Goal: Information Seeking & Learning: Learn about a topic

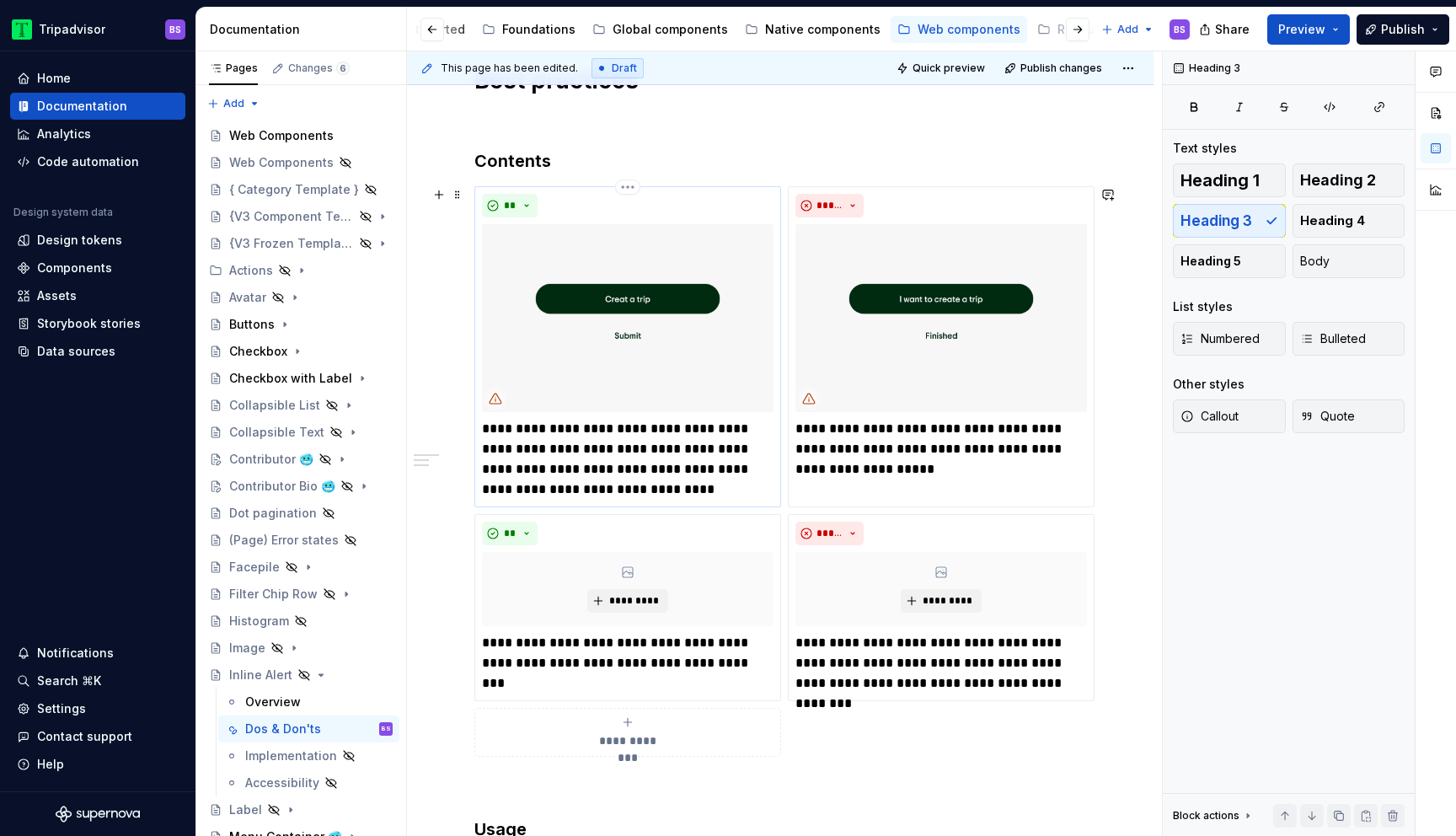
scroll to position [306, 0]
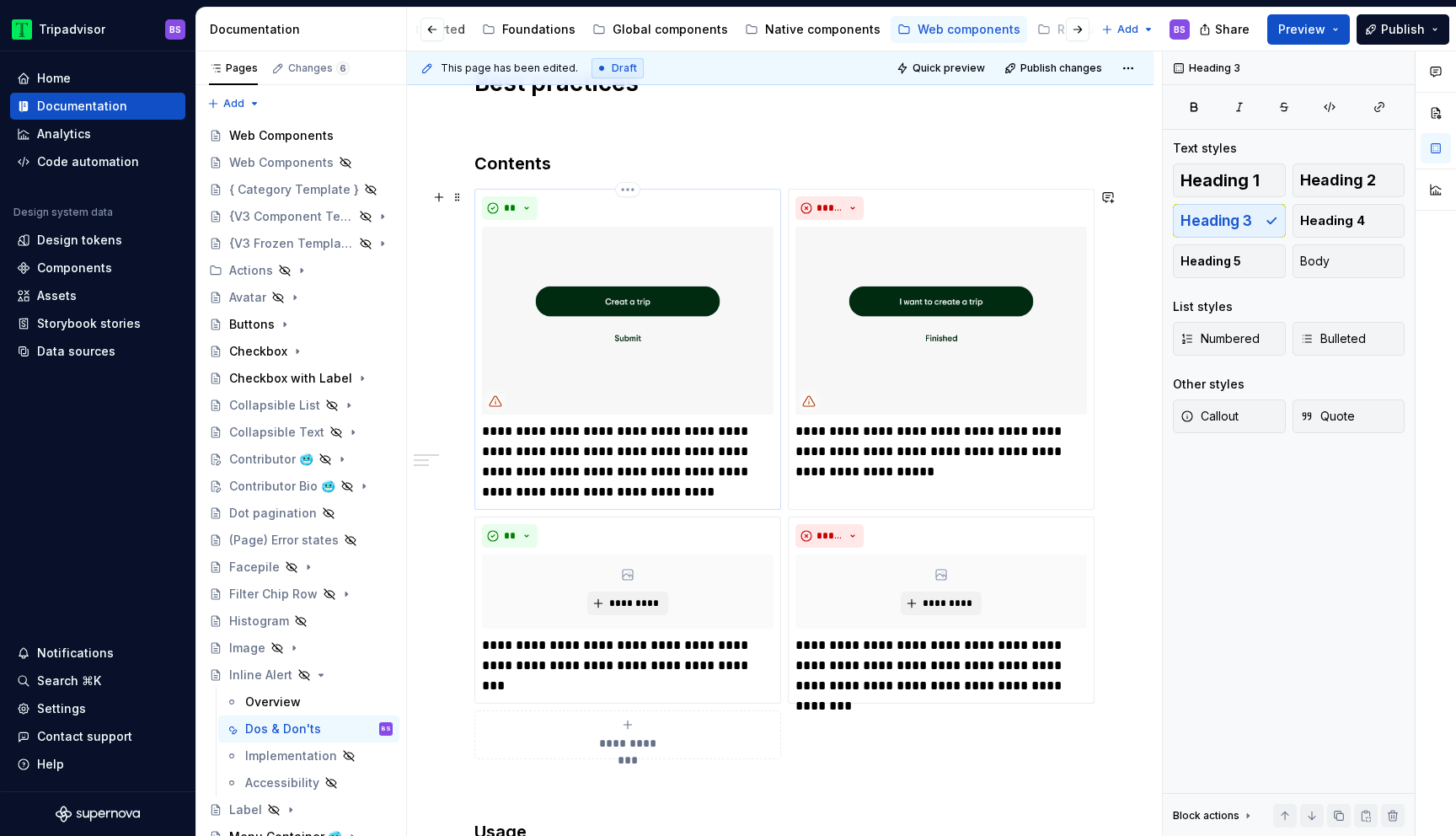
click at [714, 475] on p "**********" at bounding box center [628, 461] width 292 height 81
type textarea "*"
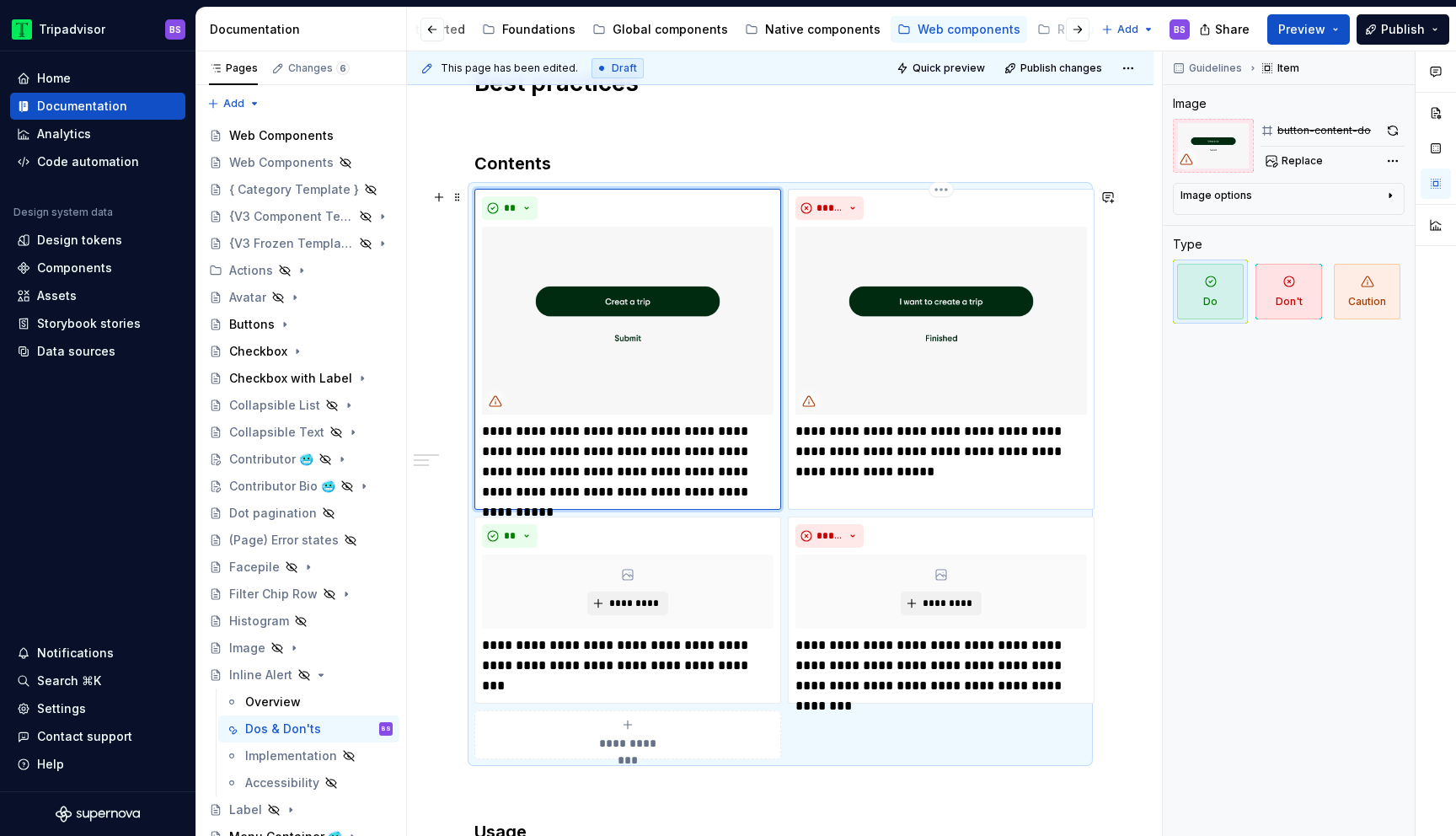
click at [810, 447] on p "**********" at bounding box center [941, 452] width 292 height 61
type textarea "*"
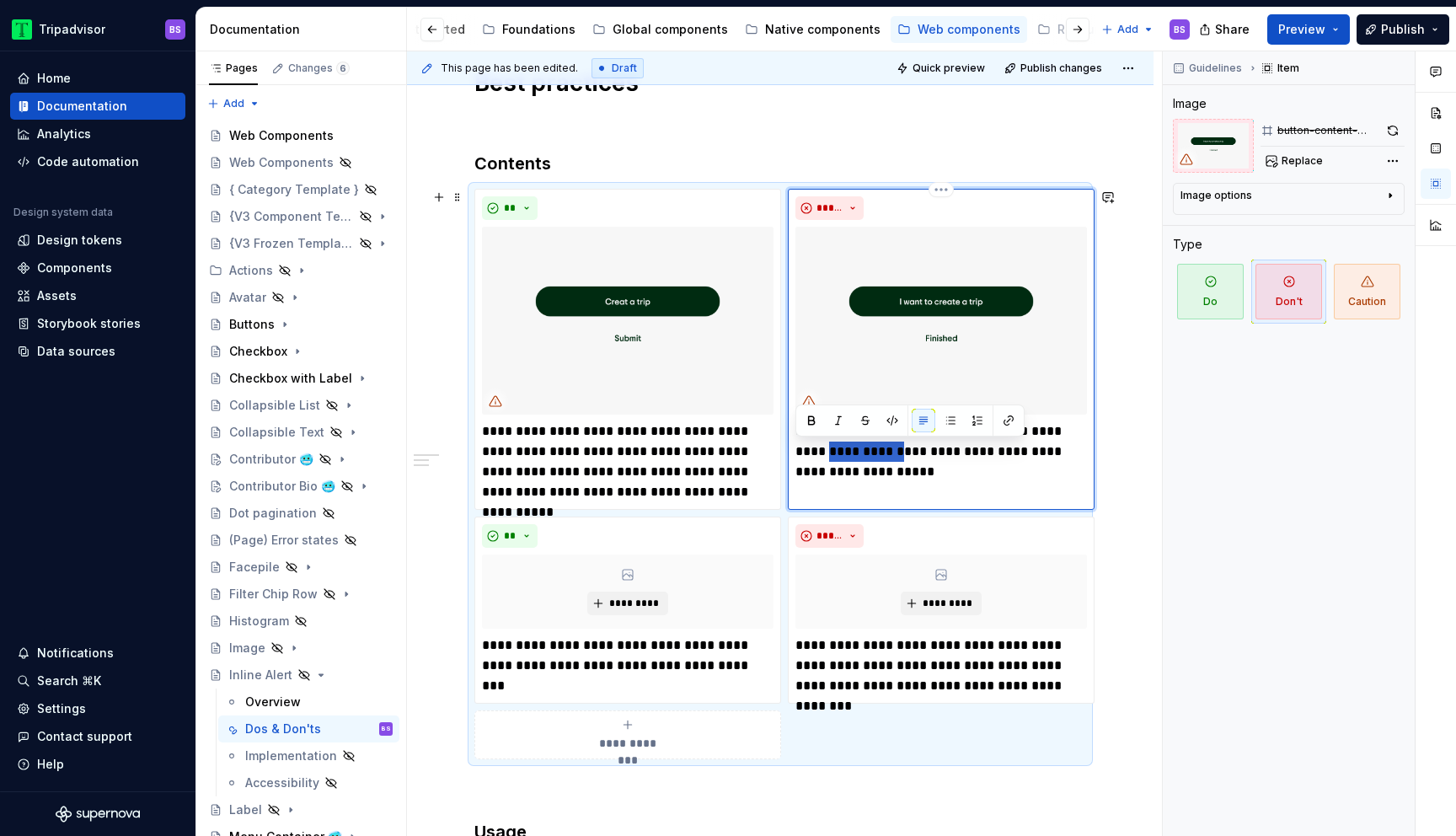
click at [810, 447] on p "**********" at bounding box center [941, 452] width 292 height 61
click at [629, 487] on p "**********" at bounding box center [628, 461] width 292 height 81
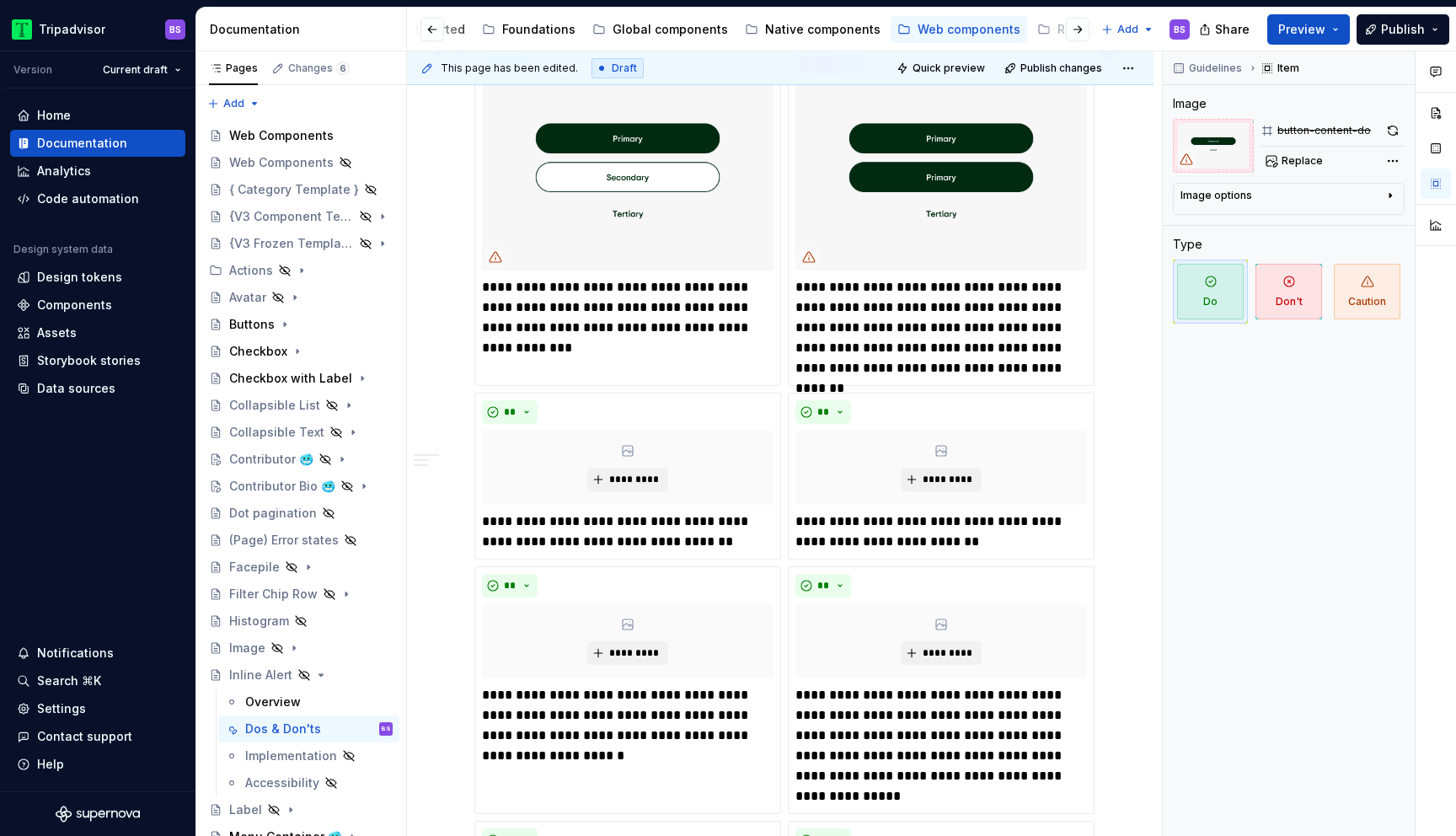
scroll to position [1123, 0]
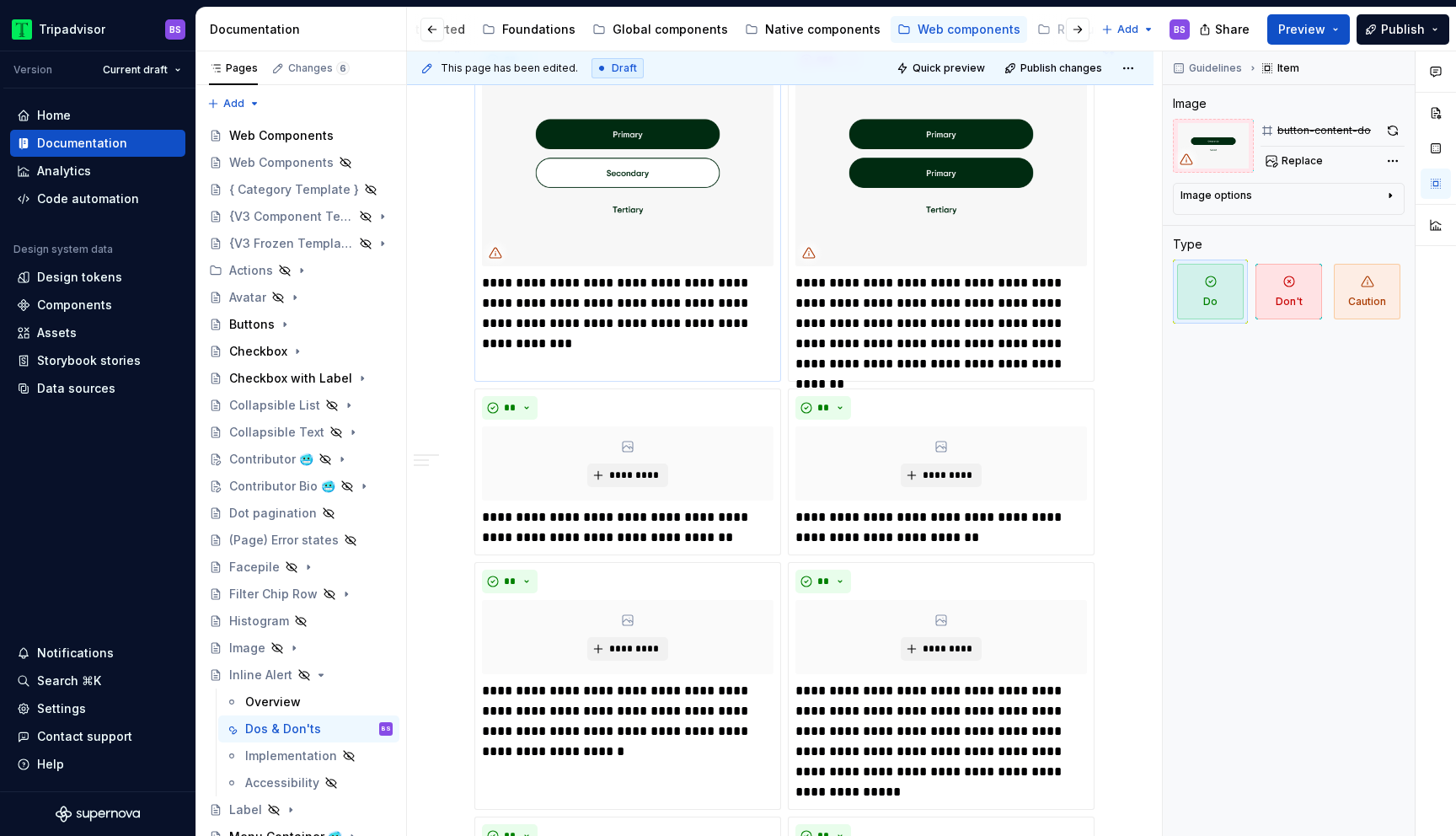
type textarea "*"
click at [508, 535] on p "**********" at bounding box center [628, 527] width 292 height 40
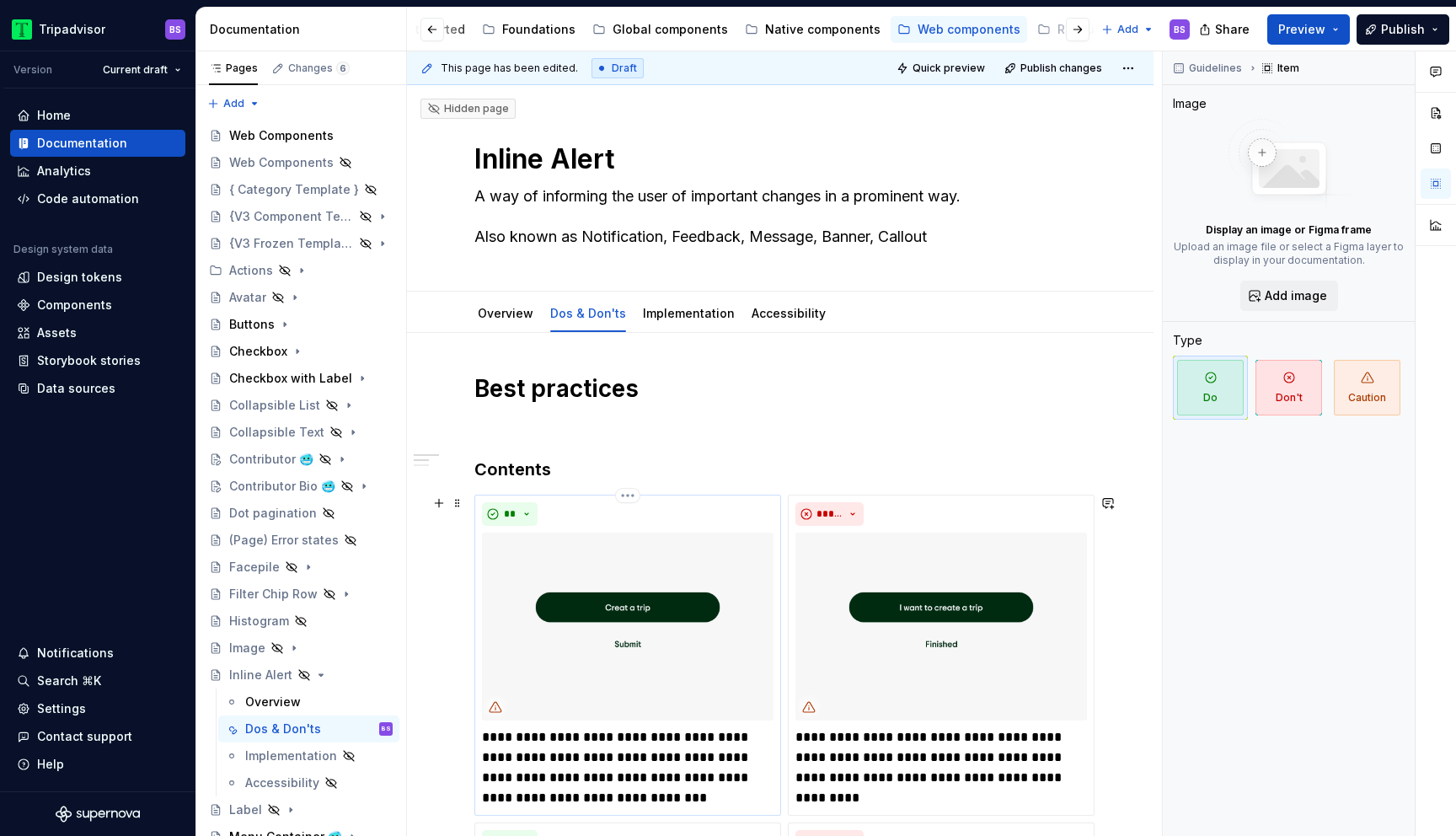
scroll to position [163, 0]
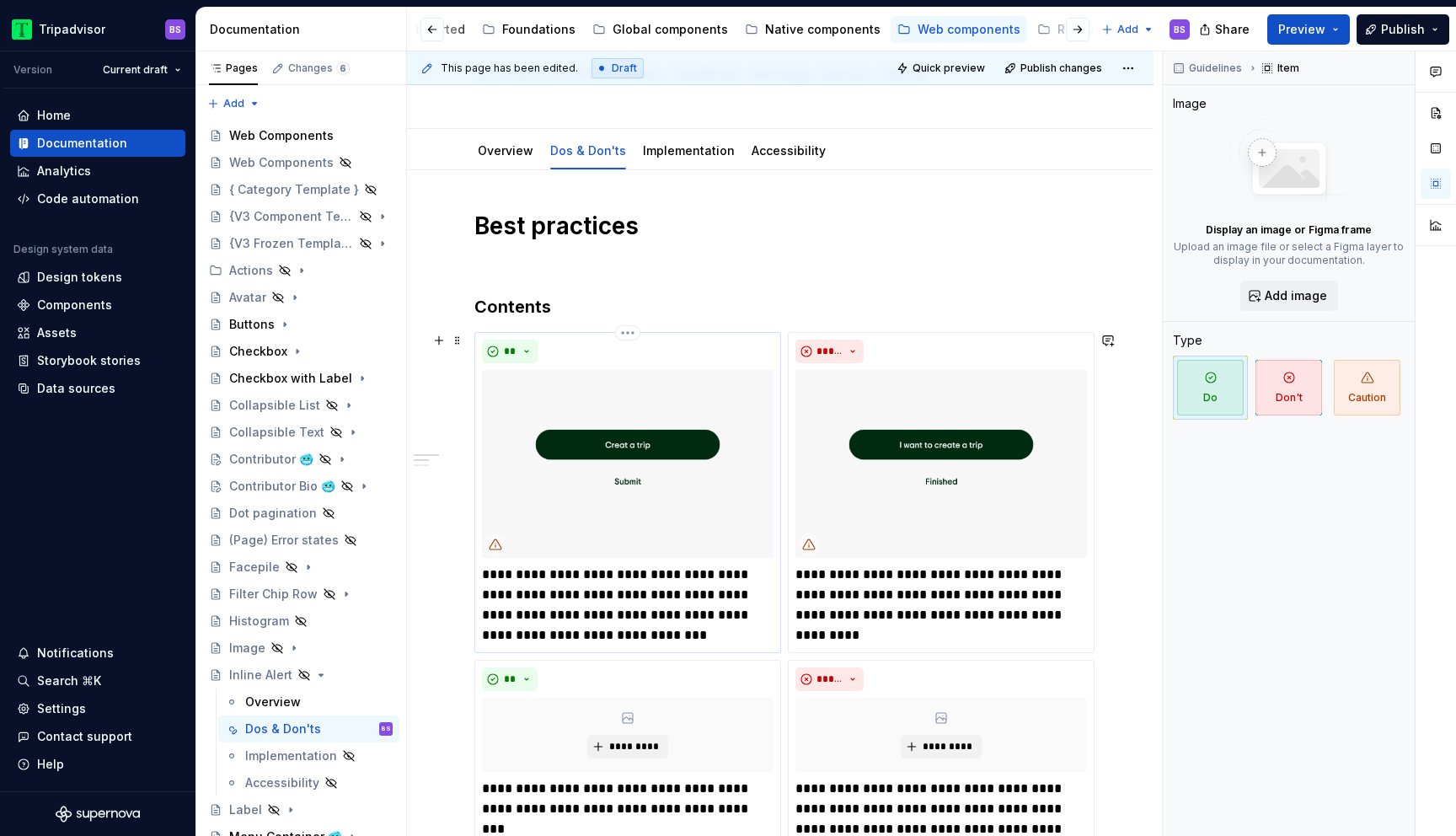
click at [631, 481] on img at bounding box center [628, 463] width 292 height 188
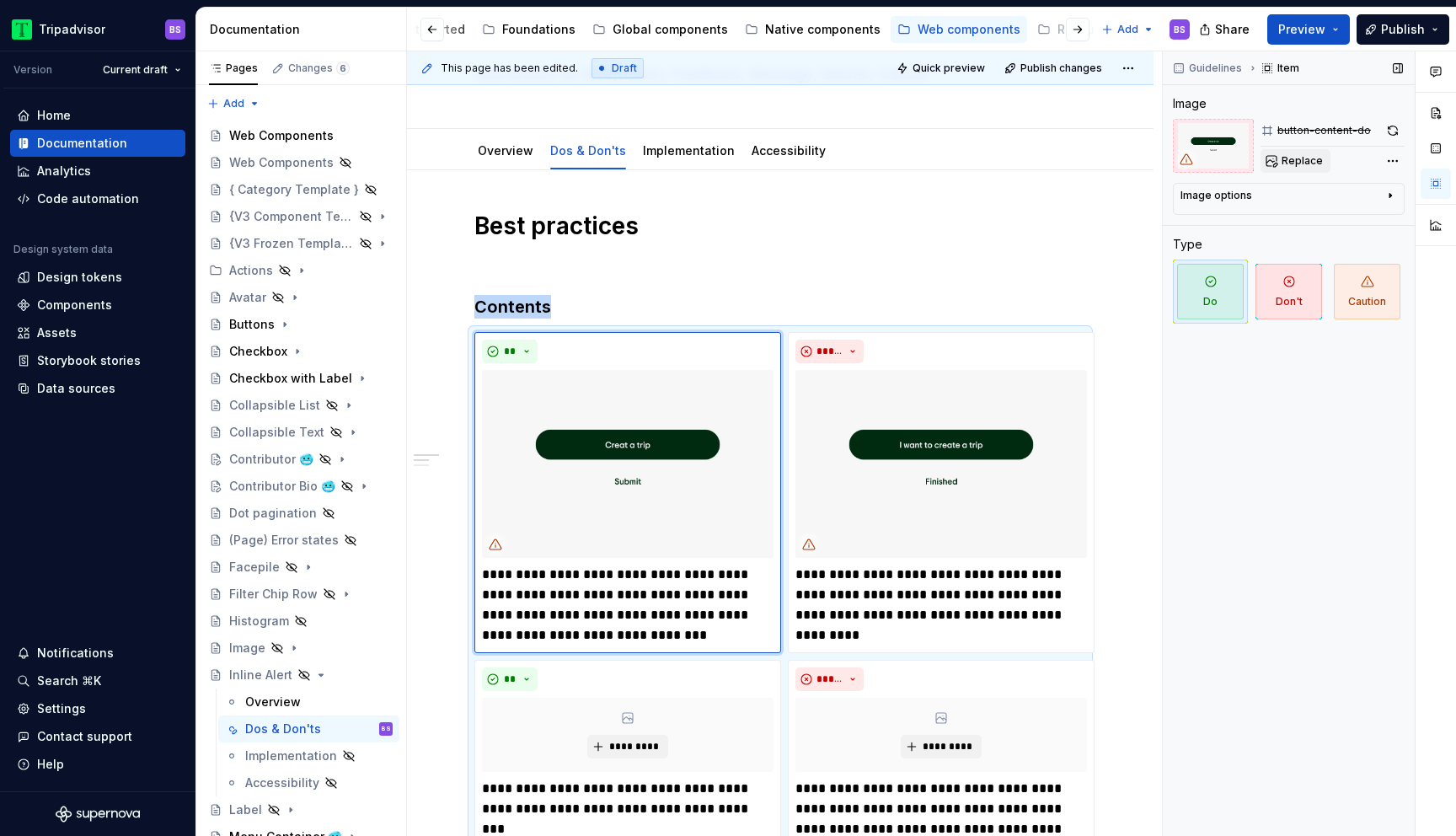
click at [1294, 157] on span "Replace" at bounding box center [1302, 161] width 41 height 13
type textarea "*"
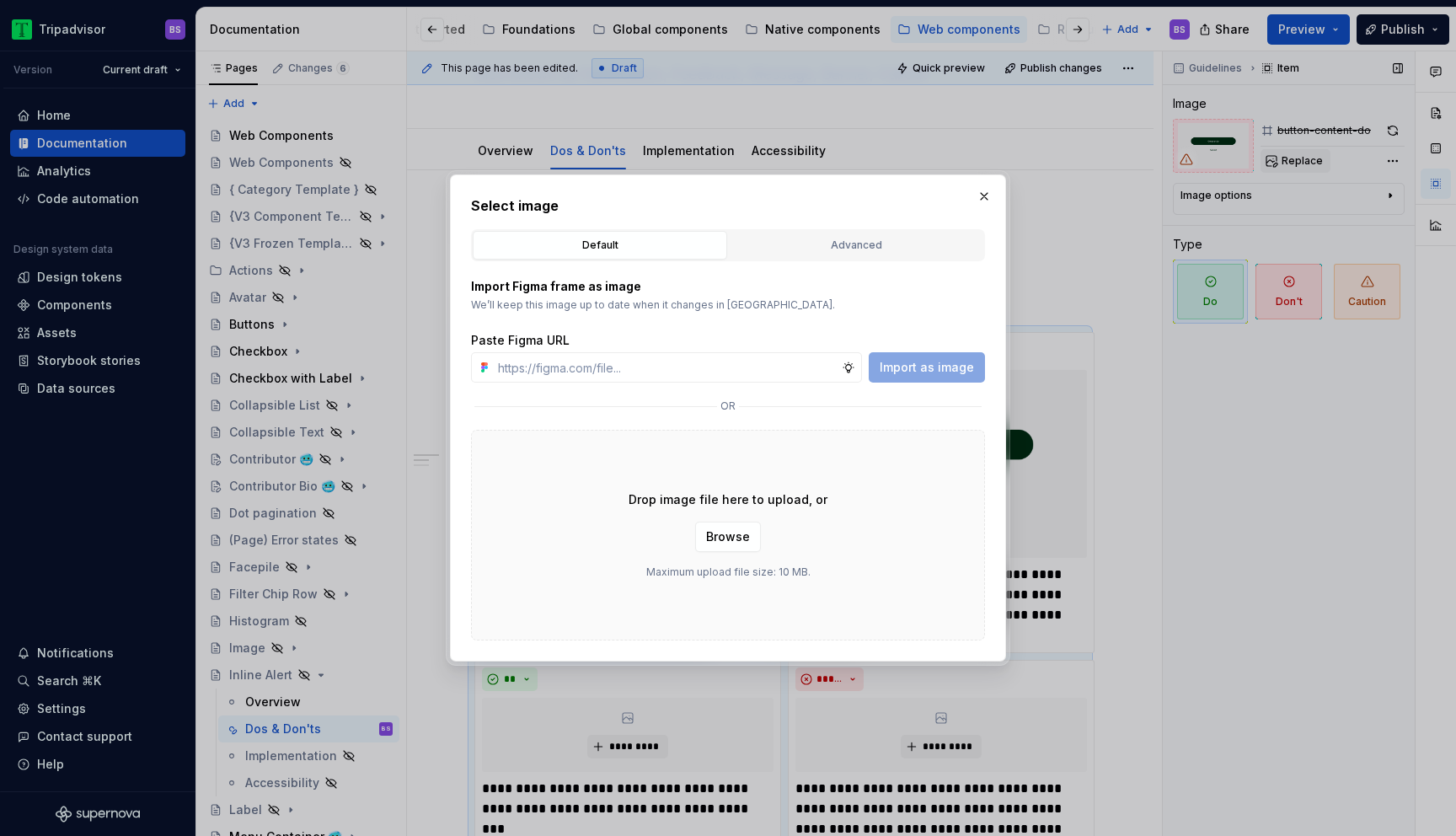
type input "[URL][DOMAIN_NAME]"
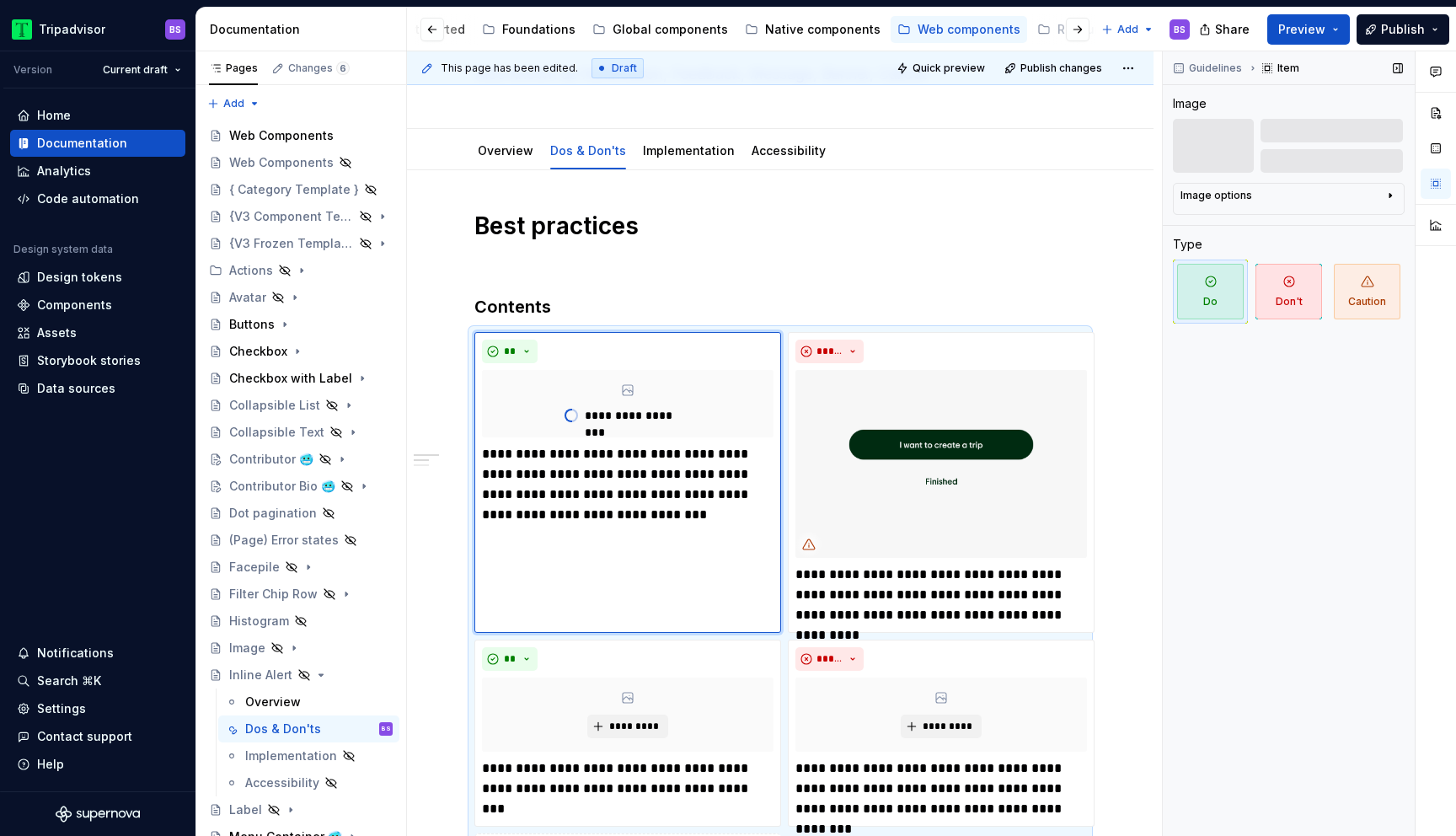
scroll to position [233, 0]
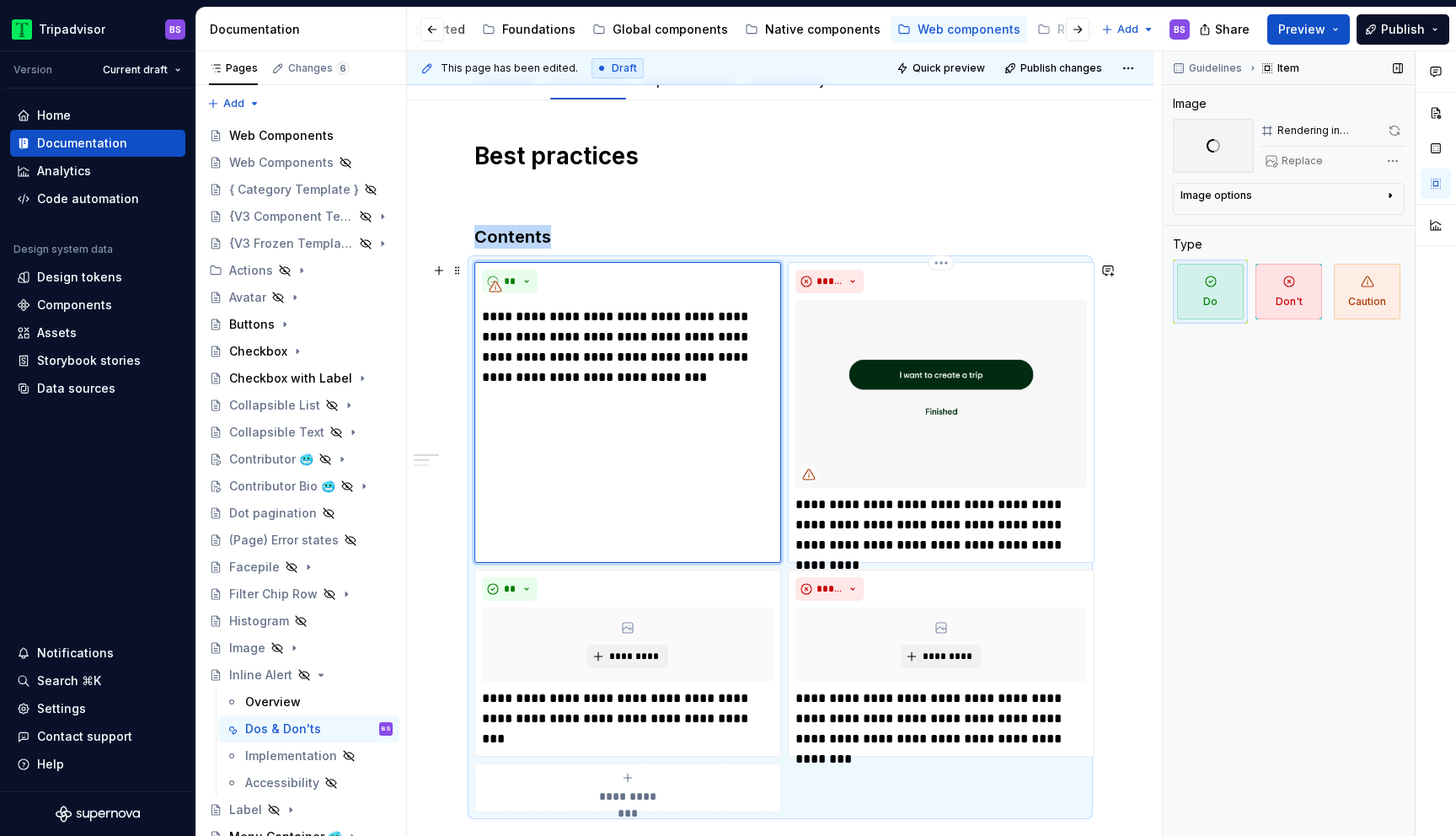
click at [906, 402] on img at bounding box center [941, 394] width 292 height 188
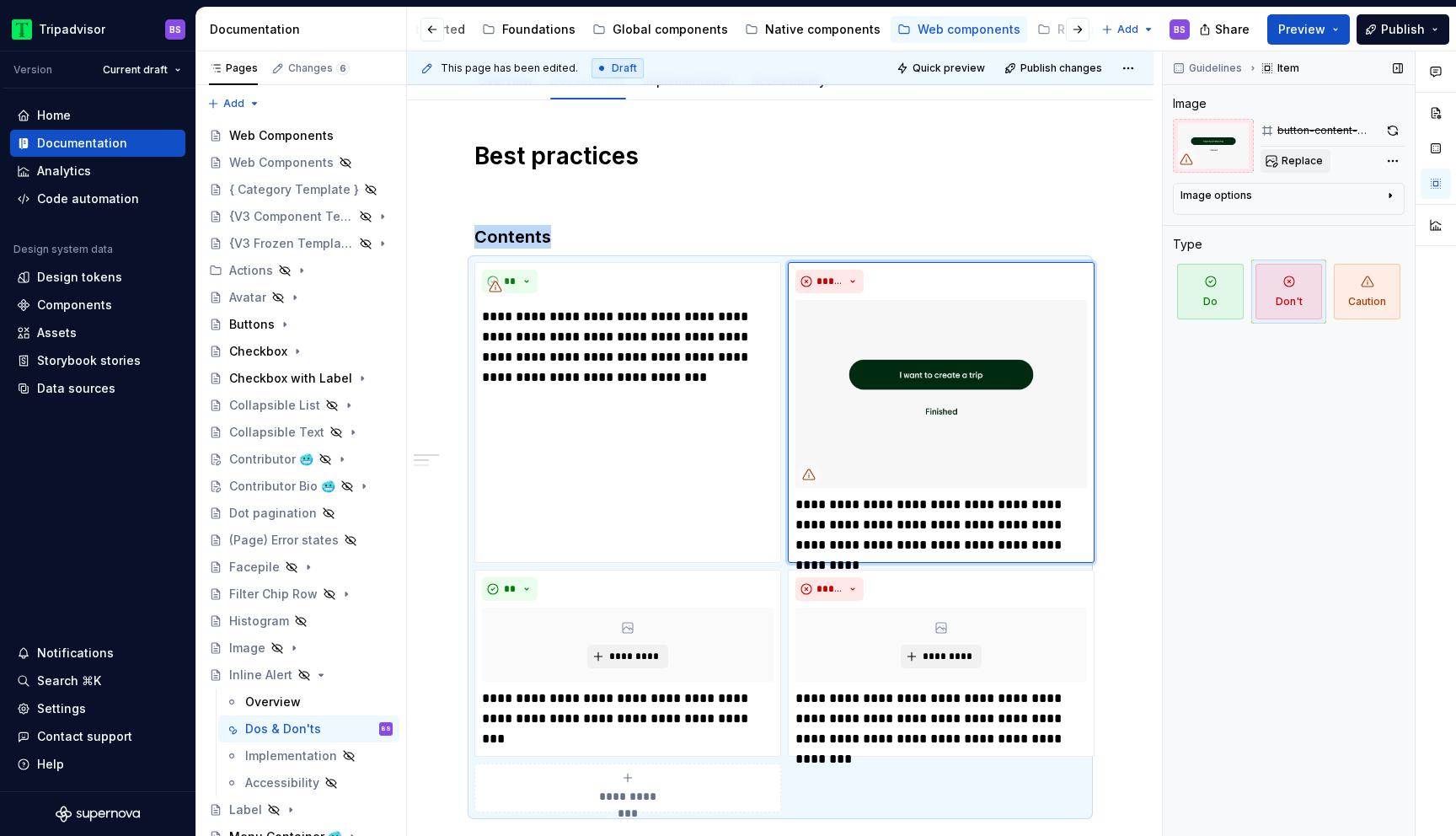
click at [1282, 172] on button "Replace" at bounding box center [1295, 160] width 70 height 24
type textarea "*"
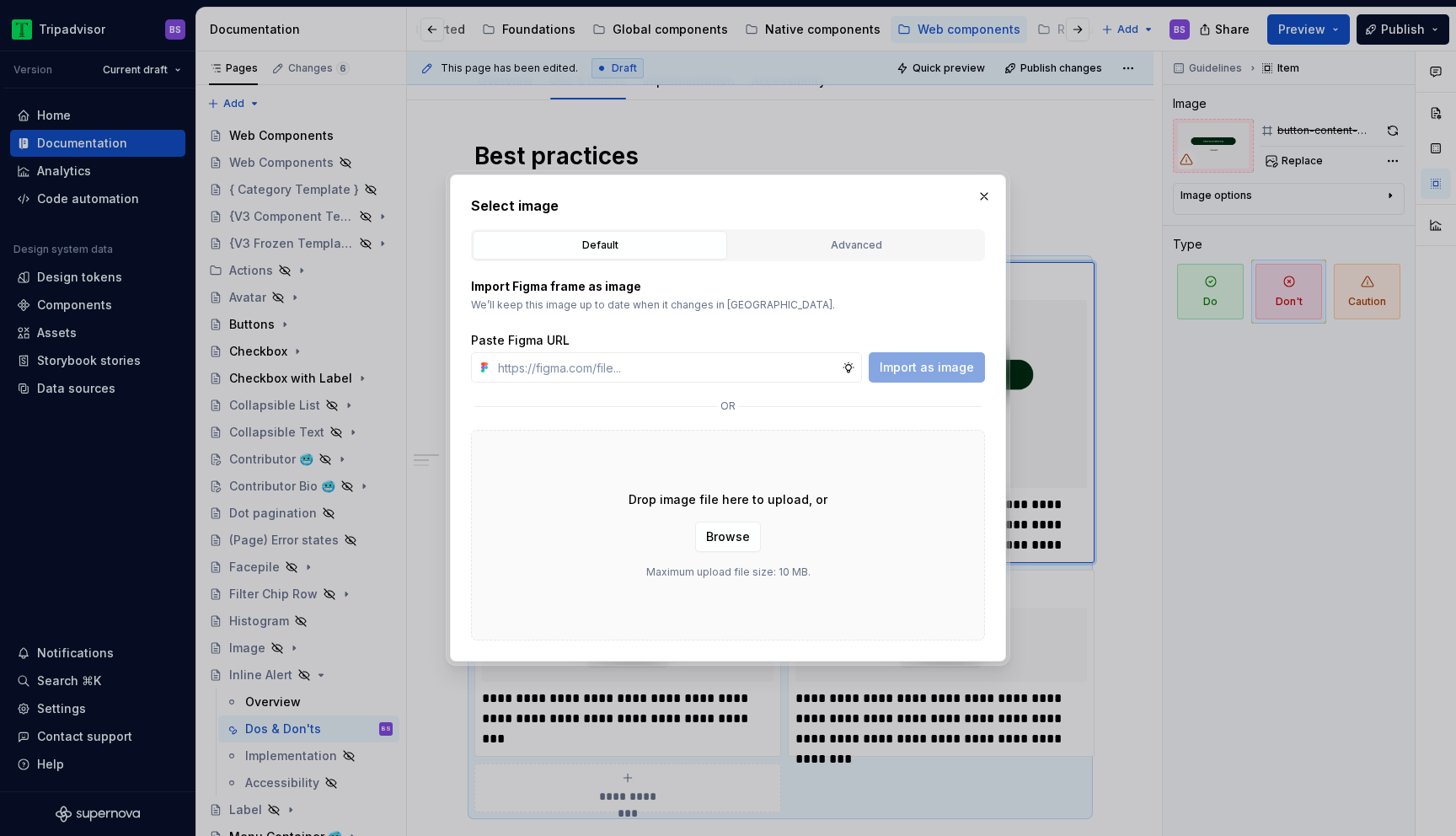
type input "[URL][DOMAIN_NAME]"
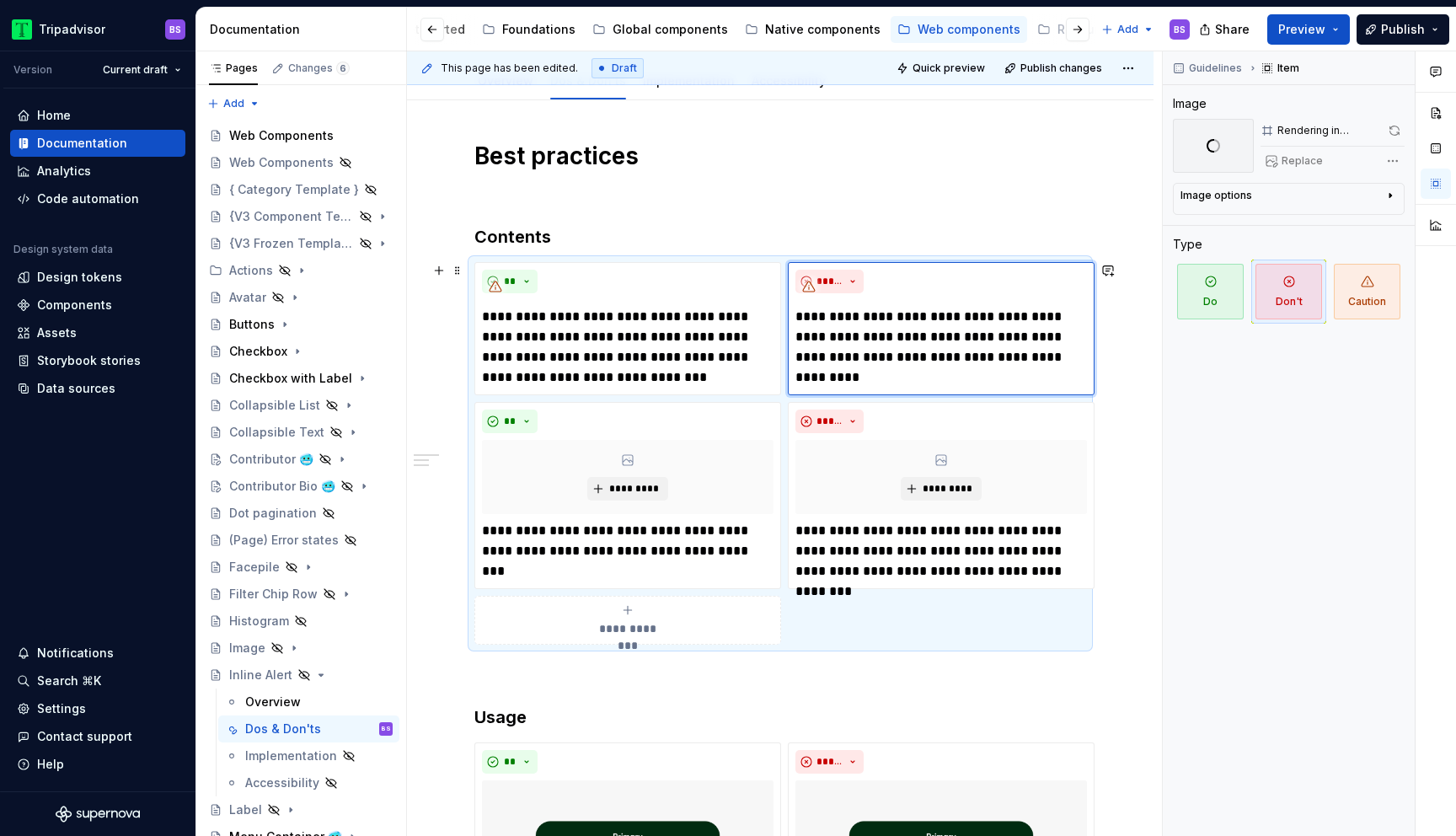
type textarea "*"
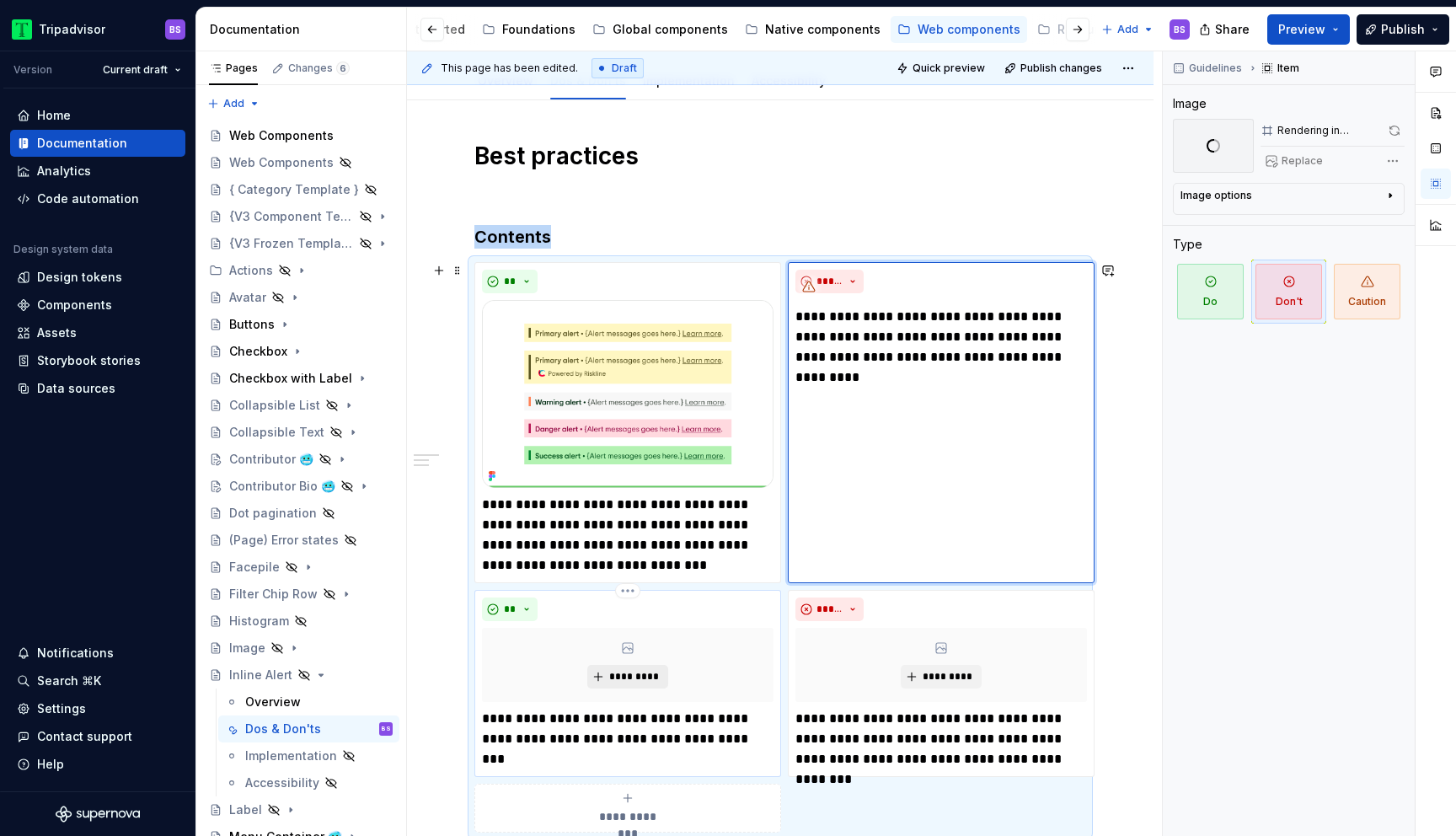
click at [632, 670] on span "*********" at bounding box center [634, 677] width 51 height 13
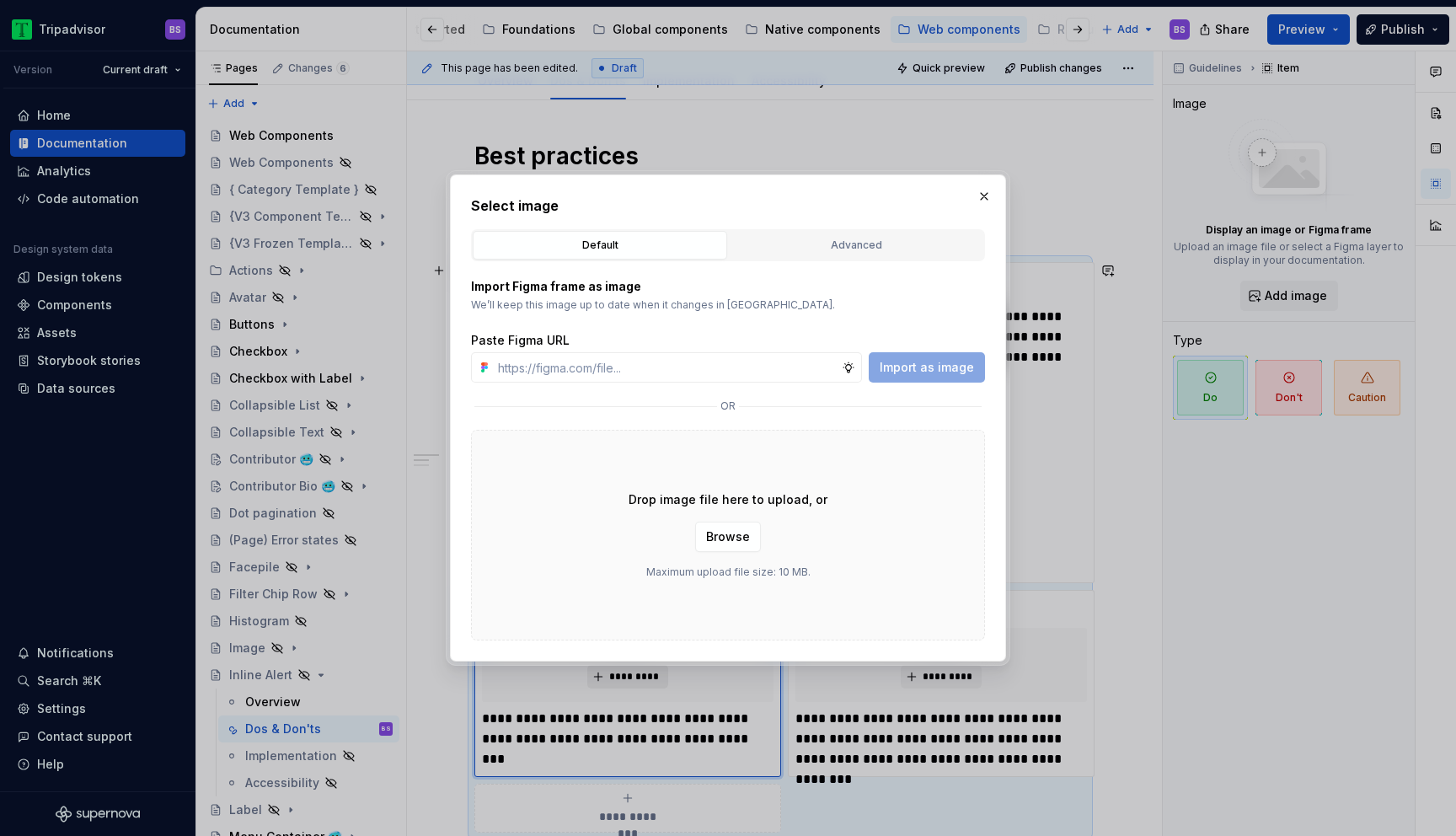
type input "[URL][DOMAIN_NAME]"
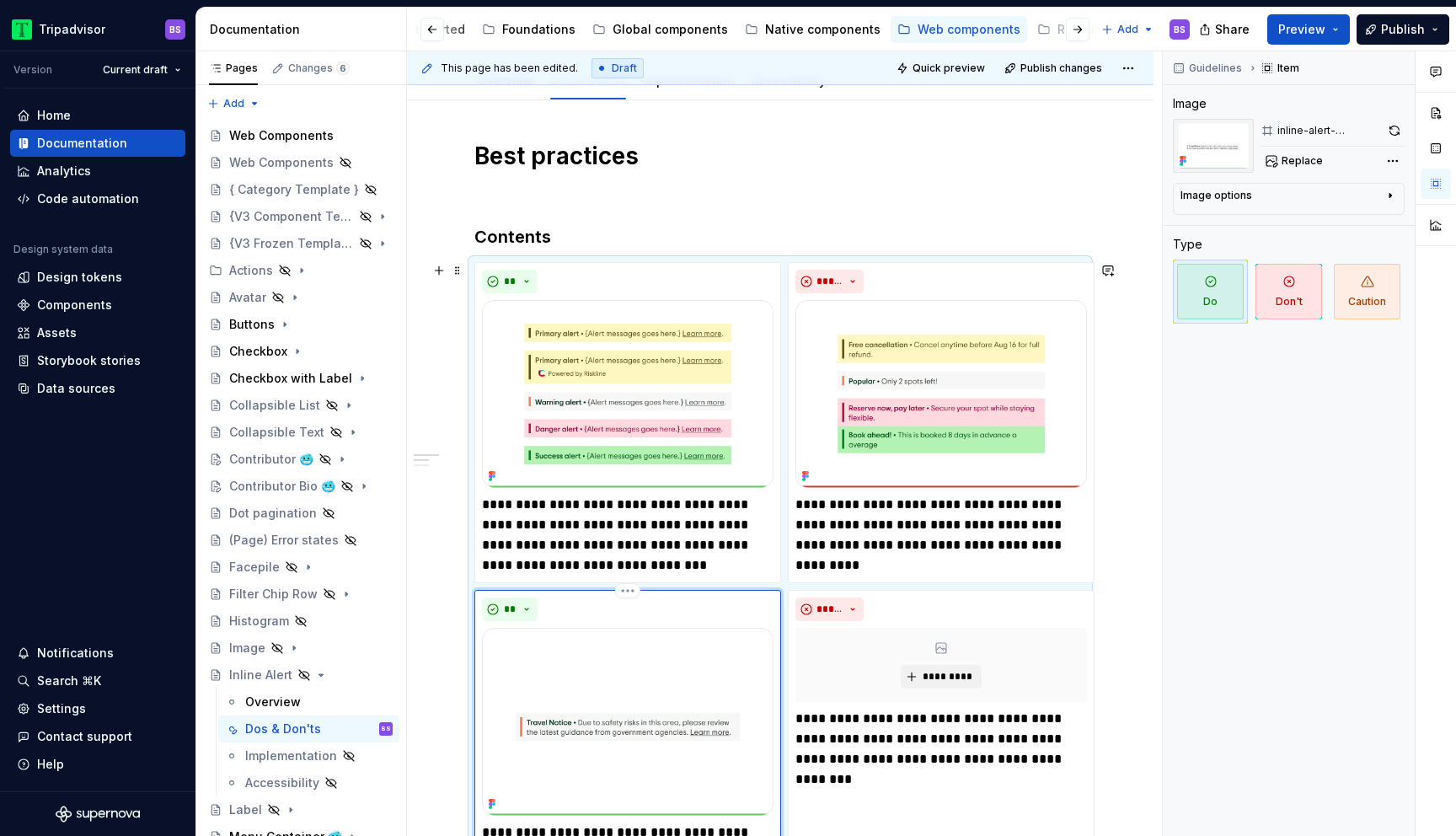
scroll to position [346, 0]
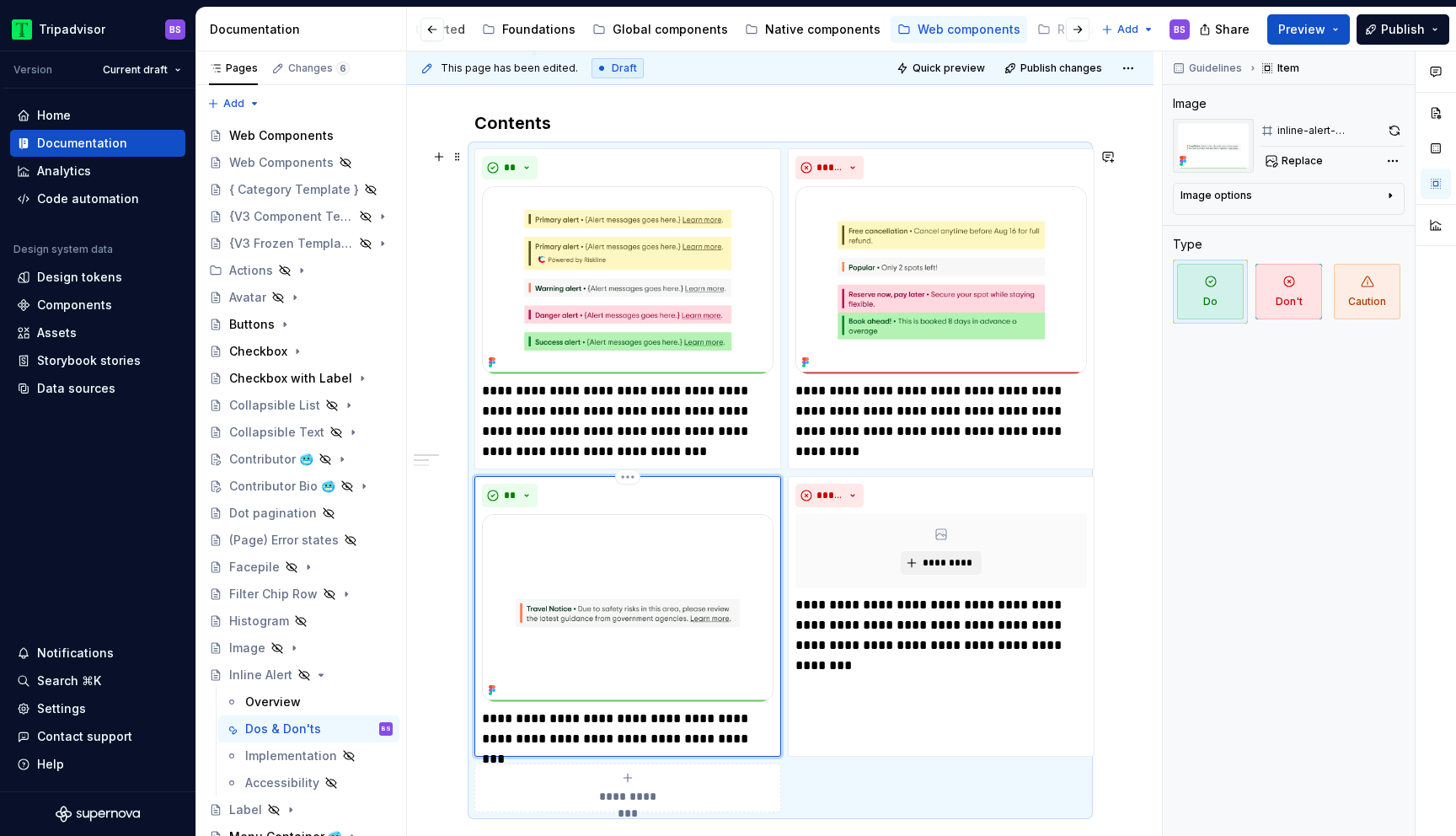
type textarea "*"
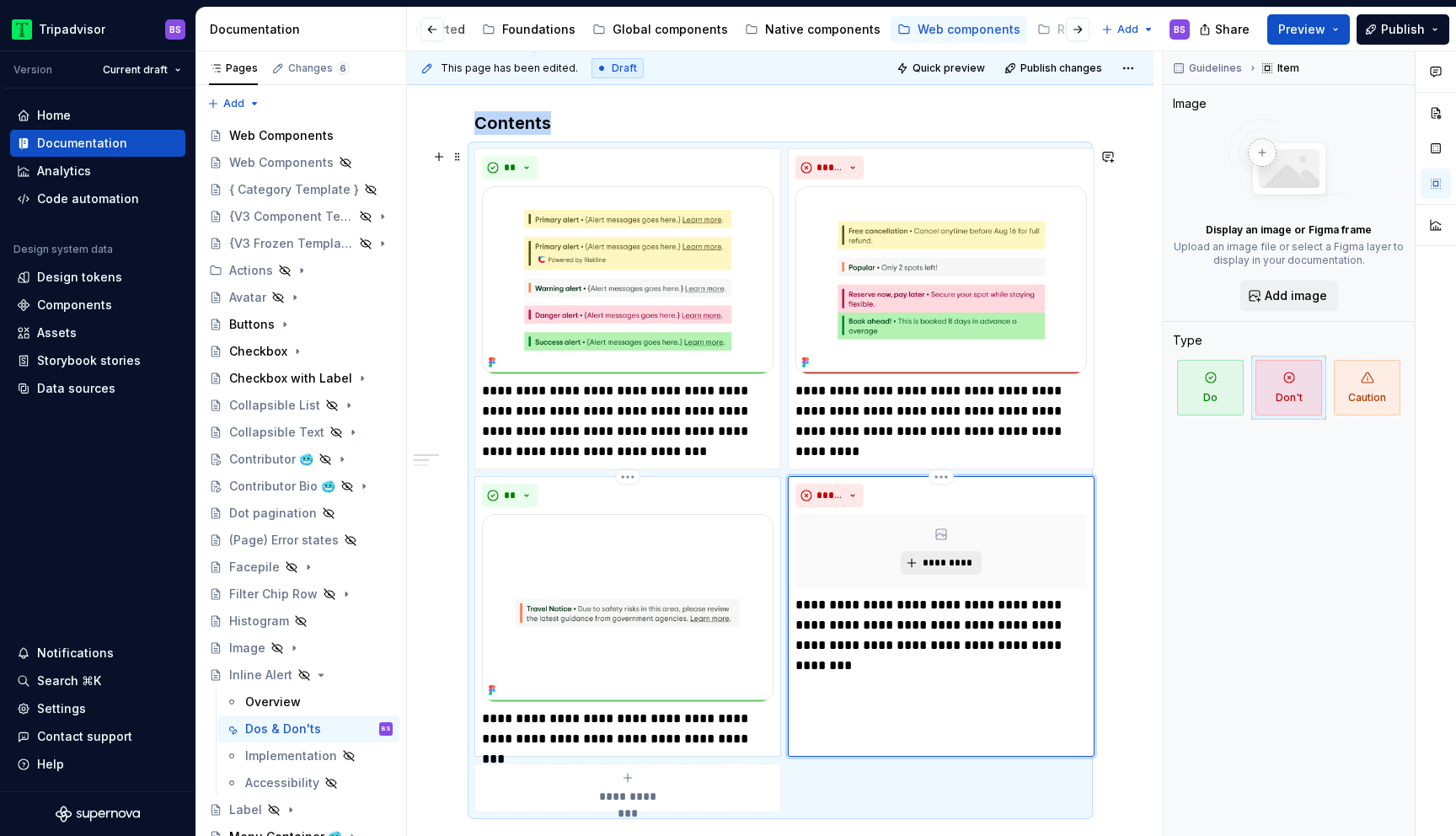
click at [937, 552] on button "*********" at bounding box center [940, 562] width 80 height 24
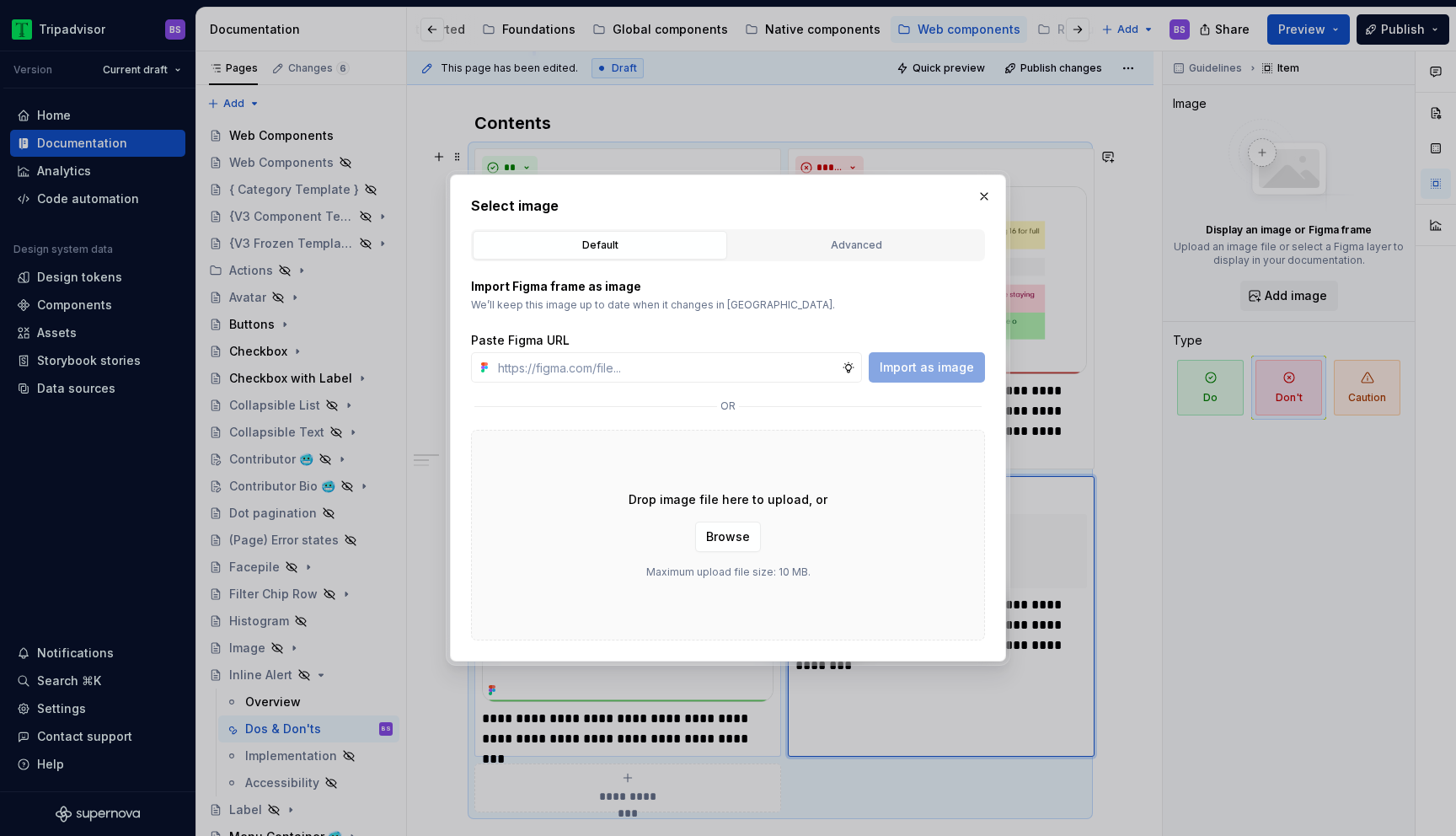
type input "[URL][DOMAIN_NAME]"
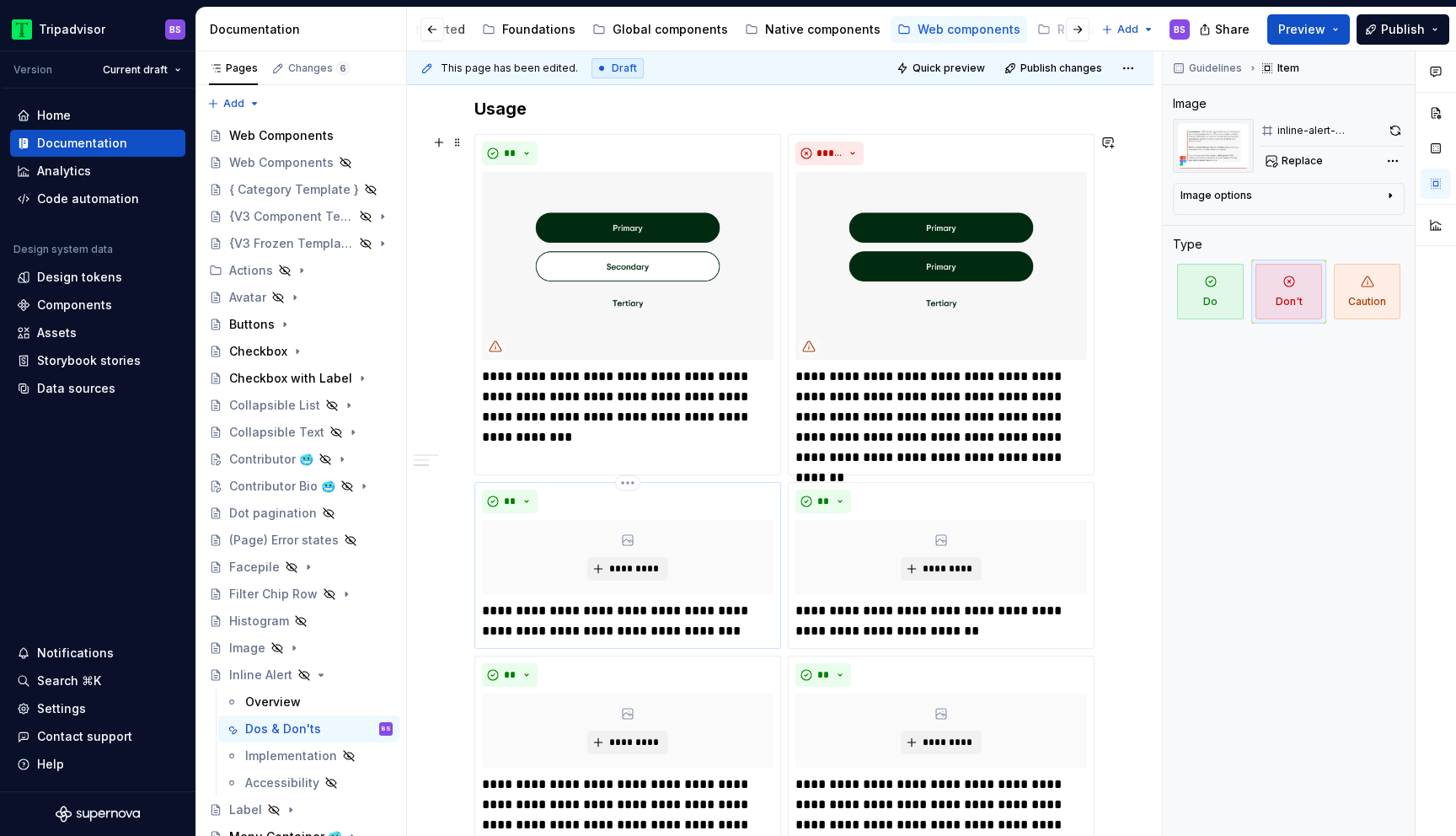
scroll to position [1135, 0]
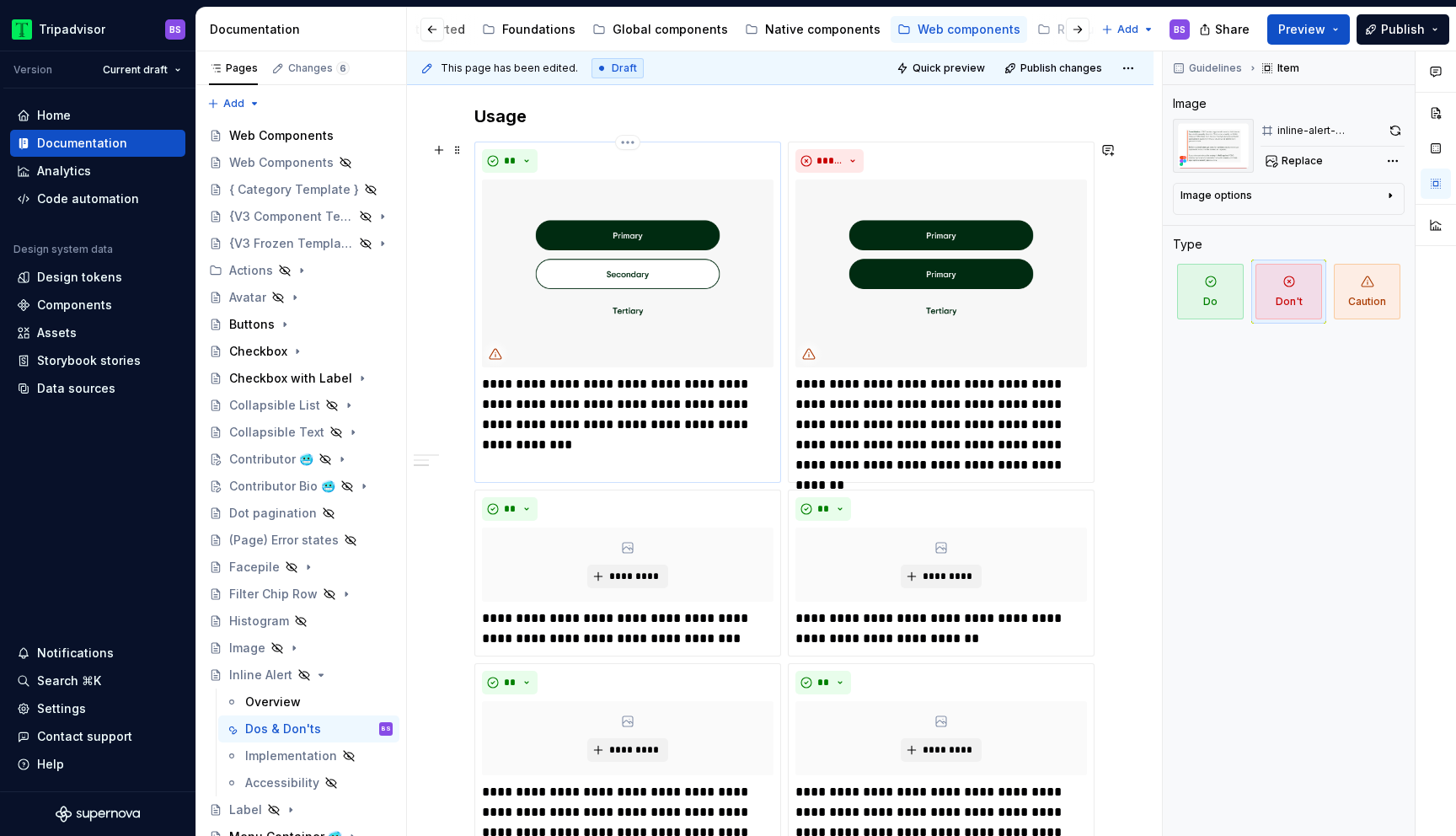
click at [628, 264] on img at bounding box center [628, 273] width 292 height 188
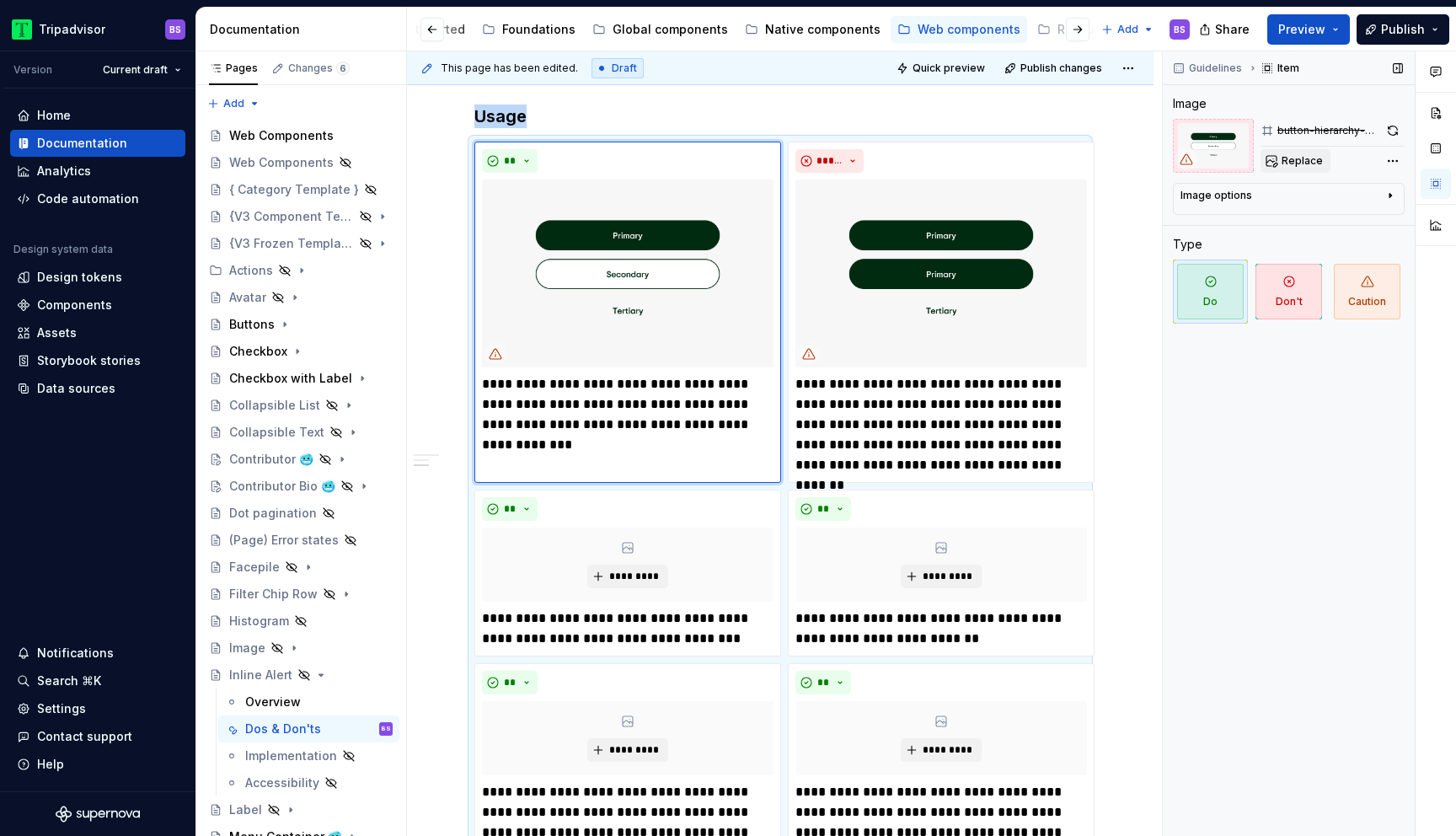
click at [1300, 164] on span "Replace" at bounding box center [1302, 161] width 41 height 13
type textarea "*"
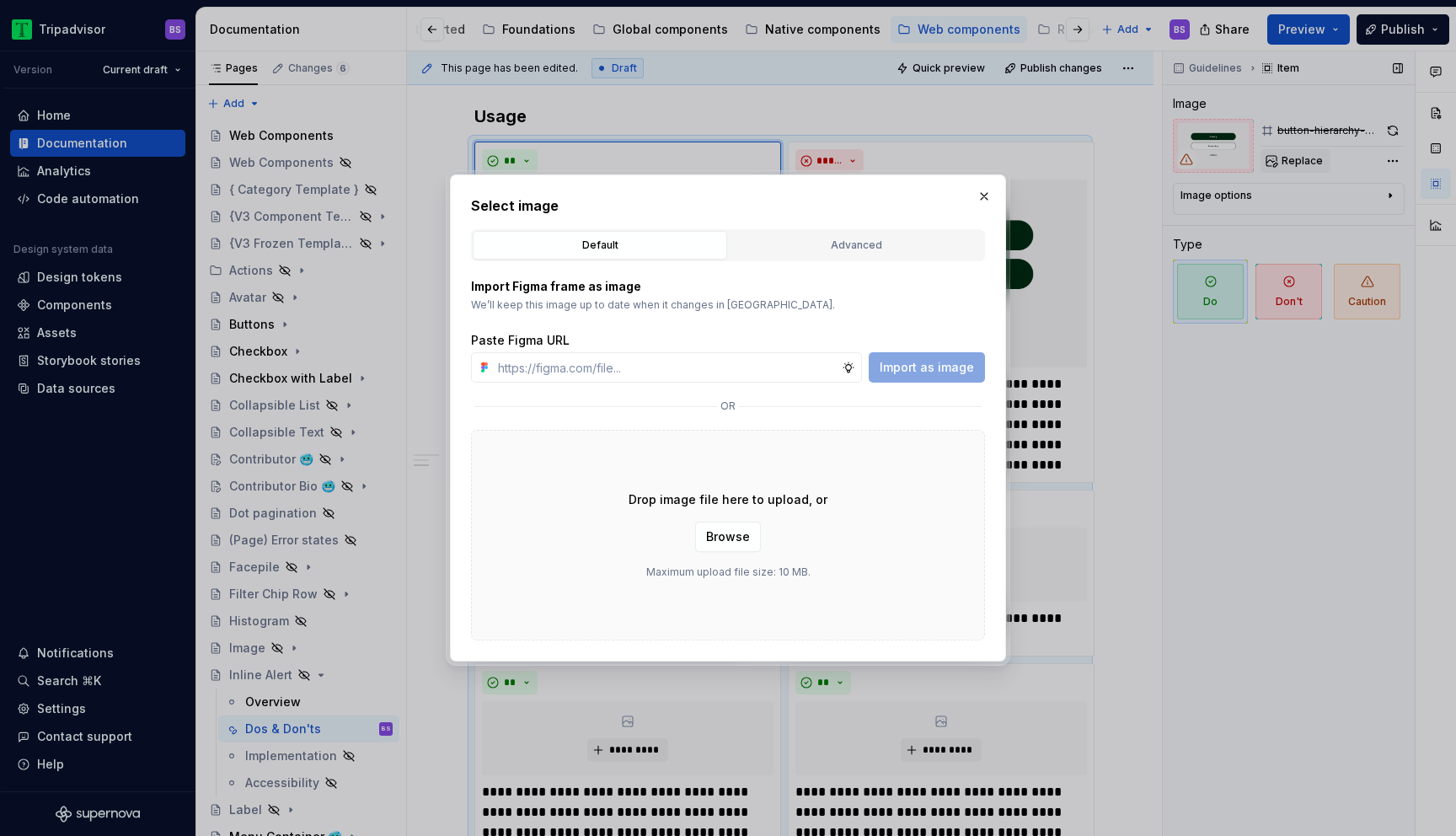
type input "[URL][DOMAIN_NAME]"
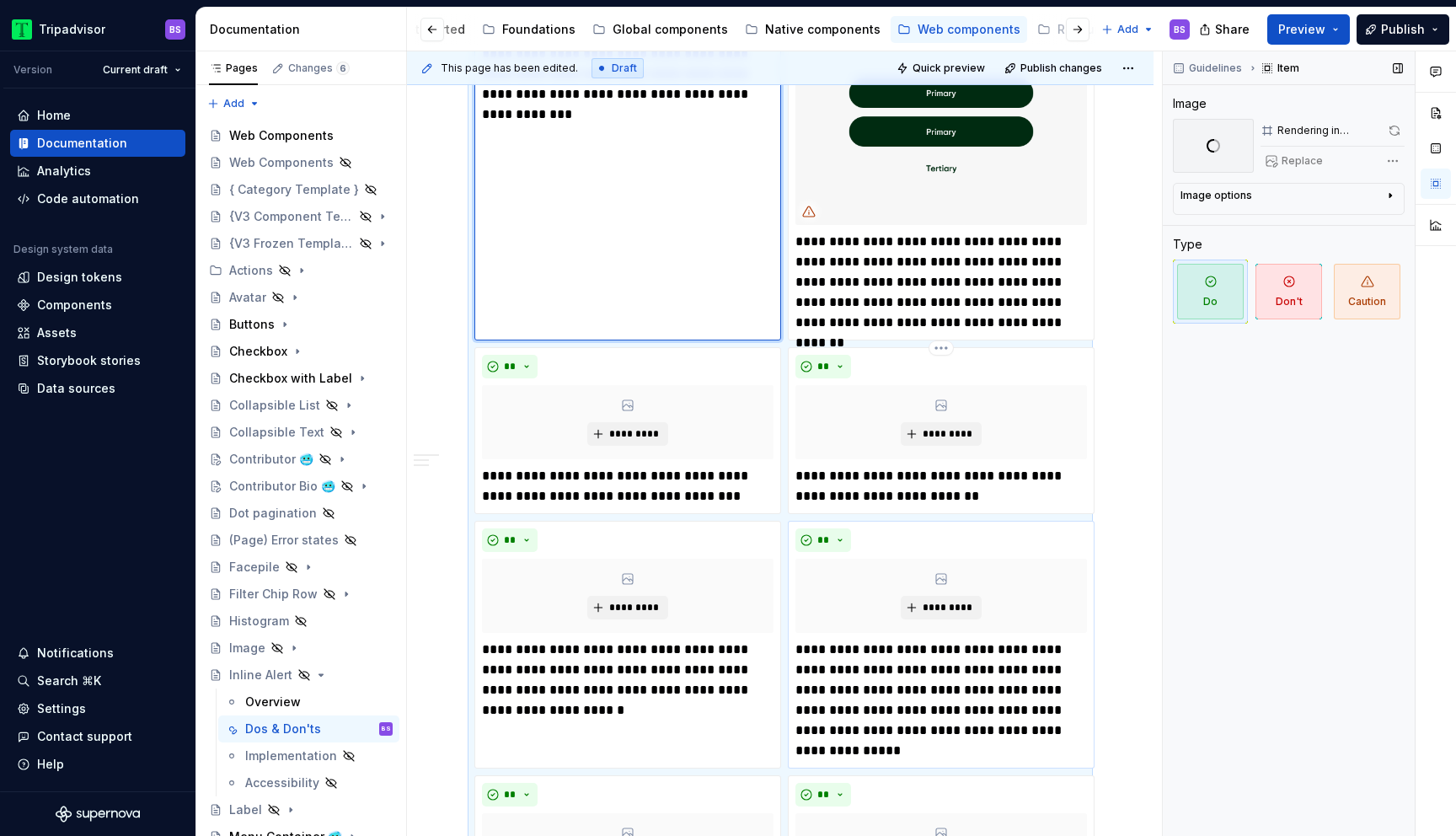
scroll to position [1250, 0]
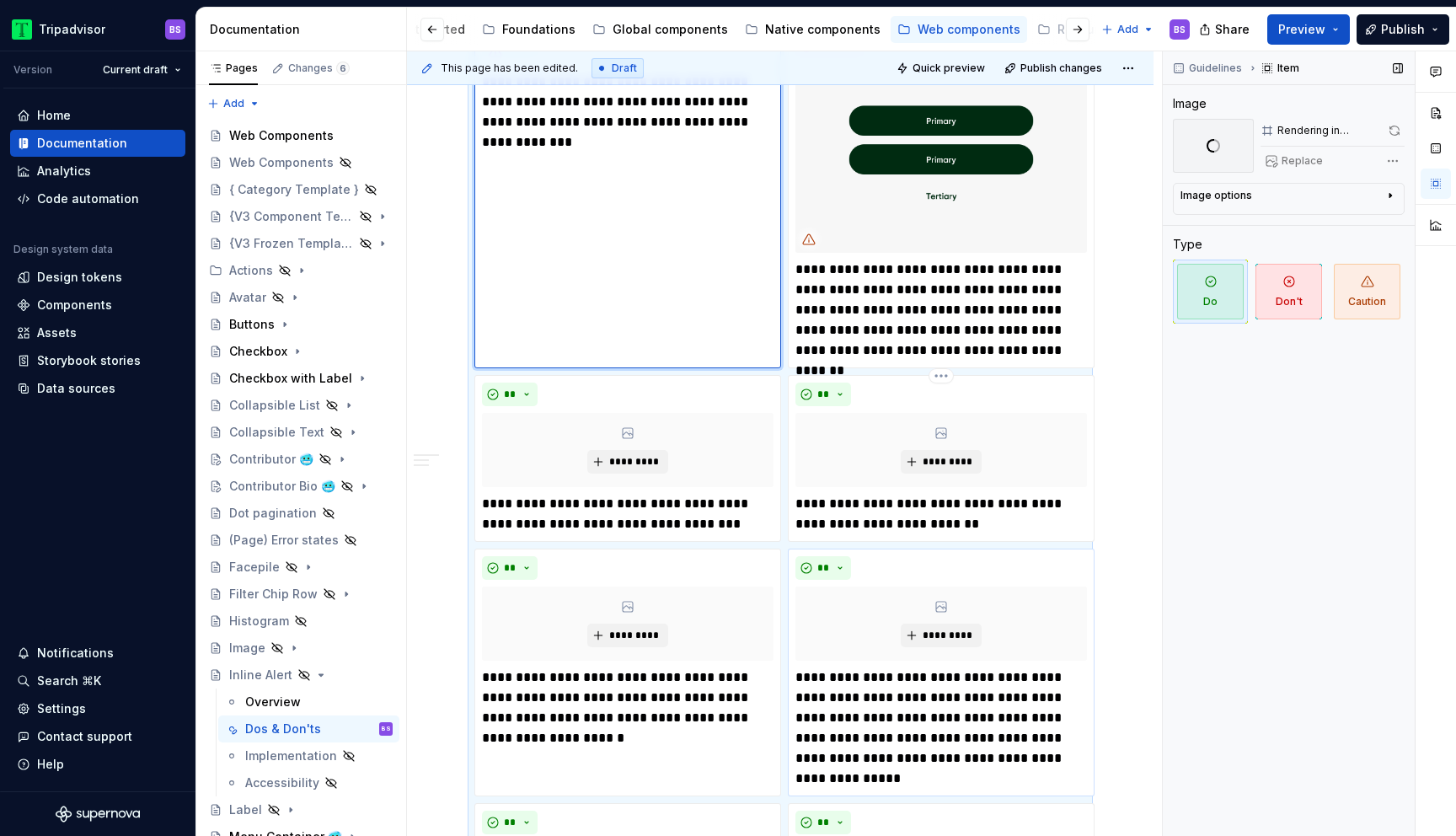
click at [942, 178] on img at bounding box center [941, 158] width 292 height 188
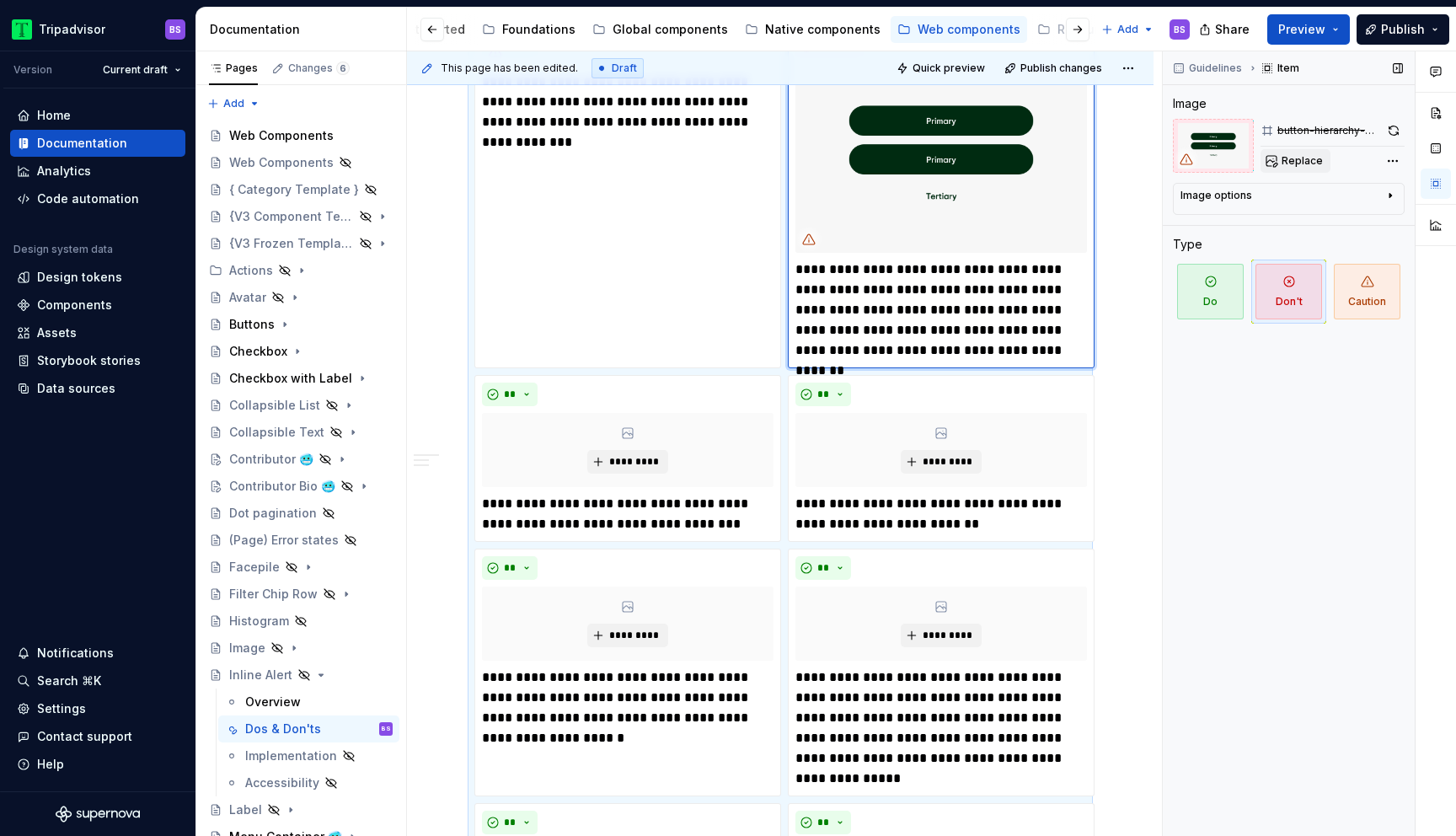
click at [1297, 155] on span "Replace" at bounding box center [1302, 161] width 41 height 13
type textarea "*"
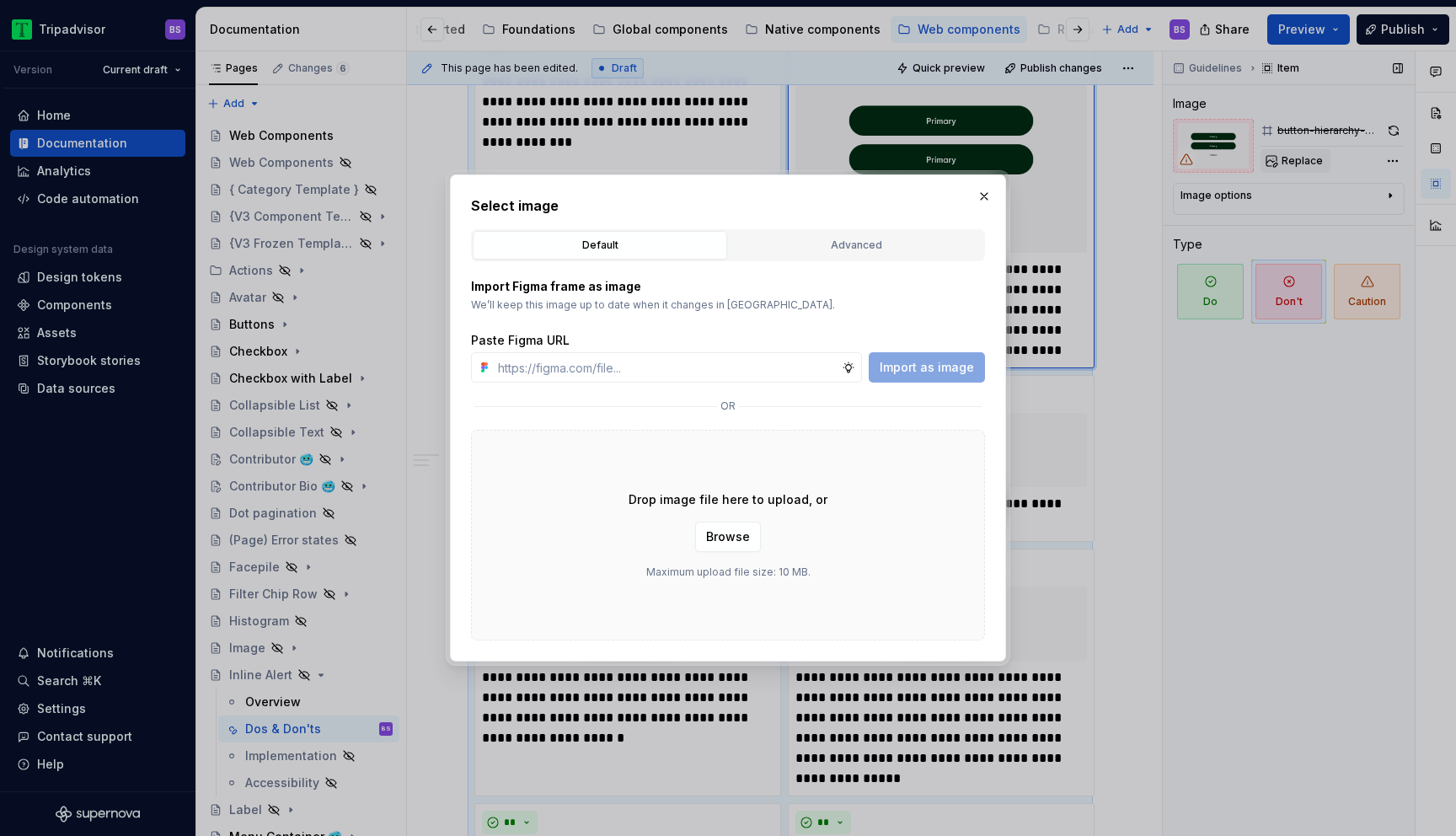
type input "[URL][DOMAIN_NAME]"
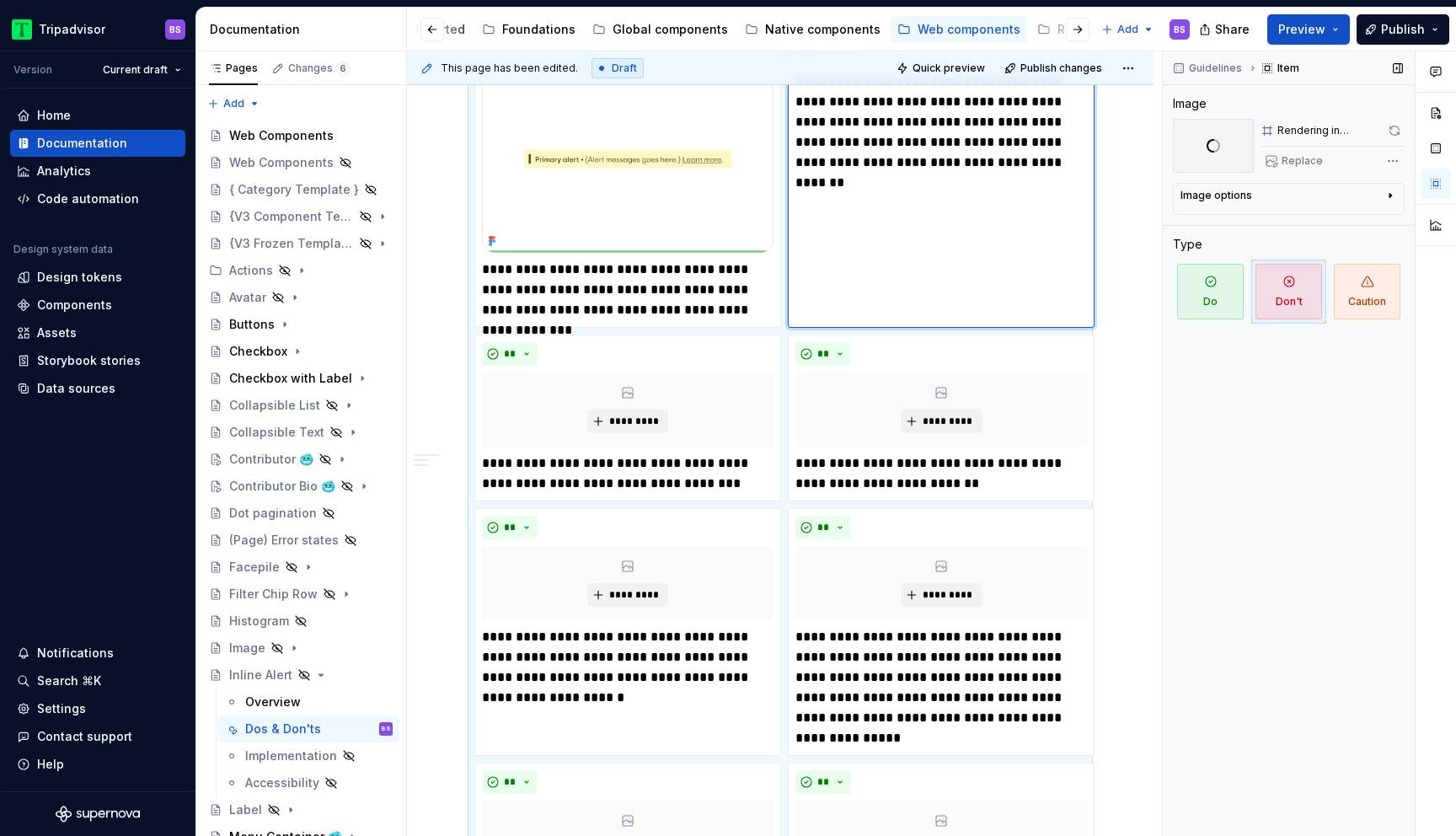
scroll to position [1697, 0]
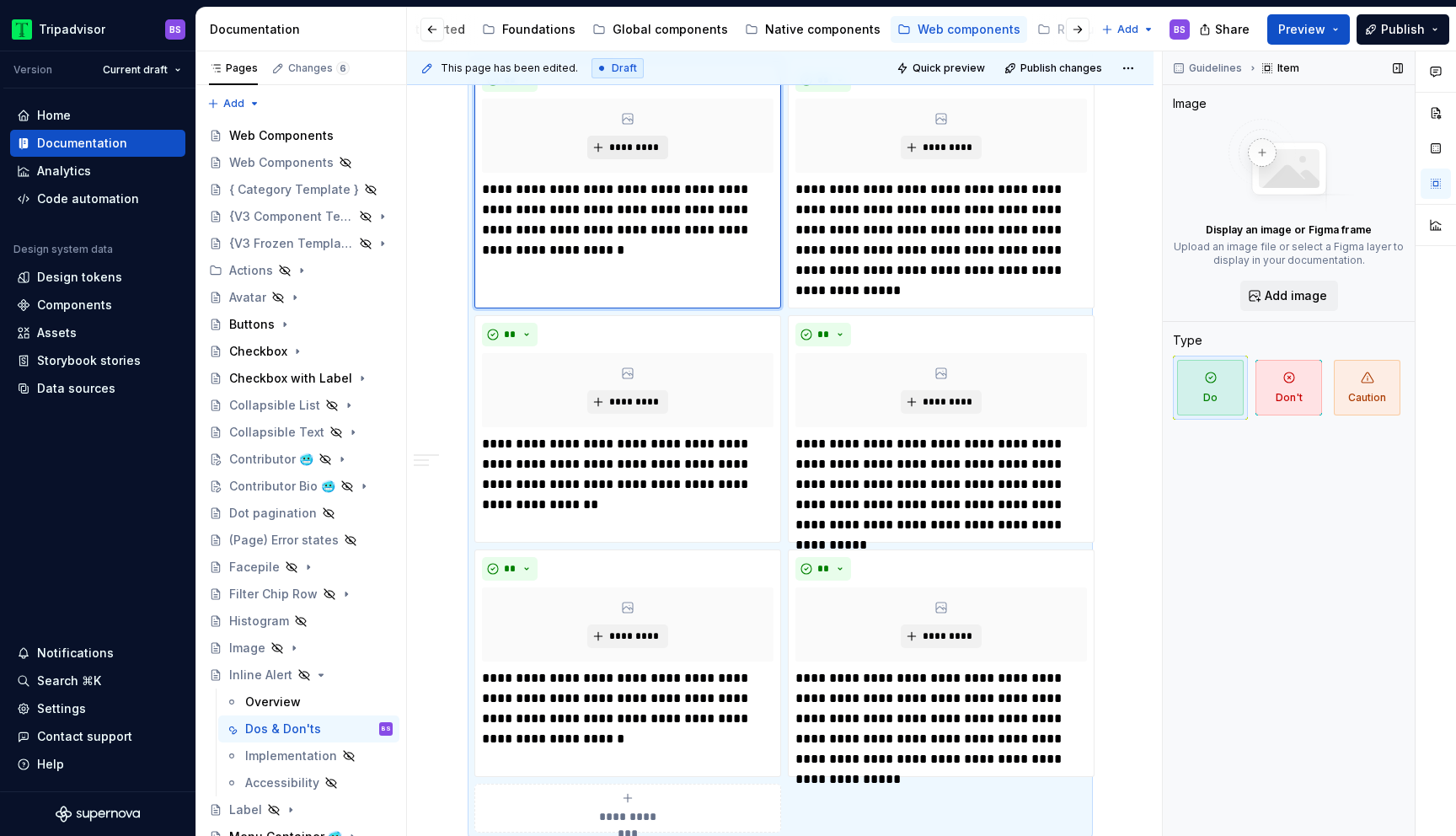
click at [627, 143] on span "*********" at bounding box center [634, 148] width 51 height 13
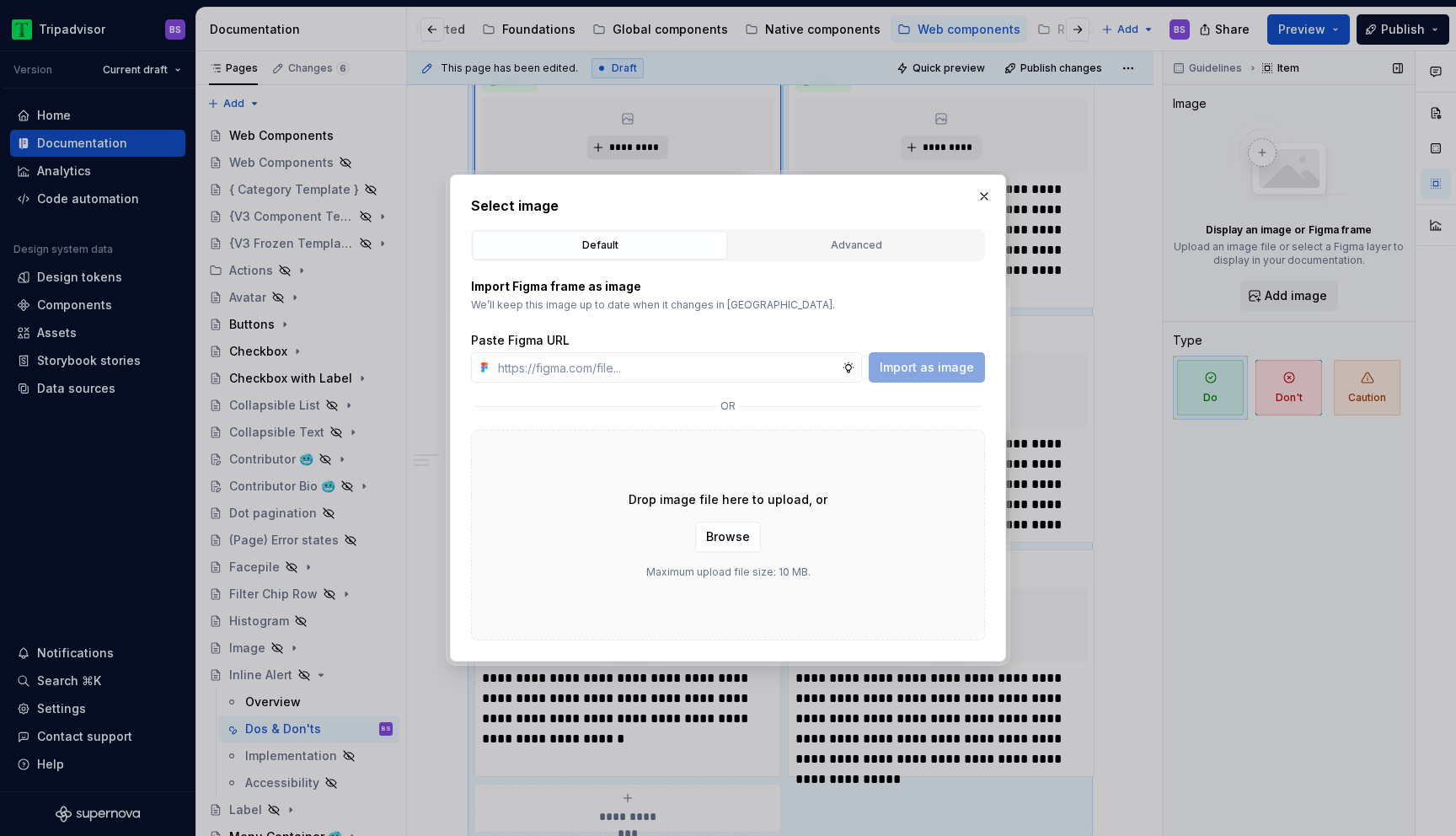
type textarea "*"
type input "[URL][DOMAIN_NAME]"
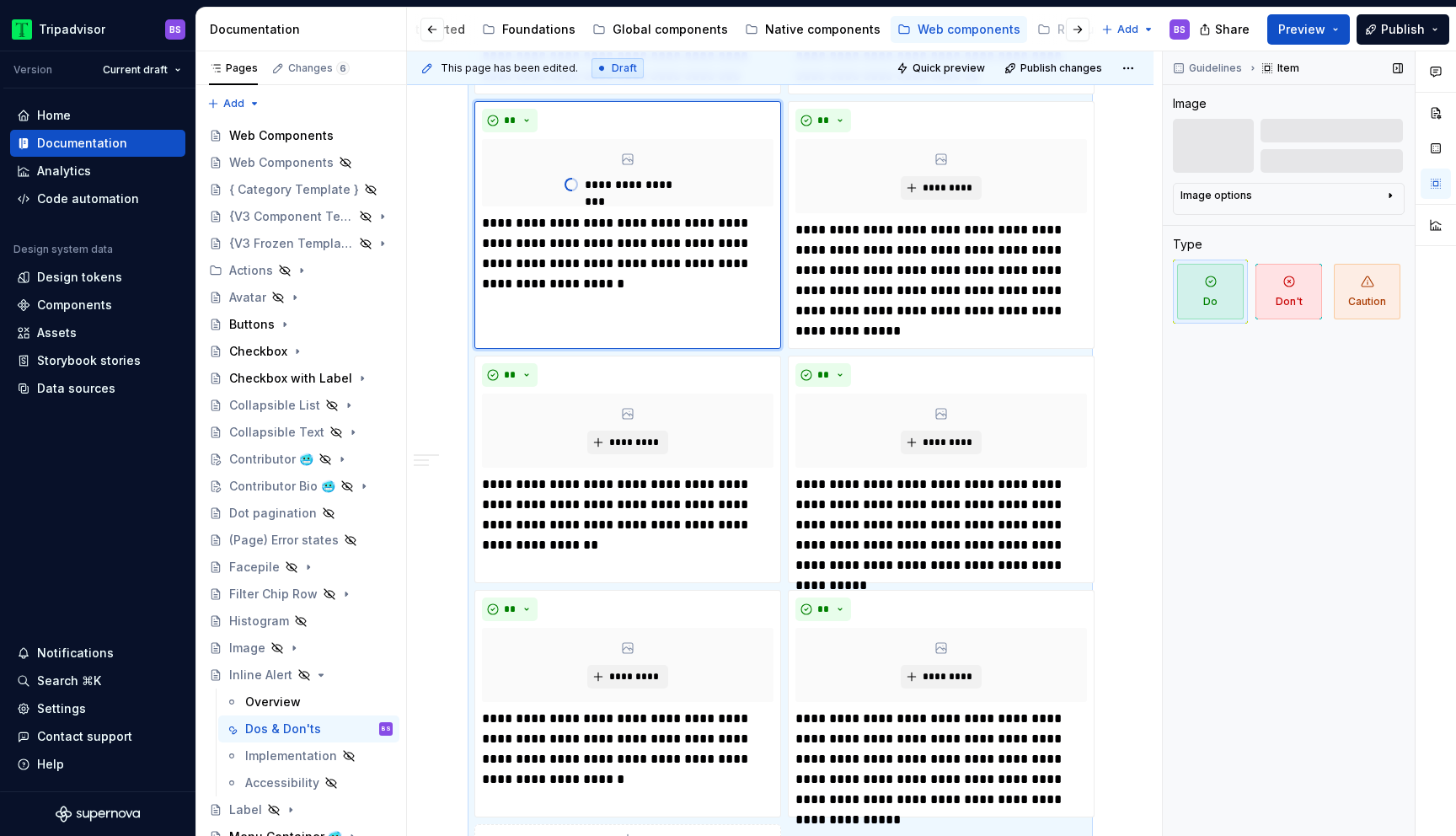
scroll to position [1738, 0]
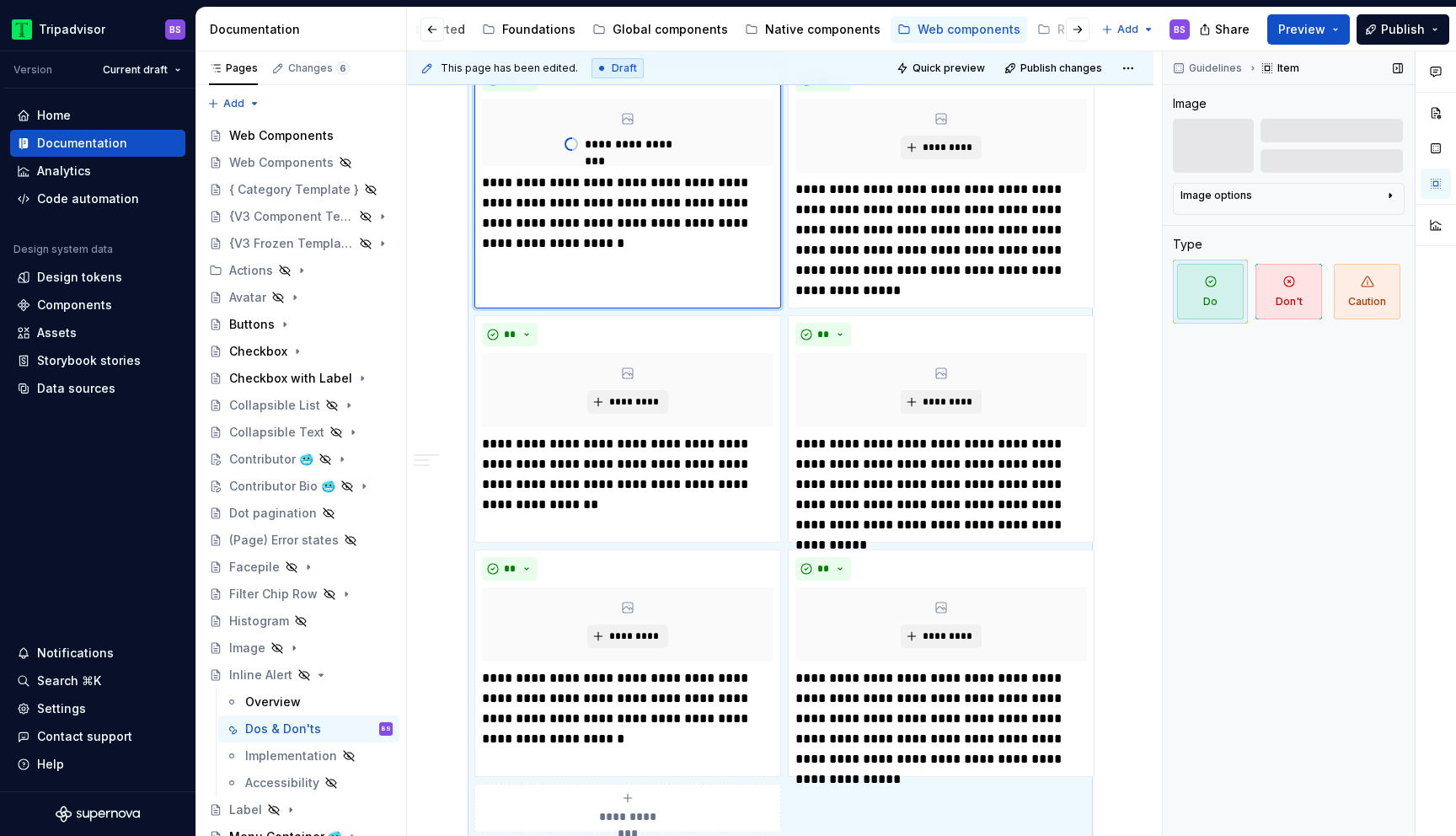
type textarea "*"
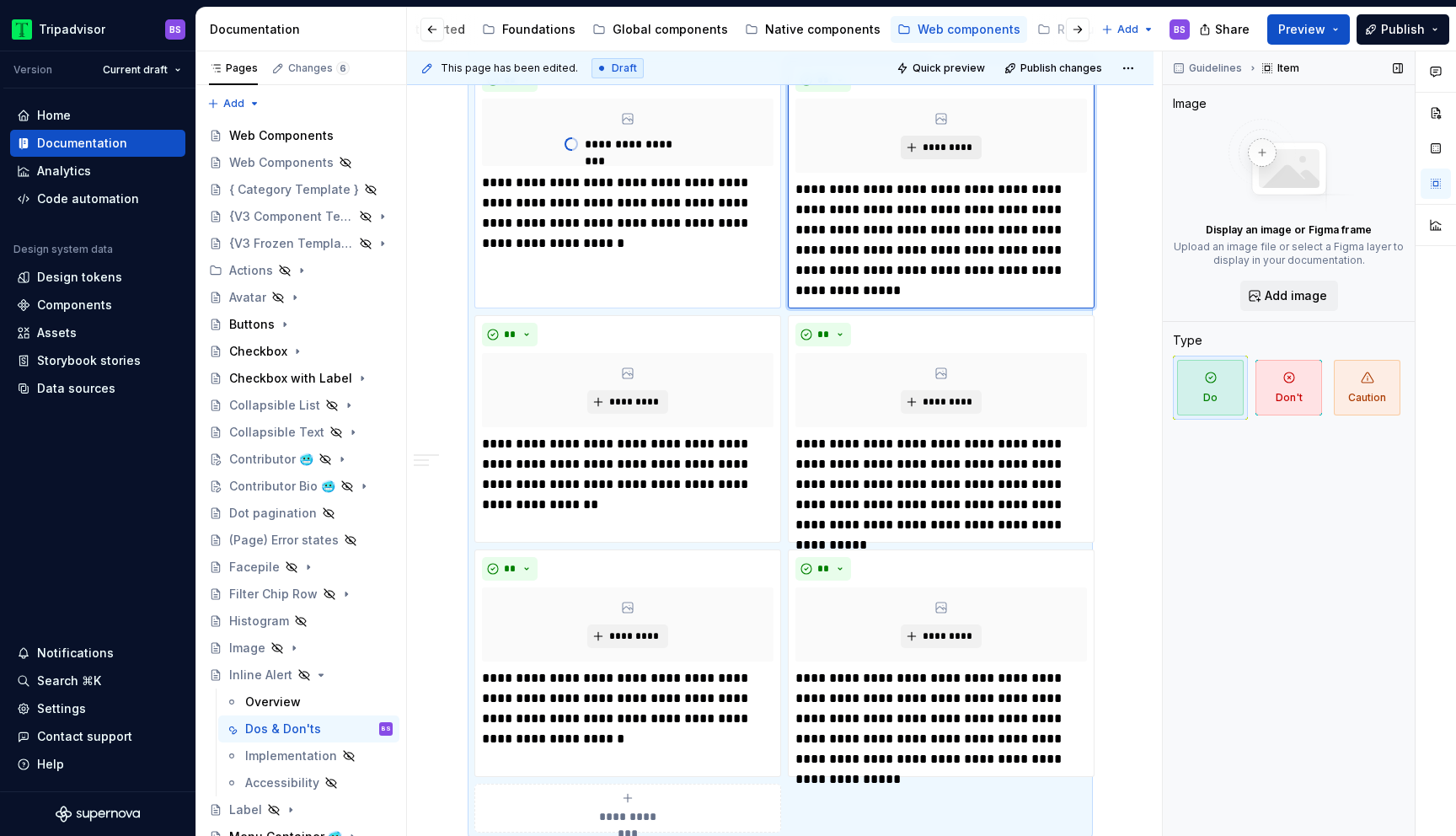
click at [940, 143] on span "*********" at bounding box center [947, 148] width 51 height 13
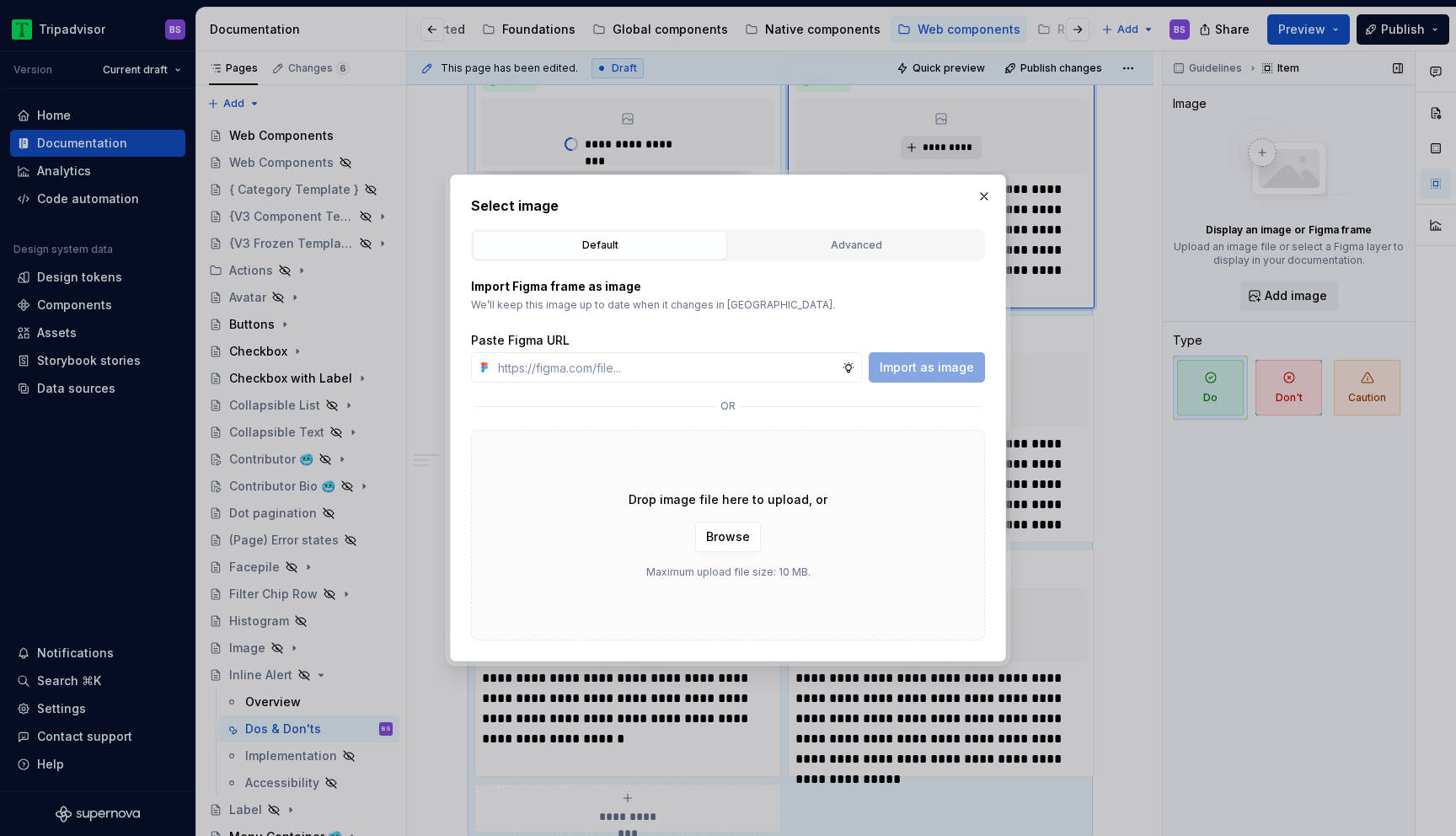
type input "[URL][DOMAIN_NAME]"
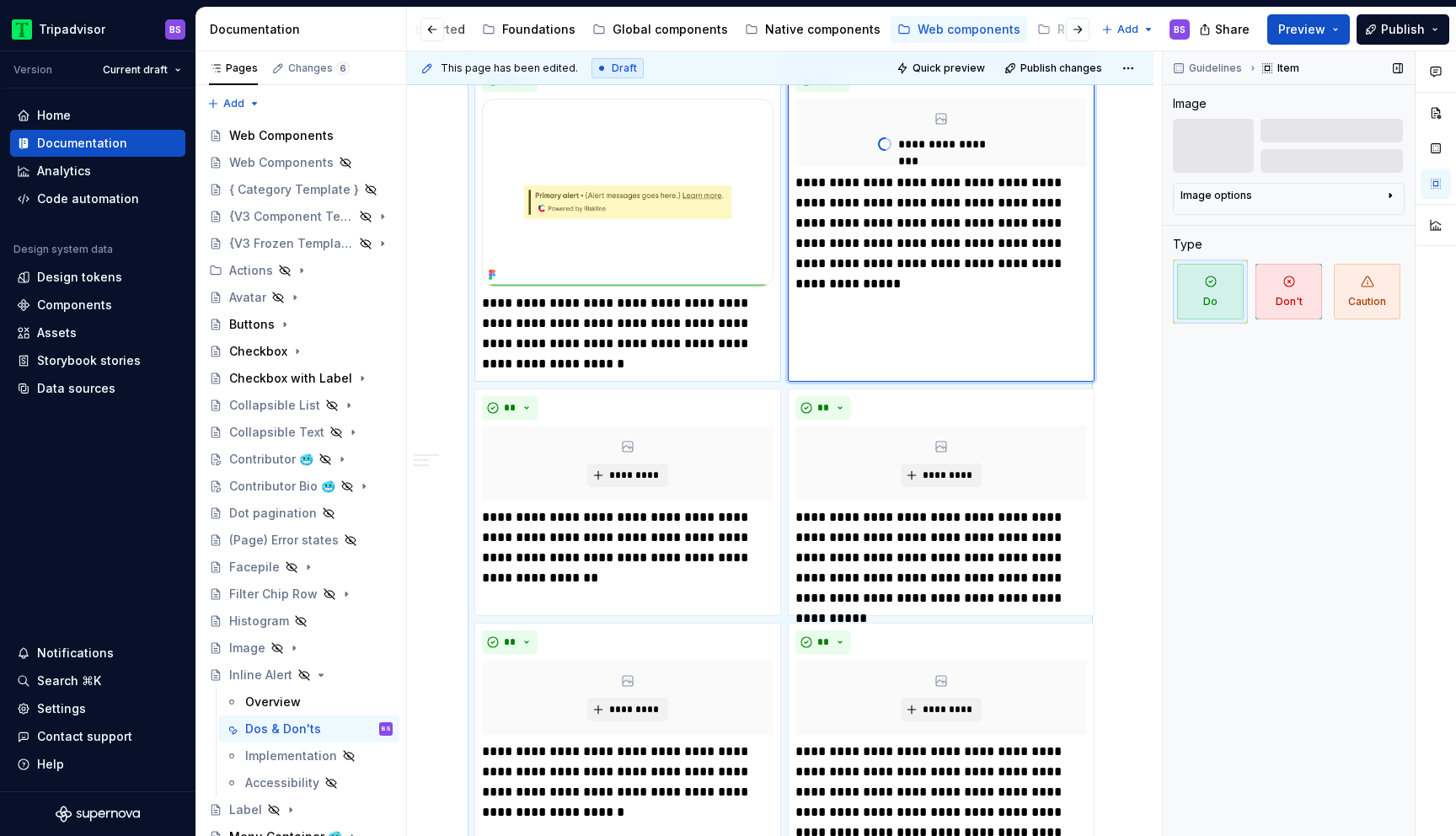
scroll to position [1811, 0]
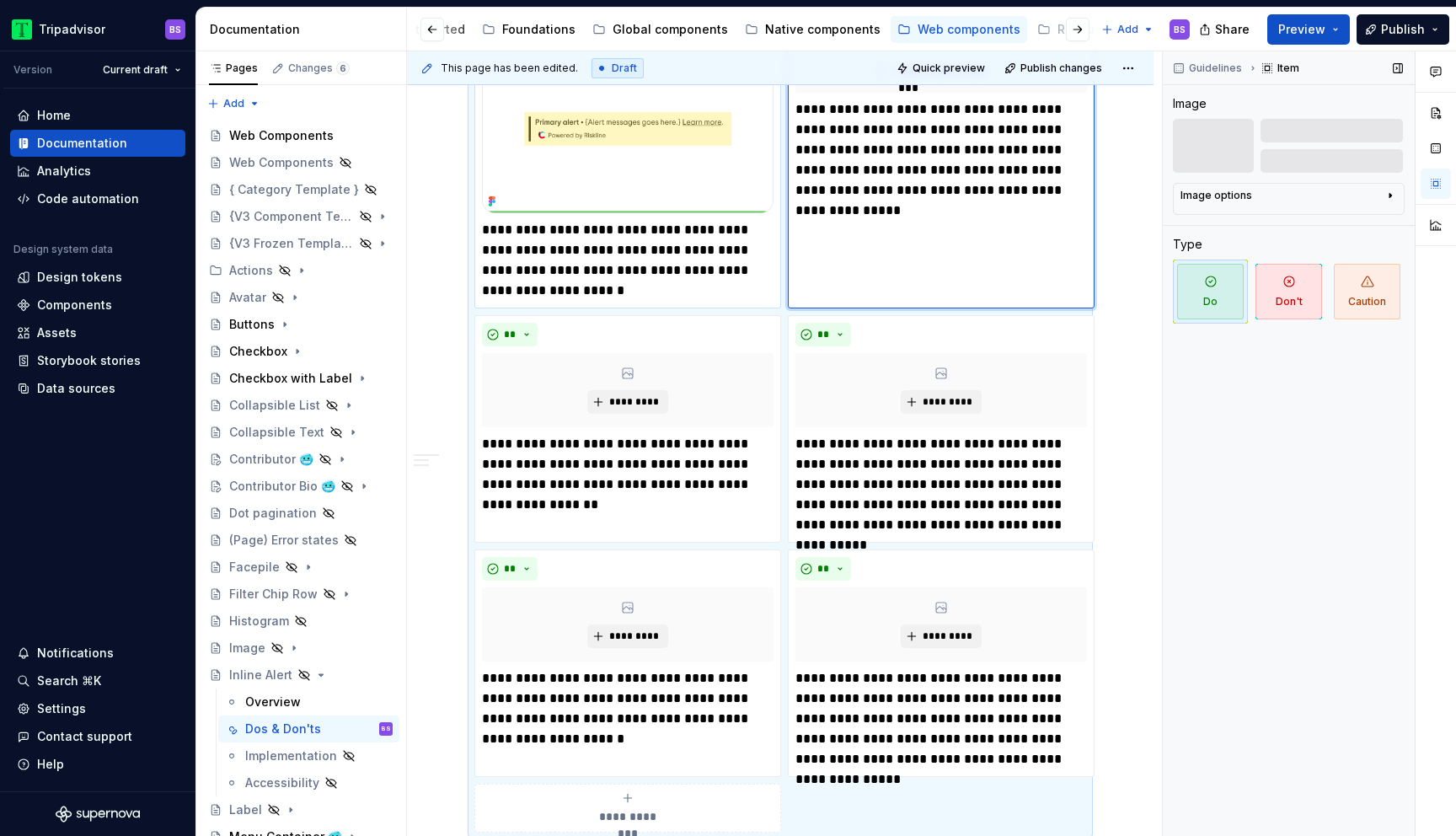
type textarea "*"
click at [643, 405] on span "*********" at bounding box center [634, 402] width 51 height 13
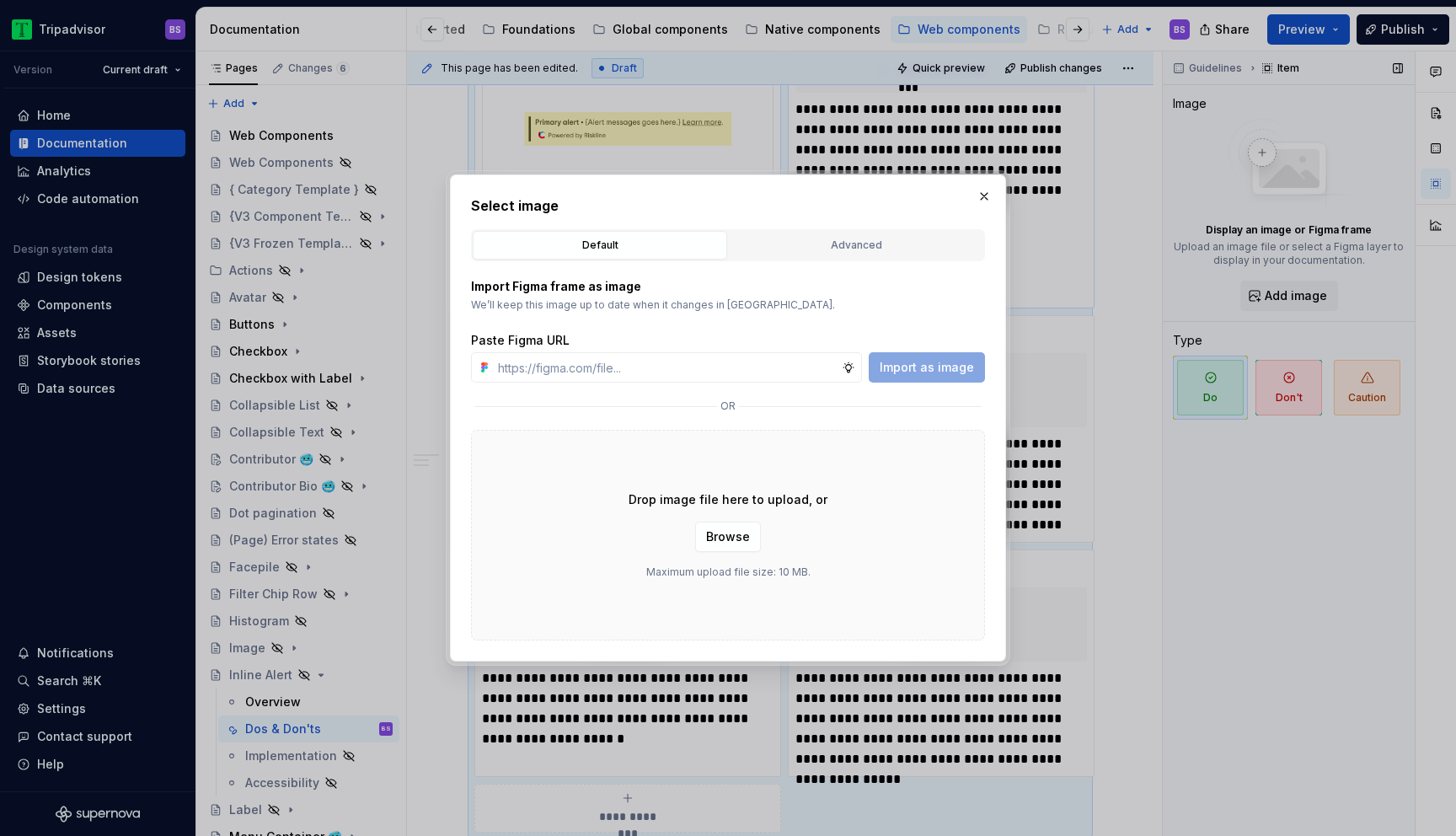
type input "[URL][DOMAIN_NAME]"
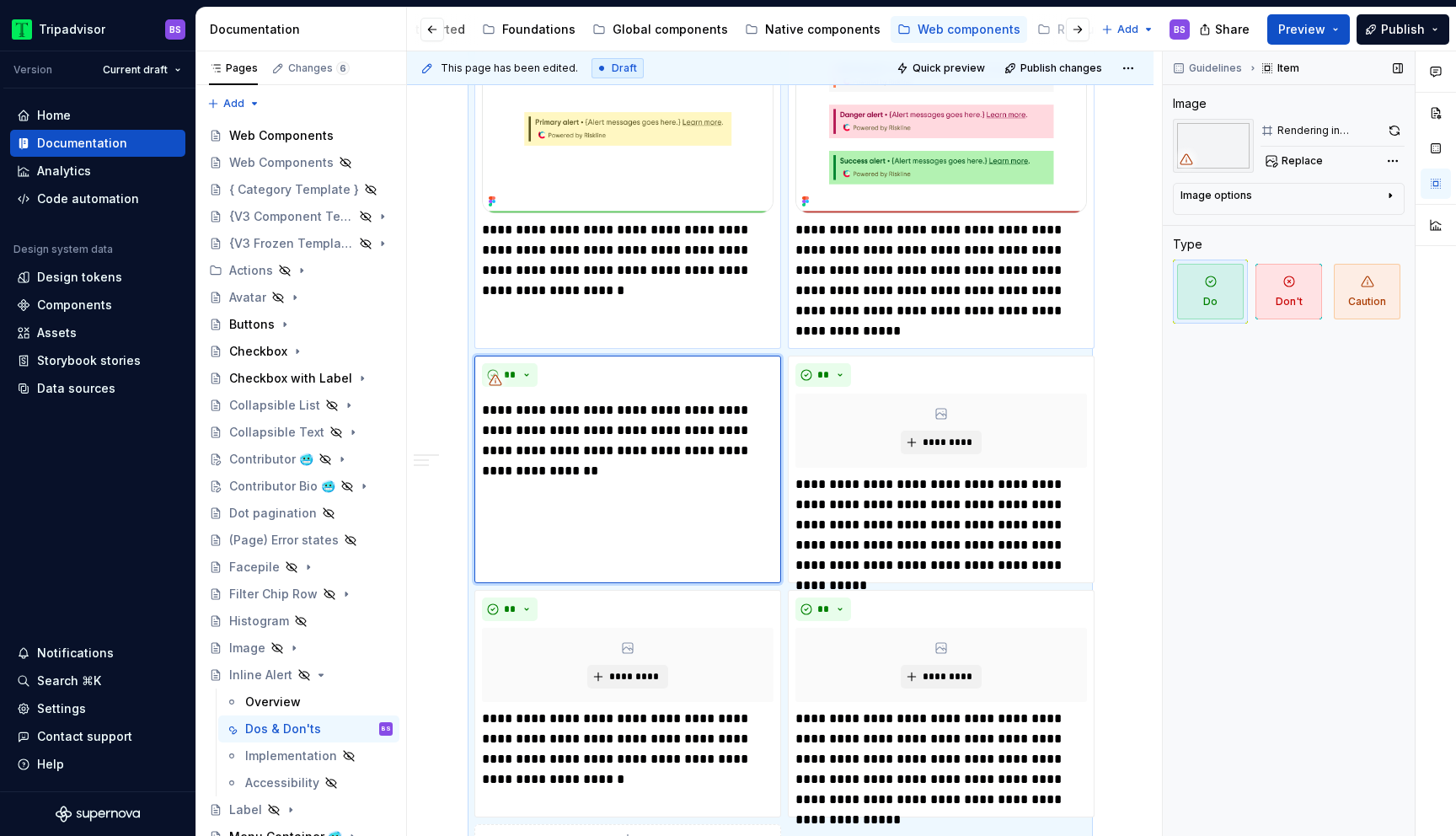
type textarea "*"
click at [937, 439] on span "*********" at bounding box center [947, 442] width 51 height 13
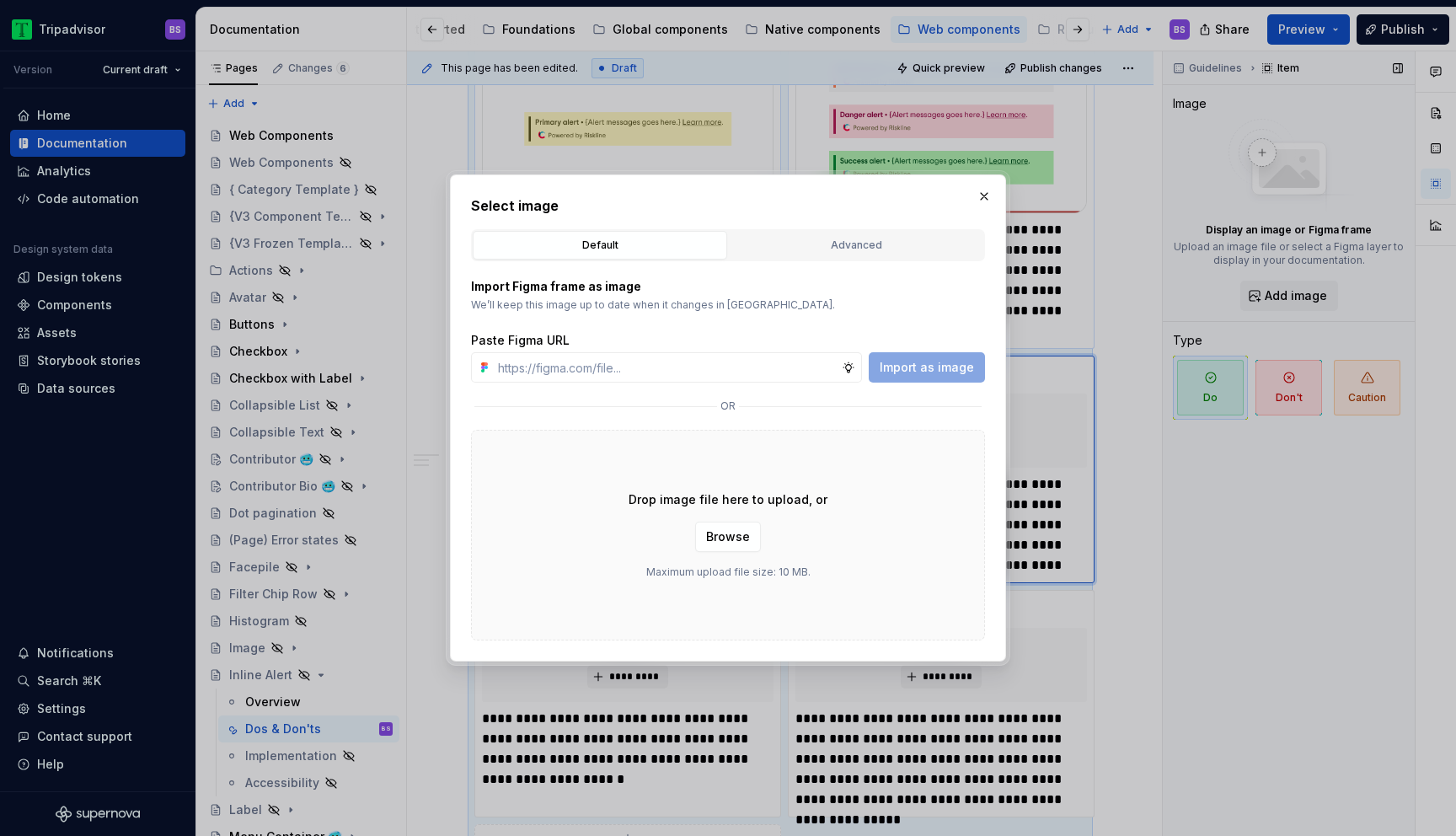
type input "[URL][DOMAIN_NAME]"
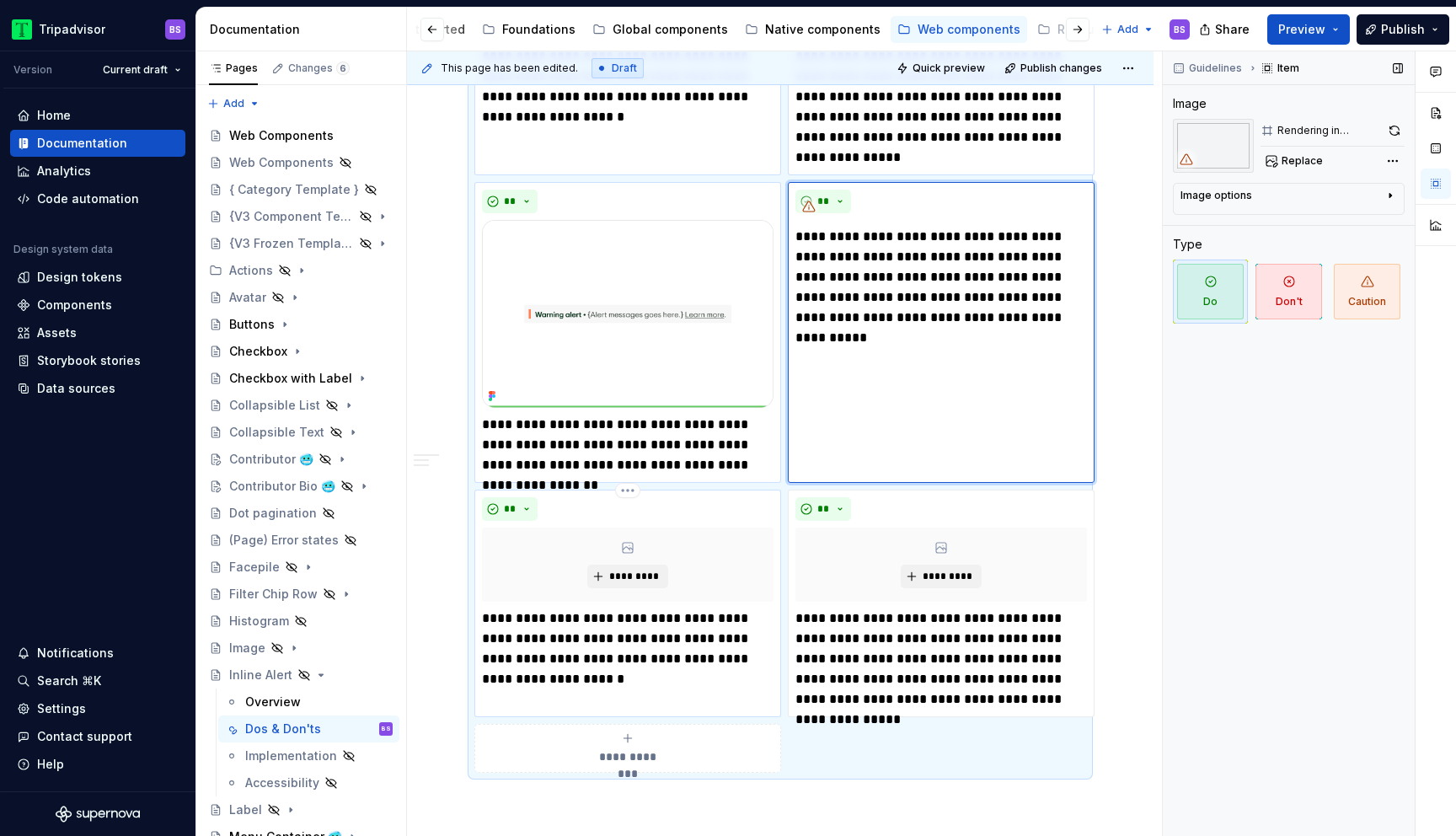
scroll to position [2000, 0]
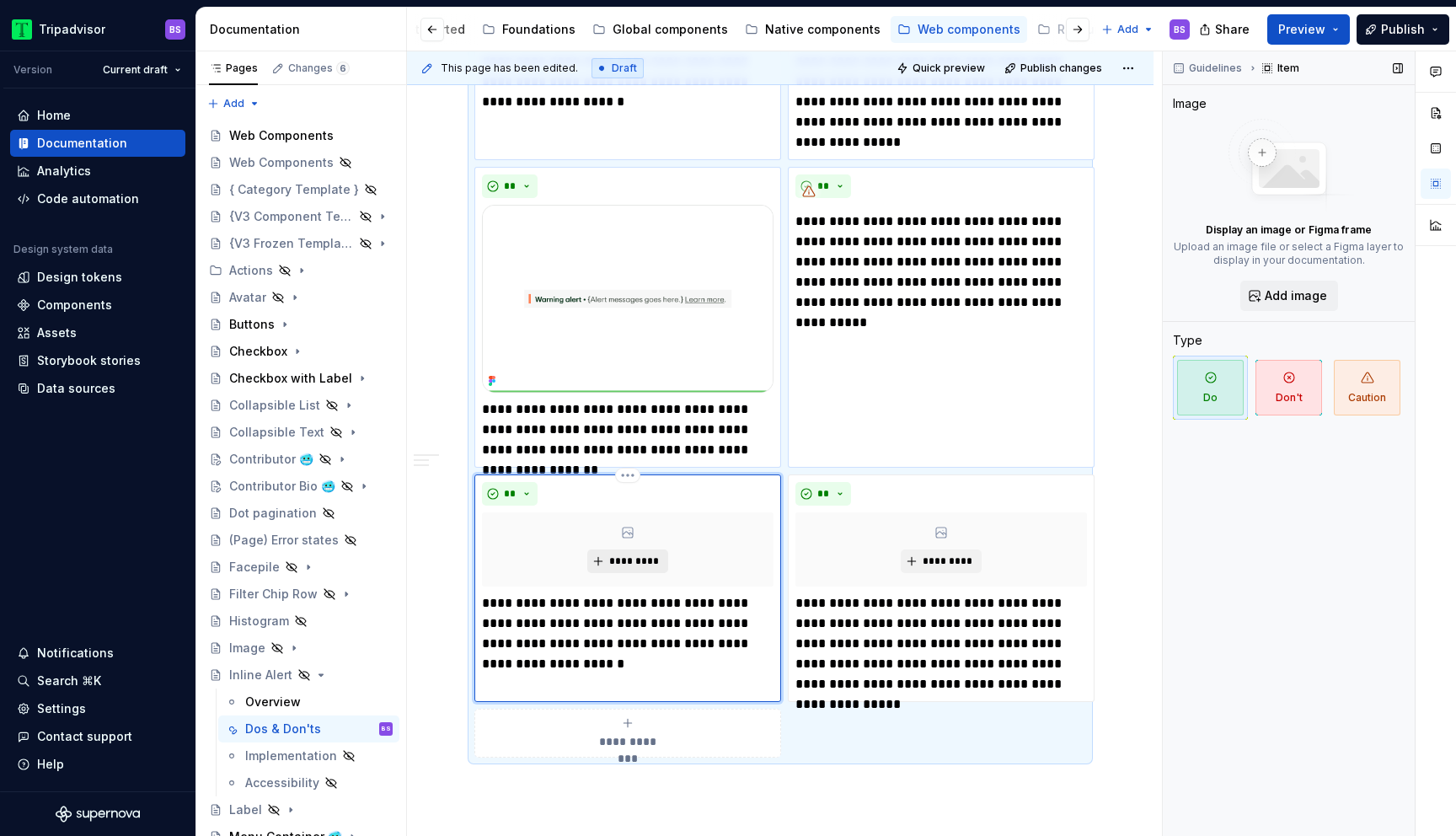
click at [629, 562] on span "*********" at bounding box center [634, 561] width 51 height 13
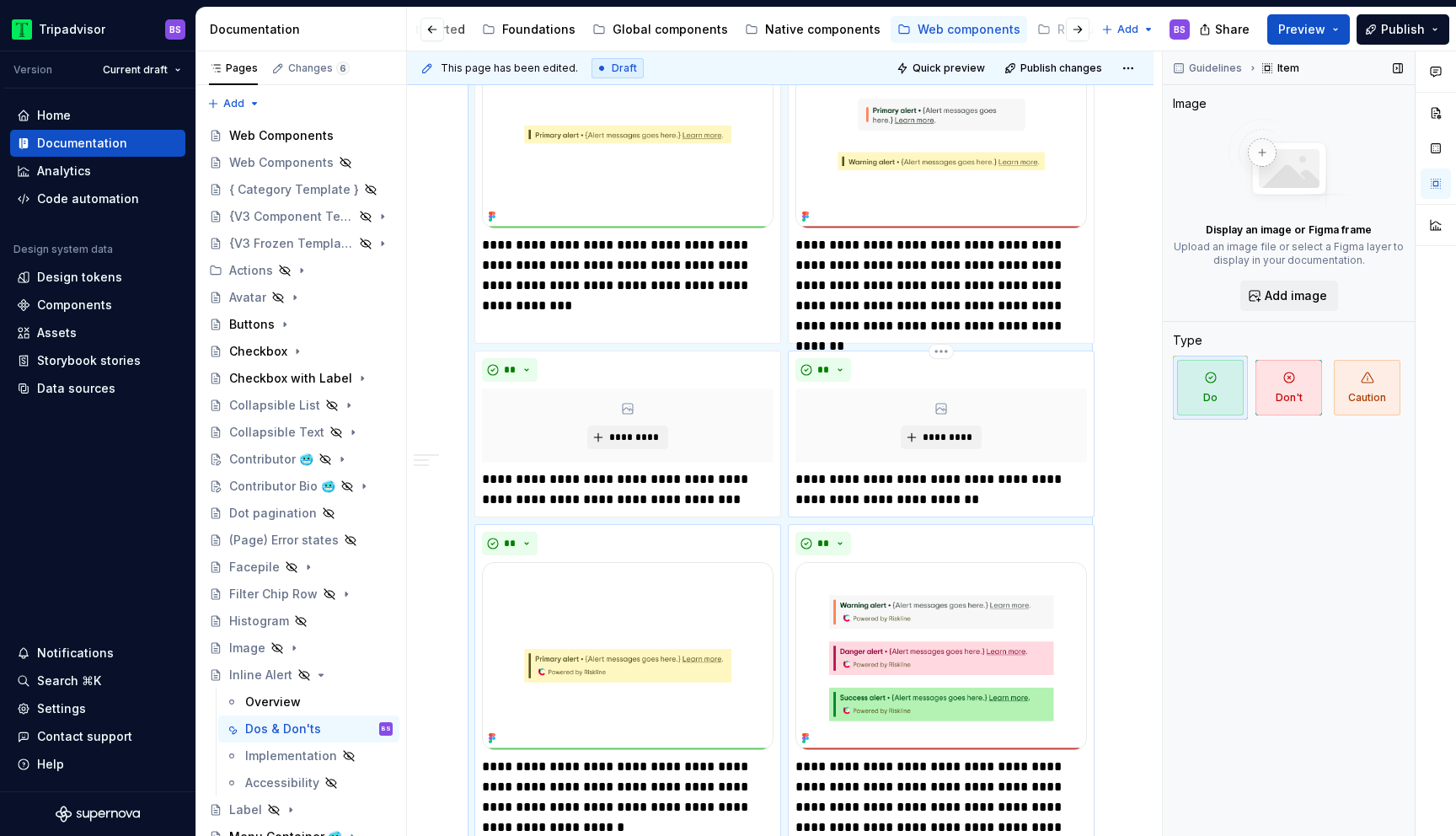
scroll to position [1275, 0]
click at [630, 433] on span "*********" at bounding box center [634, 436] width 51 height 13
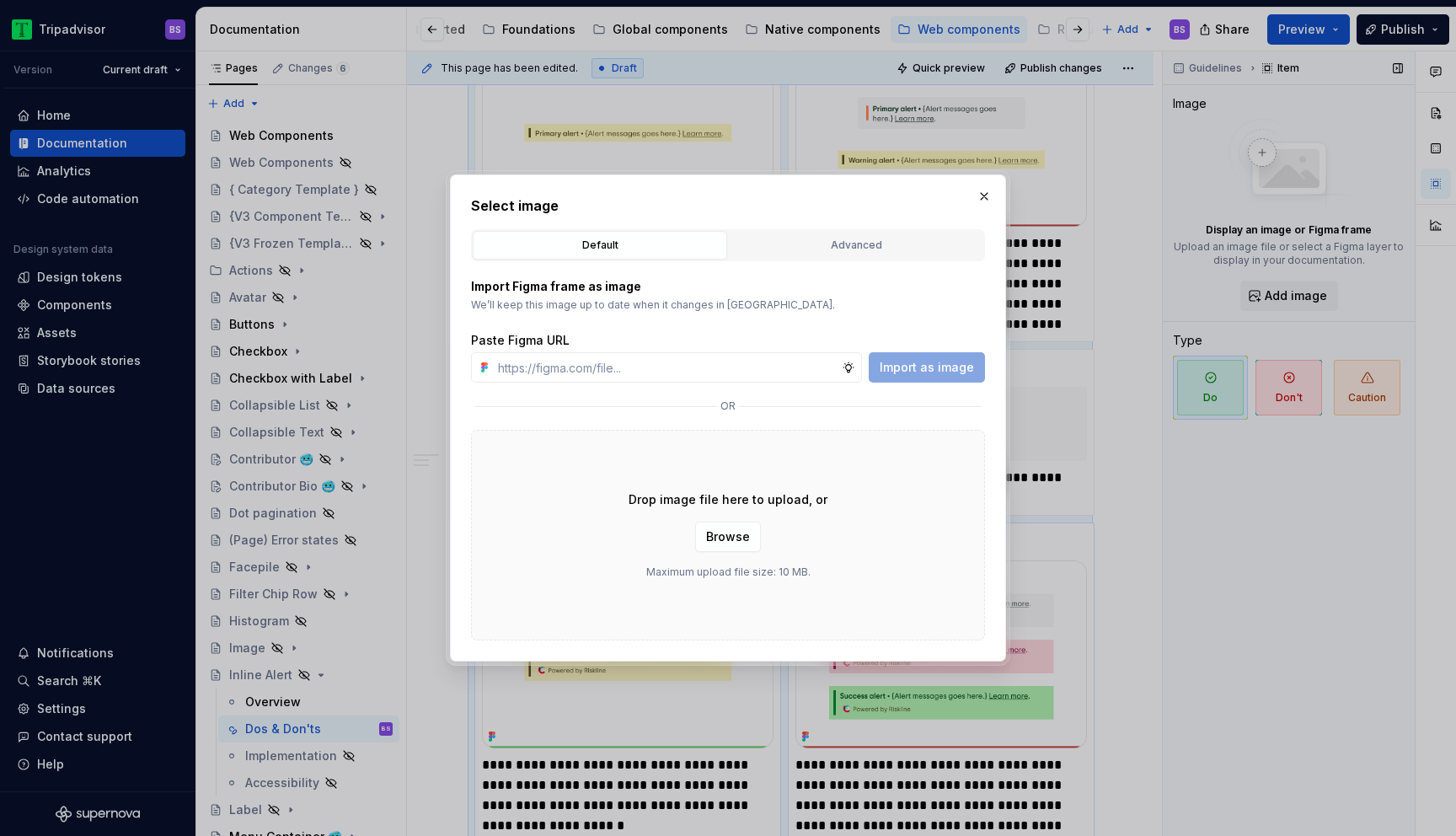
type textarea "*"
click at [744, 367] on input "text" at bounding box center [666, 368] width 351 height 31
paste input "[URL][DOMAIN_NAME]"
type input "[URL][DOMAIN_NAME]"
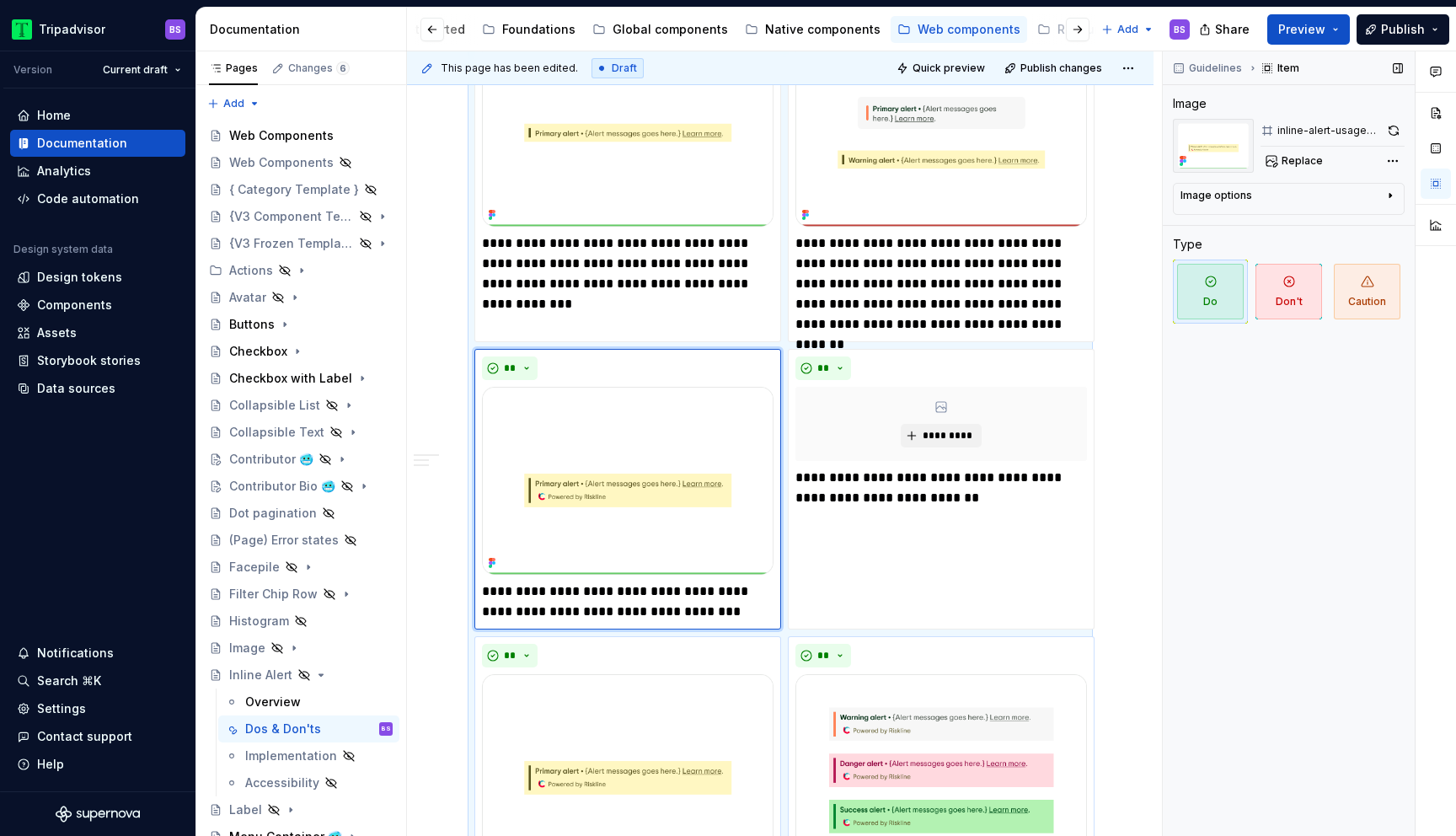
scroll to position [2079, 0]
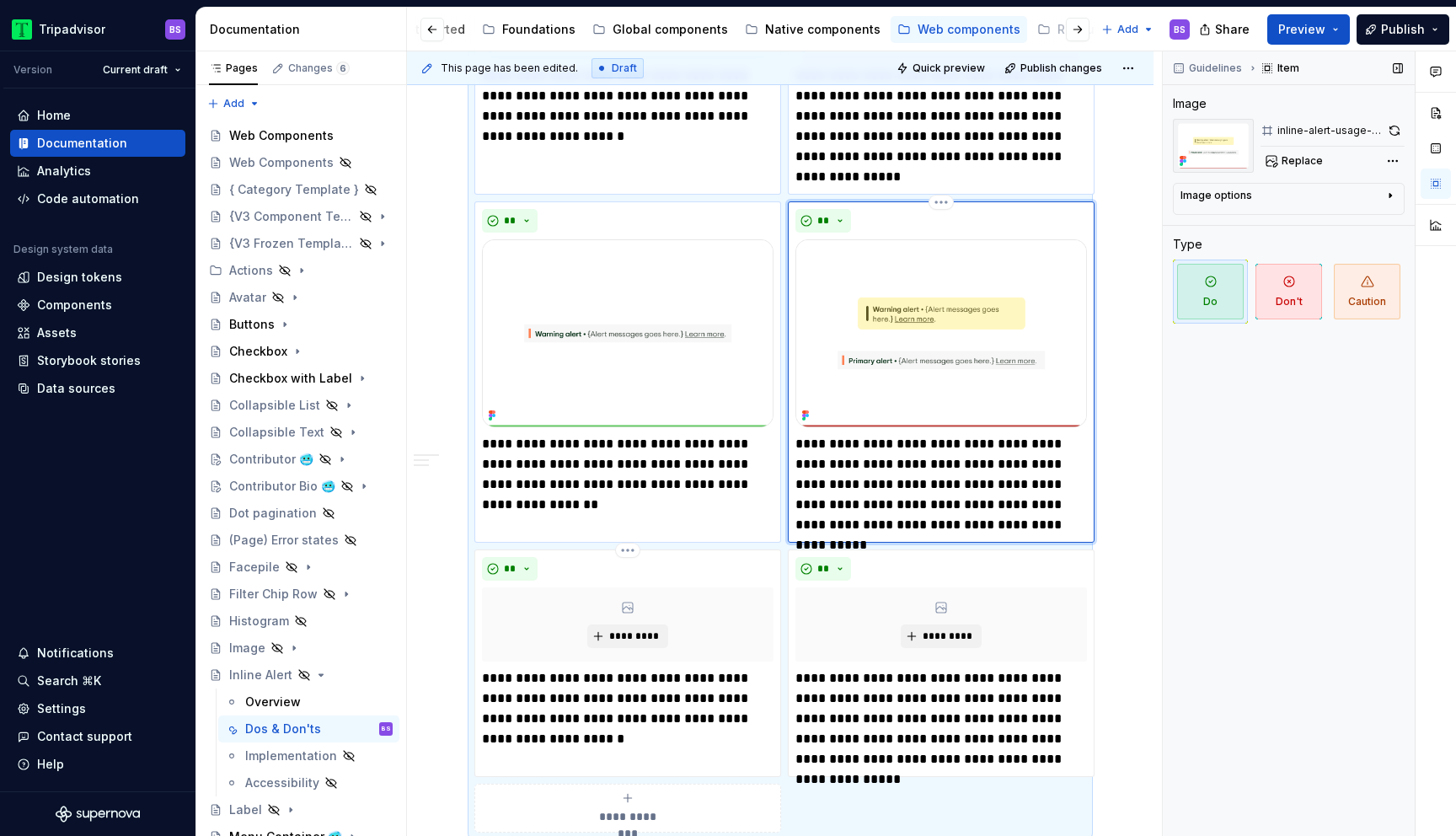
click at [912, 328] on img at bounding box center [941, 333] width 292 height 188
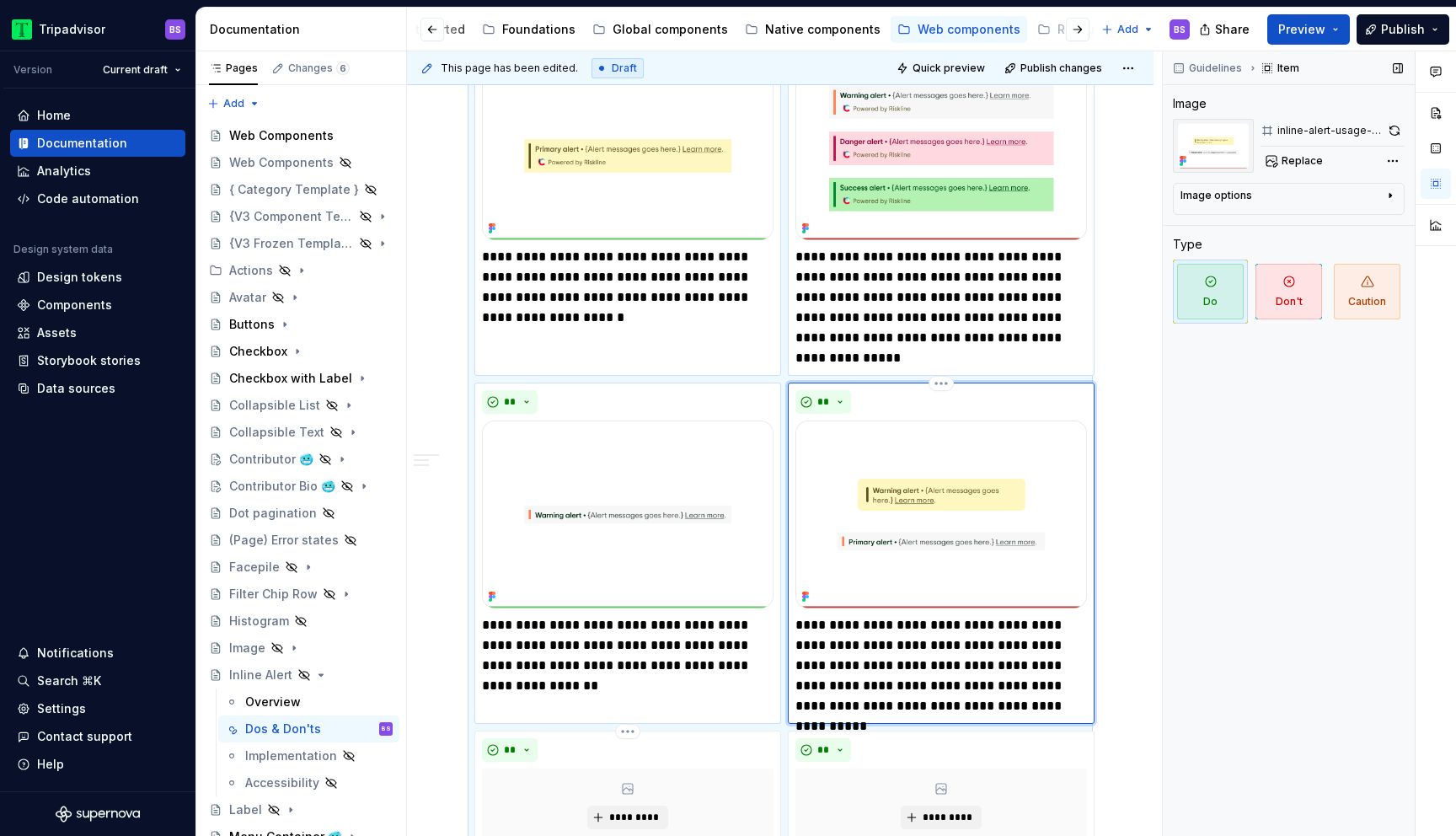
scroll to position [1888, 0]
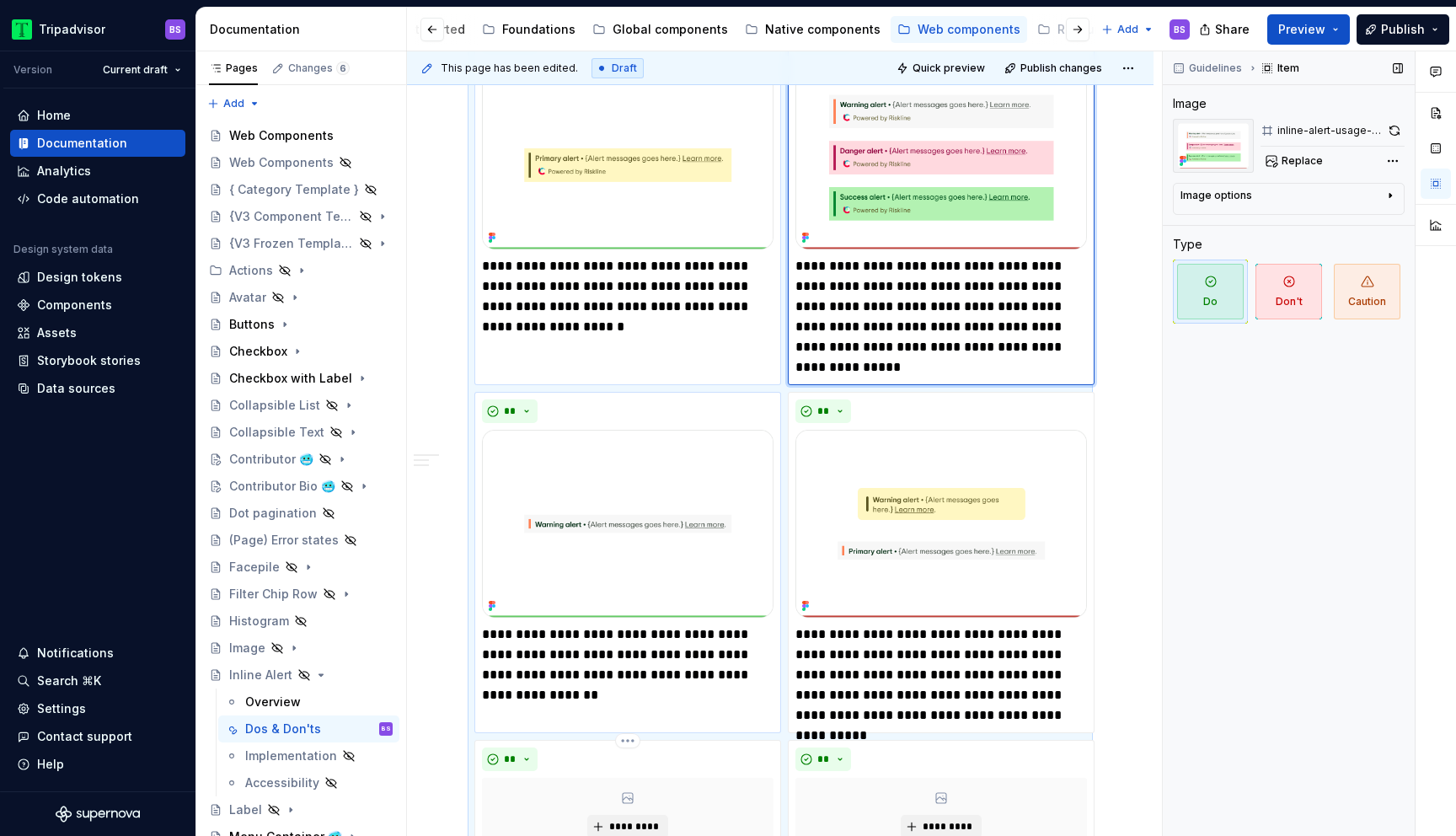
click at [898, 177] on img at bounding box center [941, 155] width 292 height 188
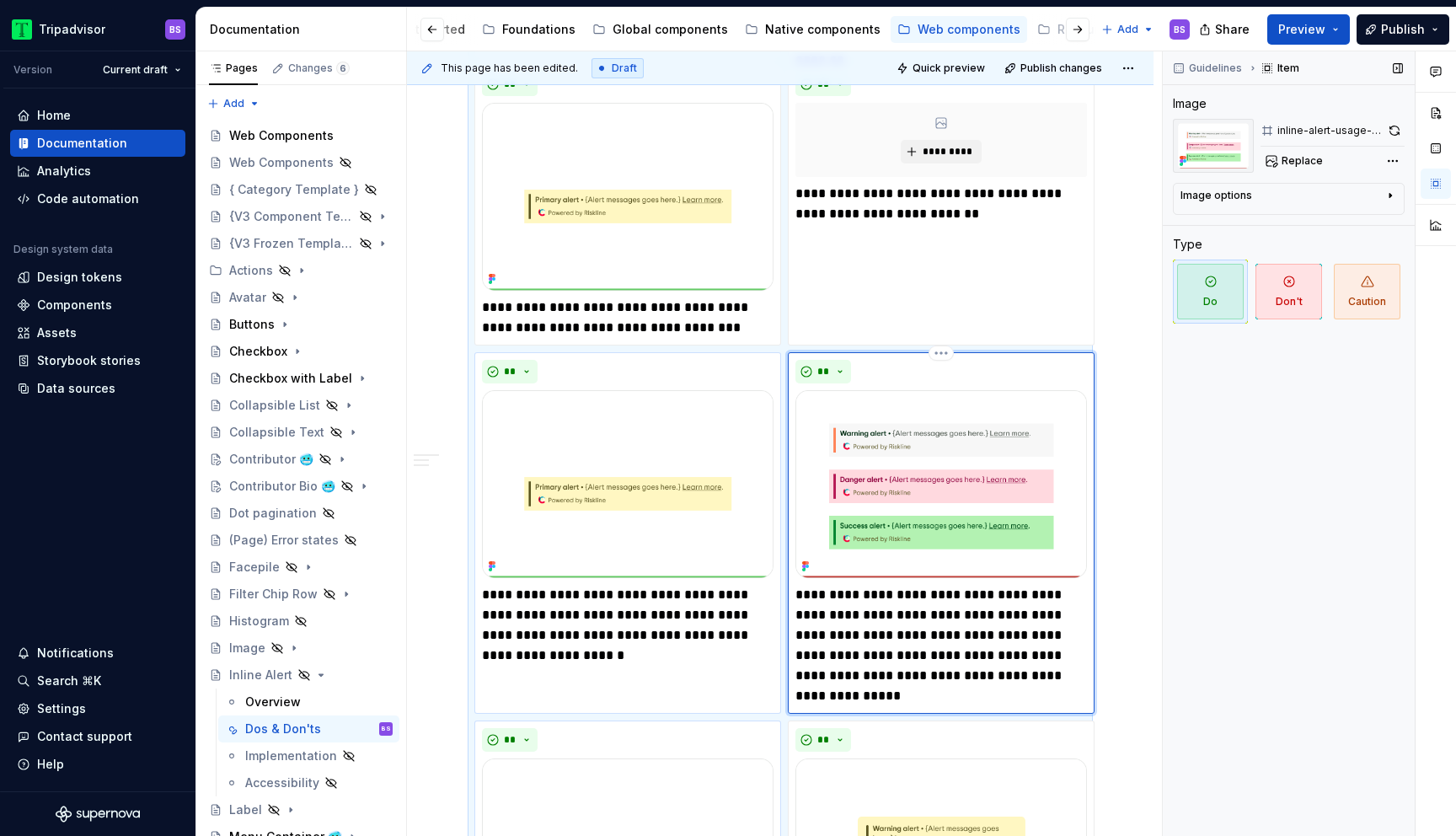
scroll to position [1528, 0]
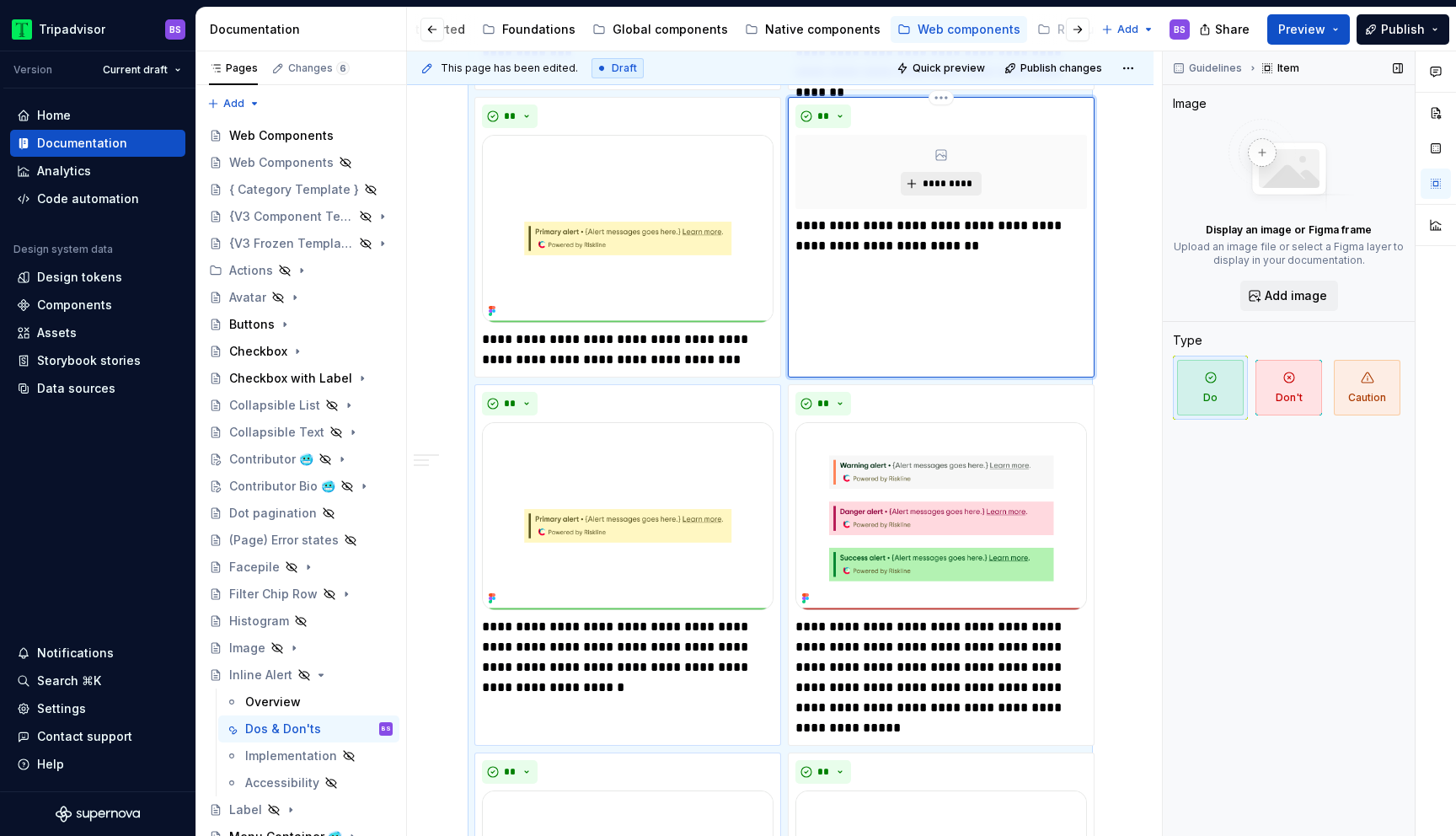
click at [948, 185] on span "*********" at bounding box center [947, 184] width 51 height 13
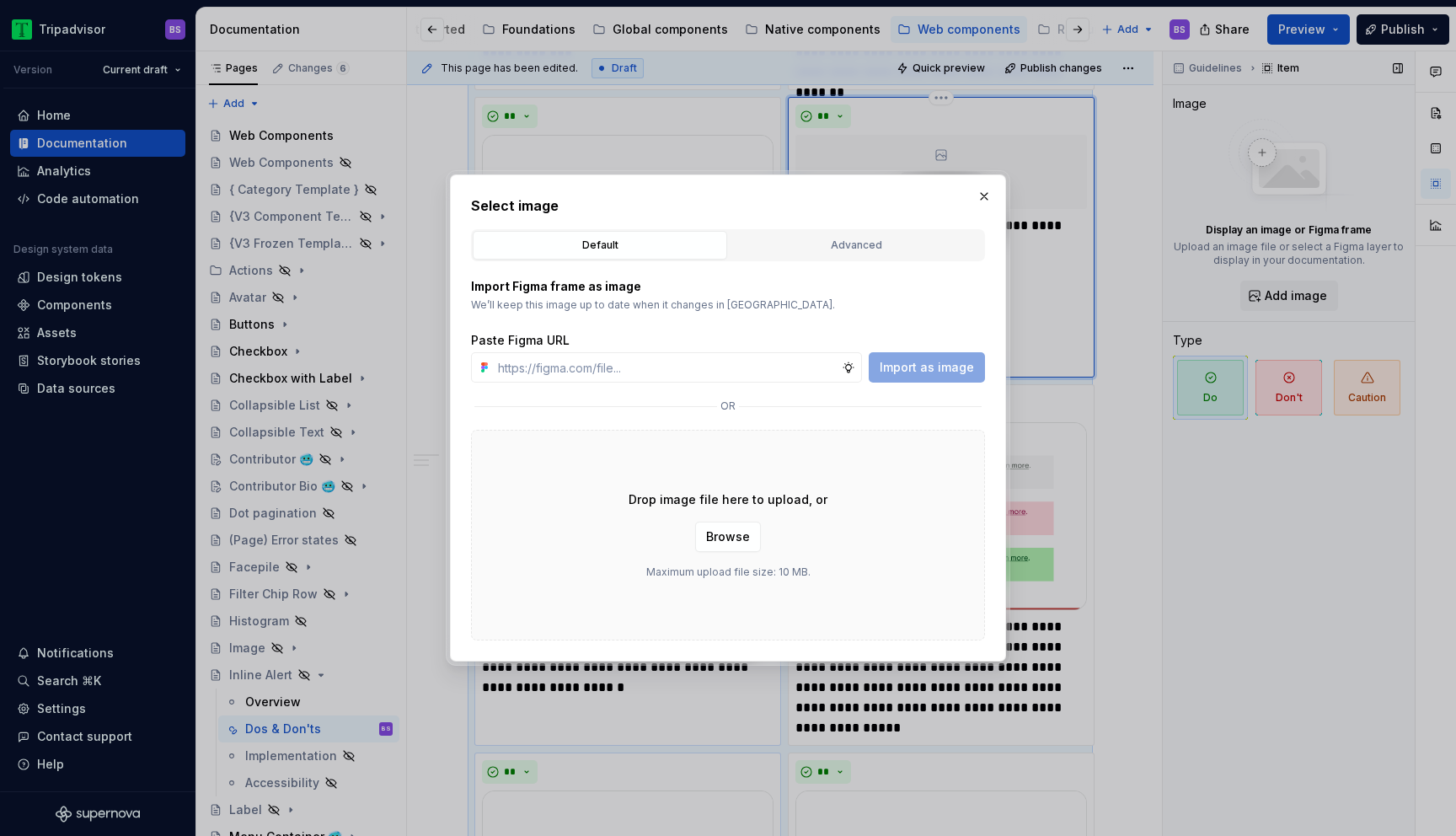
type textarea "*"
type input "[URL][DOMAIN_NAME]"
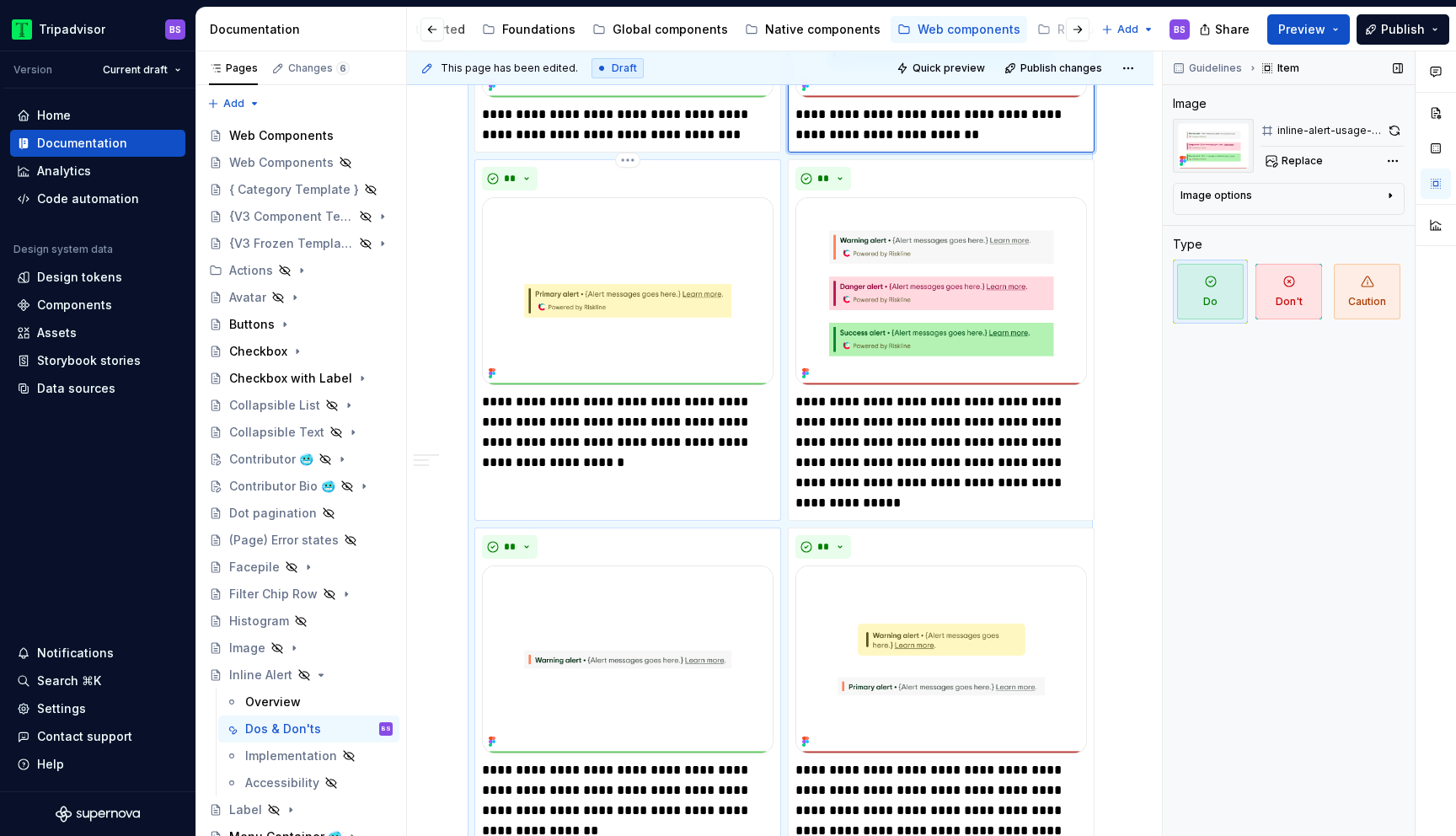
scroll to position [1746, 0]
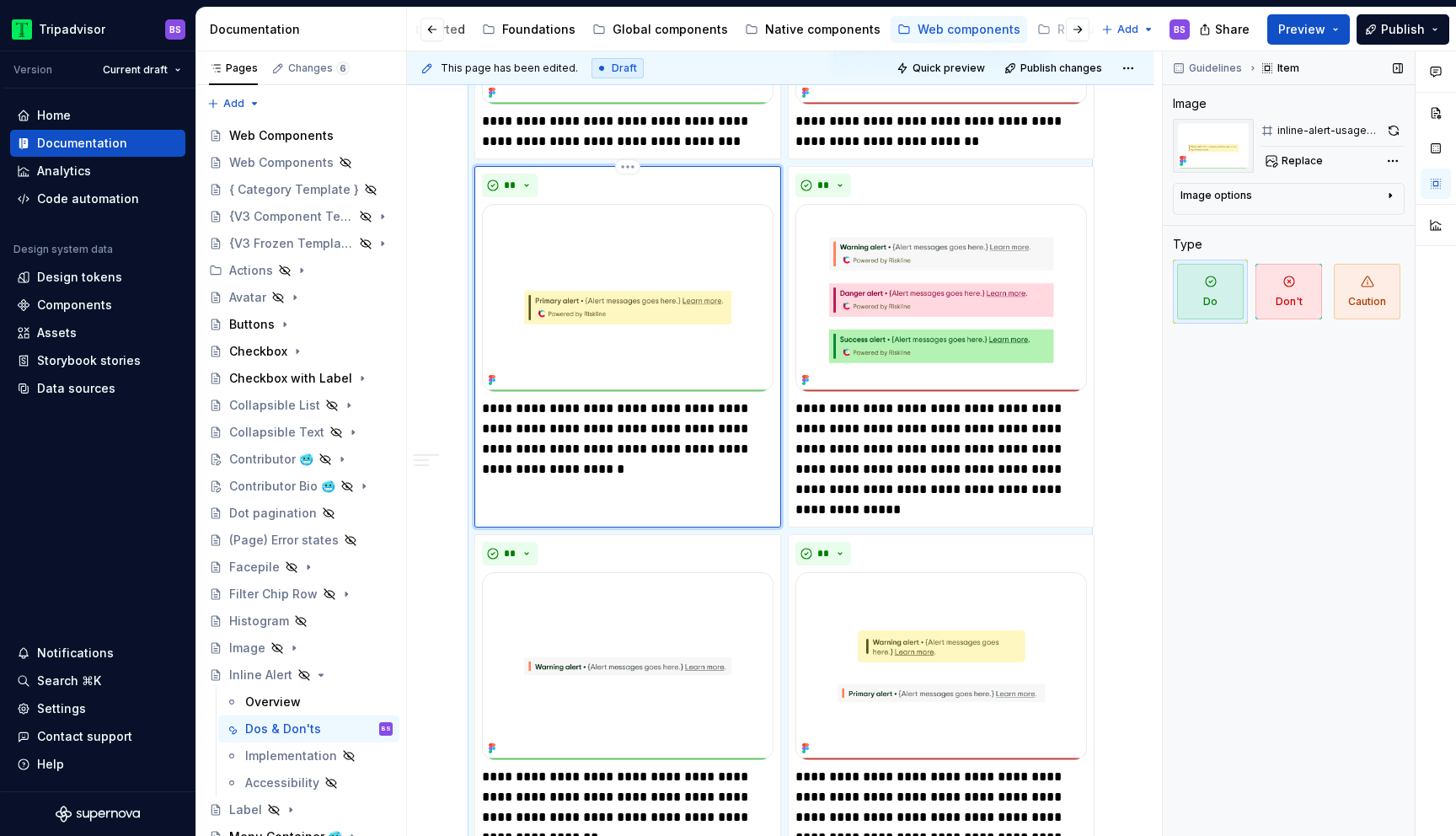
click at [600, 288] on img at bounding box center [628, 297] width 292 height 188
click at [637, 310] on img at bounding box center [628, 297] width 292 height 188
click at [1296, 158] on span "Replace" at bounding box center [1302, 161] width 41 height 13
type textarea "*"
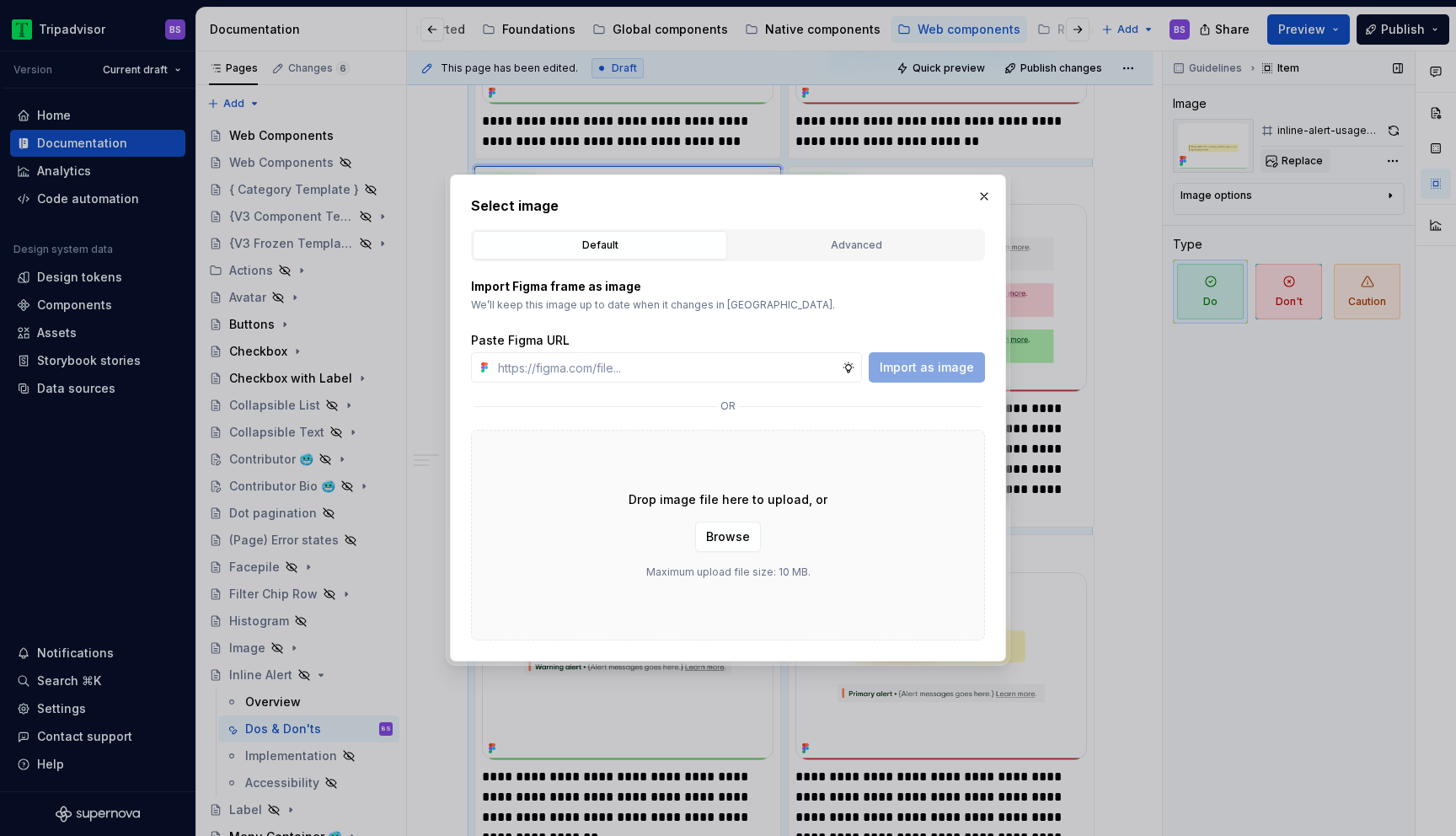
type input "[URL][DOMAIN_NAME]"
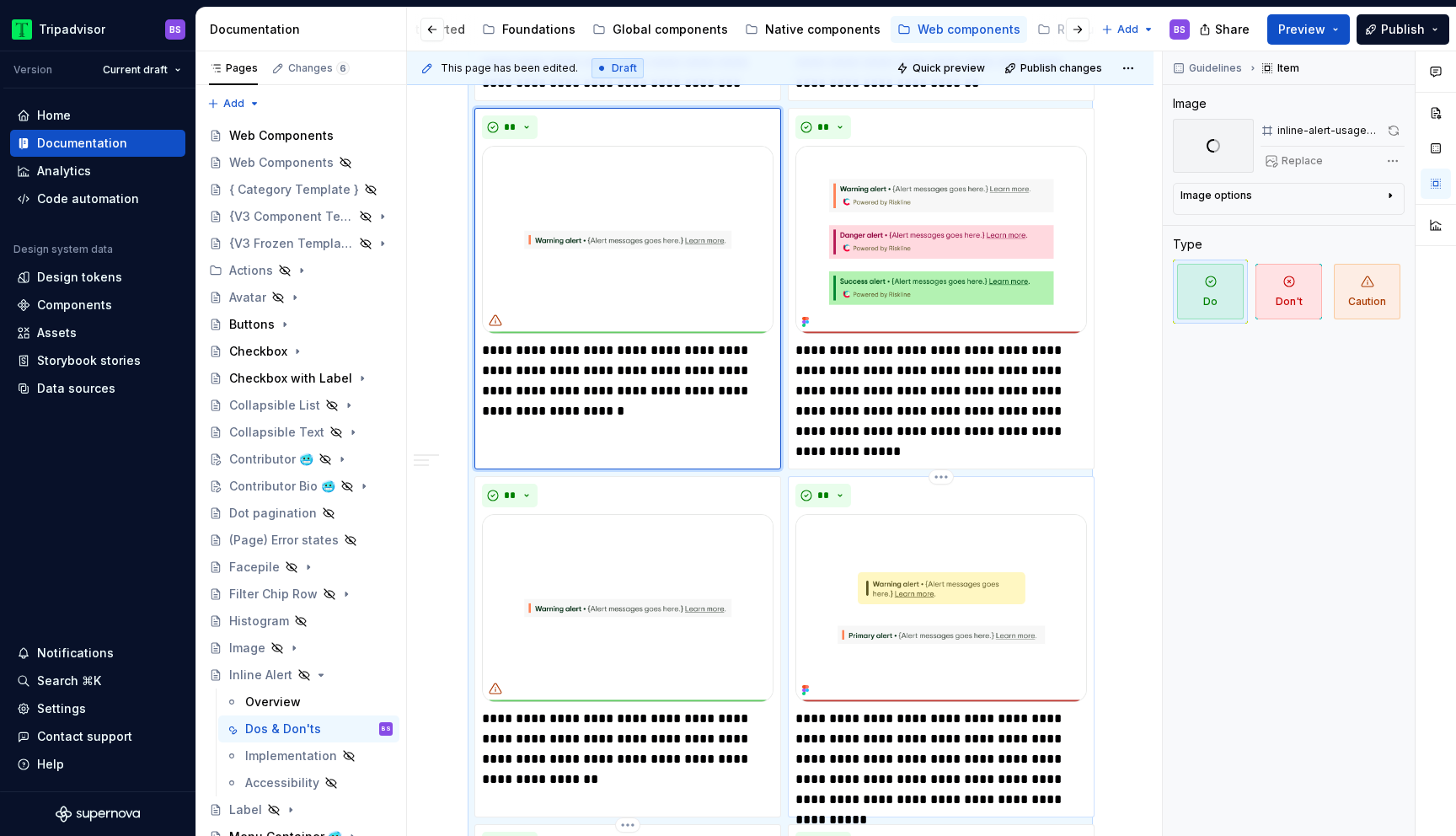
scroll to position [1794, 0]
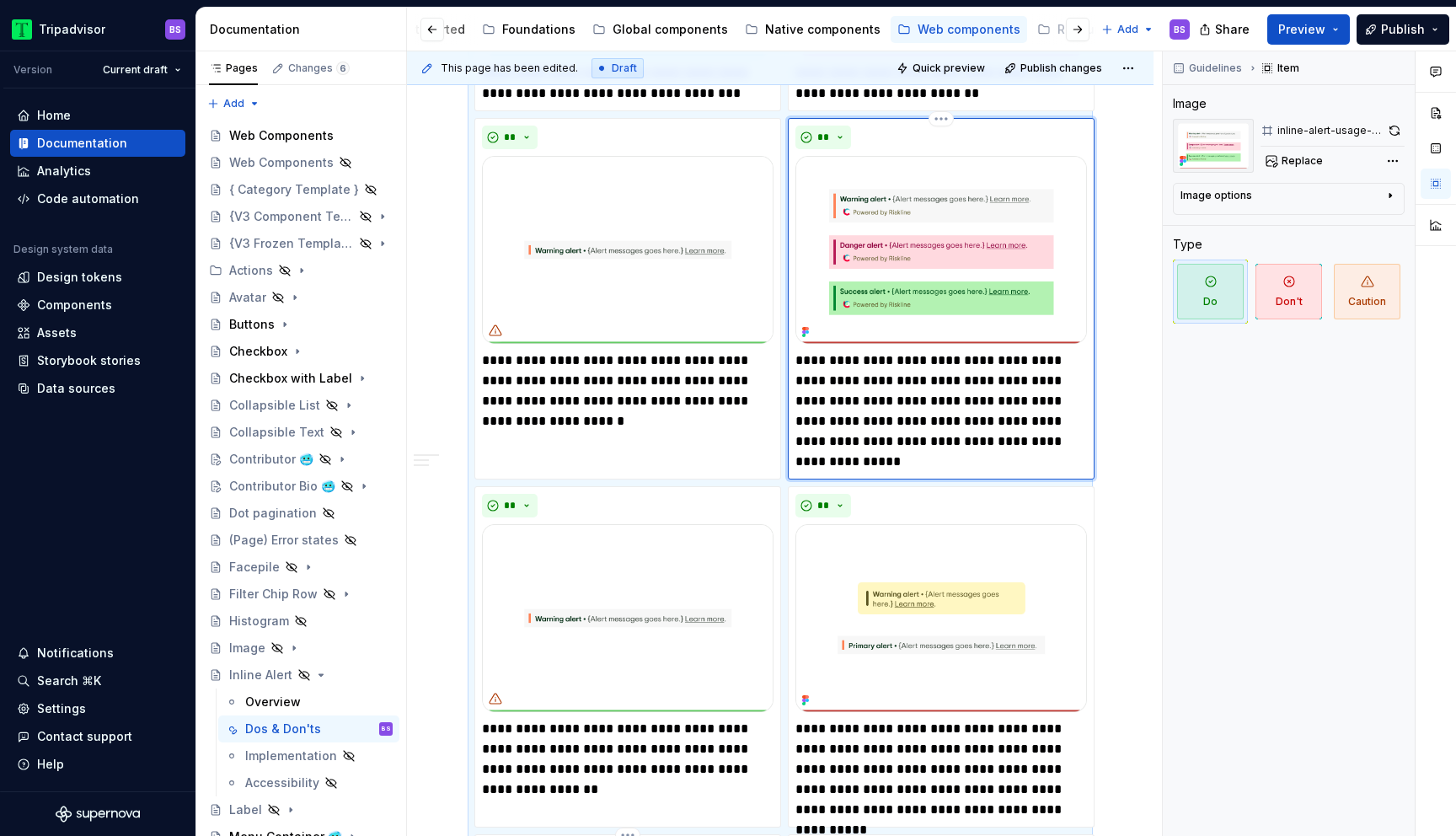
click at [901, 301] on img at bounding box center [941, 250] width 292 height 188
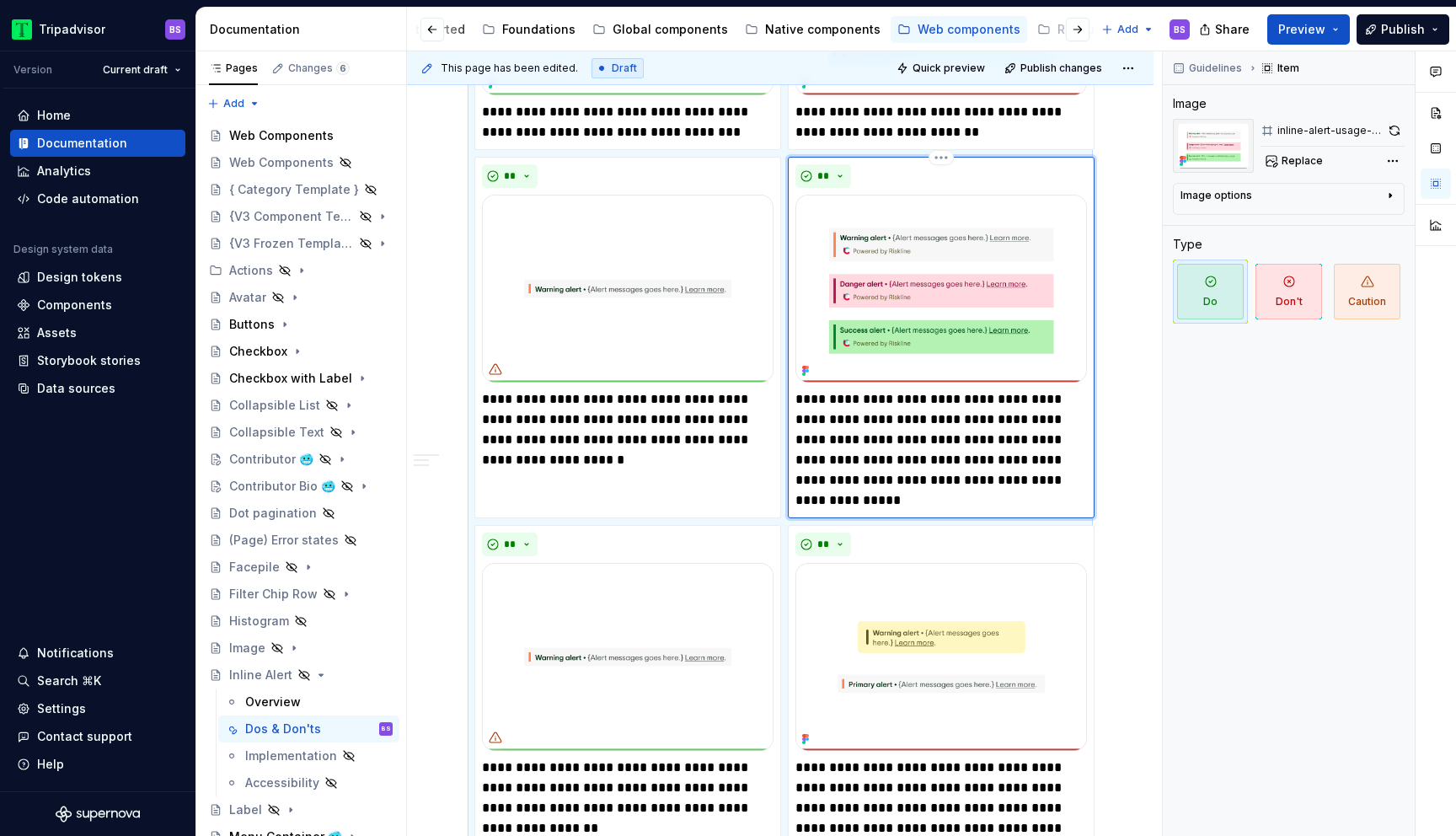
scroll to position [1752, 0]
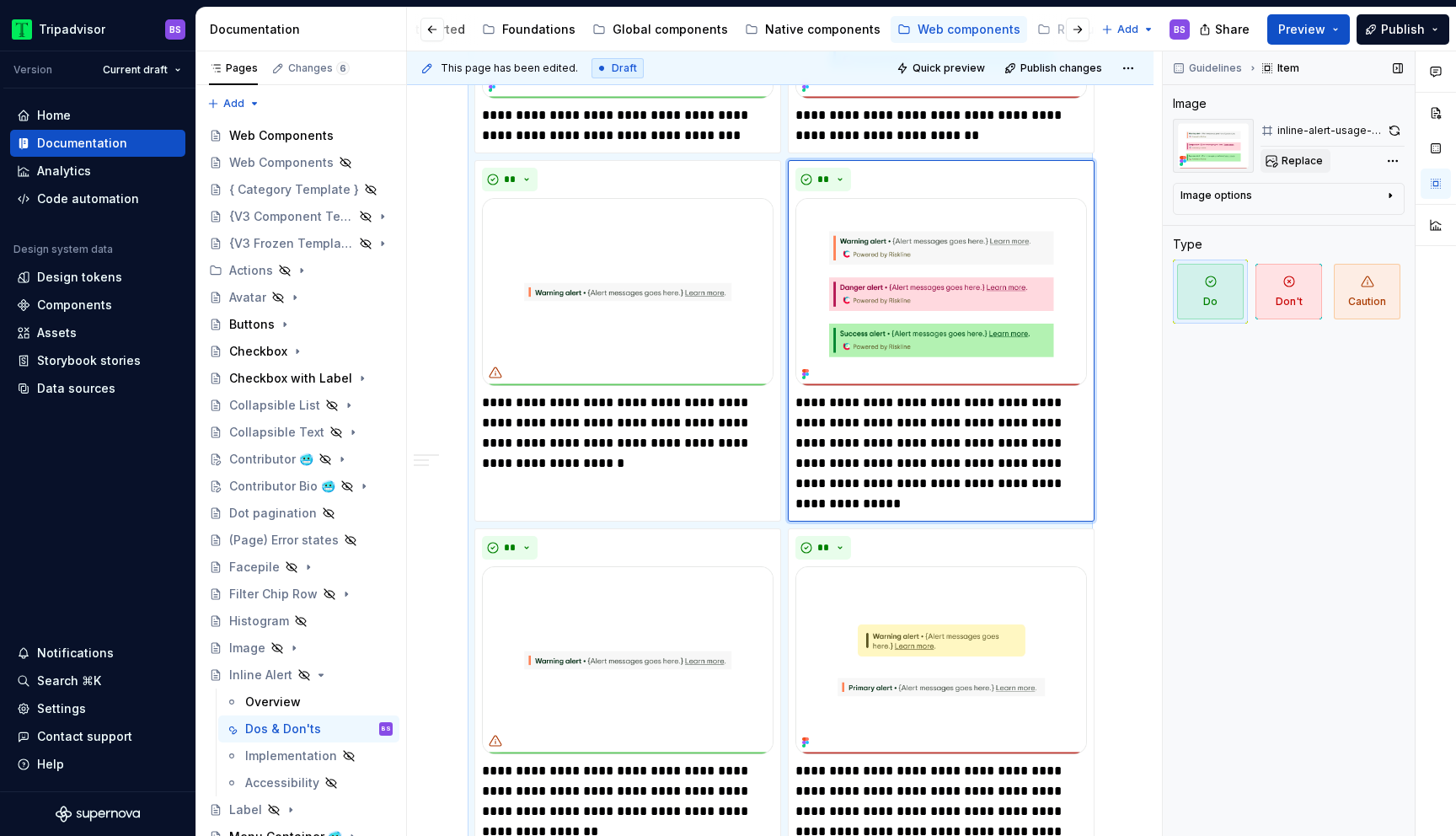
click at [1304, 156] on span "Replace" at bounding box center [1302, 161] width 41 height 13
type textarea "*"
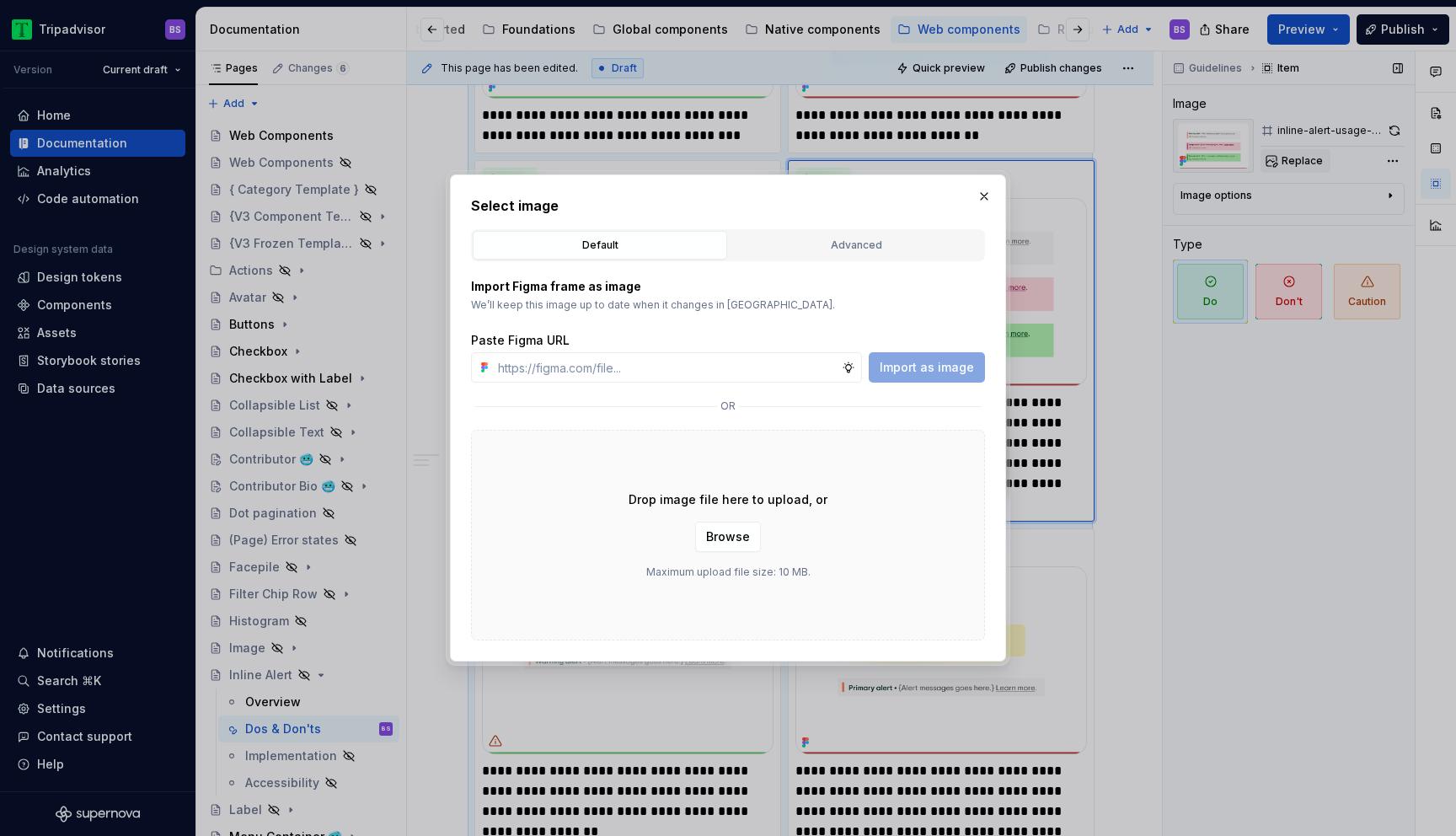
type input "[URL][DOMAIN_NAME]"
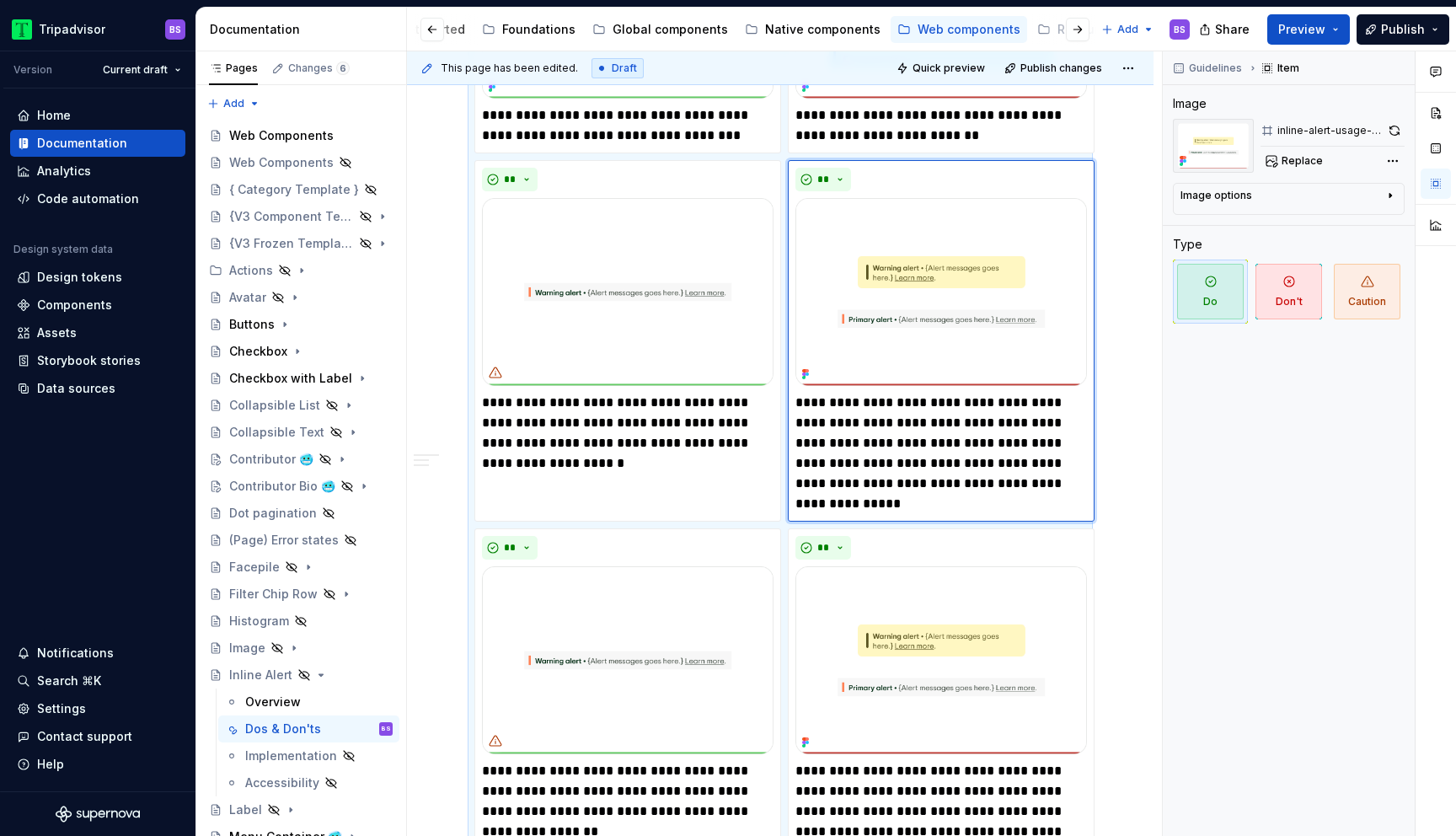
scroll to position [2079, 0]
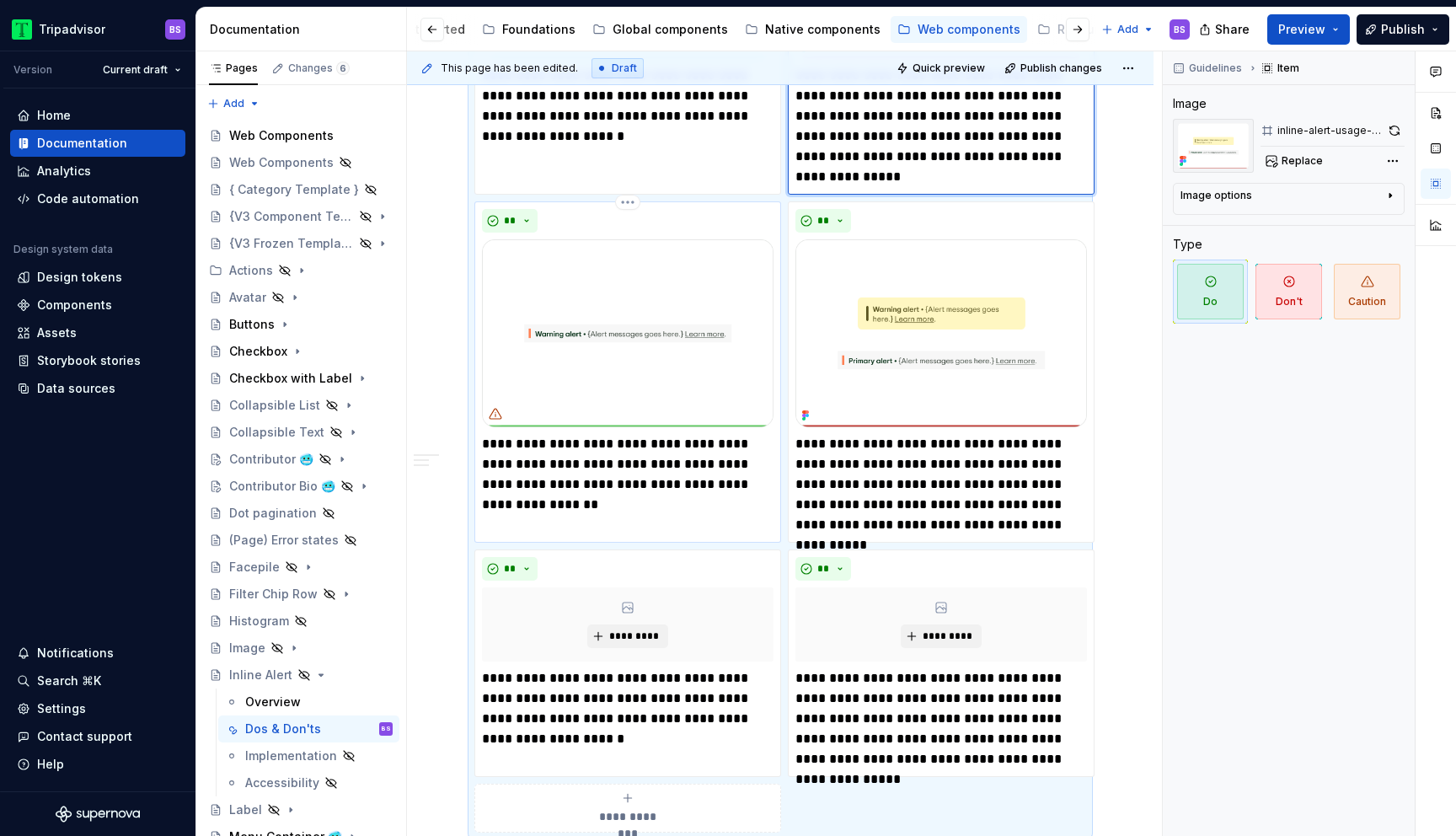
click at [635, 436] on p "**********" at bounding box center [628, 464] width 292 height 61
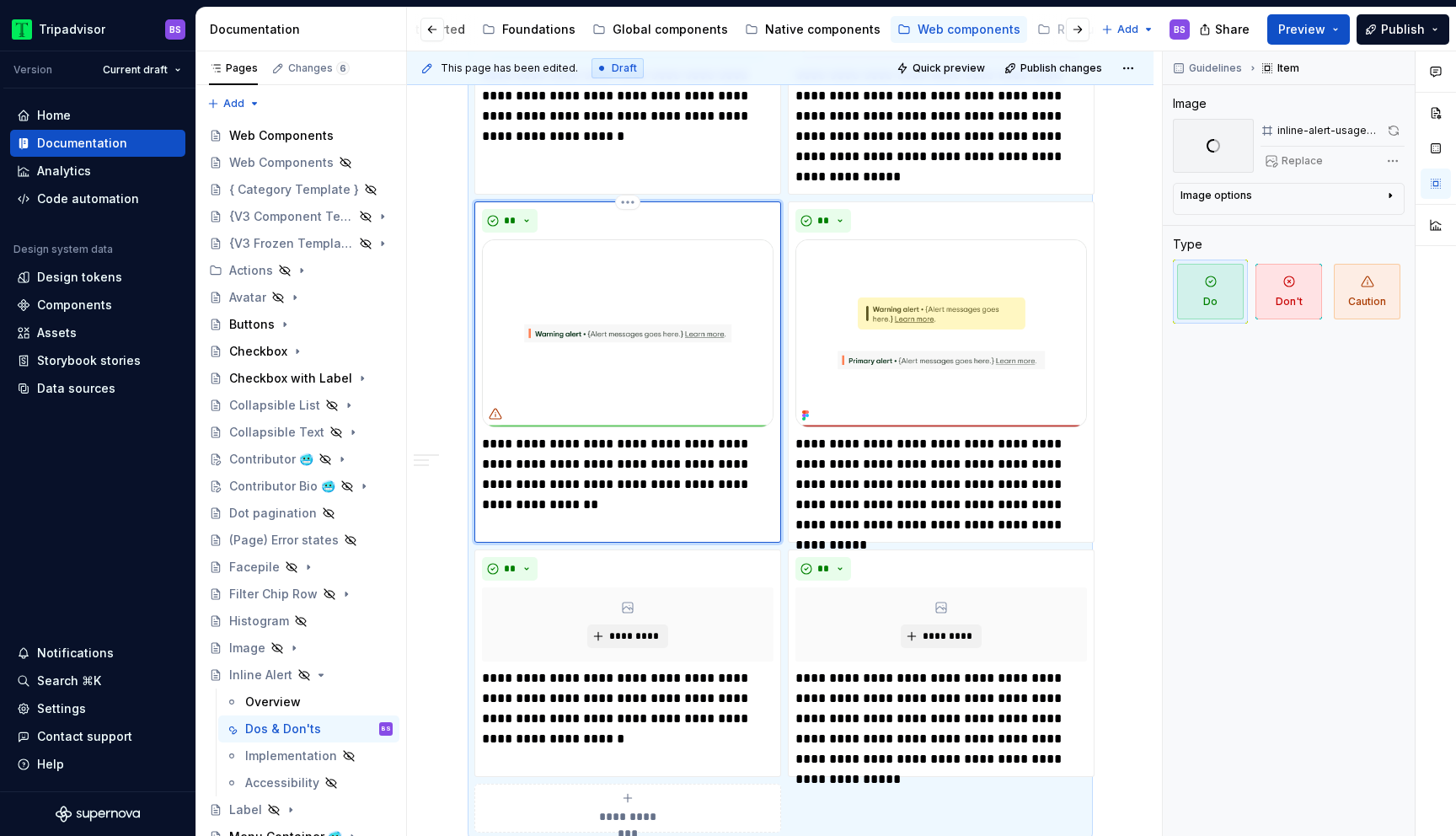
click at [626, 315] on img at bounding box center [628, 333] width 292 height 188
click at [1297, 157] on div "Replace" at bounding box center [1332, 160] width 144 height 24
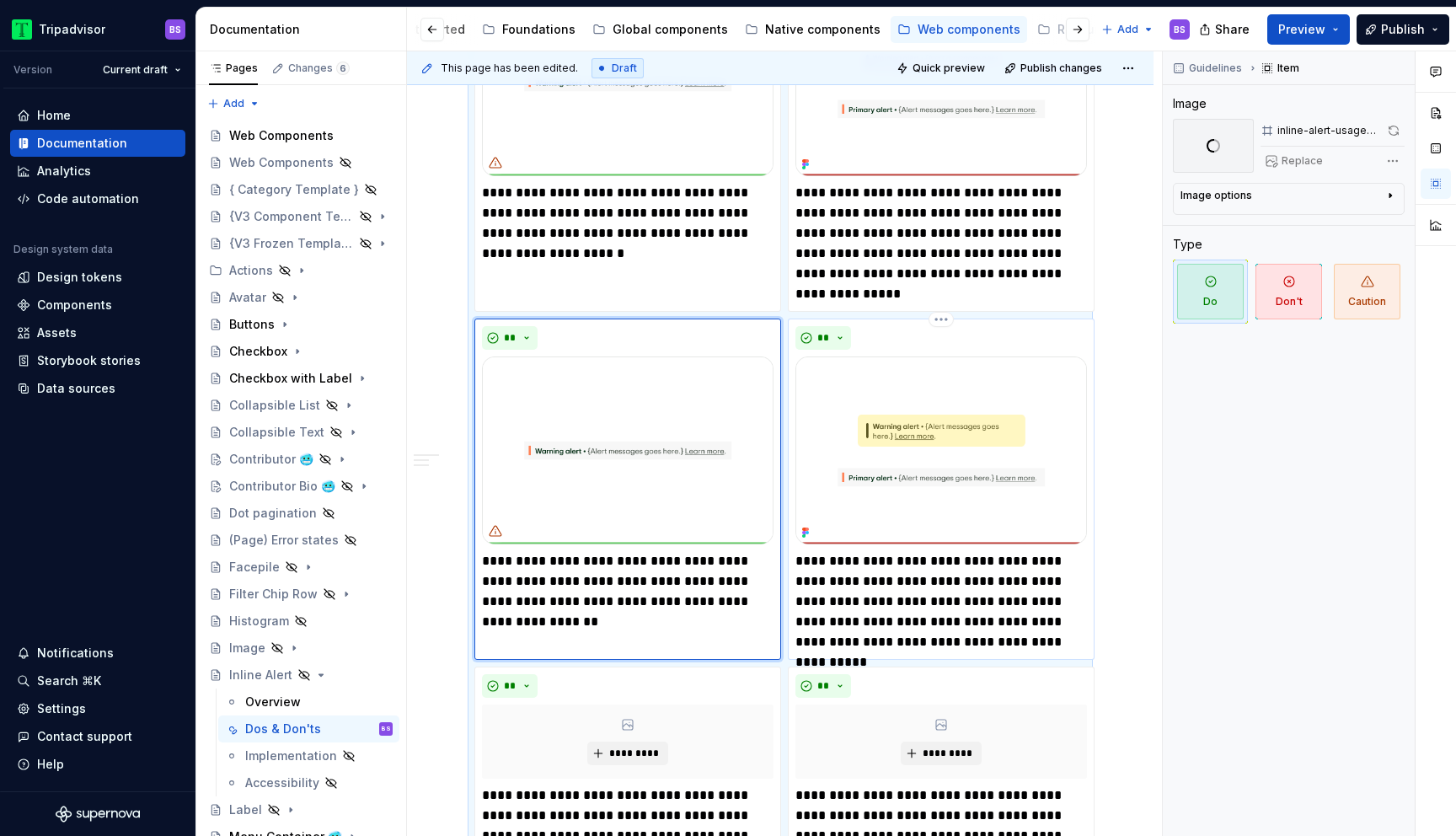
scroll to position [1906, 0]
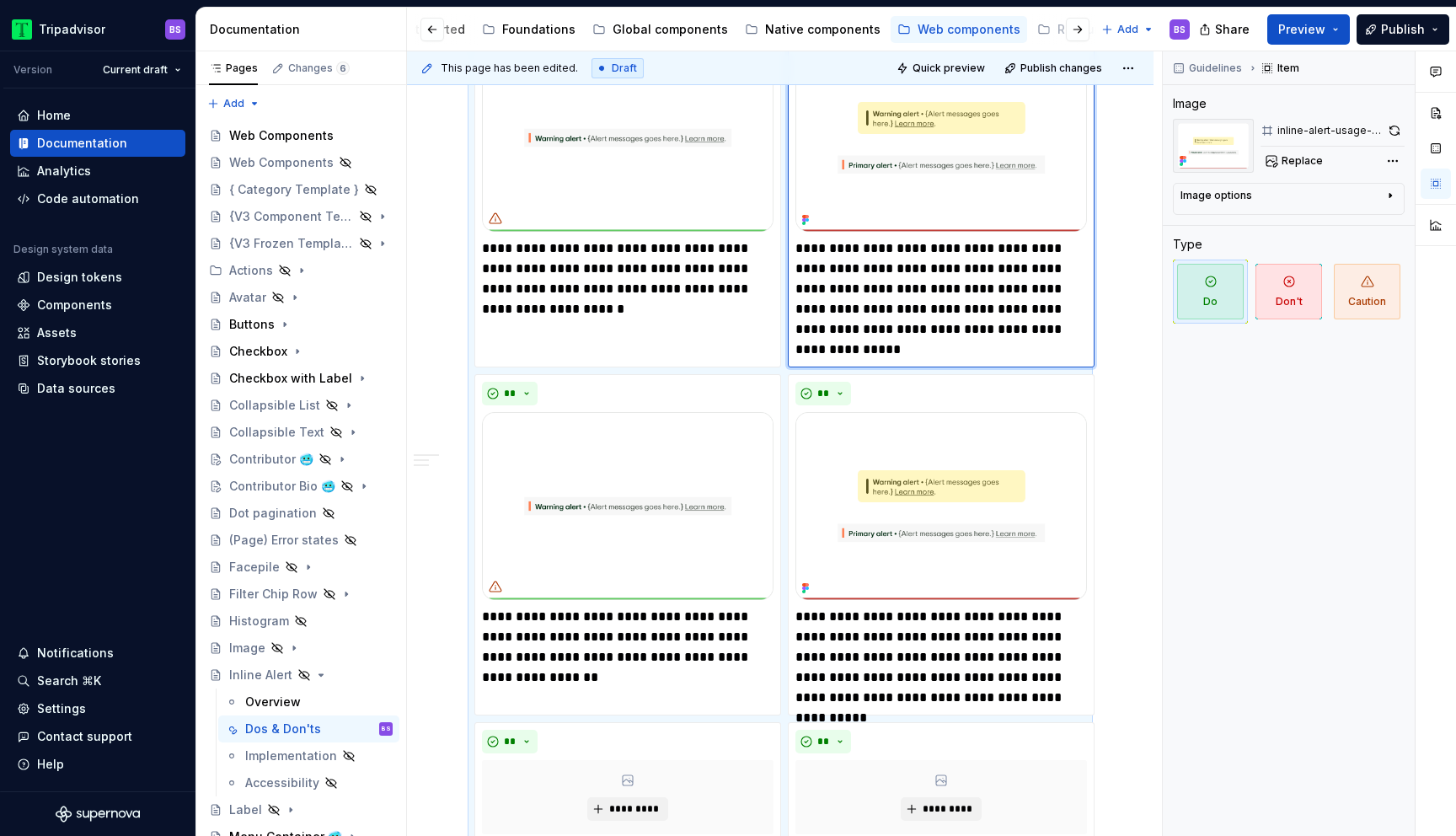
click at [932, 205] on img at bounding box center [941, 137] width 292 height 188
click at [643, 461] on img at bounding box center [628, 505] width 292 height 188
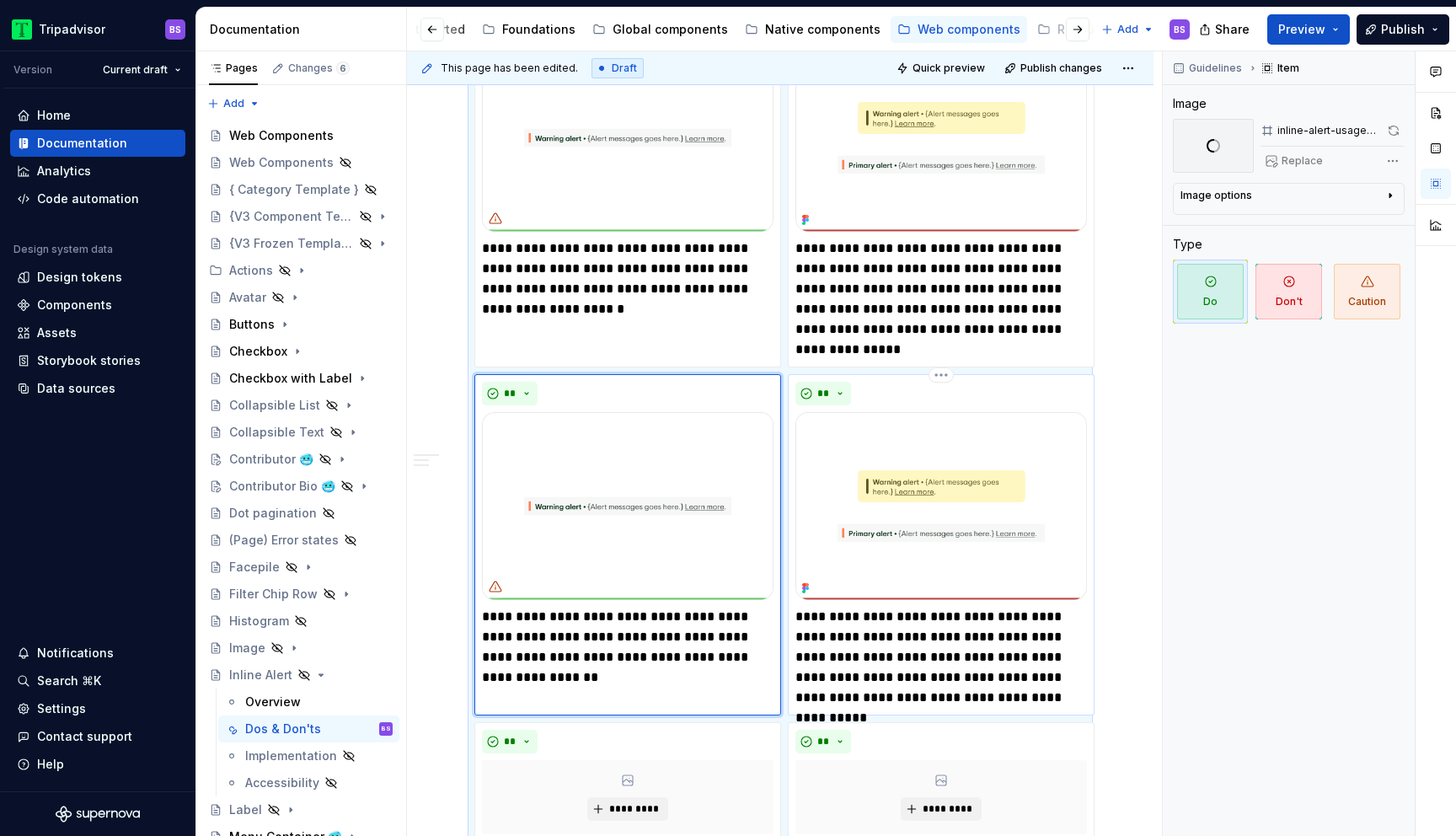
click at [870, 500] on img at bounding box center [941, 505] width 292 height 188
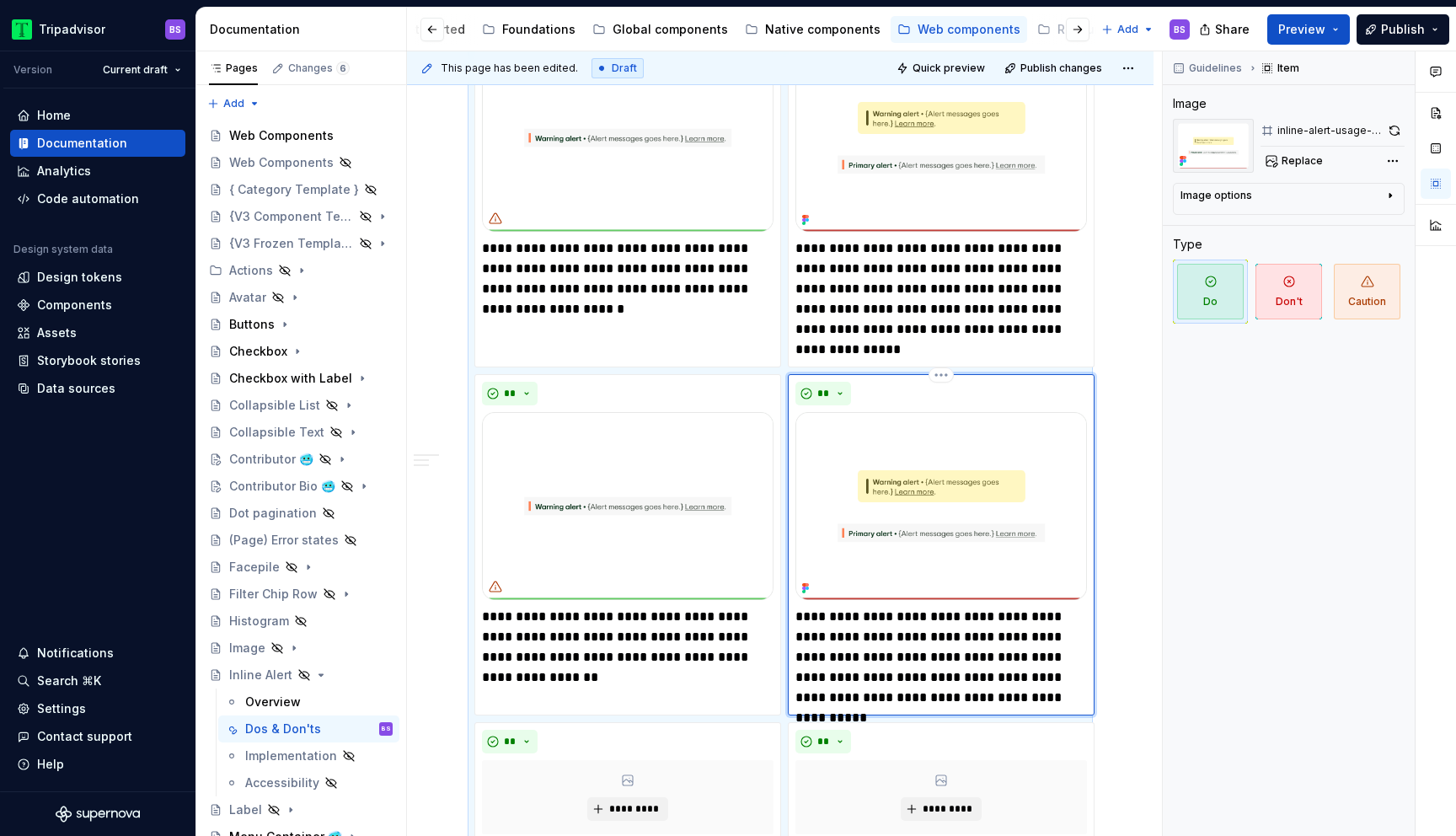
click at [976, 469] on img at bounding box center [941, 505] width 292 height 188
click at [1300, 152] on button "Replace" at bounding box center [1295, 160] width 70 height 24
type textarea "*"
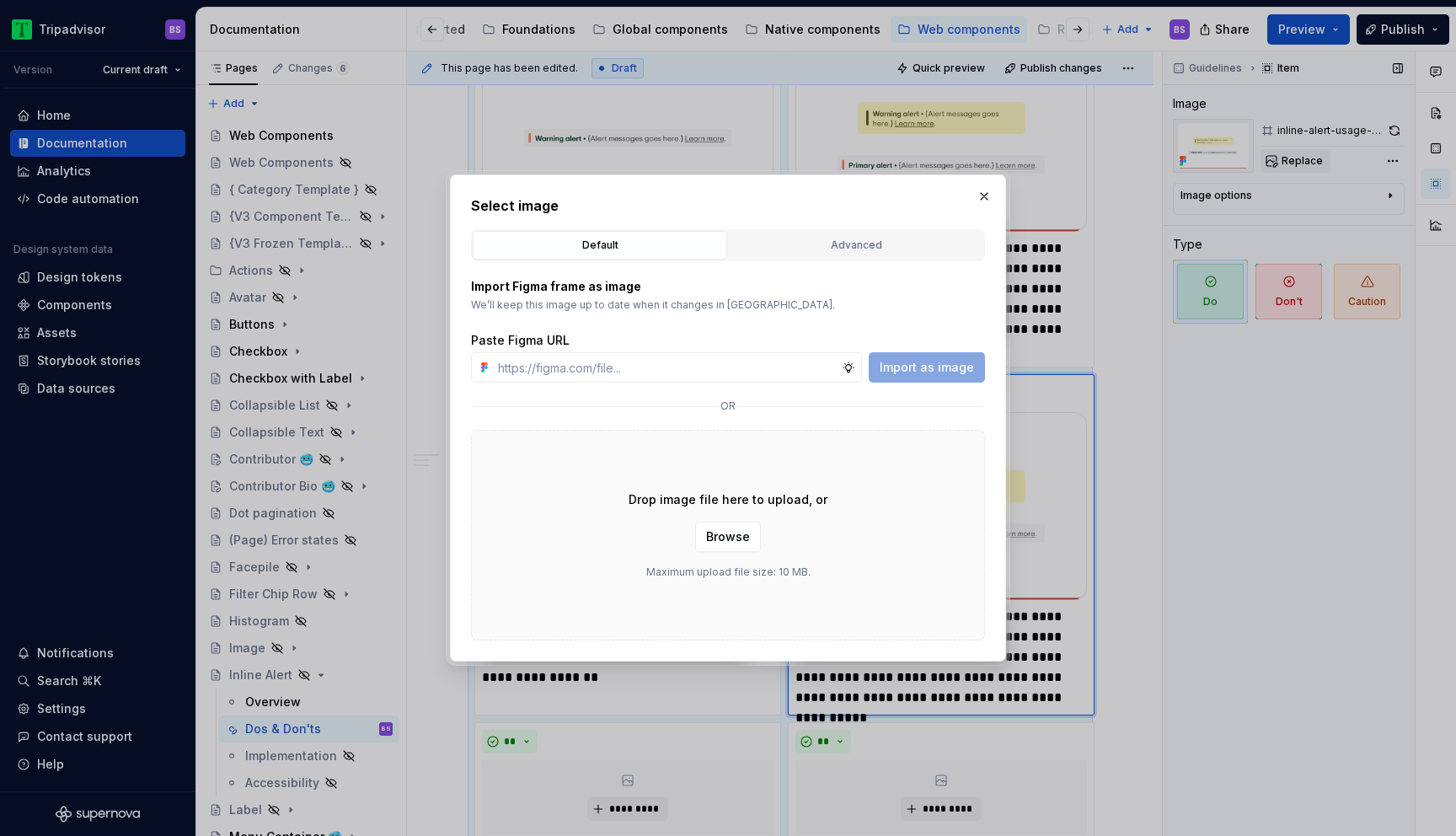
type input "[URL][DOMAIN_NAME]"
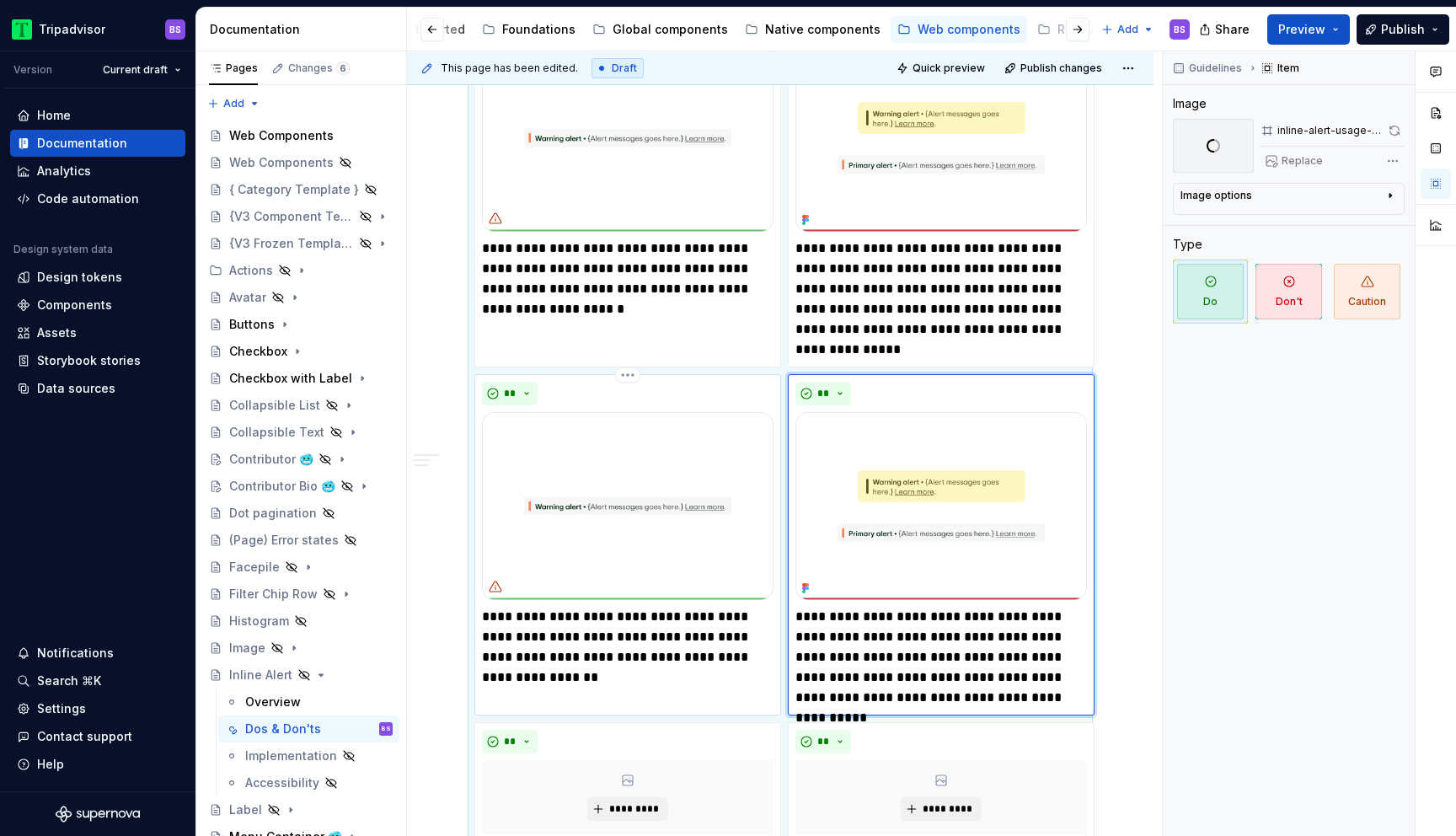
click at [705, 479] on img at bounding box center [628, 505] width 292 height 188
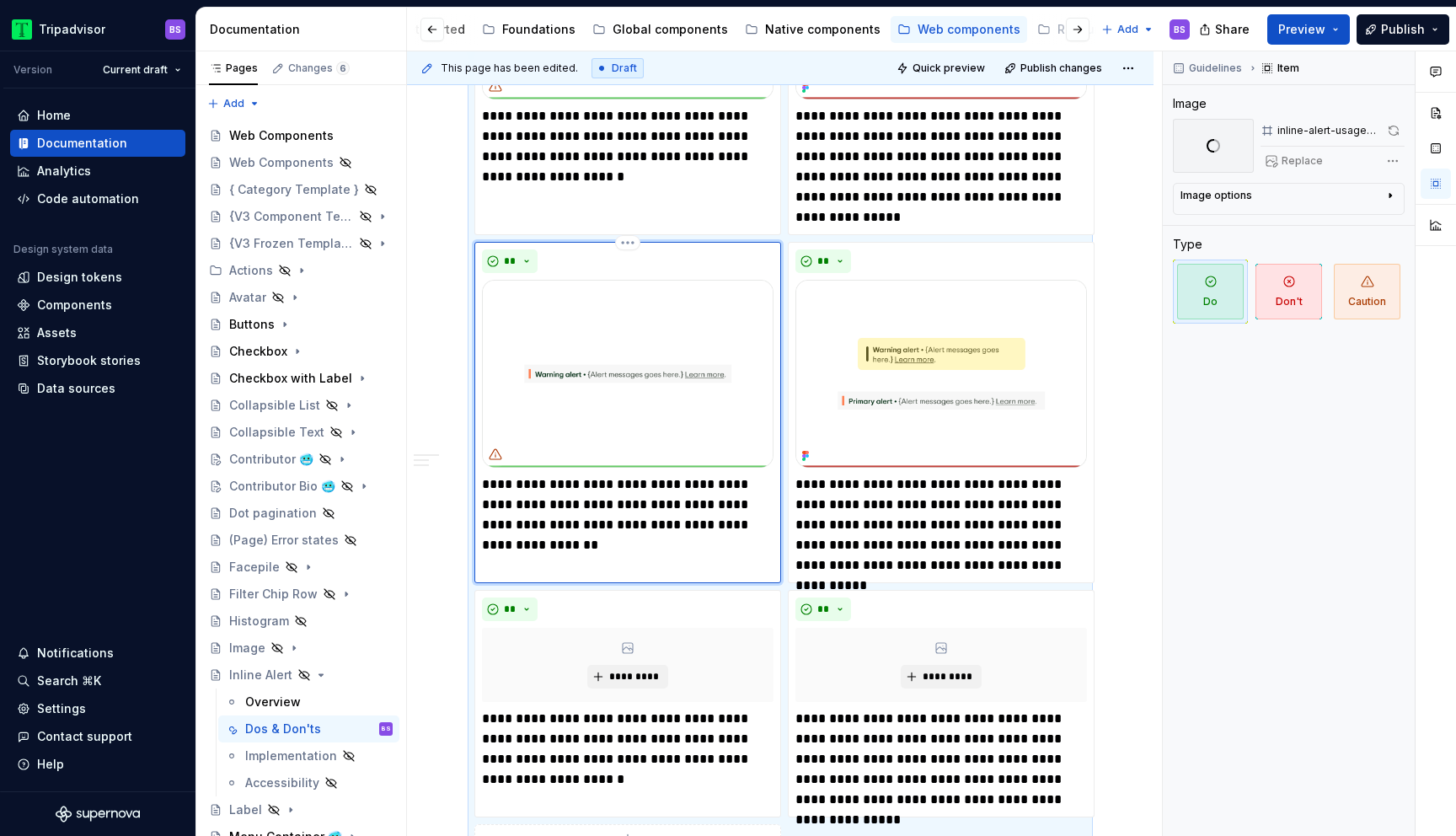
scroll to position [2094, 0]
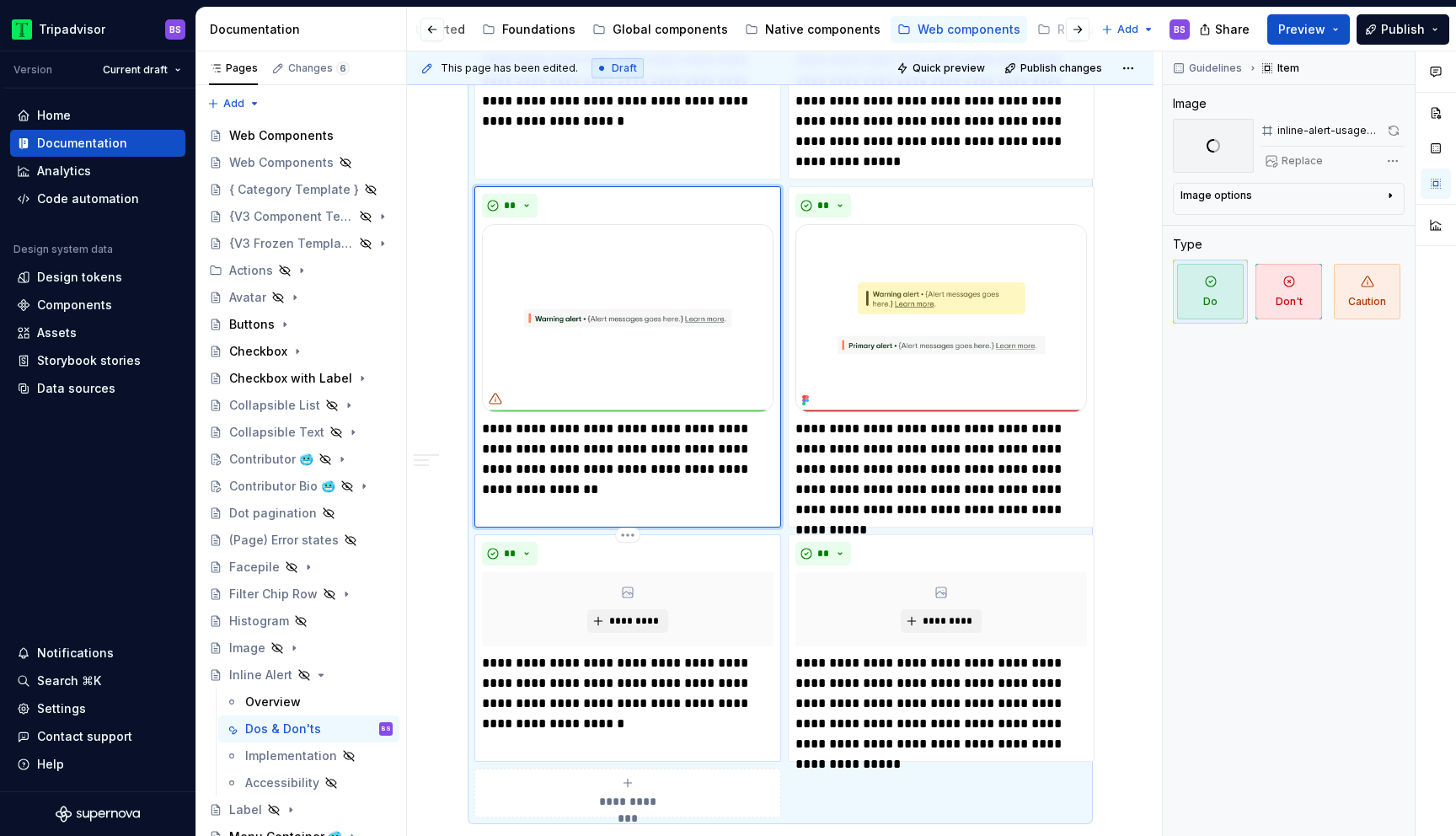
click at [651, 653] on p "**********" at bounding box center [628, 693] width 292 height 81
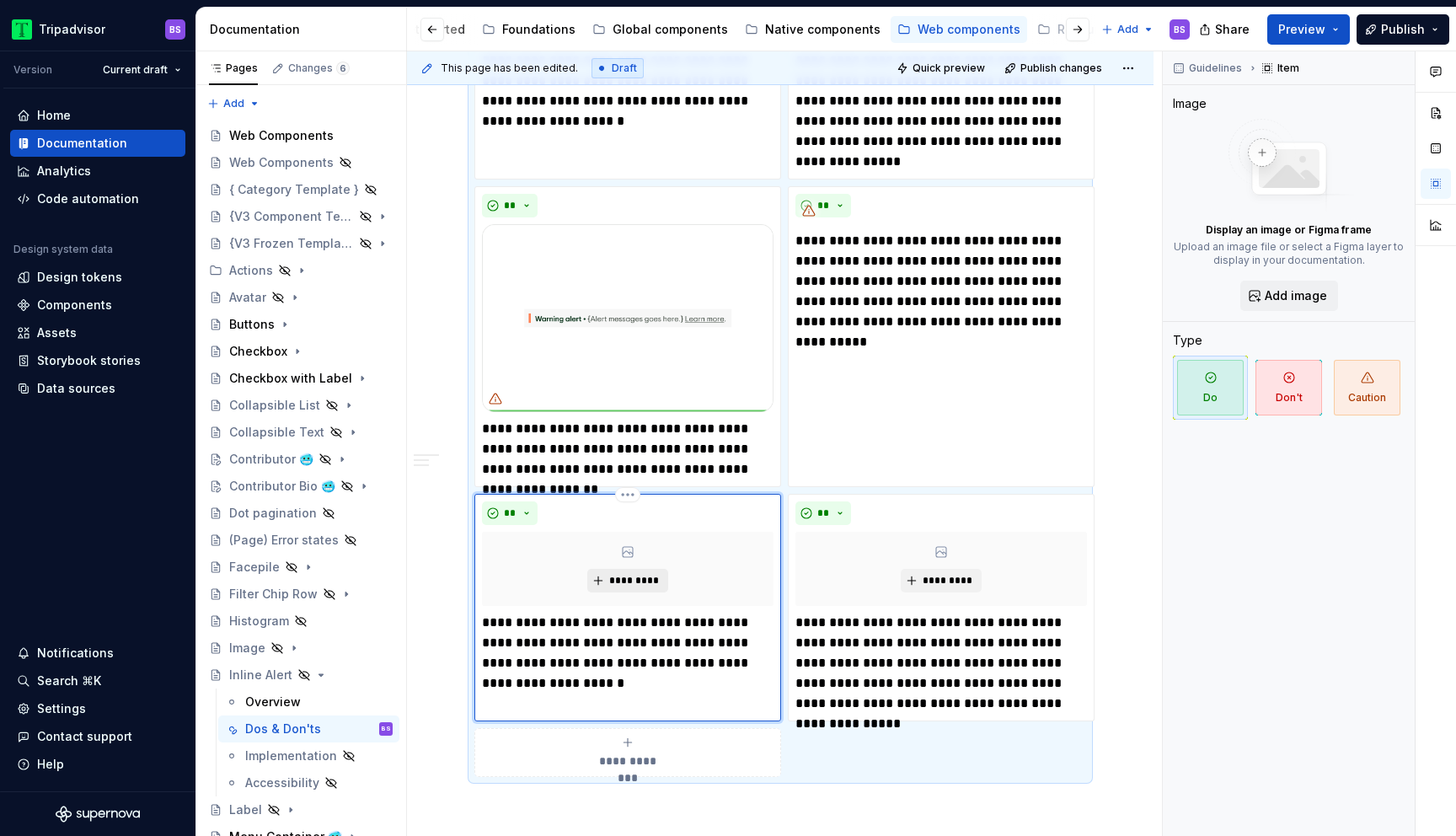
click at [631, 579] on span "*********" at bounding box center [634, 581] width 51 height 13
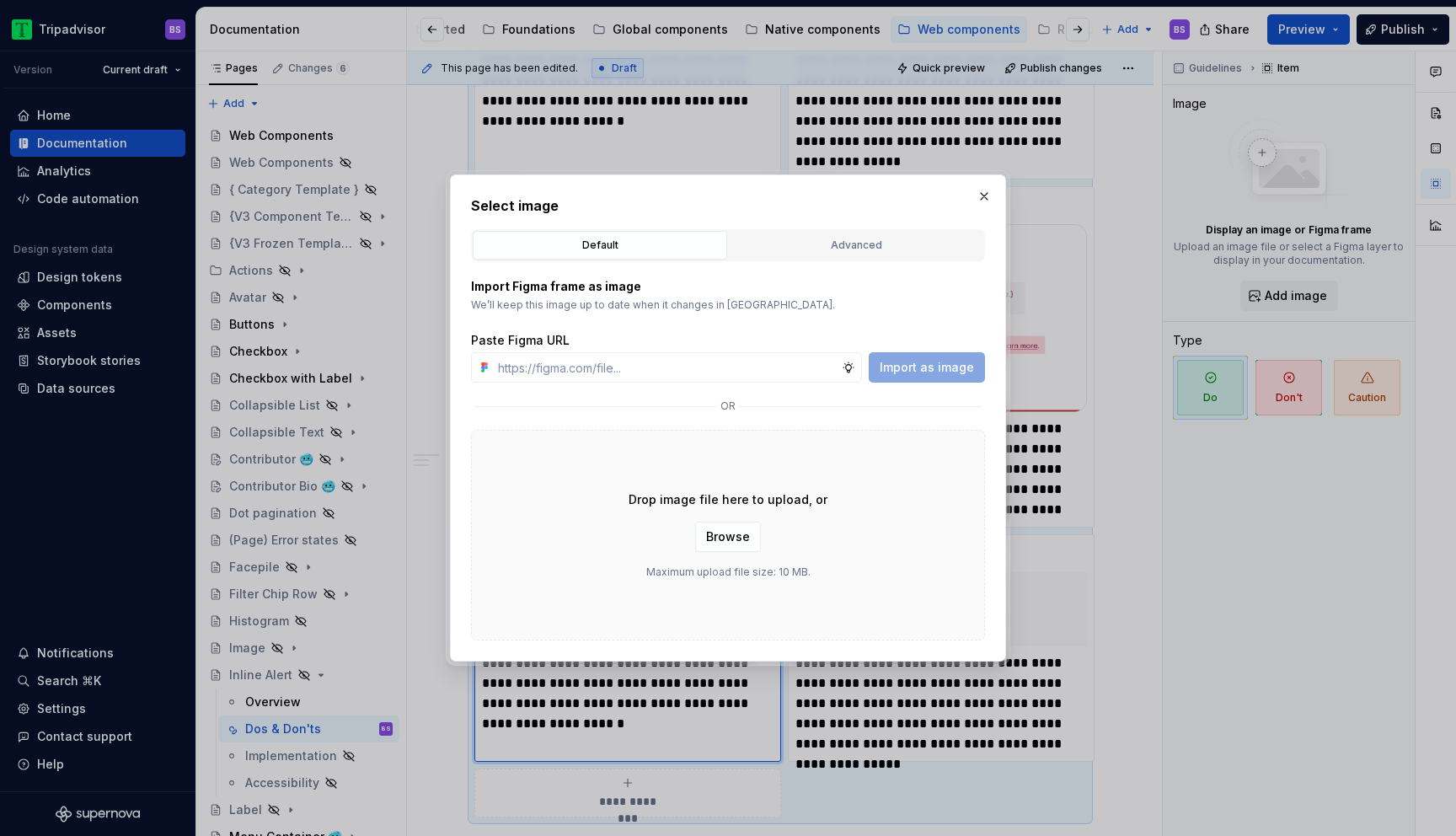
type textarea "*"
click at [690, 374] on input "text" at bounding box center [666, 368] width 351 height 31
paste input "[URL][DOMAIN_NAME]"
type input "[URL][DOMAIN_NAME]"
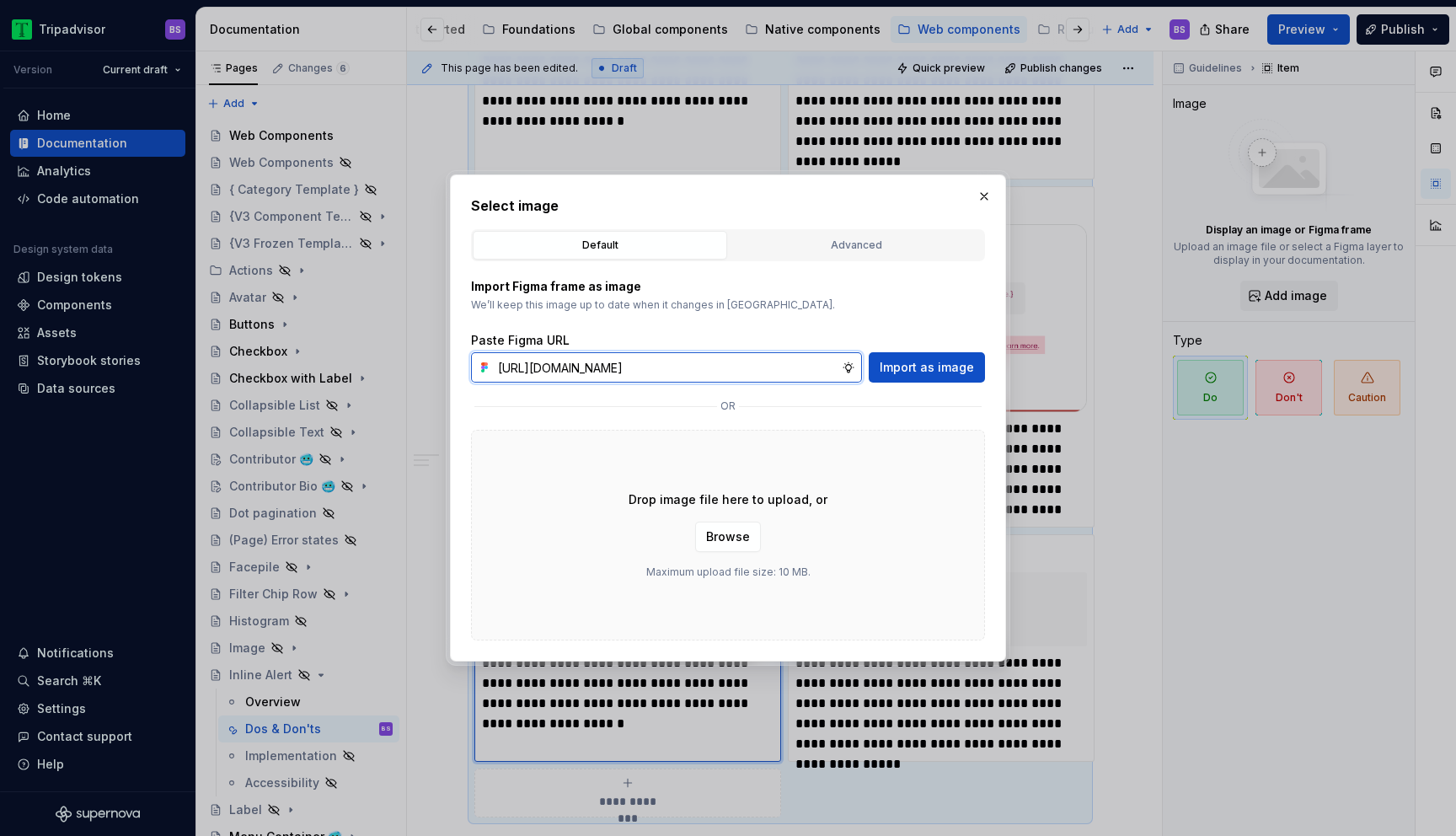
scroll to position [0, 404]
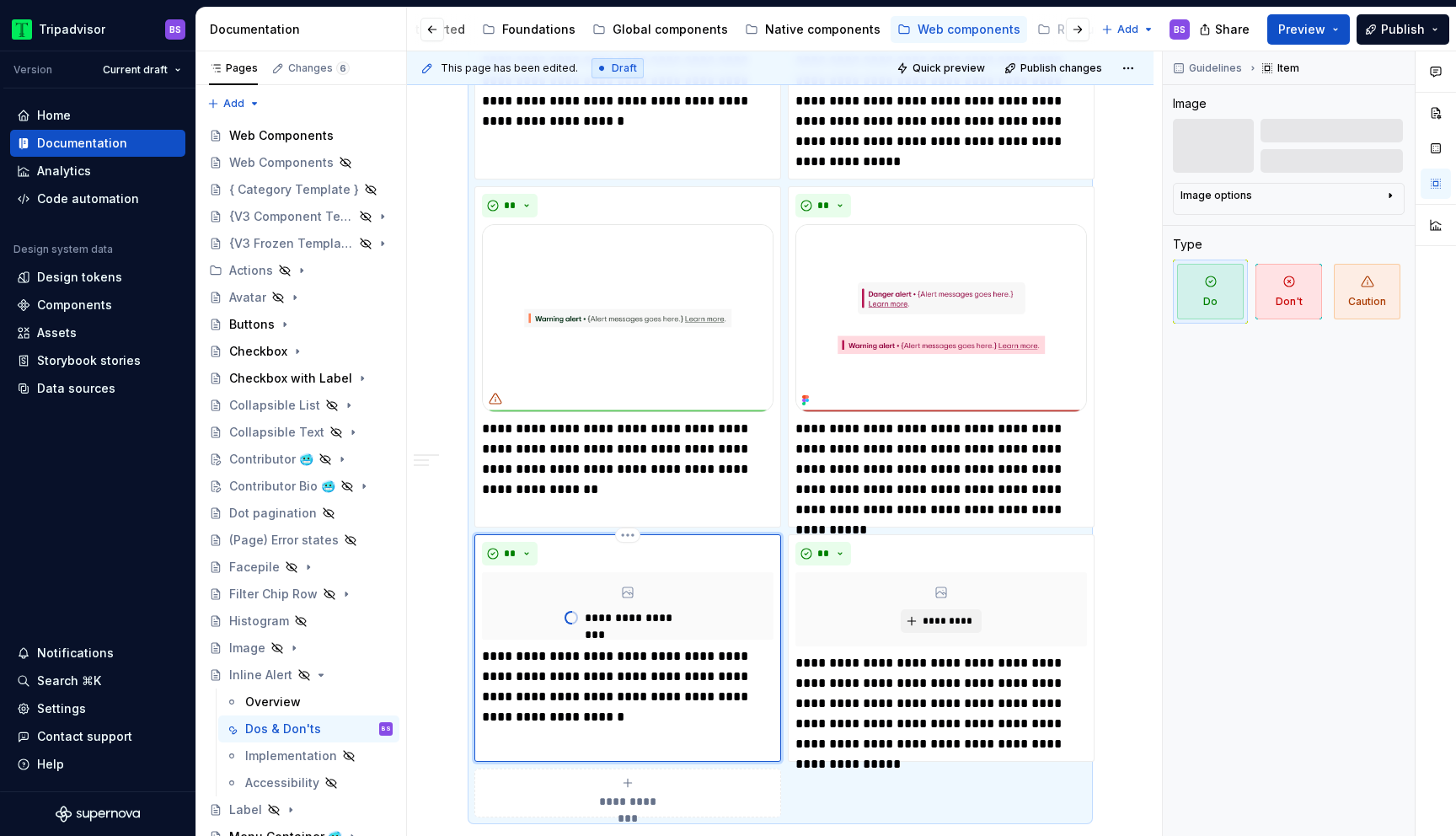
type textarea "*"
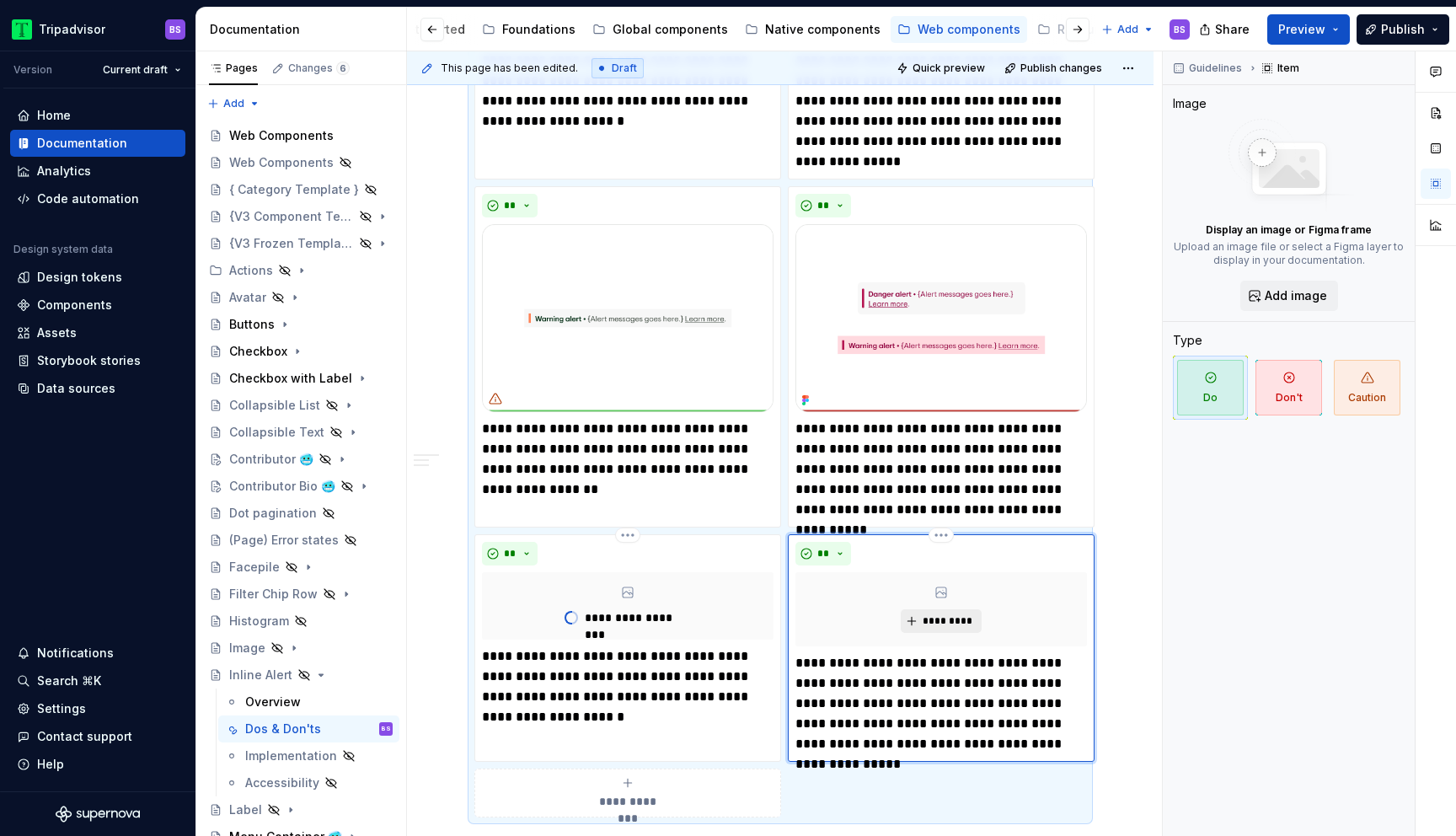
click at [938, 614] on button "*********" at bounding box center [940, 621] width 80 height 24
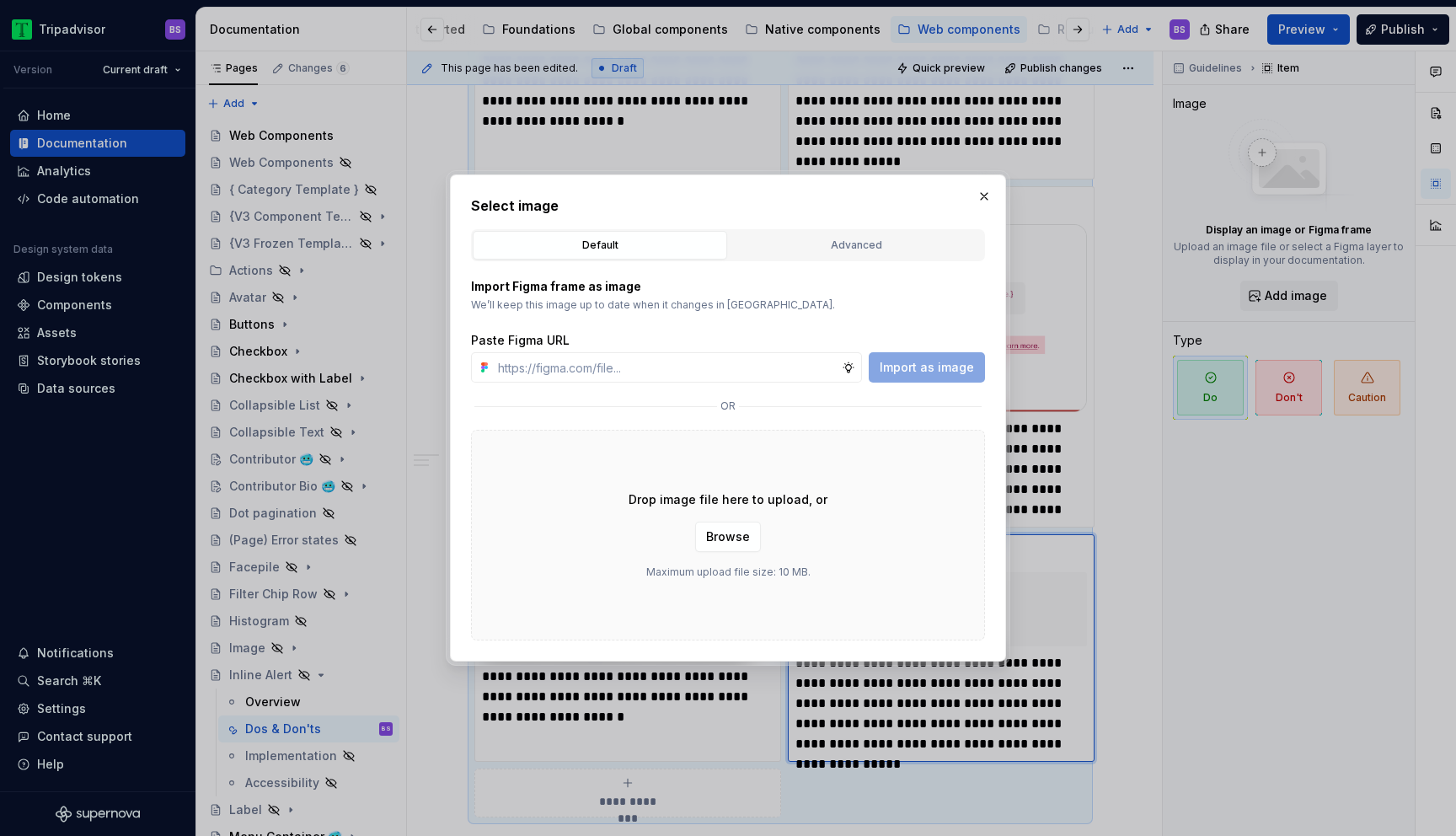
type input "[URL][DOMAIN_NAME]"
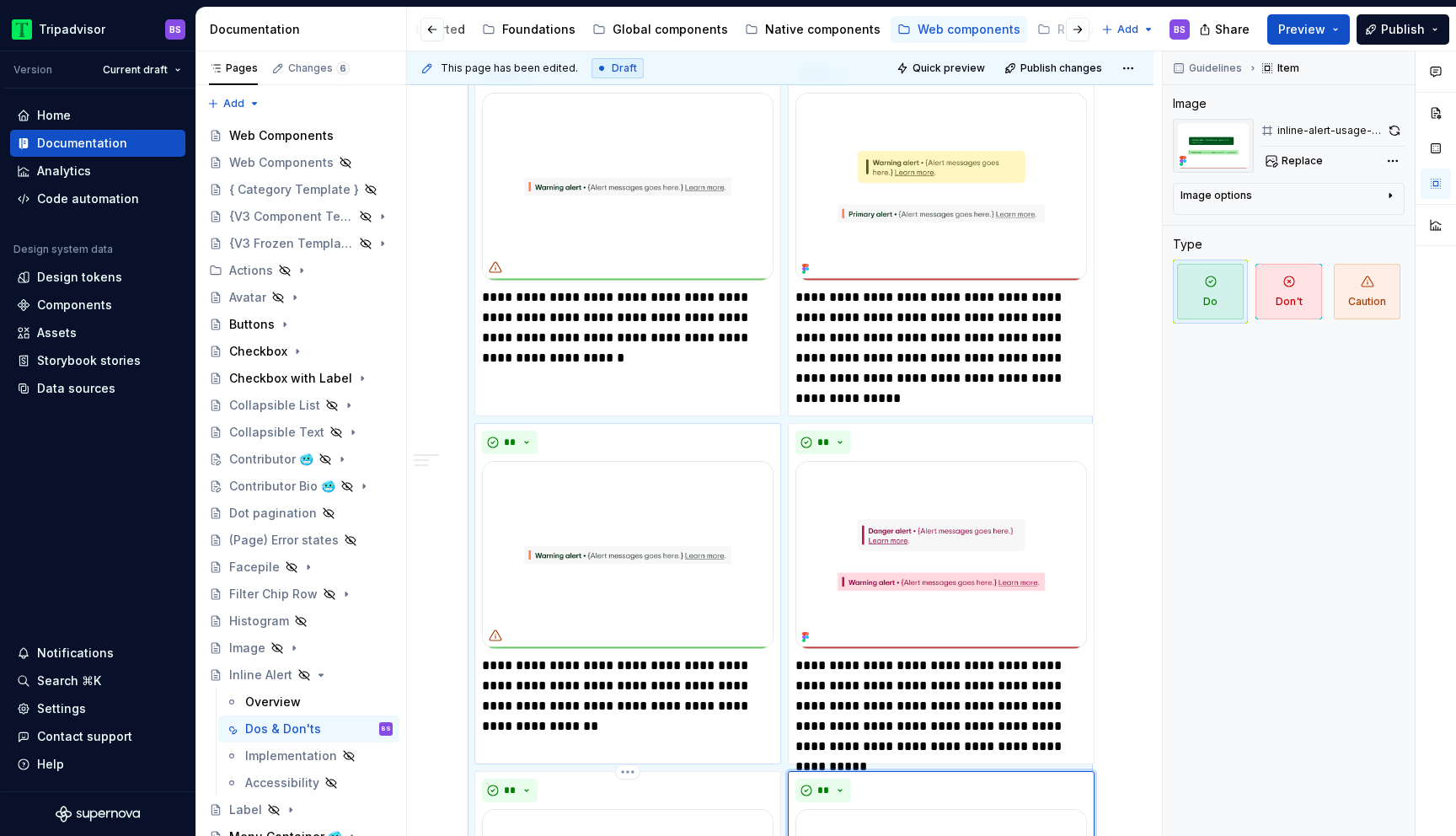
scroll to position [1865, 0]
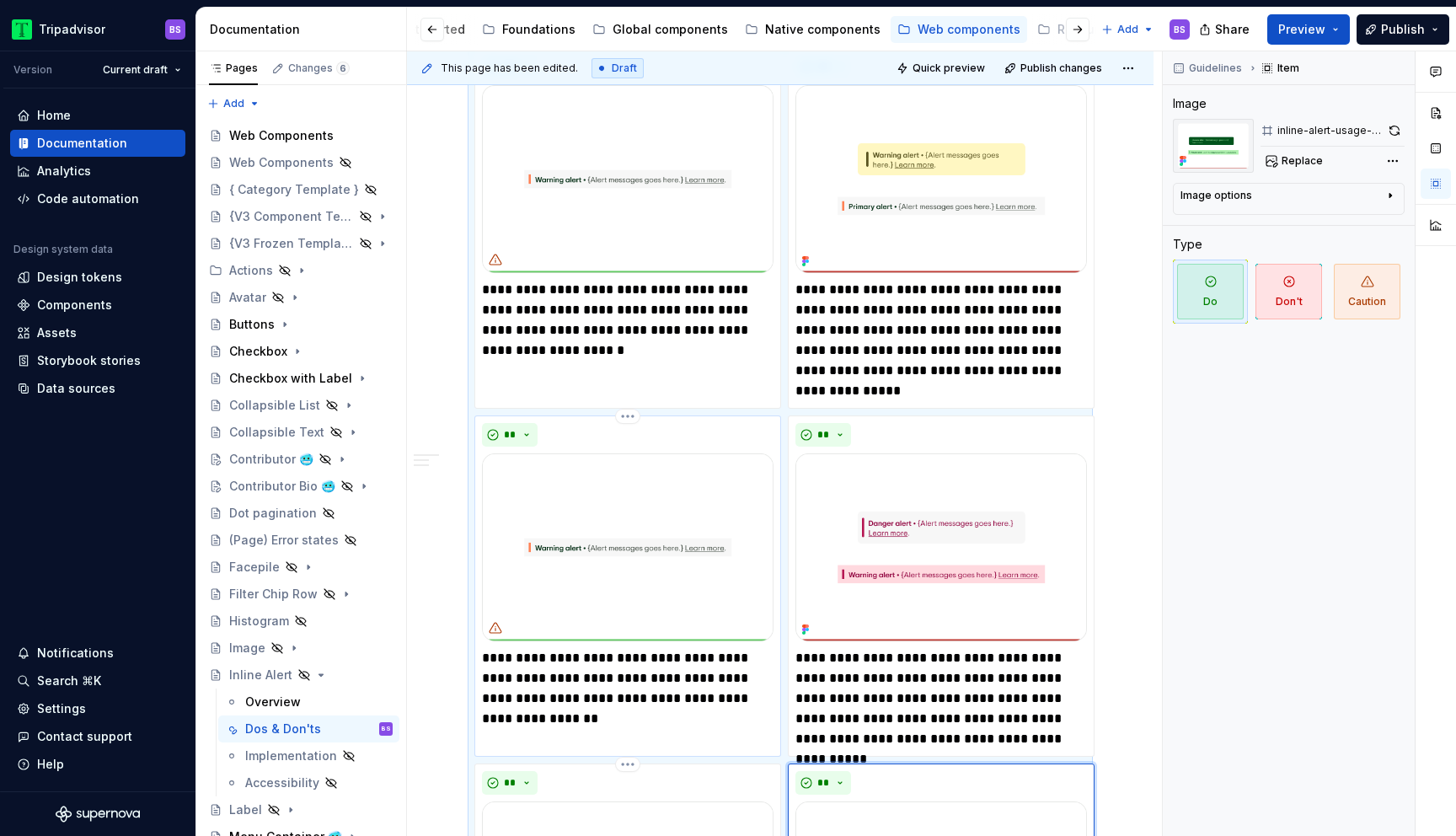
click at [605, 589] on img at bounding box center [628, 547] width 292 height 188
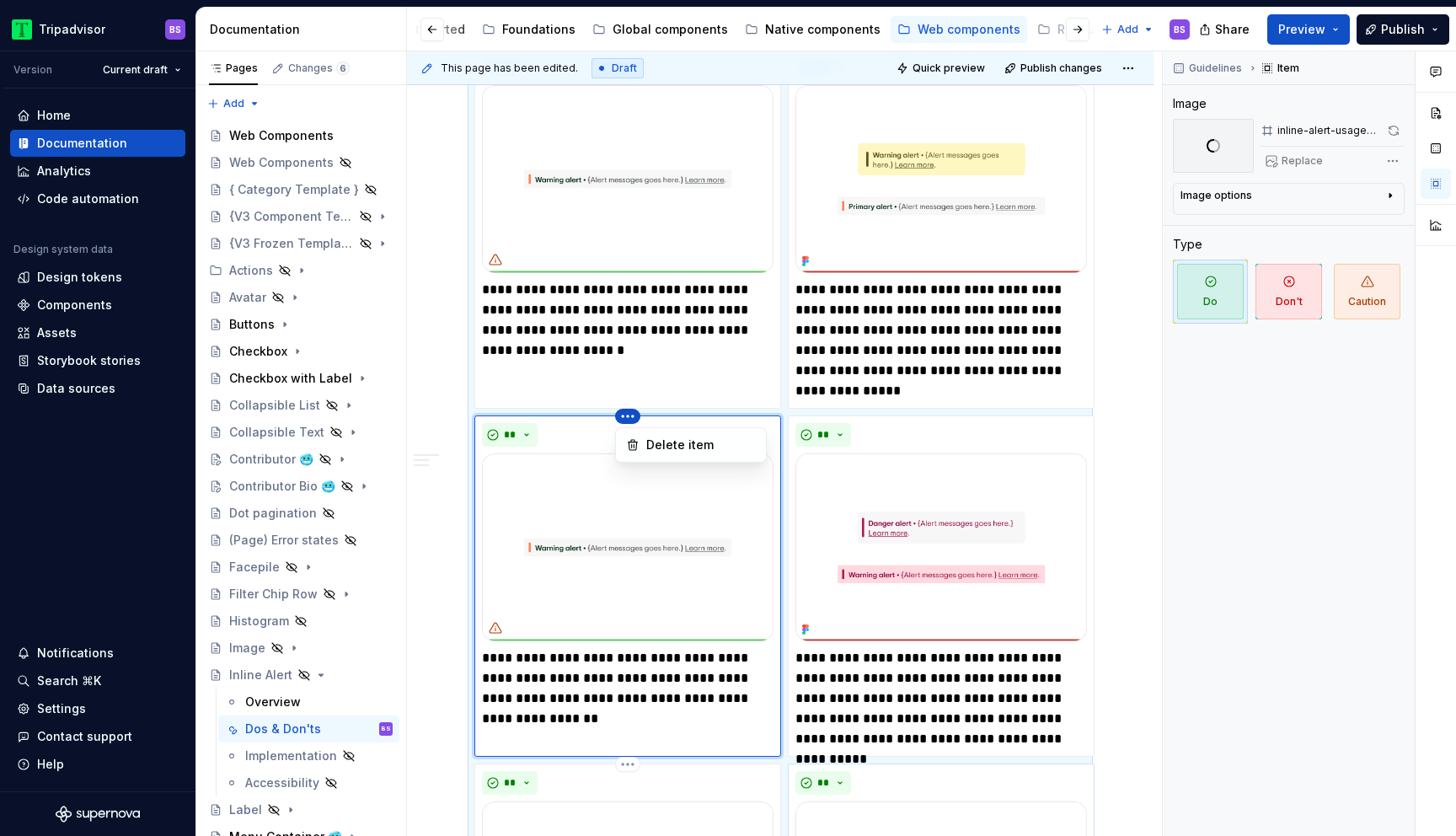
click at [632, 421] on html "Tripadvisor BS Version Current draft Home Documentation Analytics Code automati…" at bounding box center [728, 418] width 1456 height 836
click at [622, 680] on html "Tripadvisor BS Version Current draft Home Documentation Analytics Code automati…" at bounding box center [728, 418] width 1456 height 836
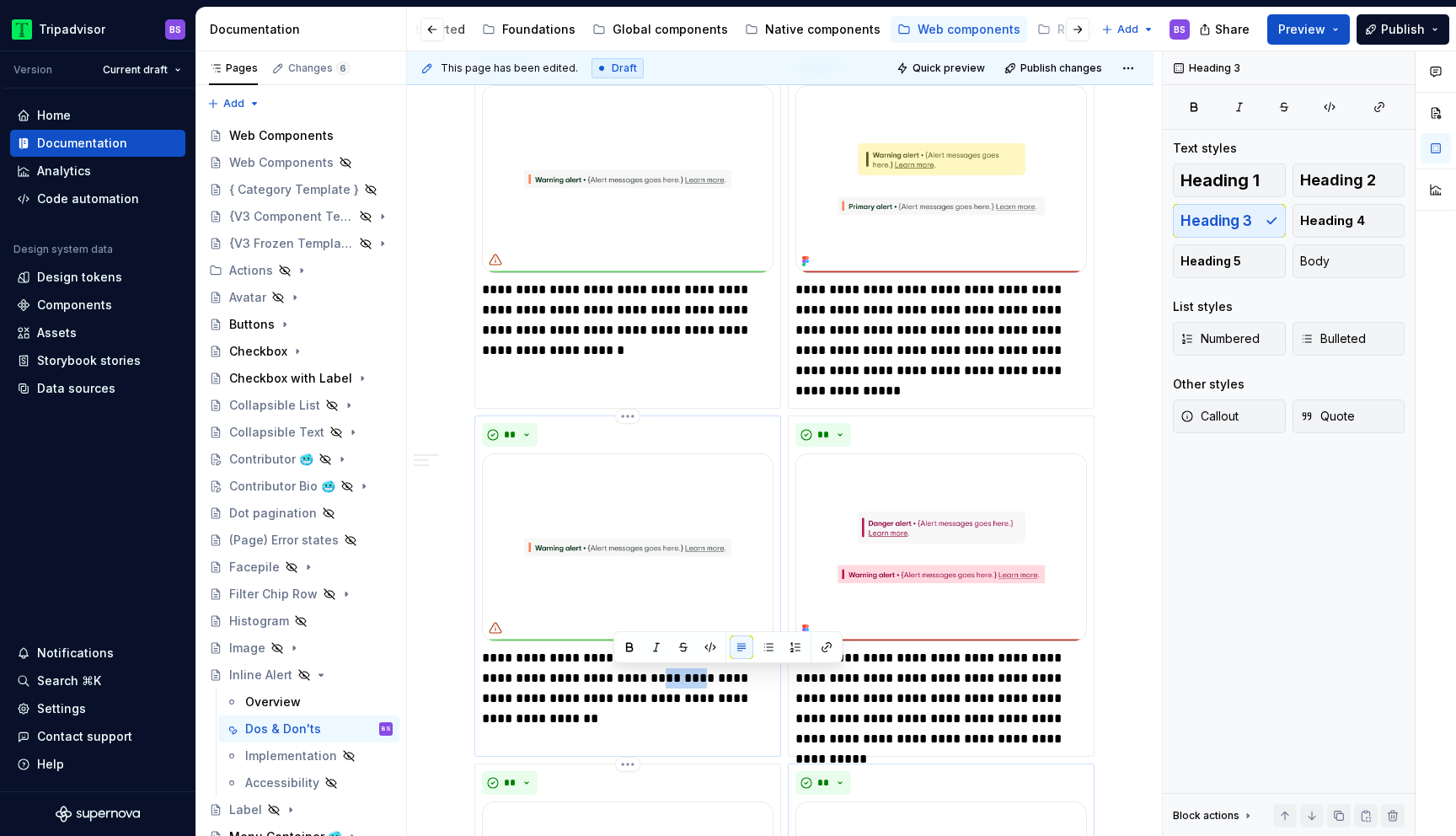
click at [622, 680] on p "**********" at bounding box center [628, 679] width 292 height 61
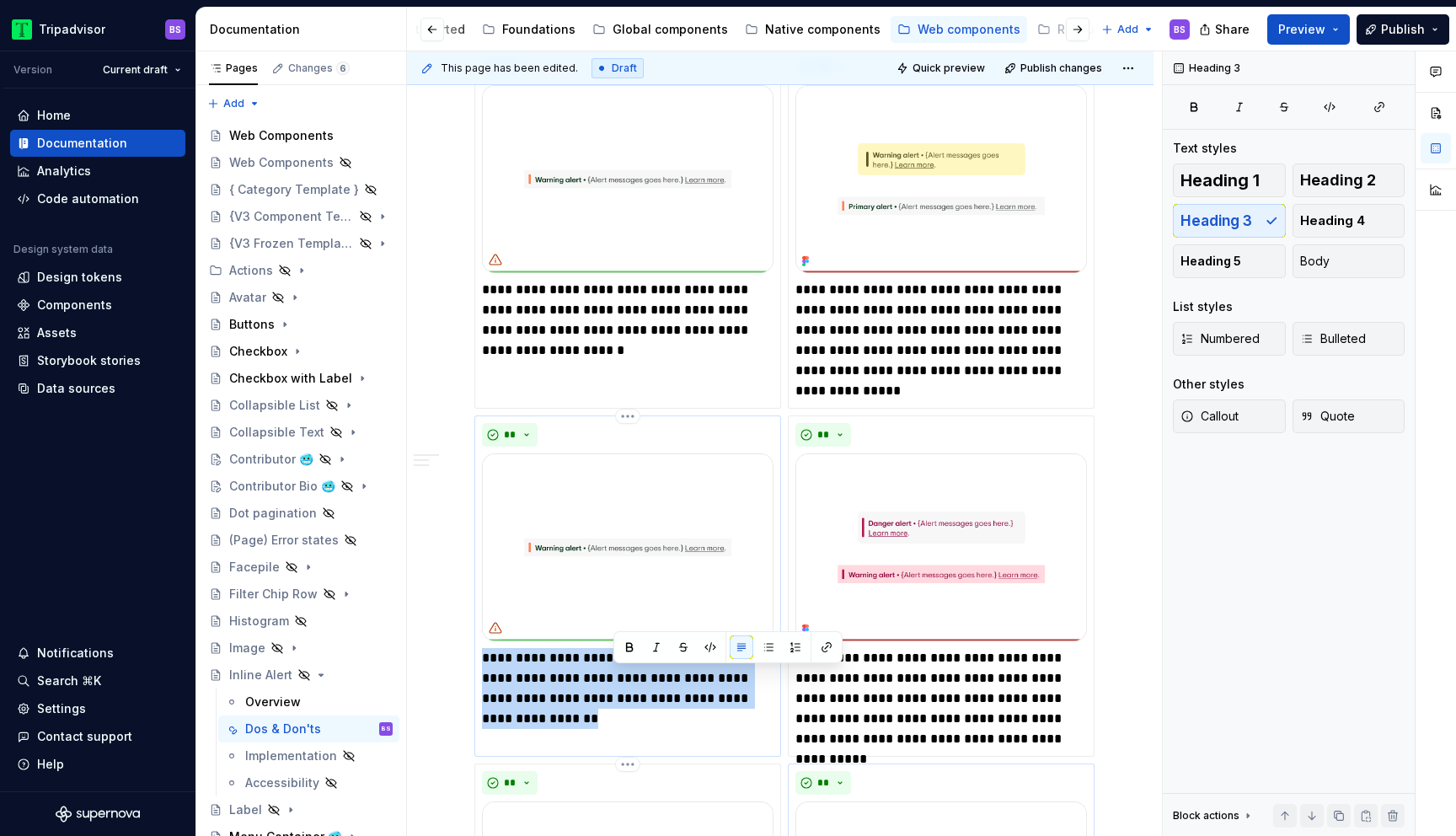
click at [622, 680] on p "**********" at bounding box center [628, 679] width 292 height 61
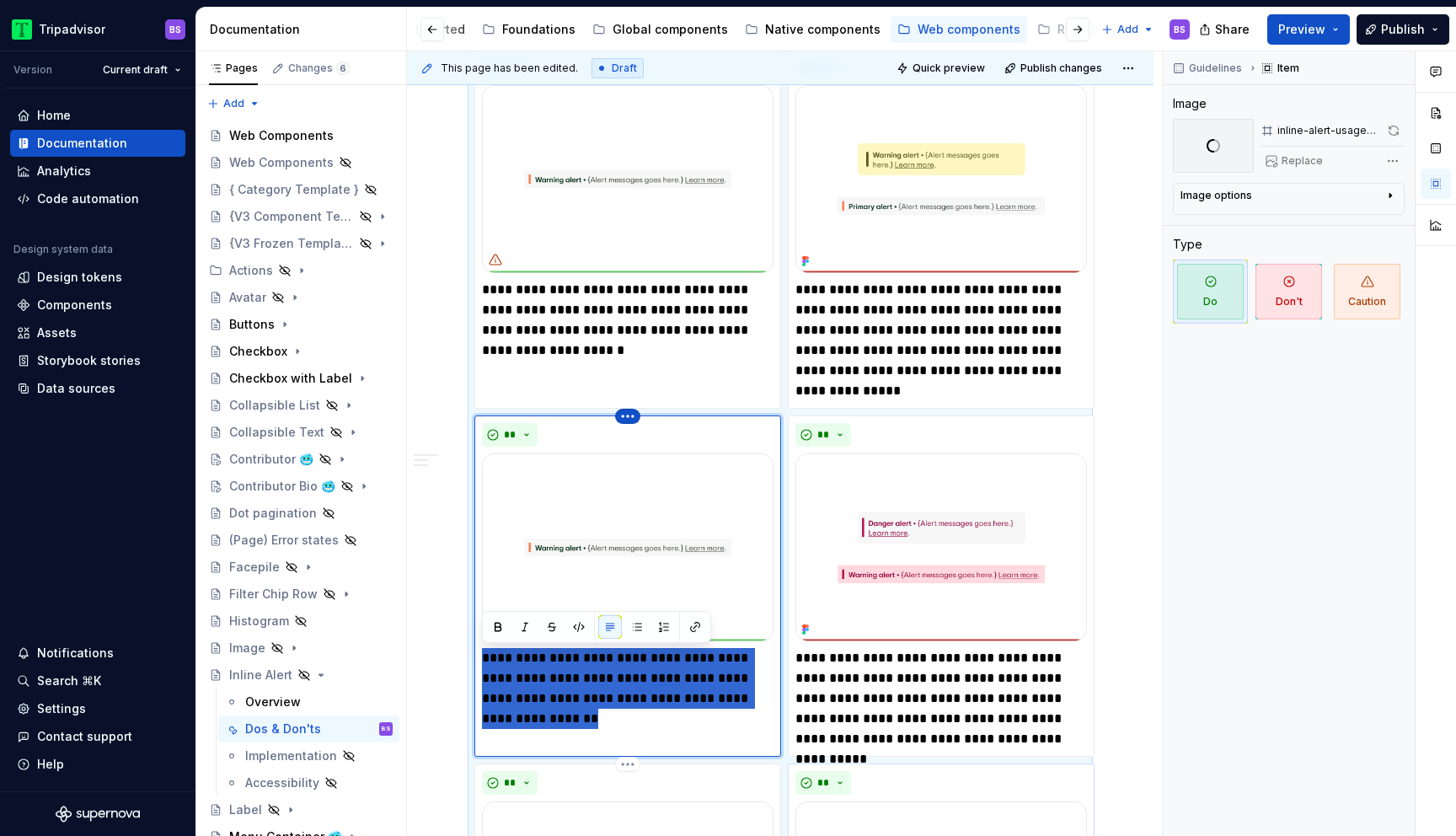
click at [621, 416] on html "Tripadvisor BS Version Current draft Home Documentation Analytics Code automati…" at bounding box center [728, 418] width 1456 height 836
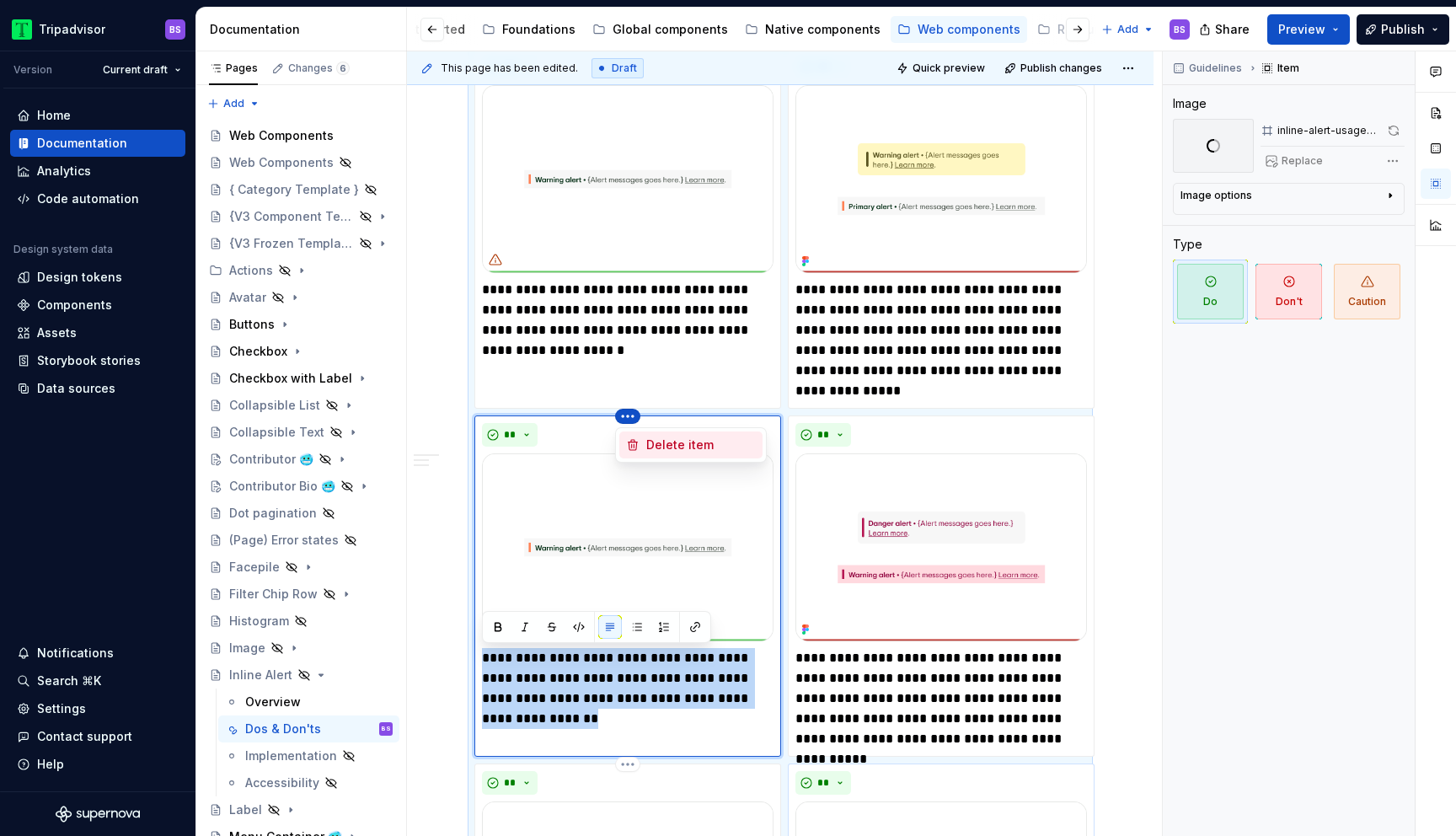
click at [652, 441] on div "Delete item" at bounding box center [700, 445] width 110 height 17
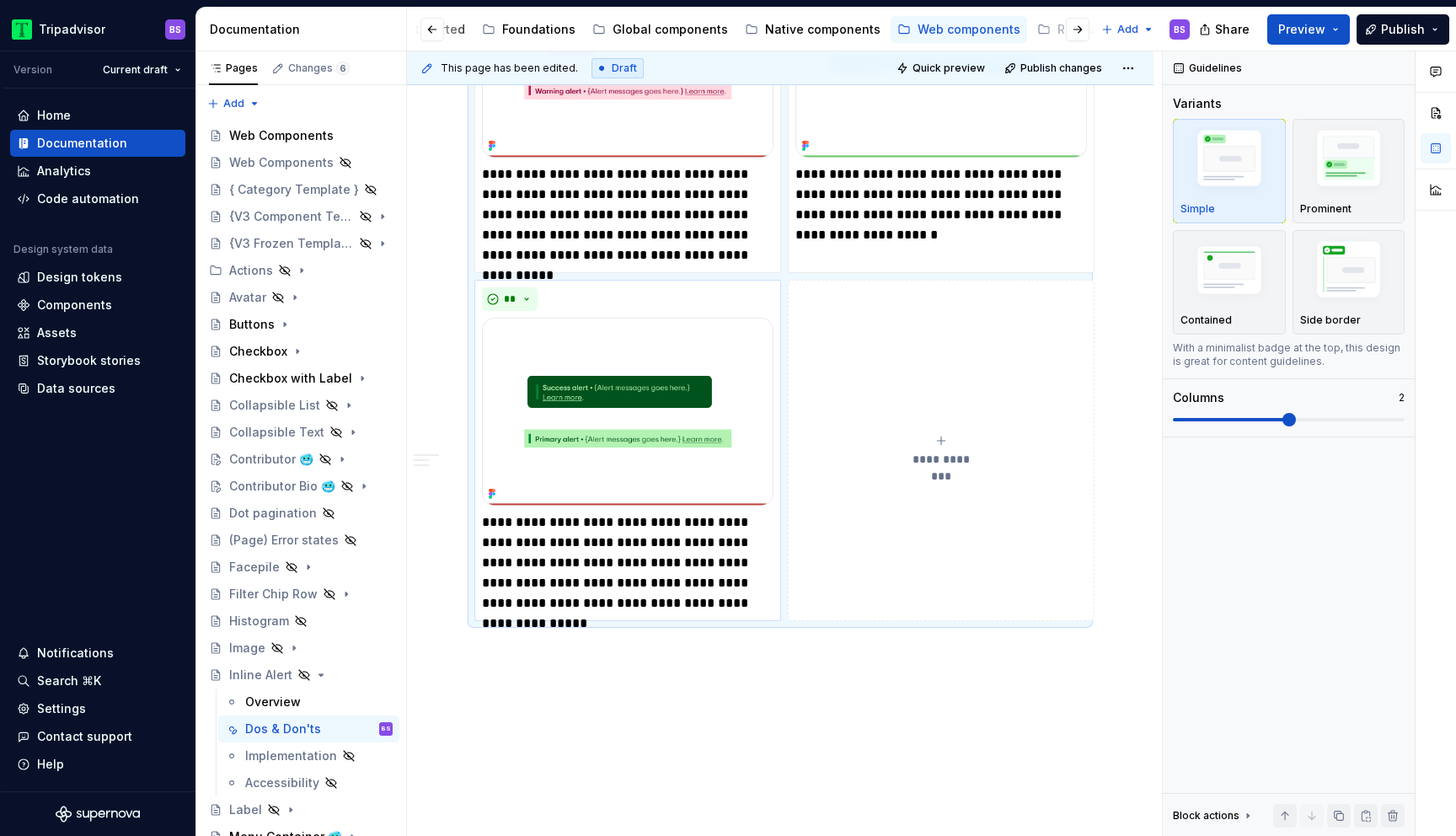
click at [927, 433] on button "**********" at bounding box center [941, 451] width 307 height 341
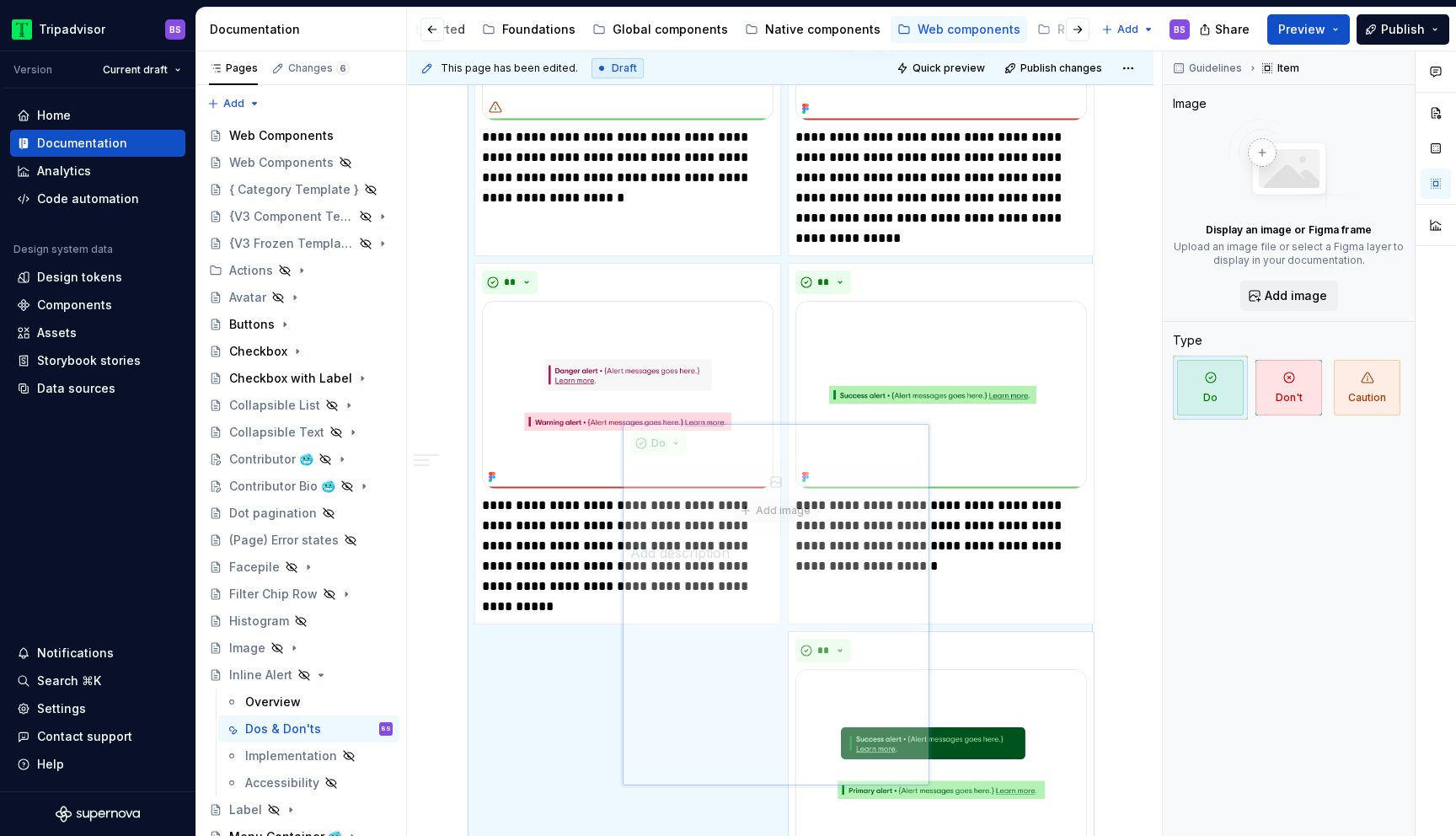
scroll to position [2240, 0]
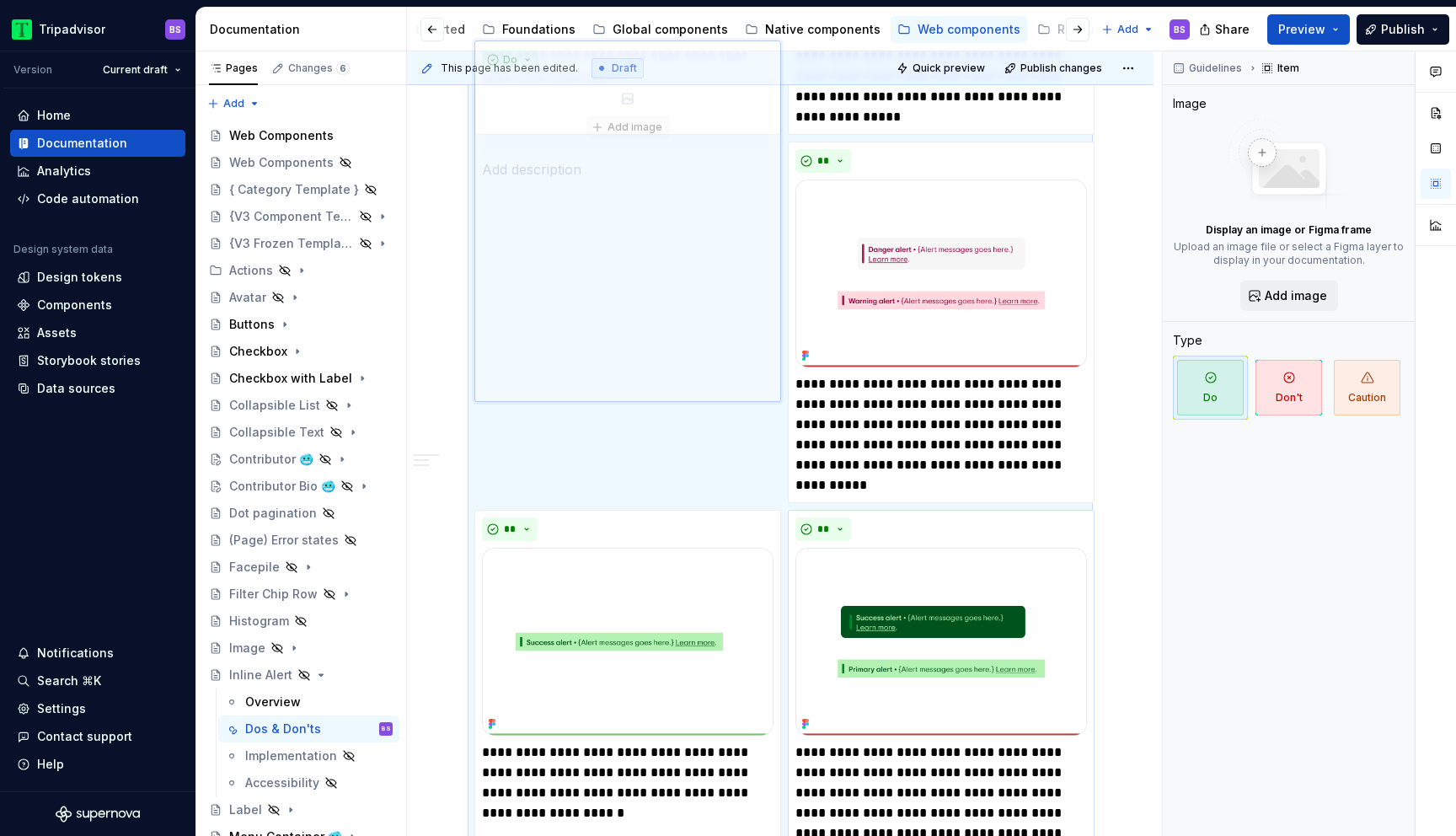
drag, startPoint x: 880, startPoint y: 534, endPoint x: 572, endPoint y: 248, distance: 420.3
click at [571, 249] on body "Tripadvisor BS Version Current draft Home Documentation Analytics Code automati…" at bounding box center [728, 418] width 1456 height 836
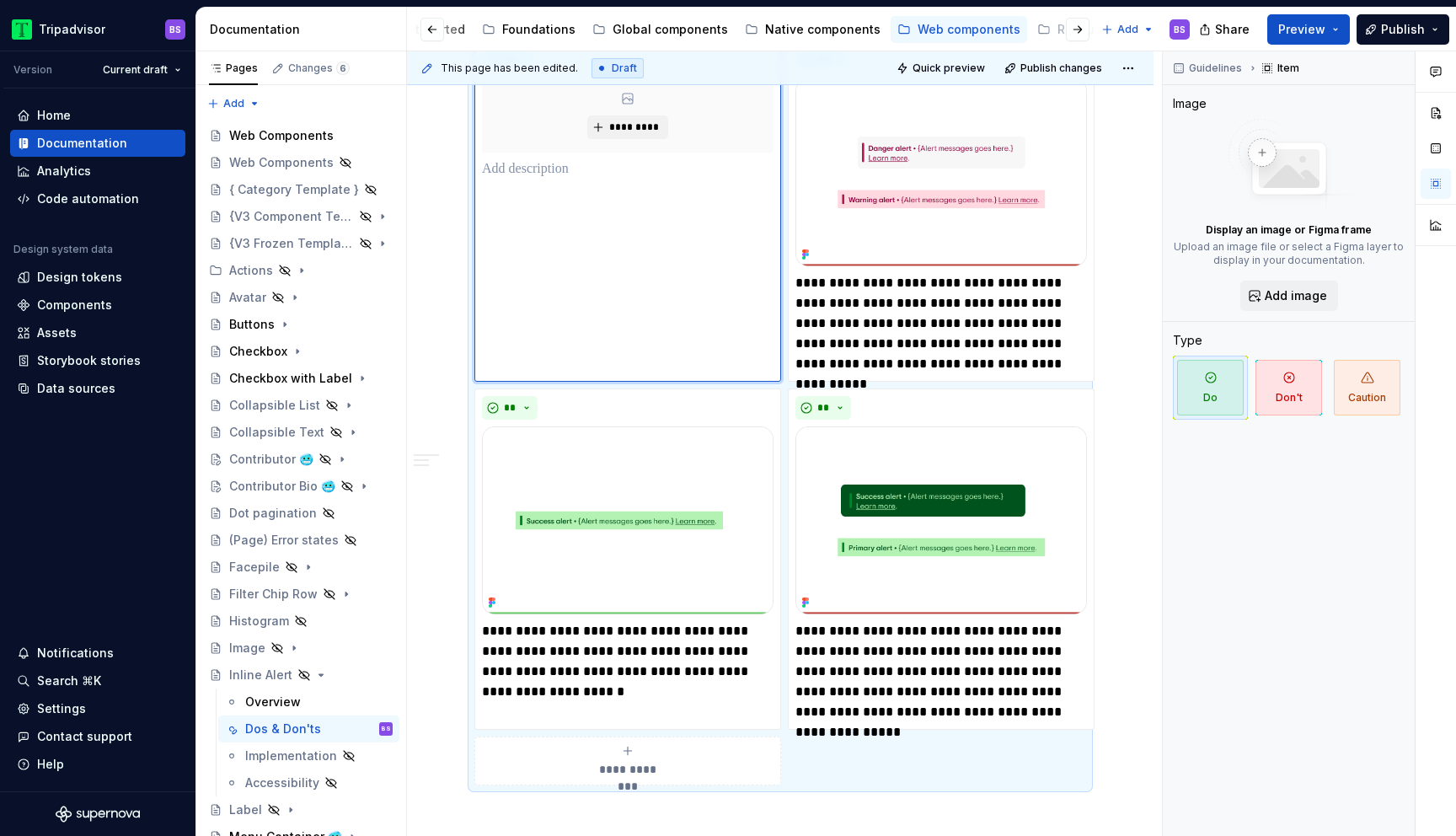
click at [531, 165] on p at bounding box center [628, 169] width 292 height 20
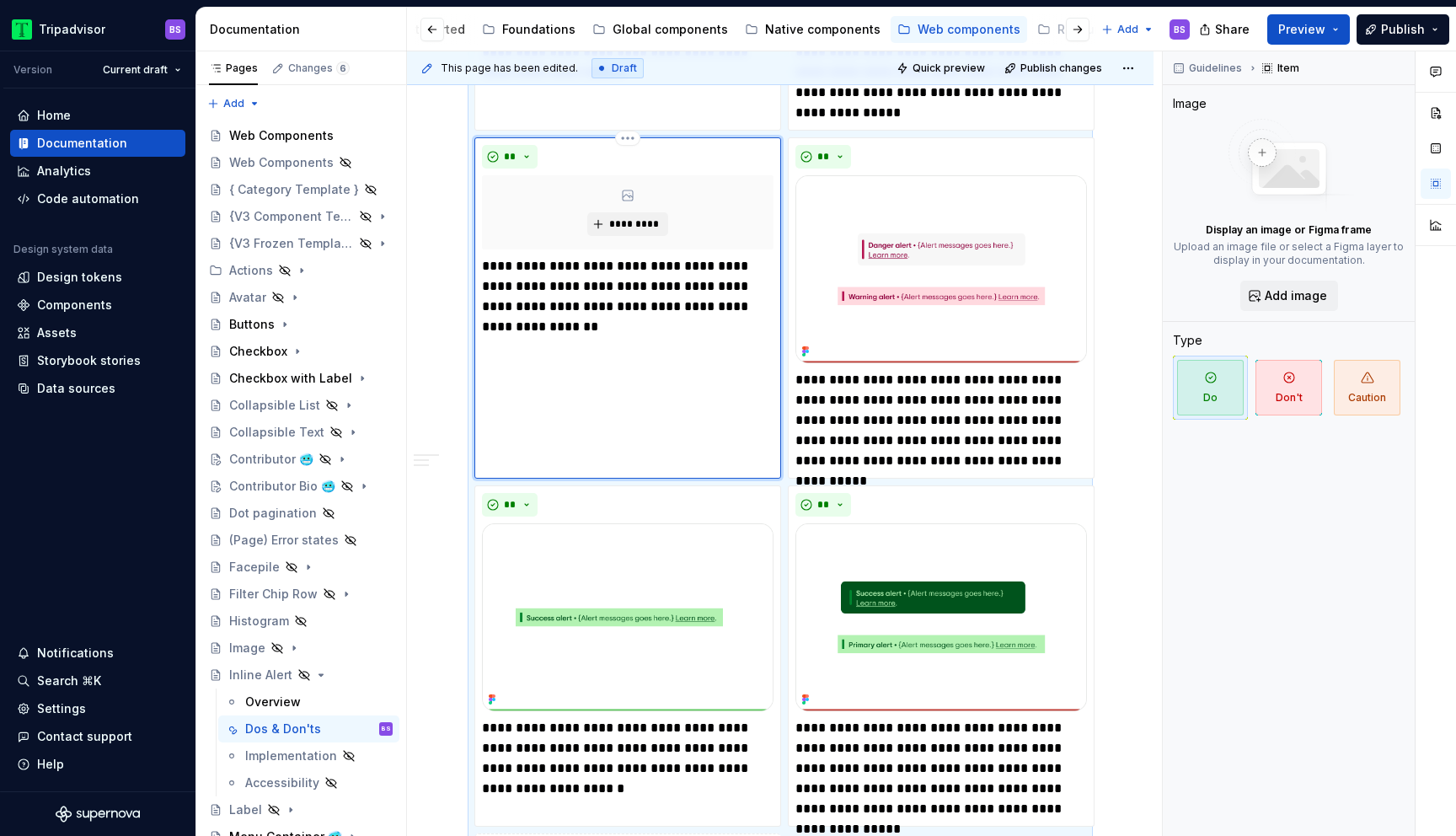
scroll to position [2078, 0]
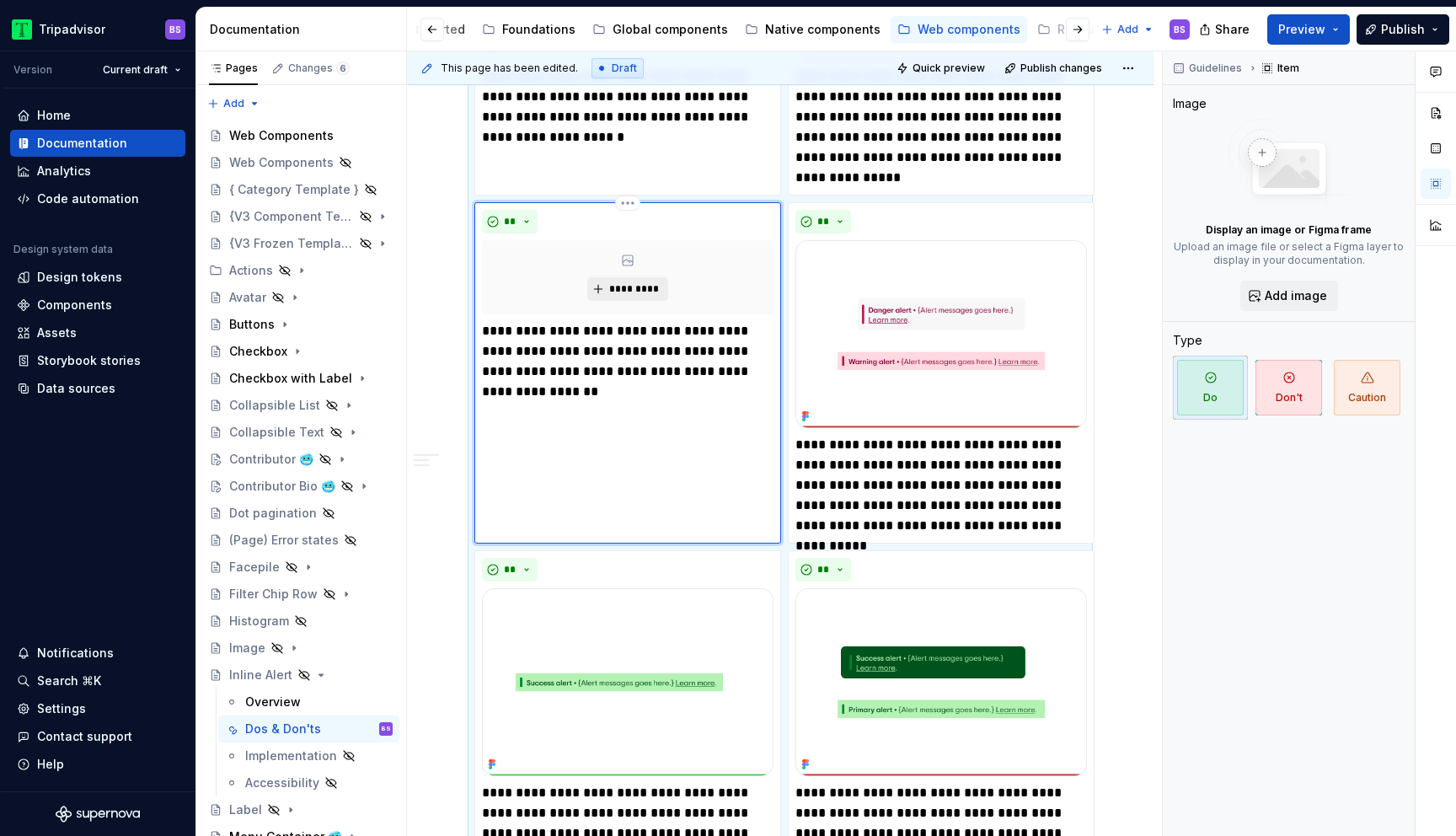
click at [631, 287] on span "*********" at bounding box center [634, 289] width 51 height 13
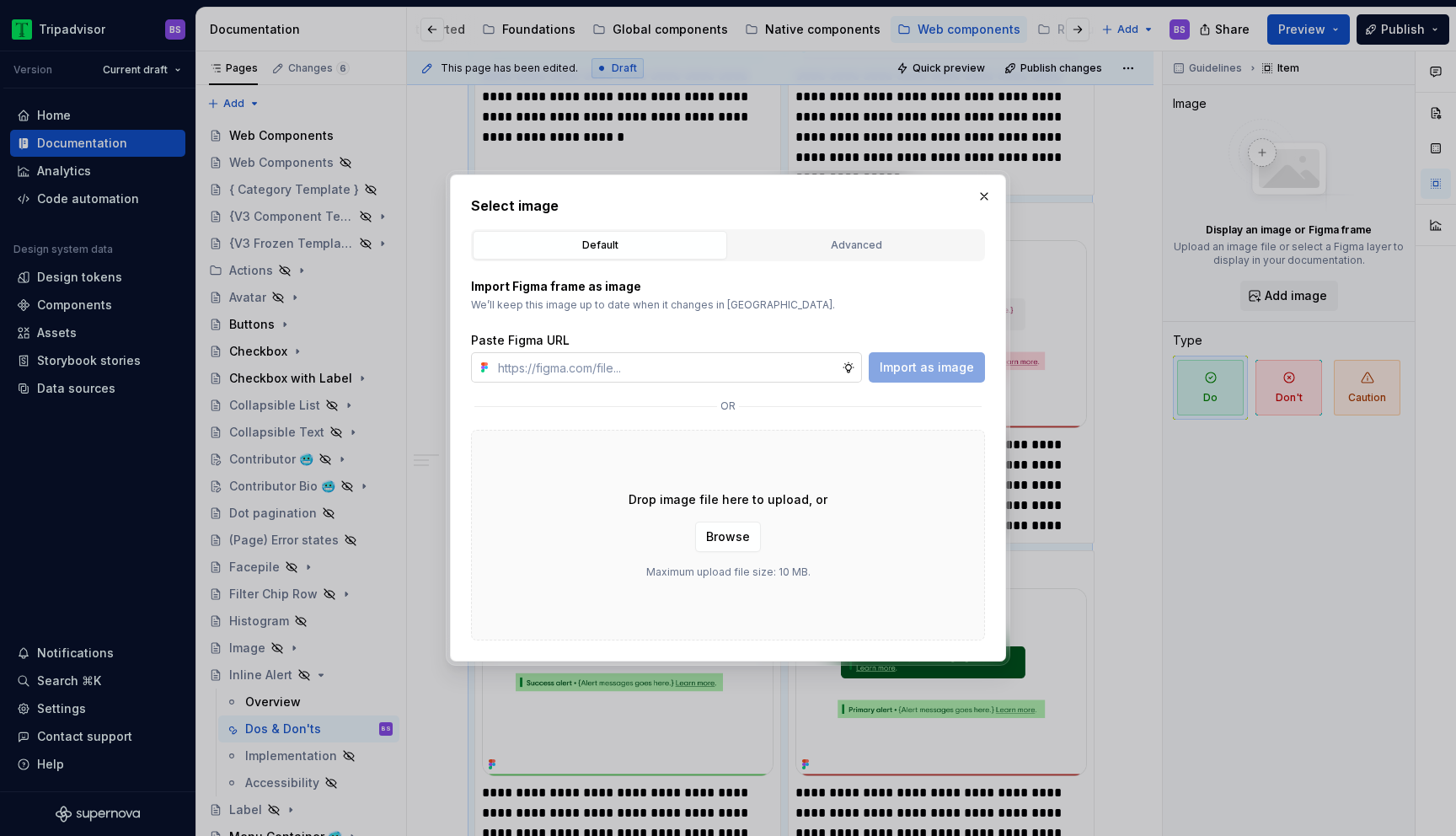
type textarea "*"
click at [710, 366] on input "text" at bounding box center [666, 368] width 351 height 31
paste input "[URL][DOMAIN_NAME]"
type input "[URL][DOMAIN_NAME]"
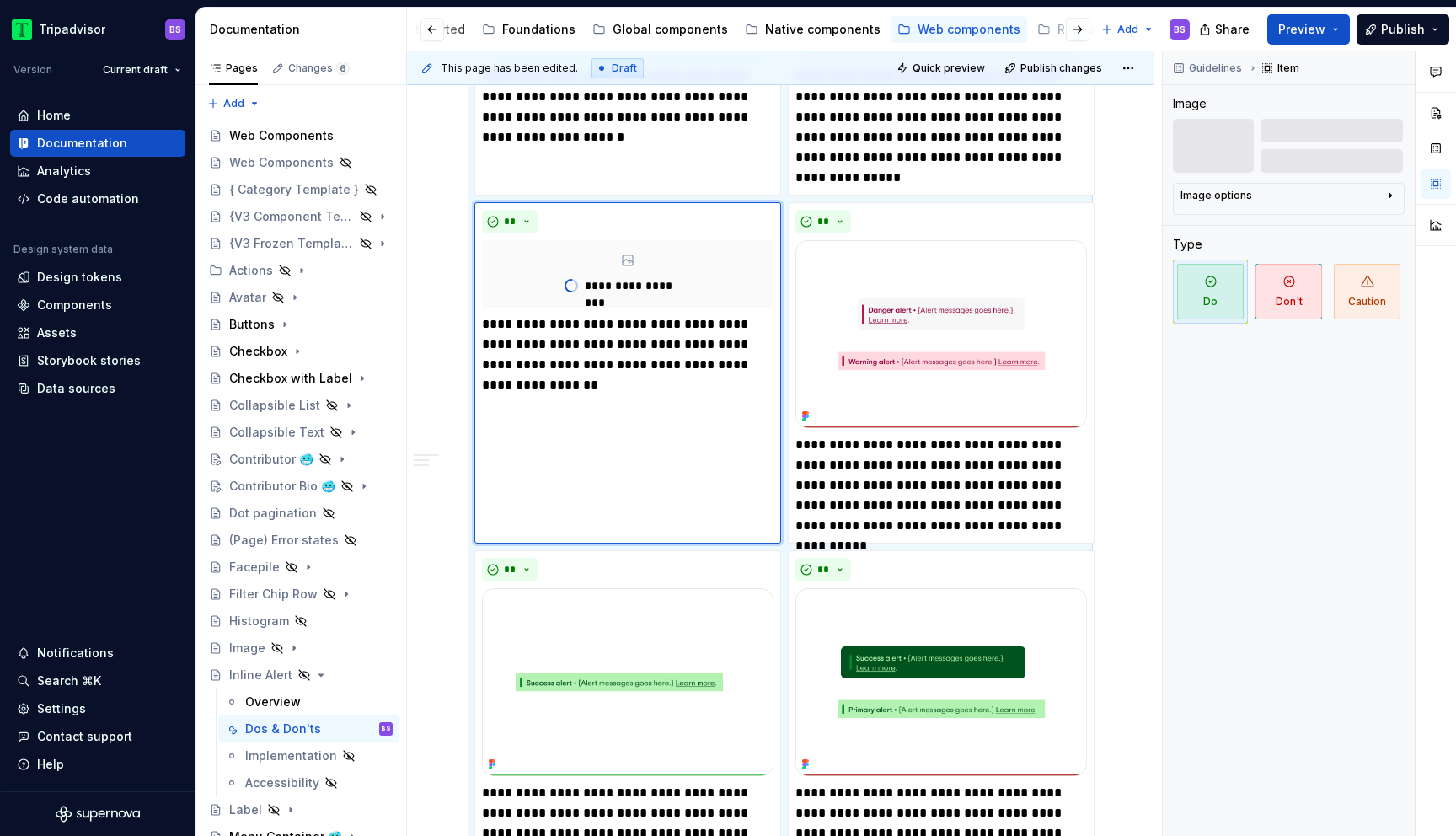
scroll to position [2192, 0]
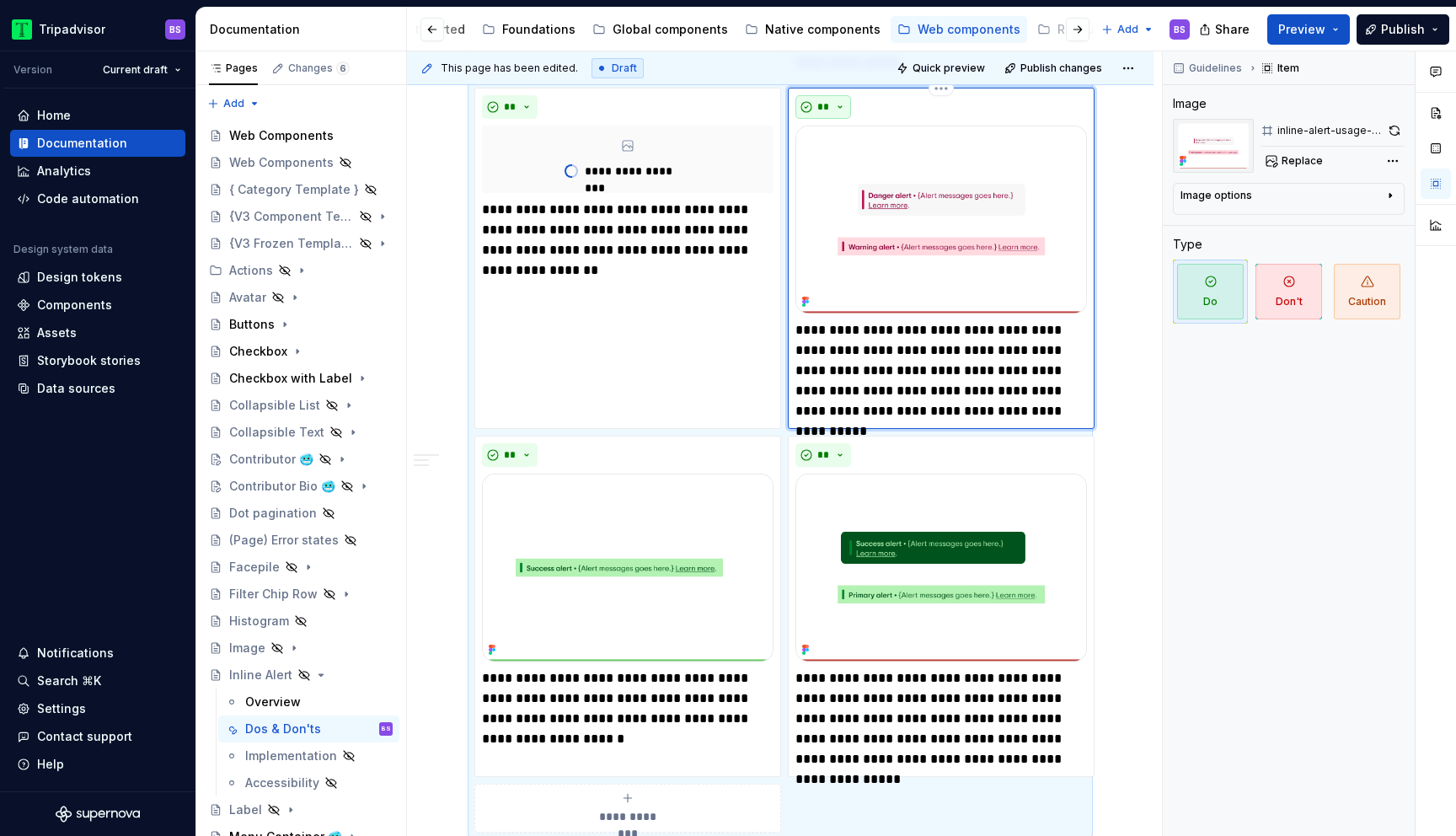
click at [833, 106] on button "**" at bounding box center [823, 107] width 55 height 24
click at [855, 172] on div "Don't" at bounding box center [861, 167] width 31 height 17
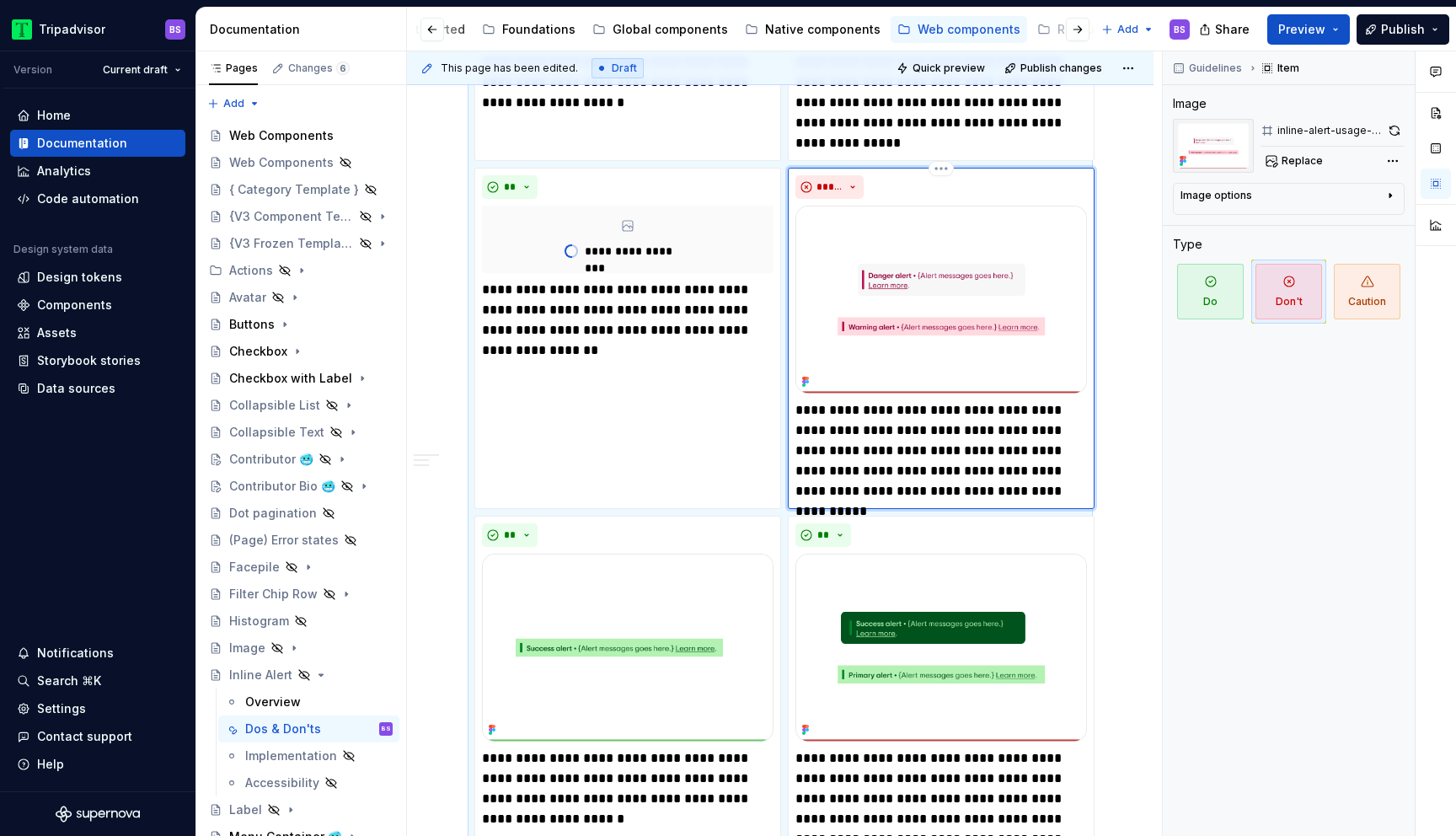
scroll to position [2137, 0]
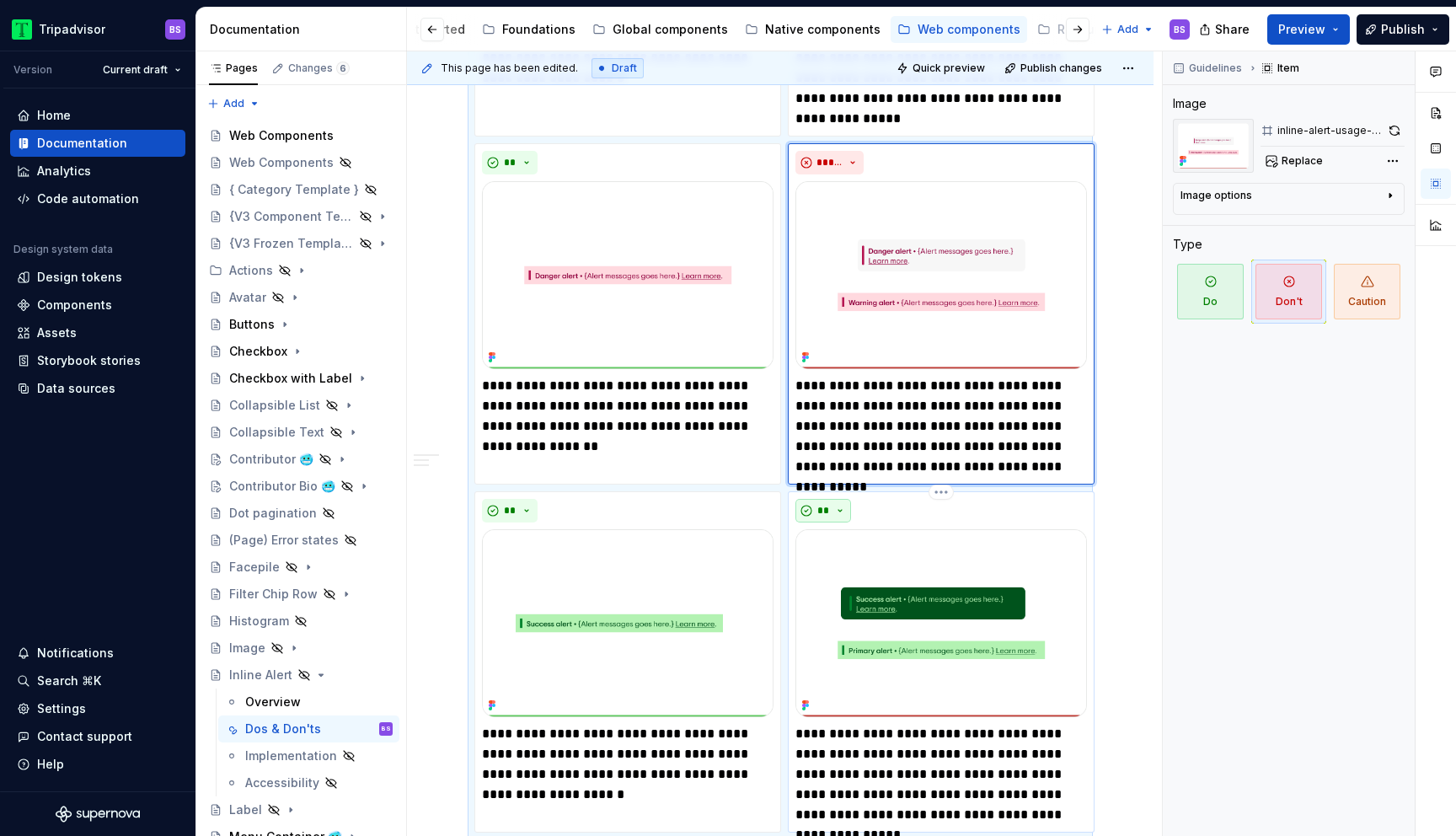
click at [841, 515] on button "**" at bounding box center [823, 510] width 55 height 24
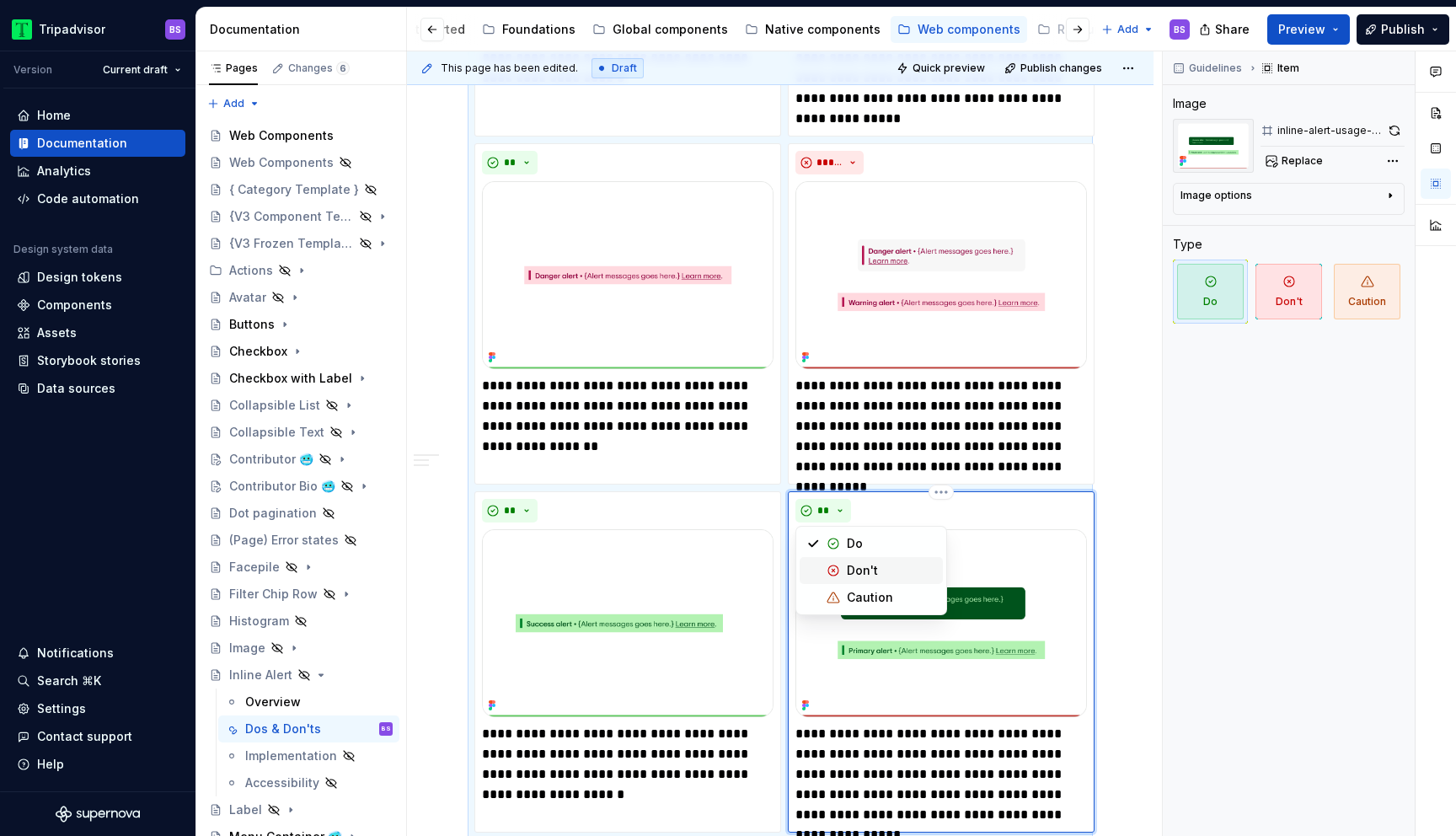
click at [852, 571] on div "Don't" at bounding box center [861, 571] width 31 height 17
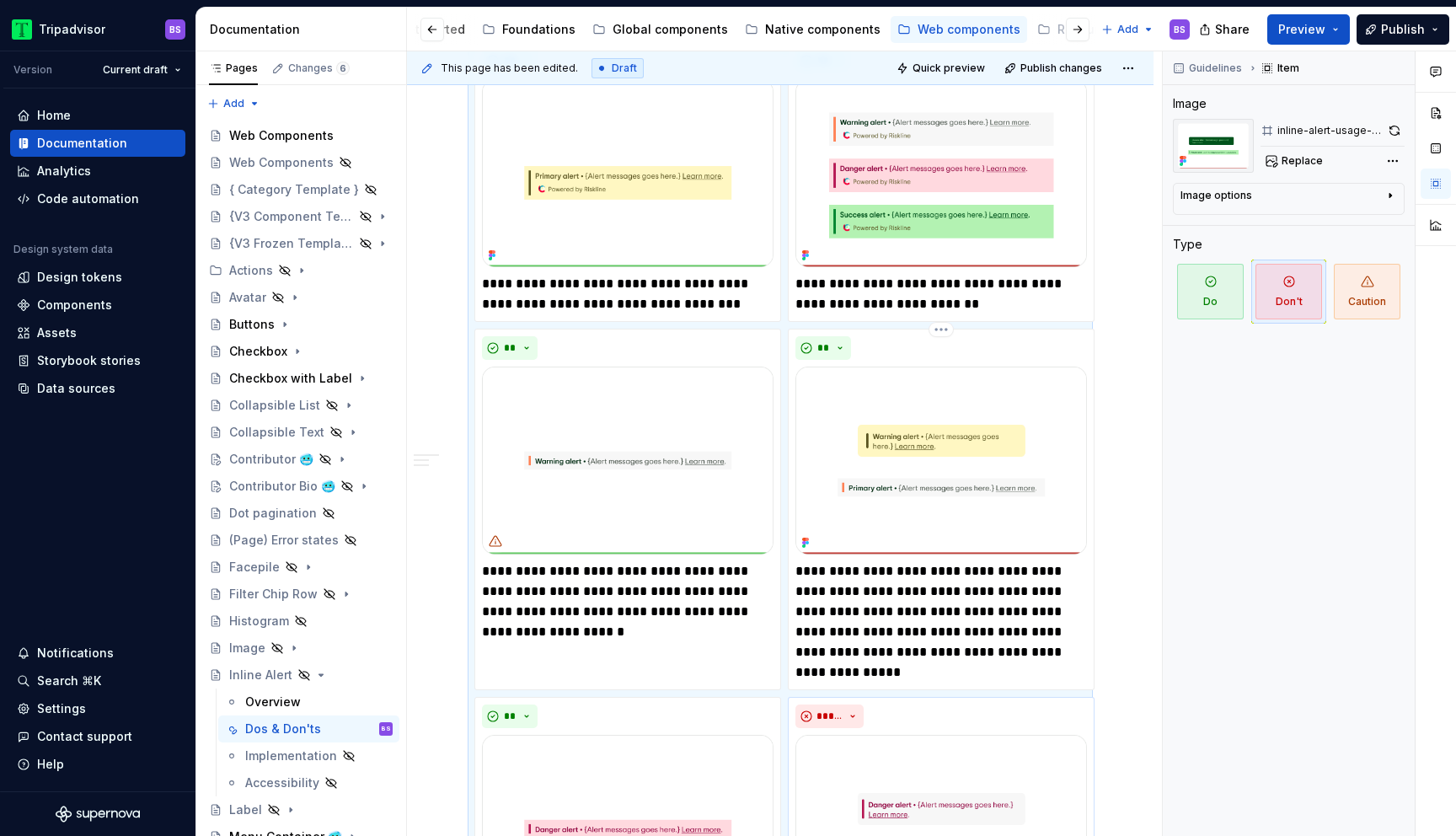
scroll to position [1549, 0]
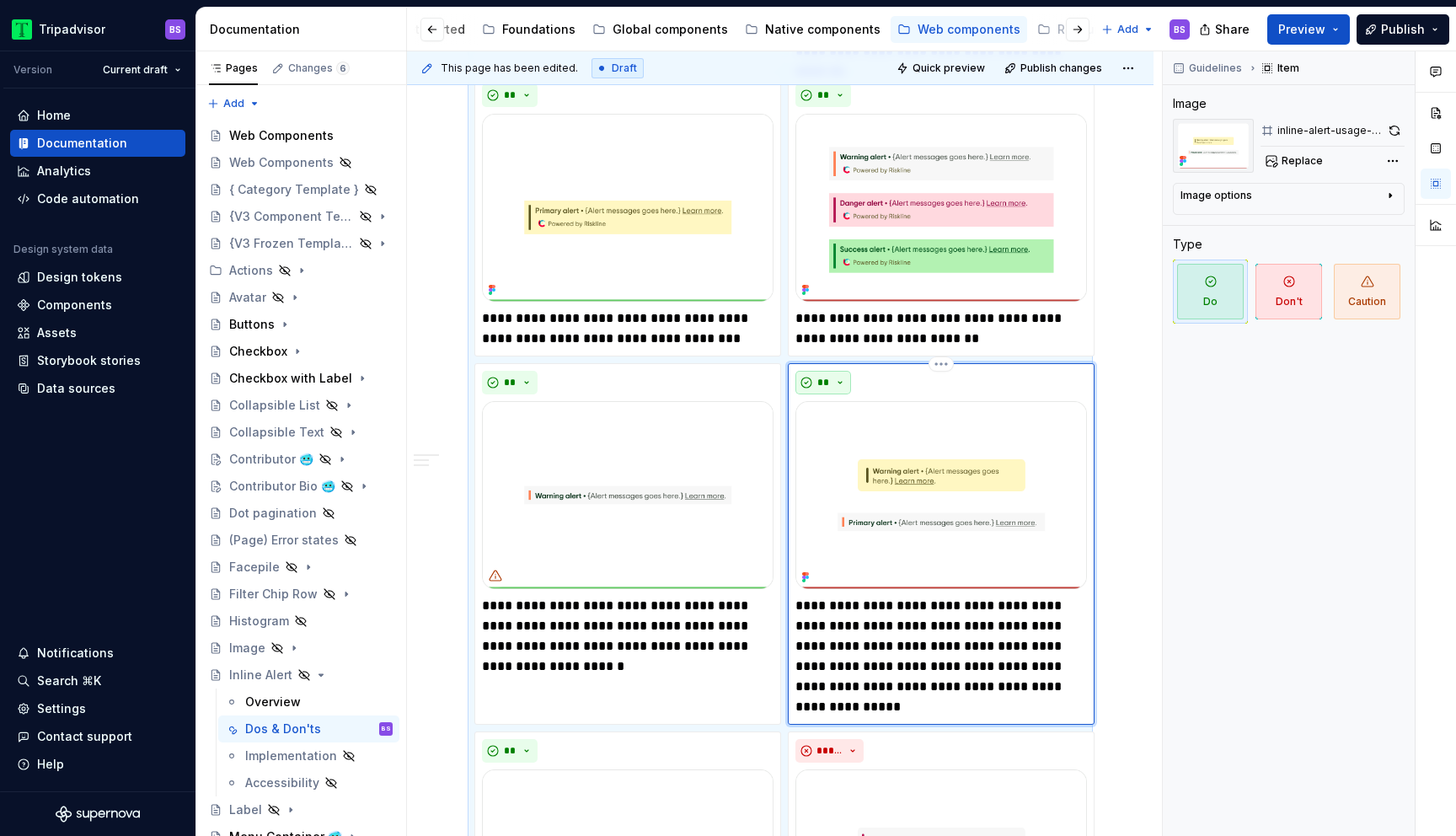
click at [833, 383] on button "**" at bounding box center [823, 382] width 55 height 24
click at [838, 444] on div "Suggestions" at bounding box center [833, 442] width 13 height 13
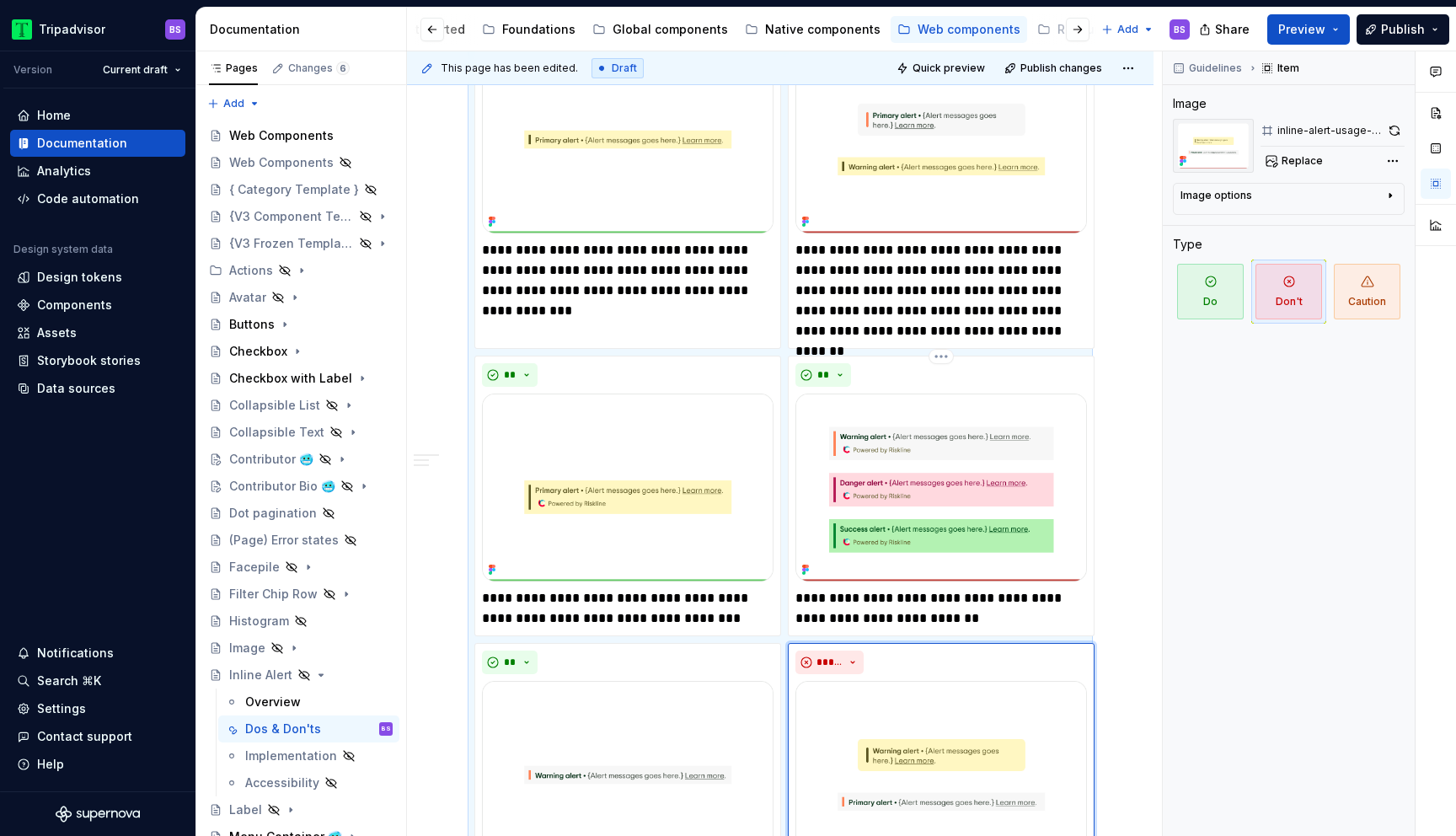
scroll to position [1246, 0]
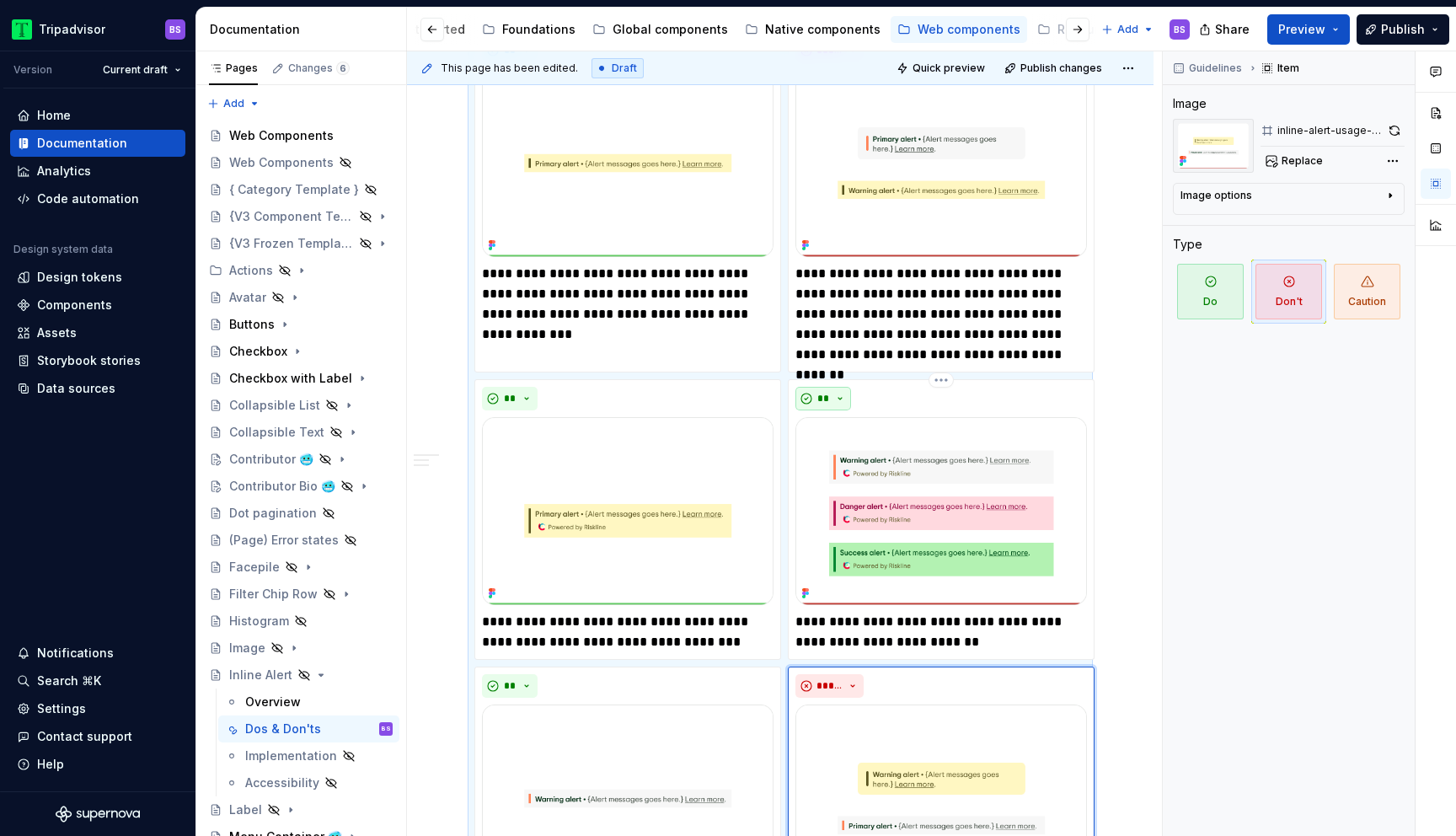
click at [834, 390] on button "**" at bounding box center [823, 398] width 55 height 24
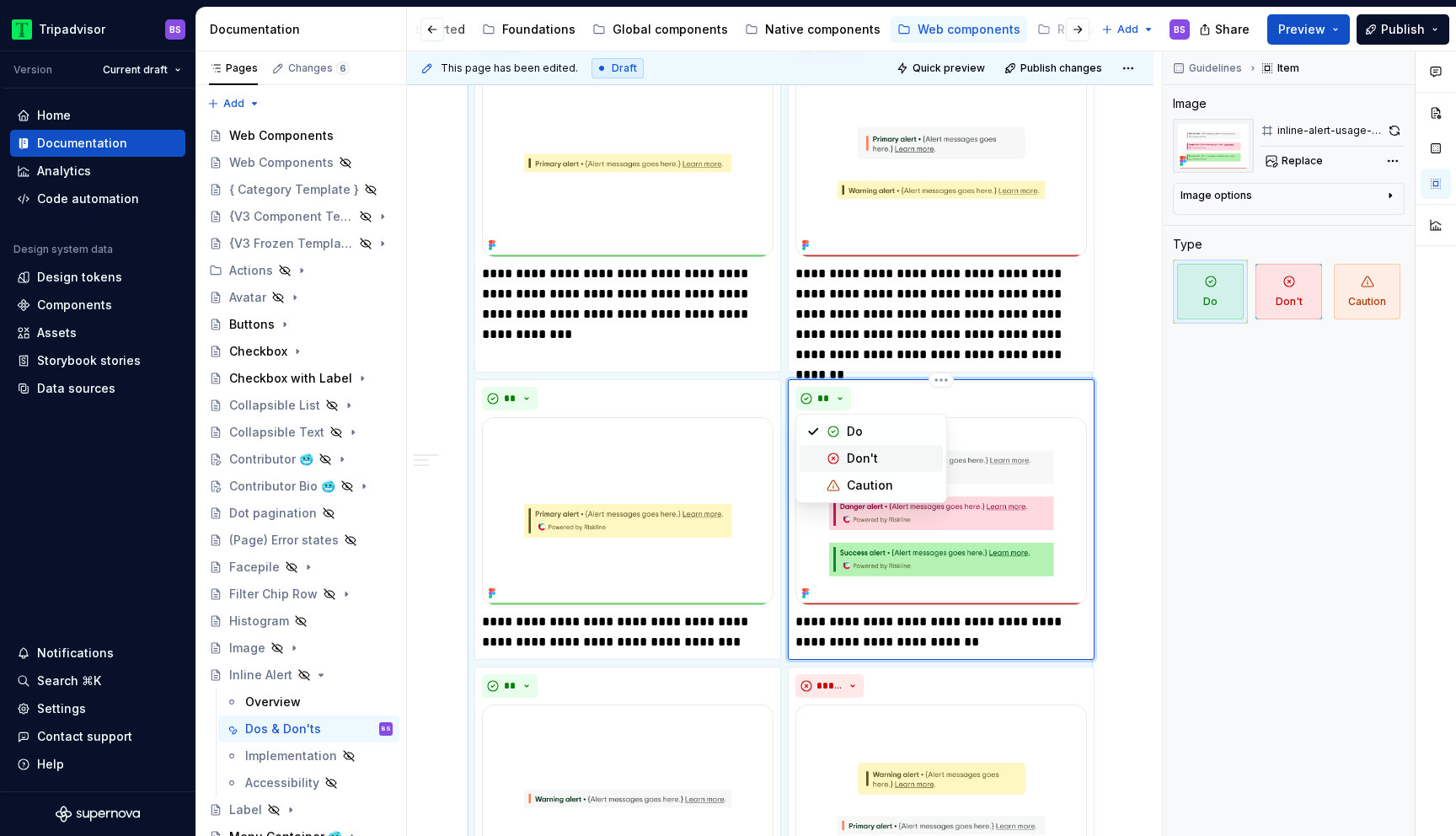
click at [838, 453] on div "Suggestions" at bounding box center [833, 459] width 13 height 13
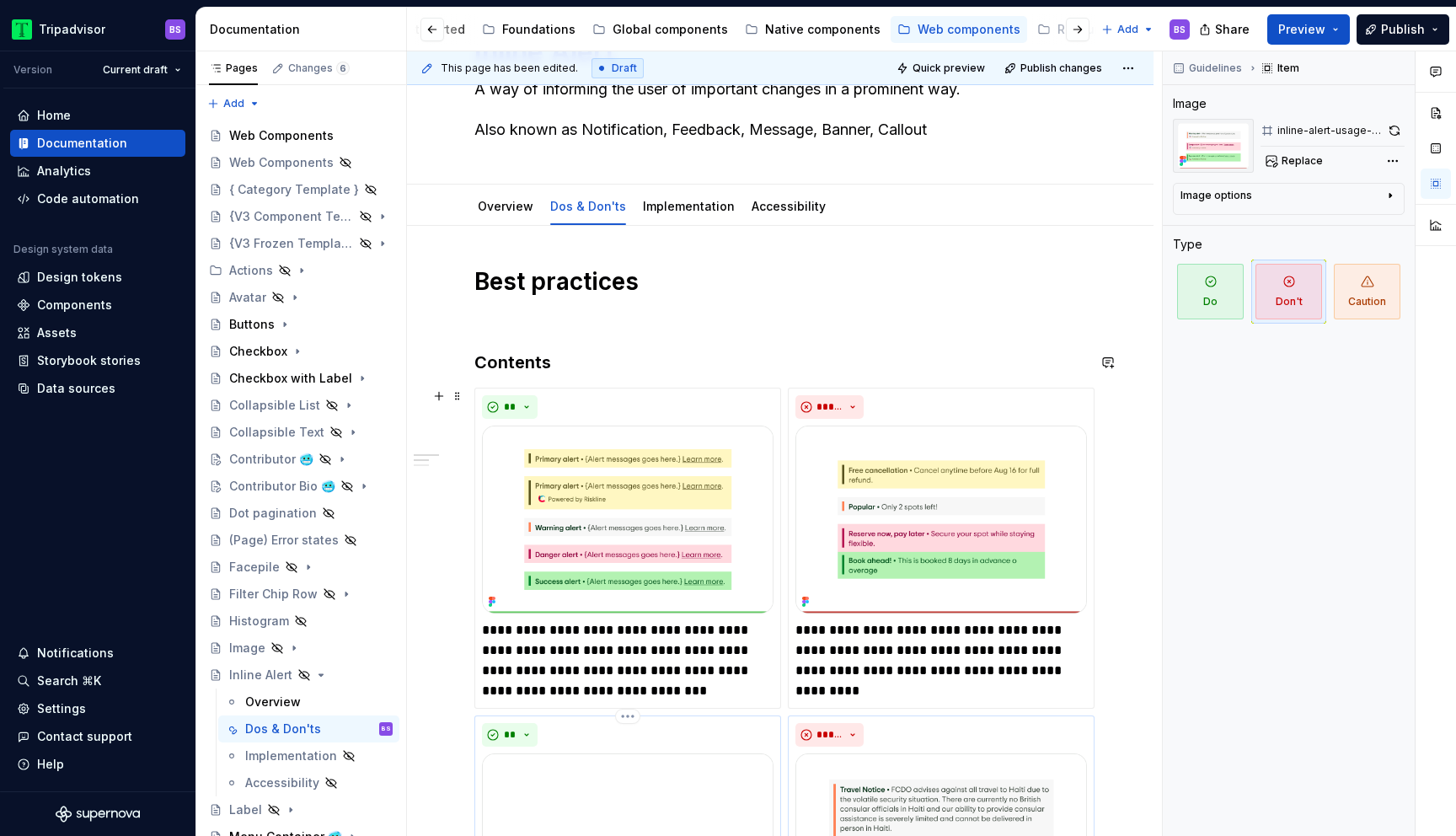
scroll to position [234, 0]
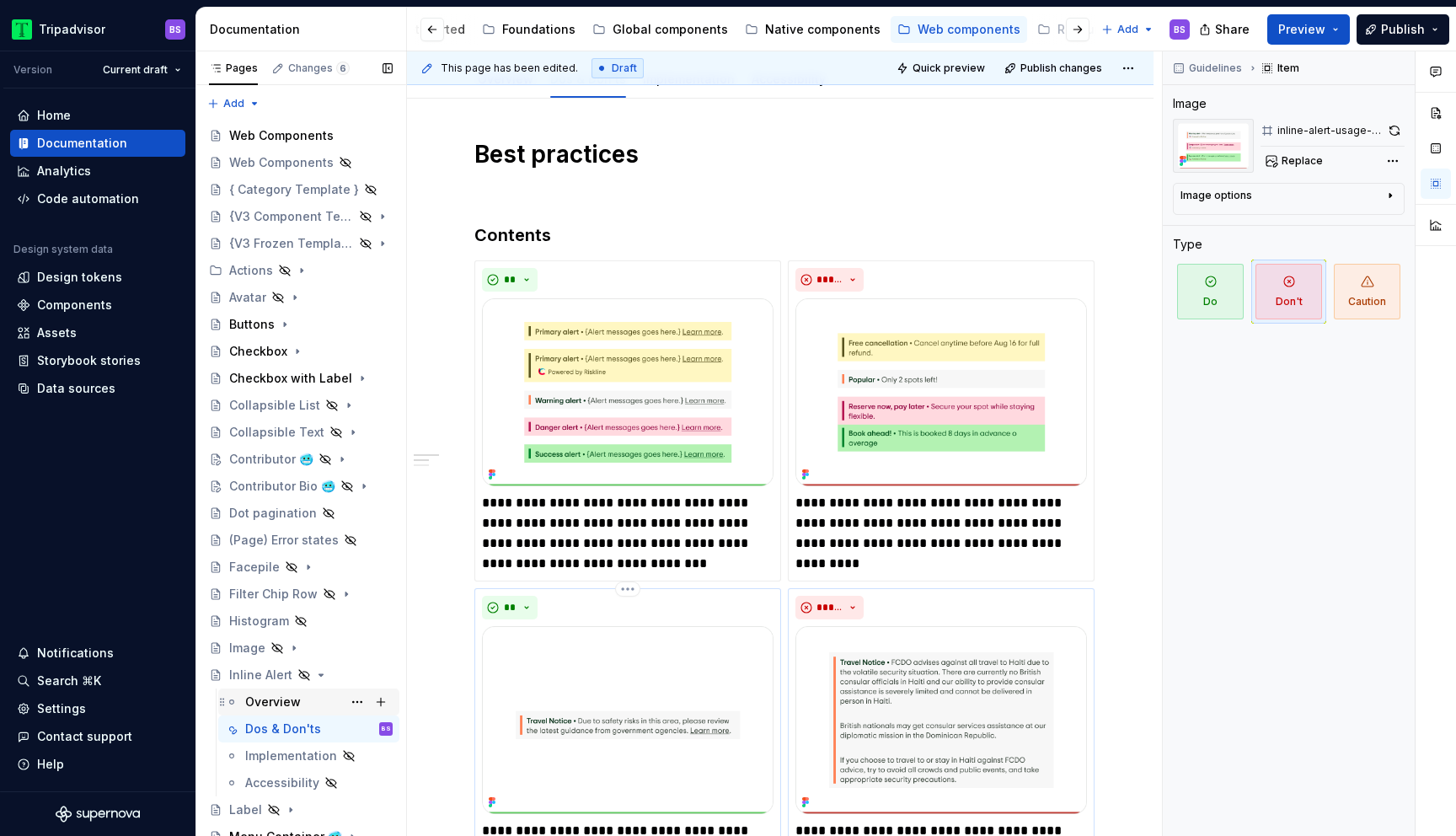
click at [281, 698] on div "Overview" at bounding box center [273, 703] width 55 height 17
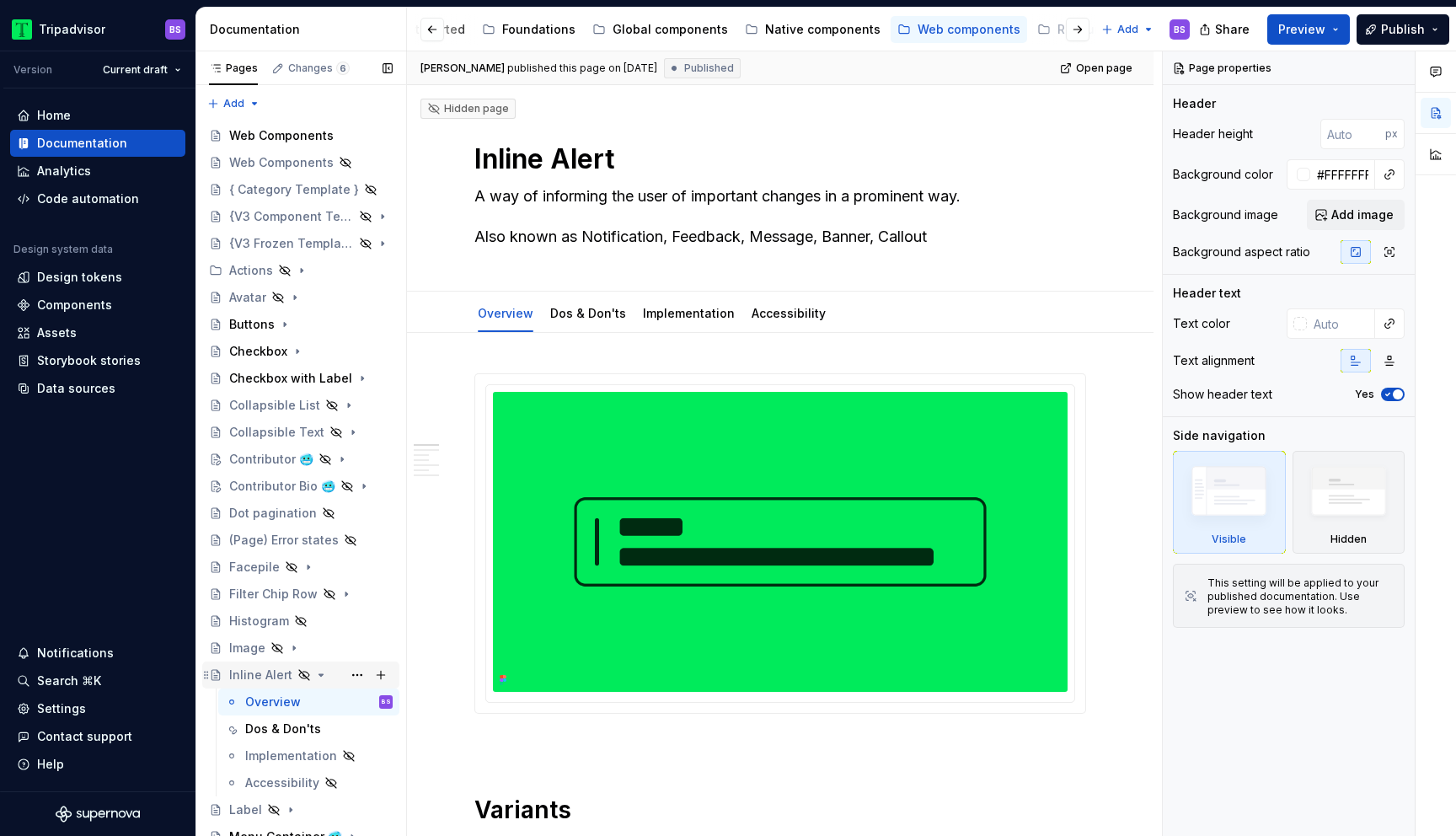
click at [319, 674] on icon "Page tree" at bounding box center [321, 675] width 4 height 2
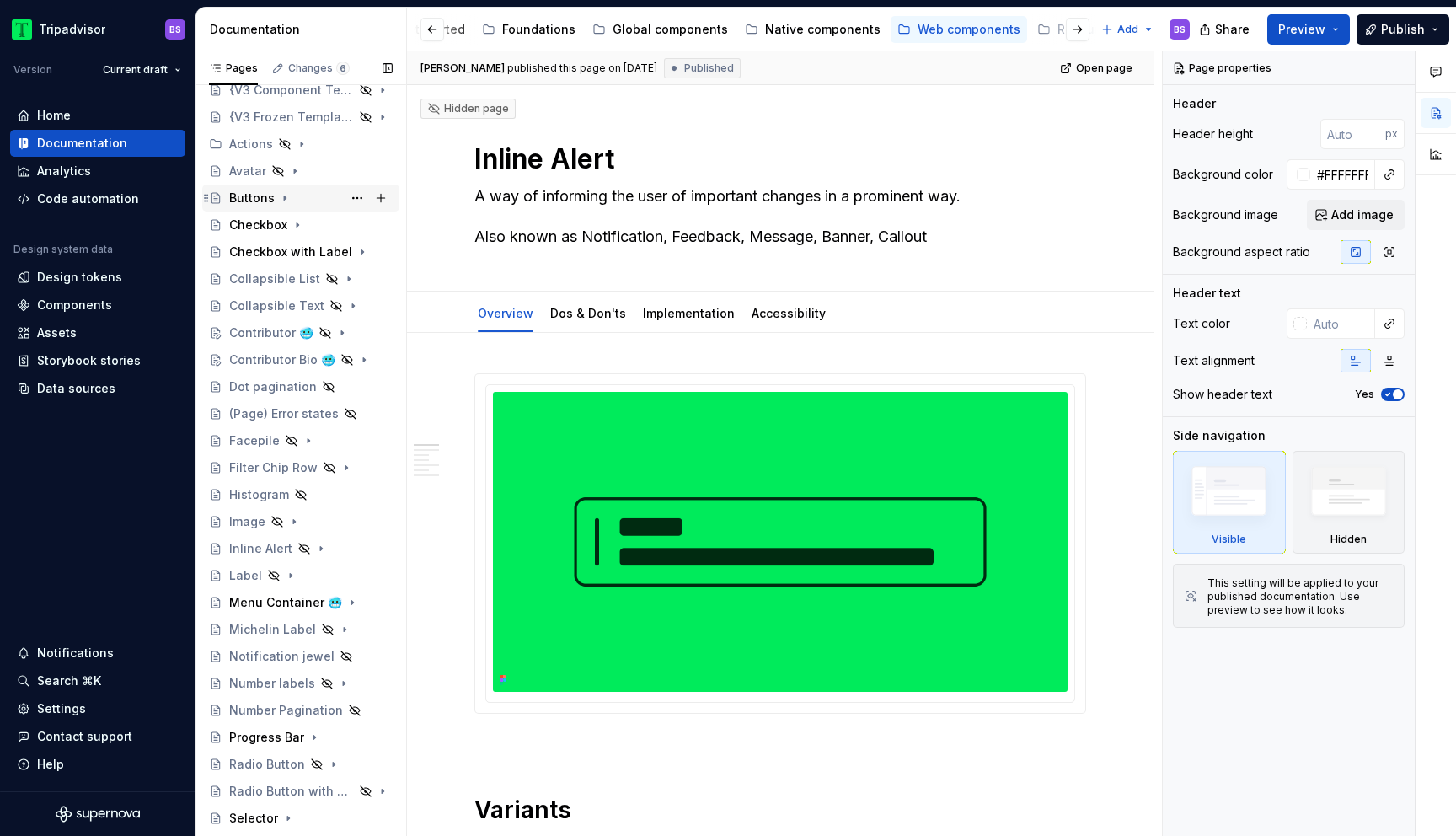
scroll to position [130, 0]
click at [359, 170] on button "Page tree" at bounding box center [356, 168] width 24 height 24
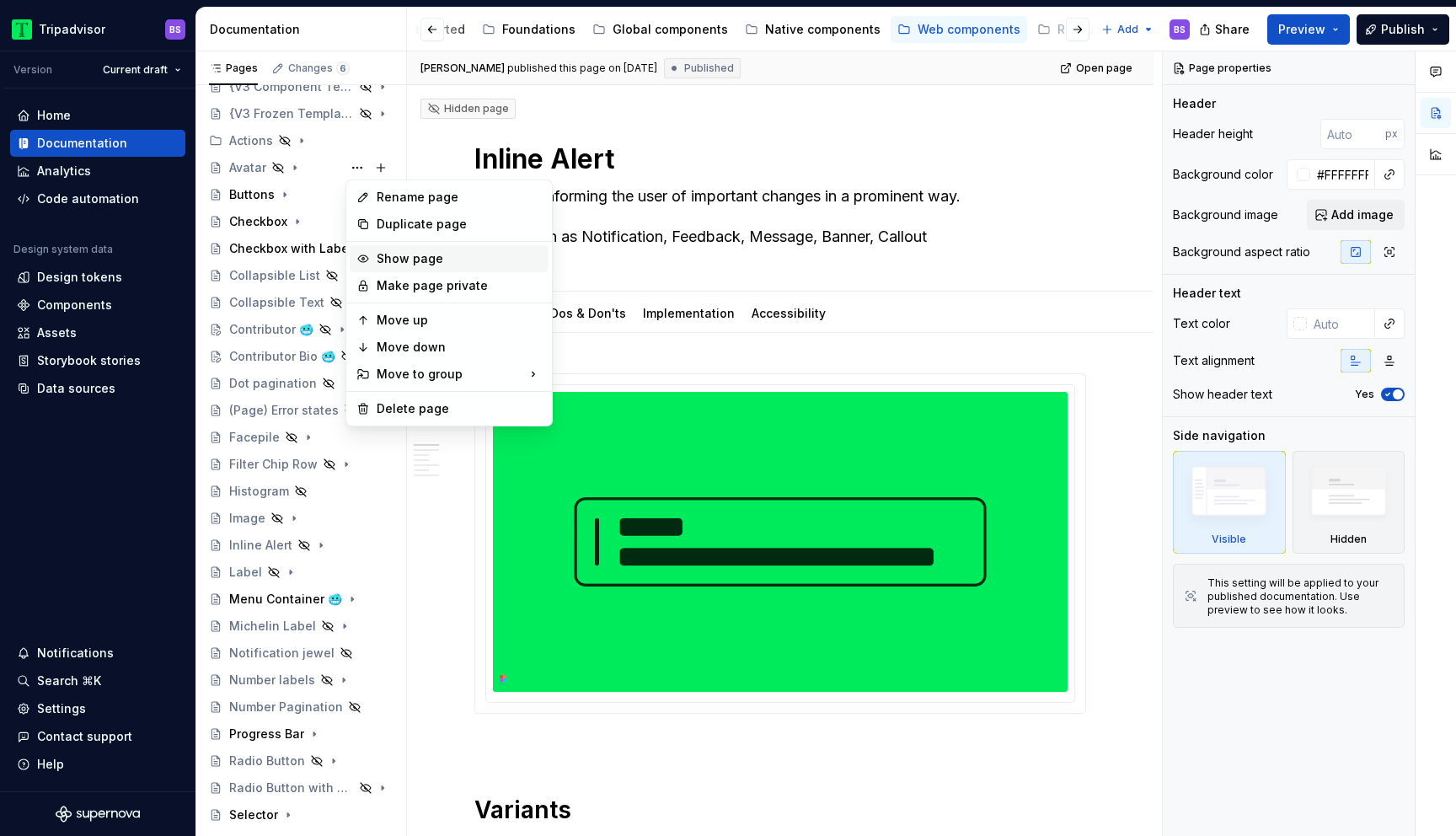
click at [410, 259] on div "Show page" at bounding box center [458, 259] width 165 height 17
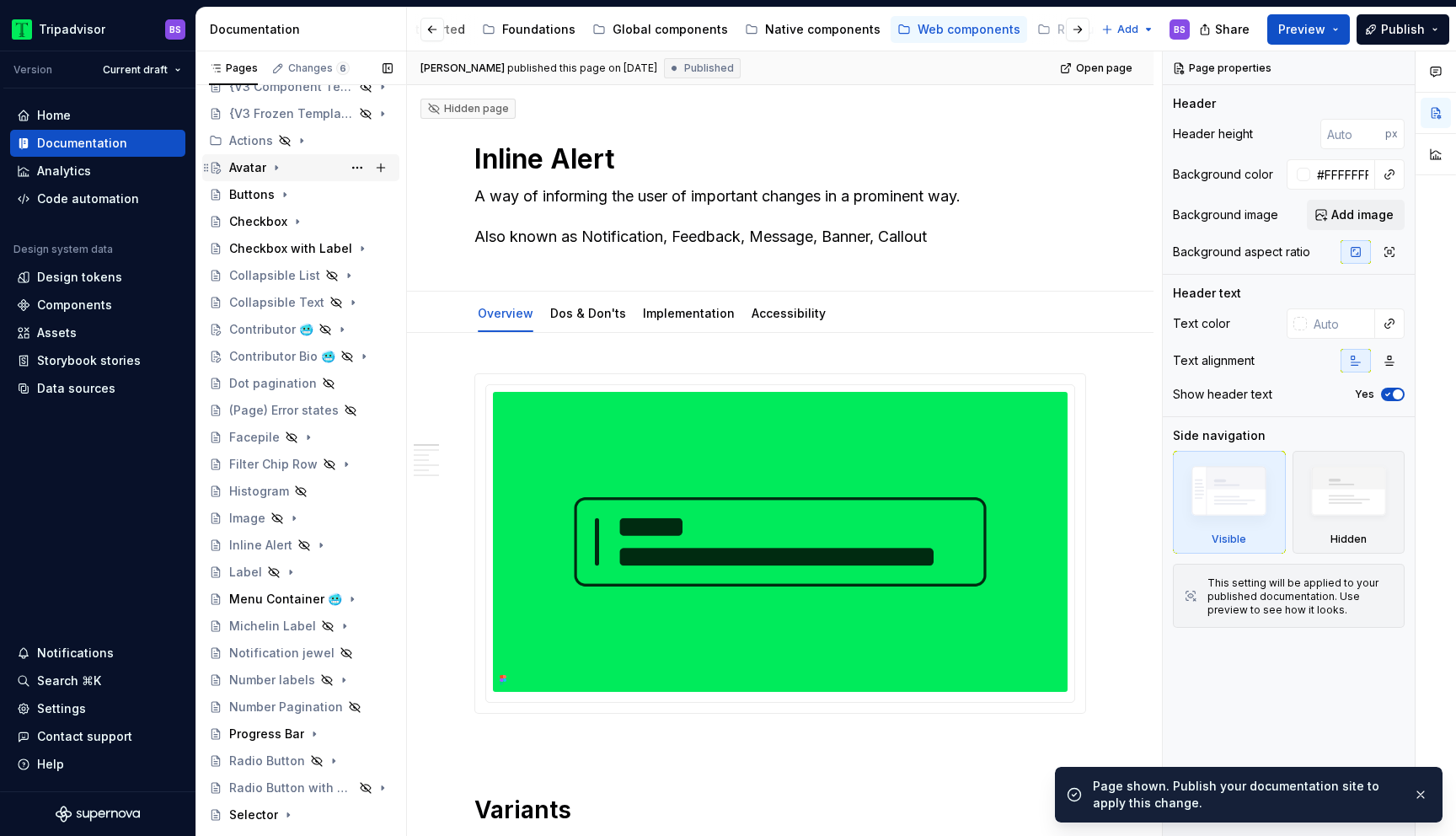
click at [285, 171] on div "Avatar" at bounding box center [311, 168] width 164 height 24
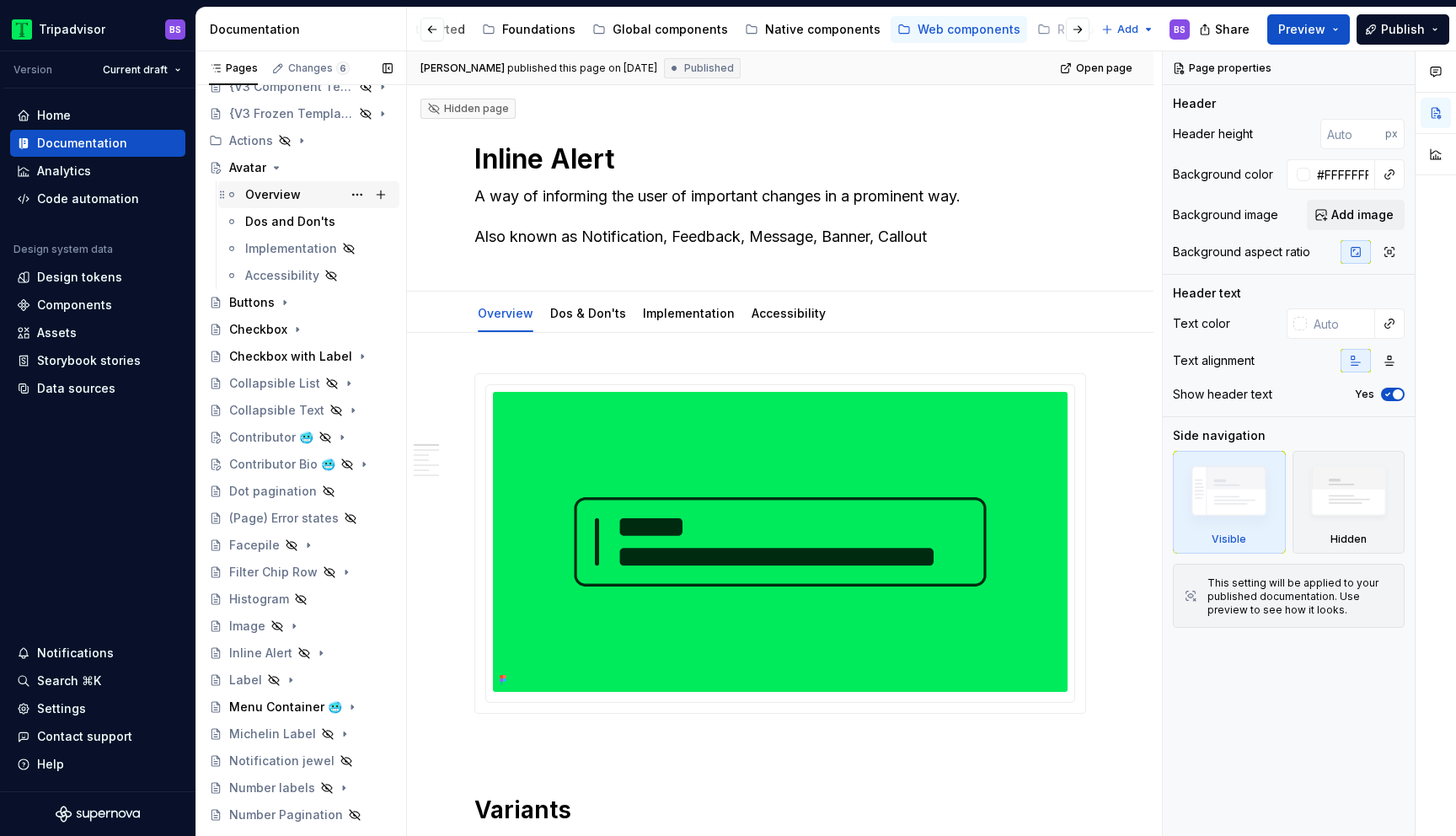
click at [293, 194] on div "Overview" at bounding box center [273, 194] width 55 height 17
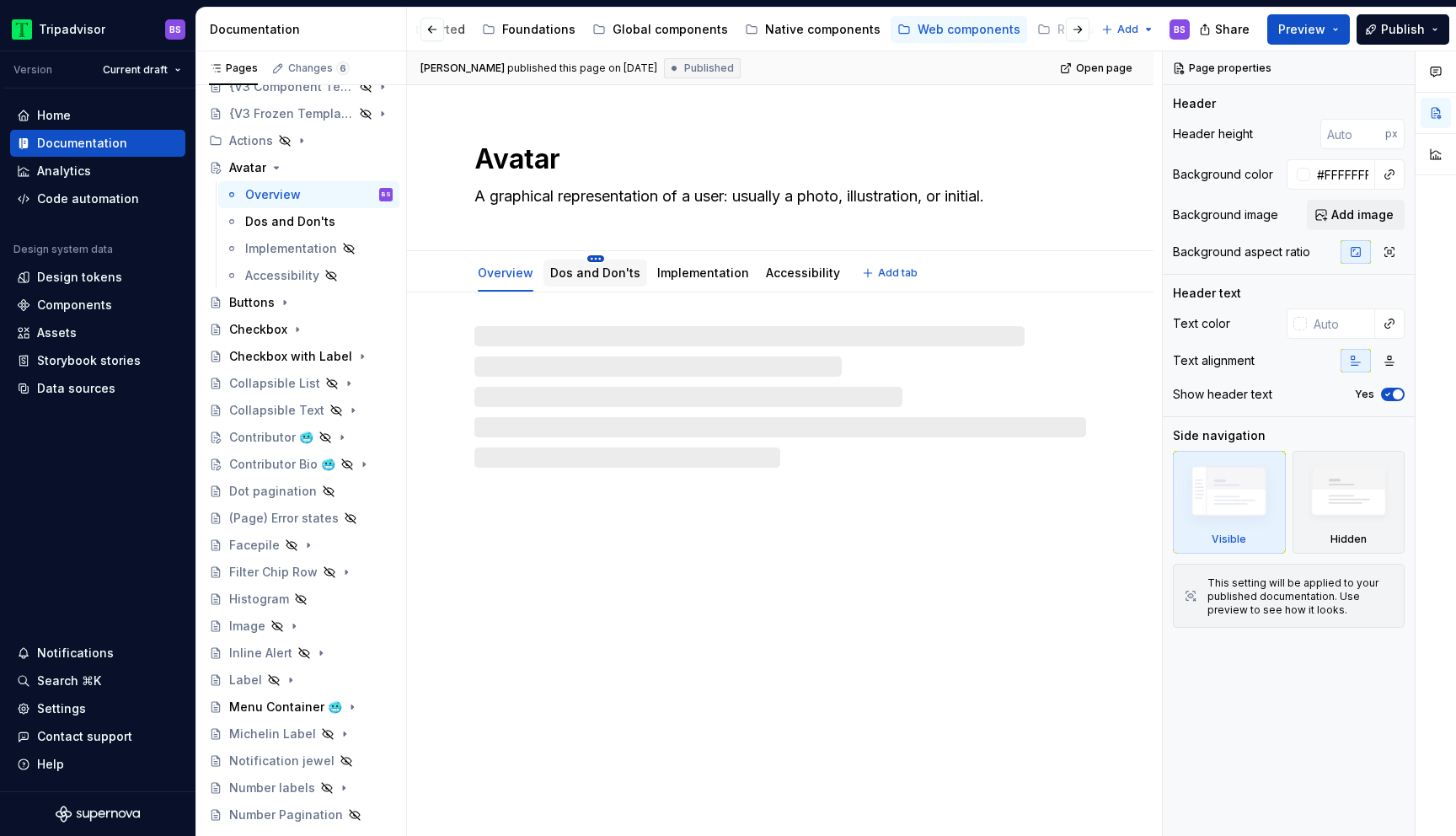
click at [594, 255] on html "Tripadvisor BS Version Current draft Home Documentation Analytics Code automati…" at bounding box center [728, 418] width 1456 height 836
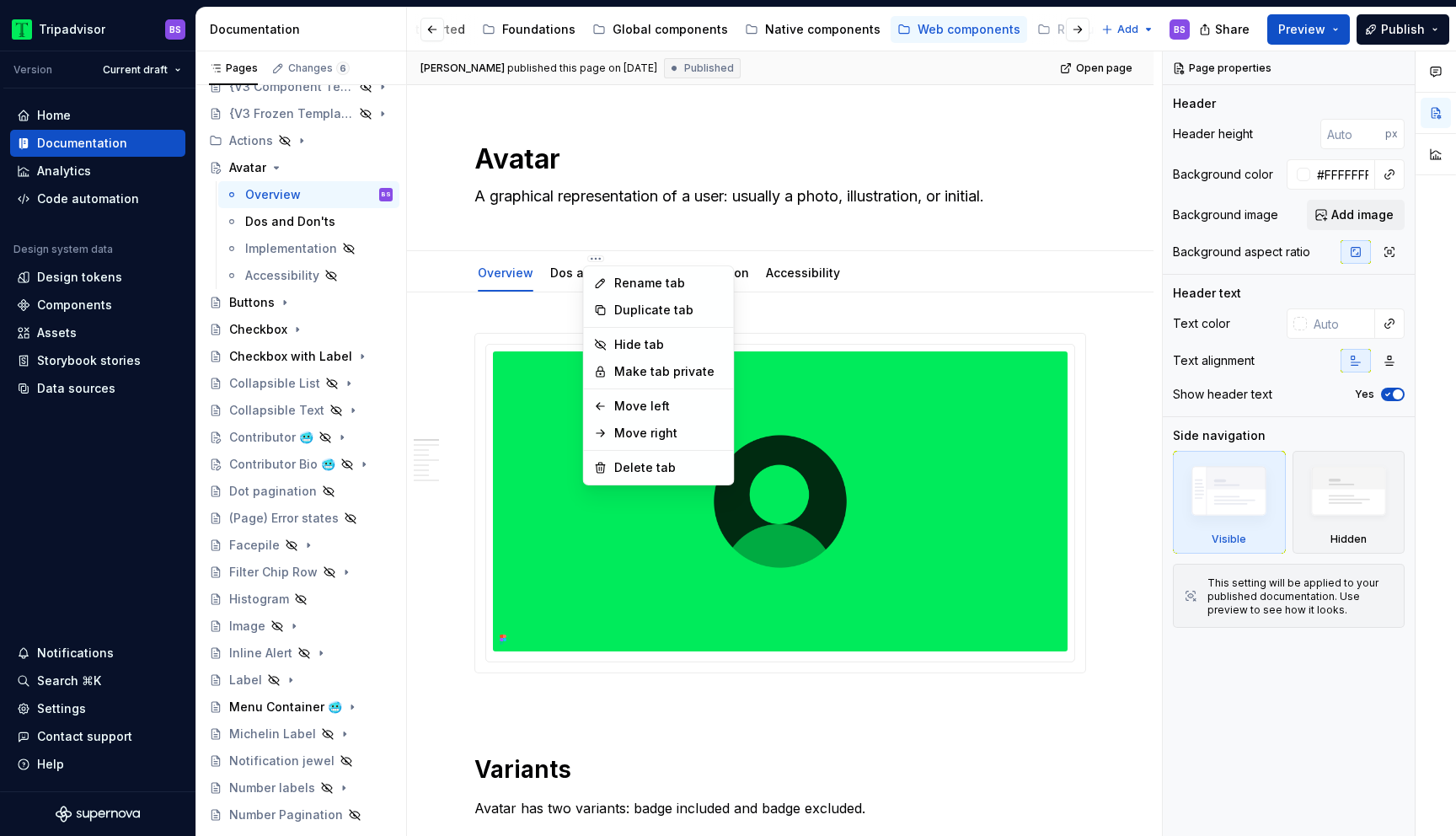
type textarea "*"
click at [633, 282] on div "Rename tab" at bounding box center [668, 283] width 110 height 17
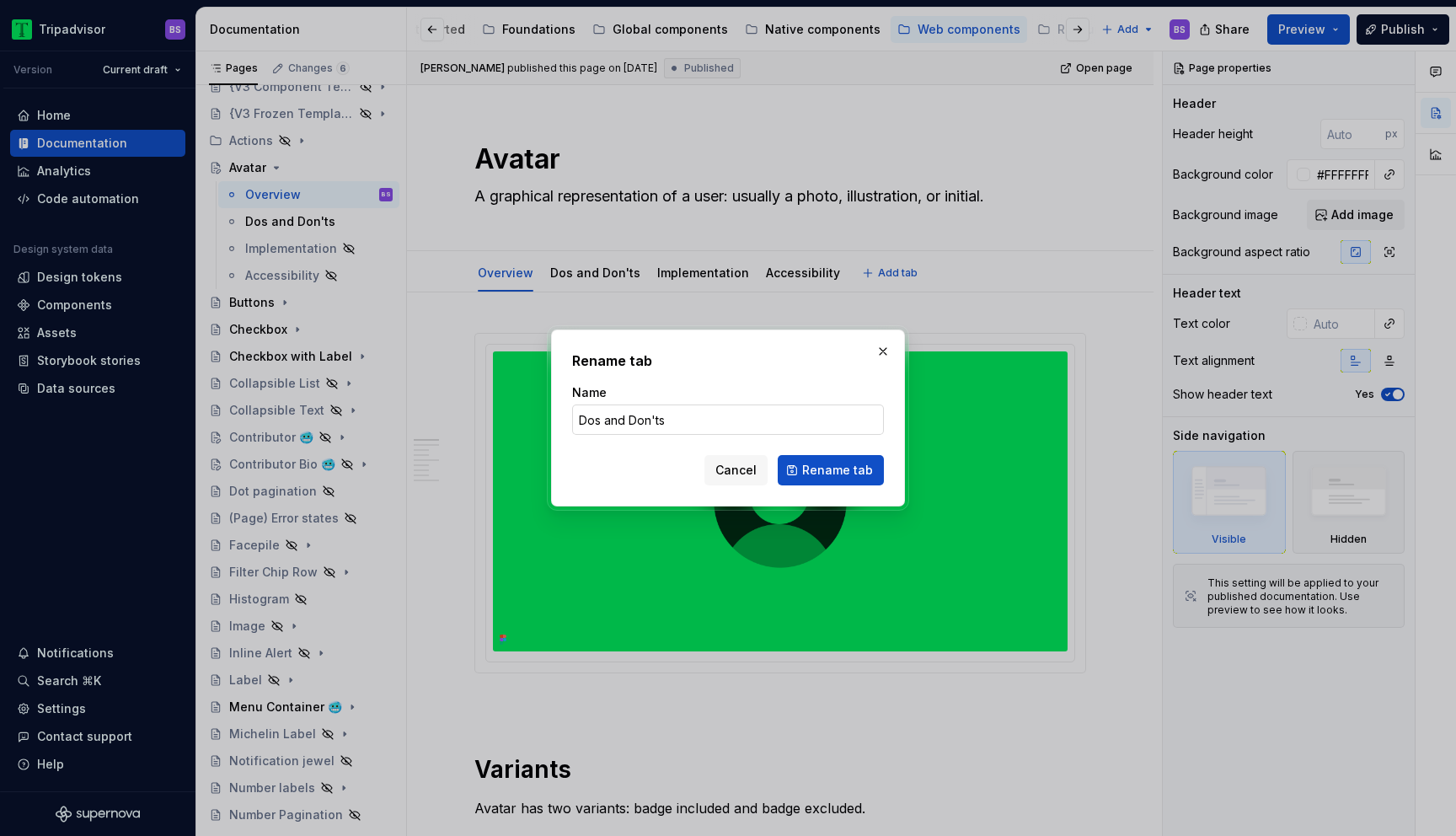
click at [615, 419] on input "Dos and Don'ts" at bounding box center [727, 419] width 312 height 31
type input "Dos & Don'ts"
click at [813, 461] on button "Rename tab" at bounding box center [830, 470] width 106 height 31
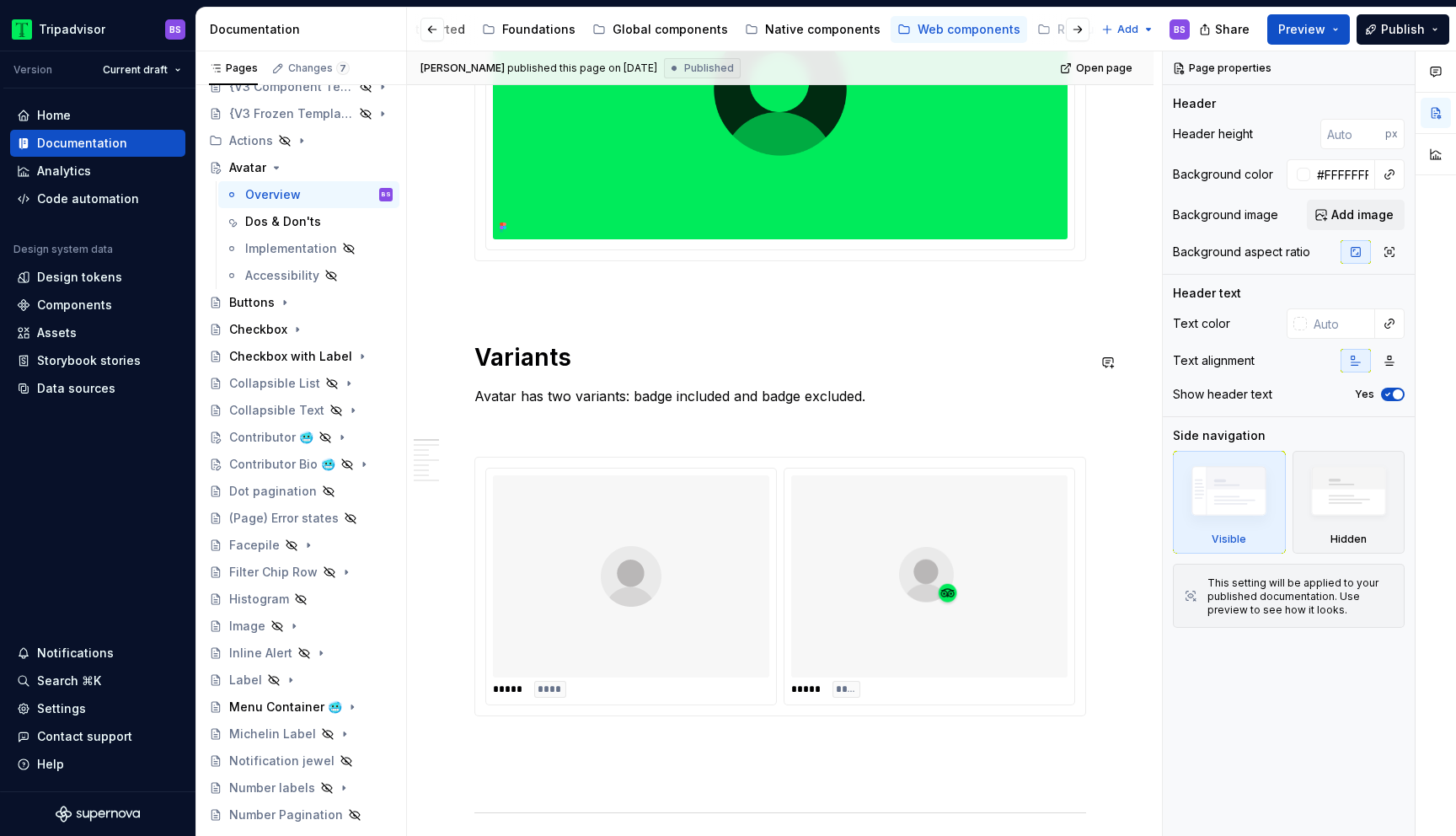
scroll to position [481, 0]
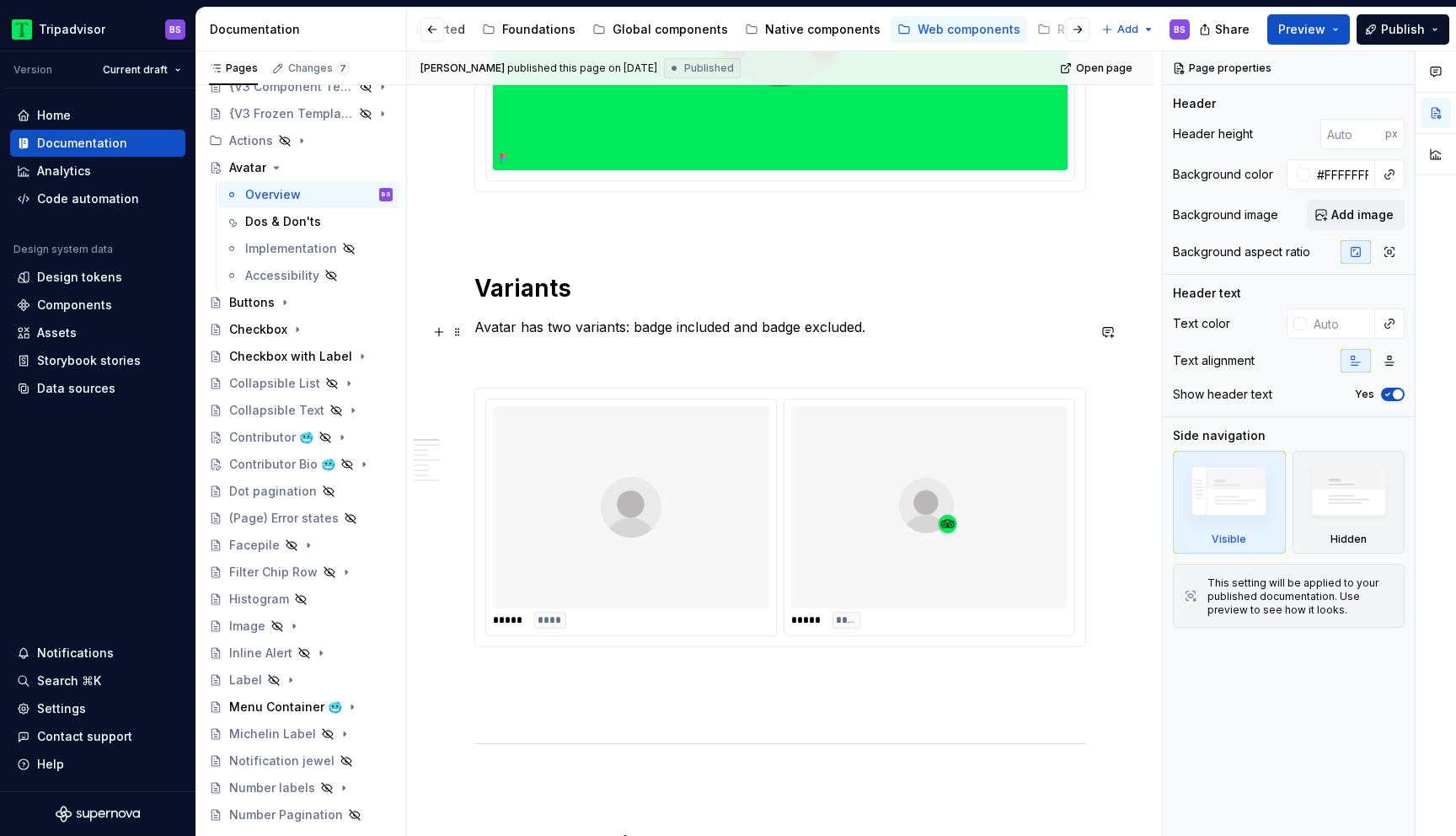
click at [636, 334] on p "Avatar has two variants: badge included and badge excluded." at bounding box center [780, 326] width 612 height 20
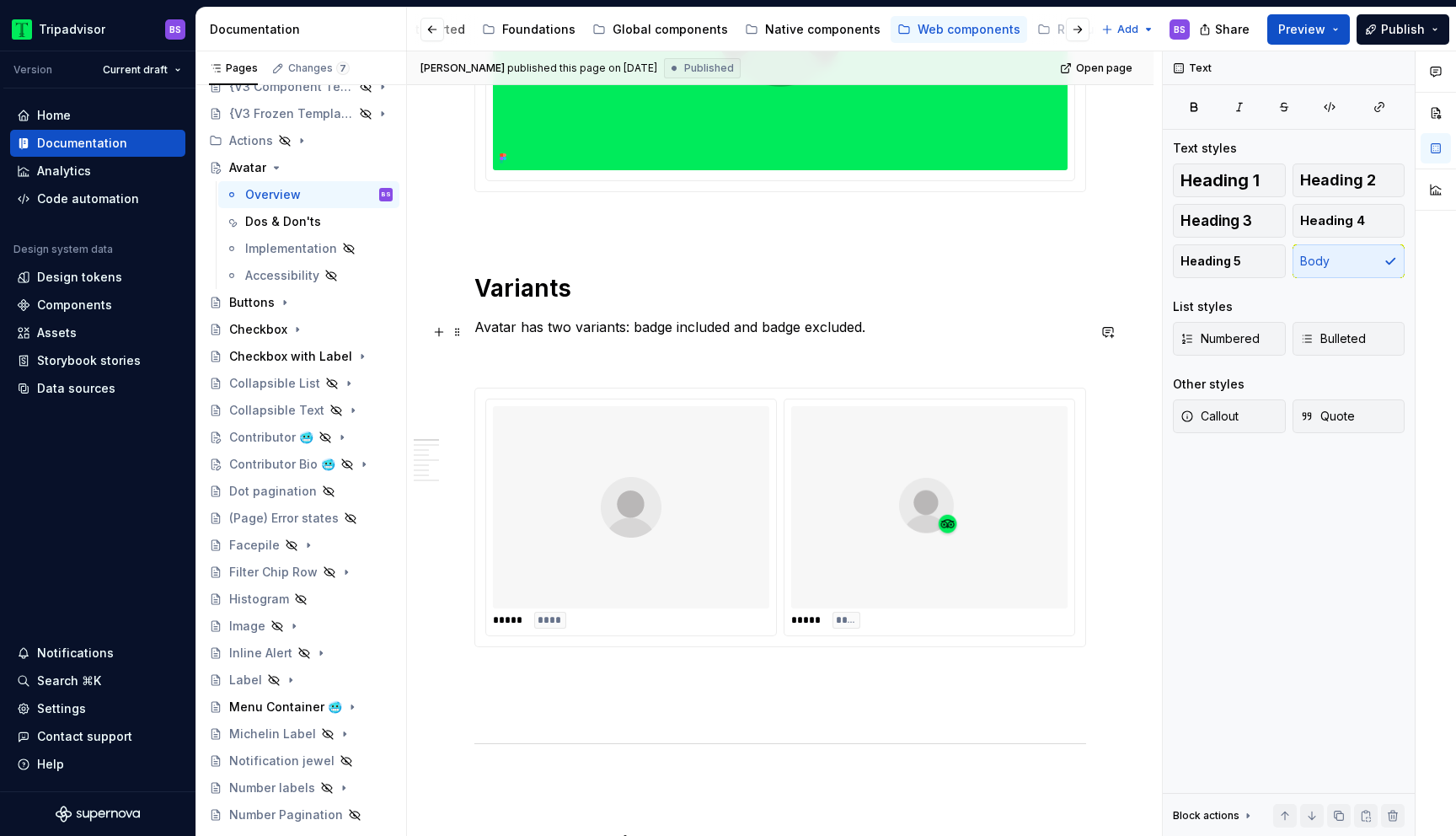
type textarea "*"
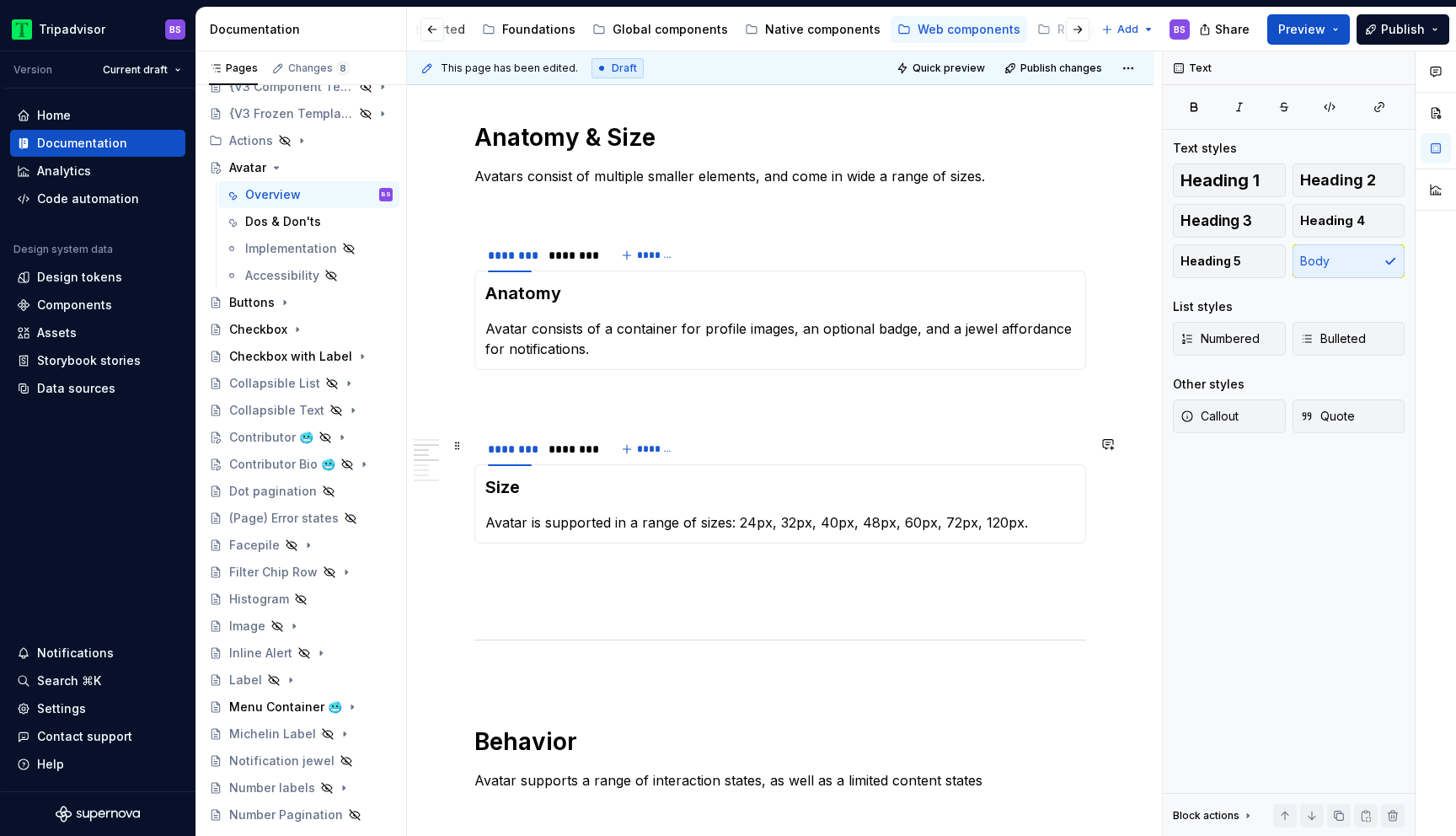
scroll to position [1196, 0]
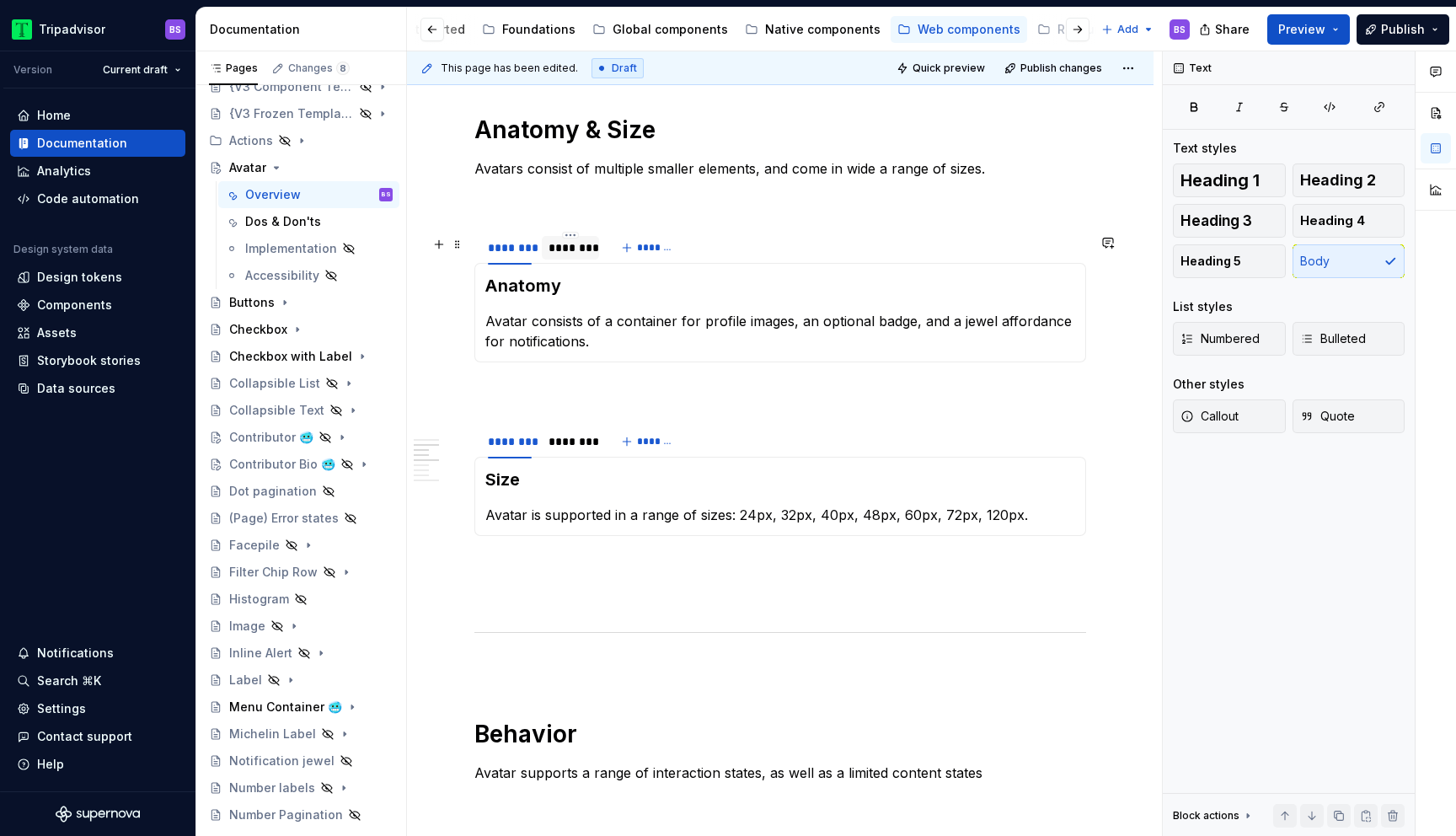
click at [575, 252] on div "********" at bounding box center [571, 248] width 44 height 17
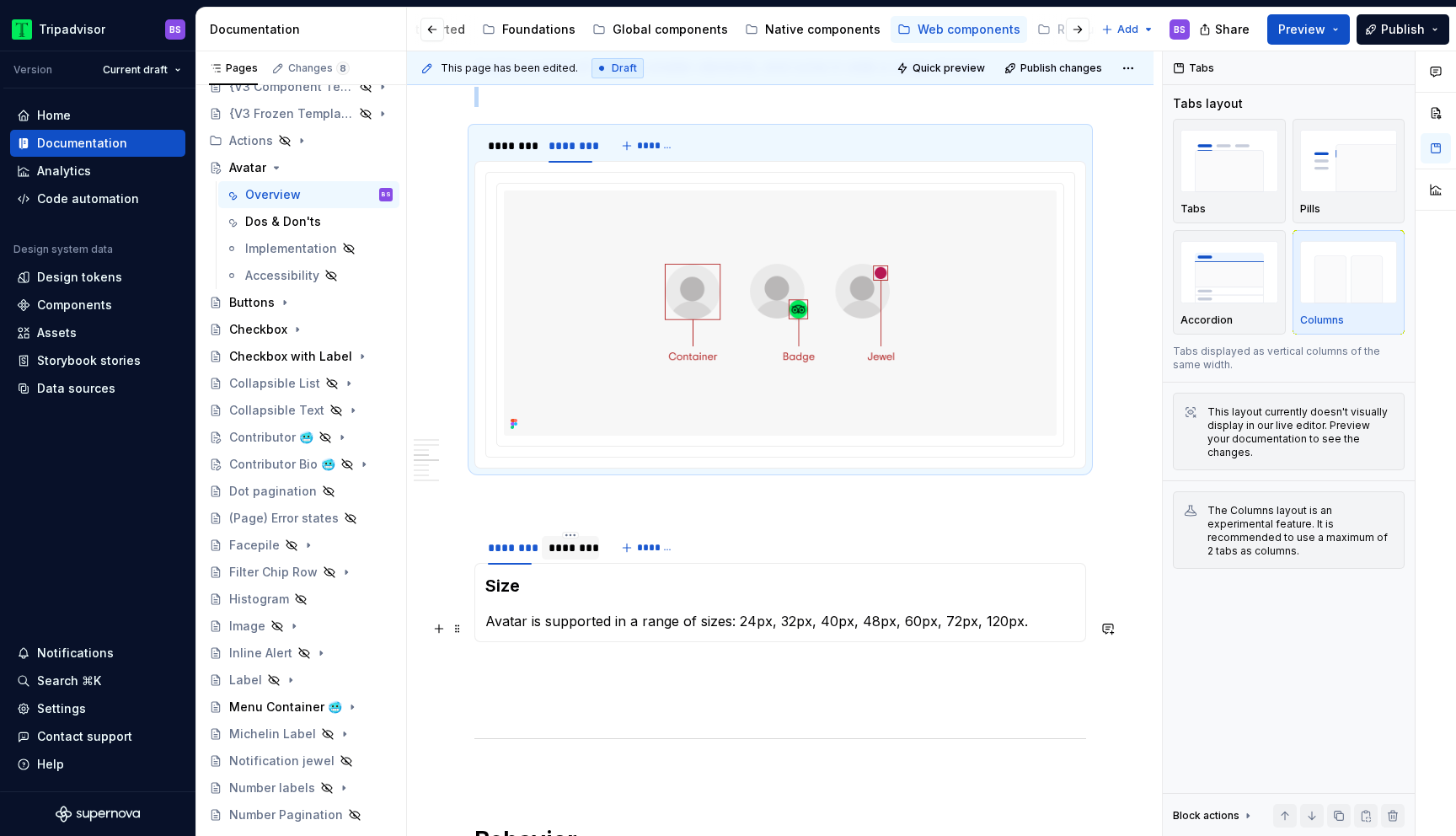
scroll to position [1304, 0]
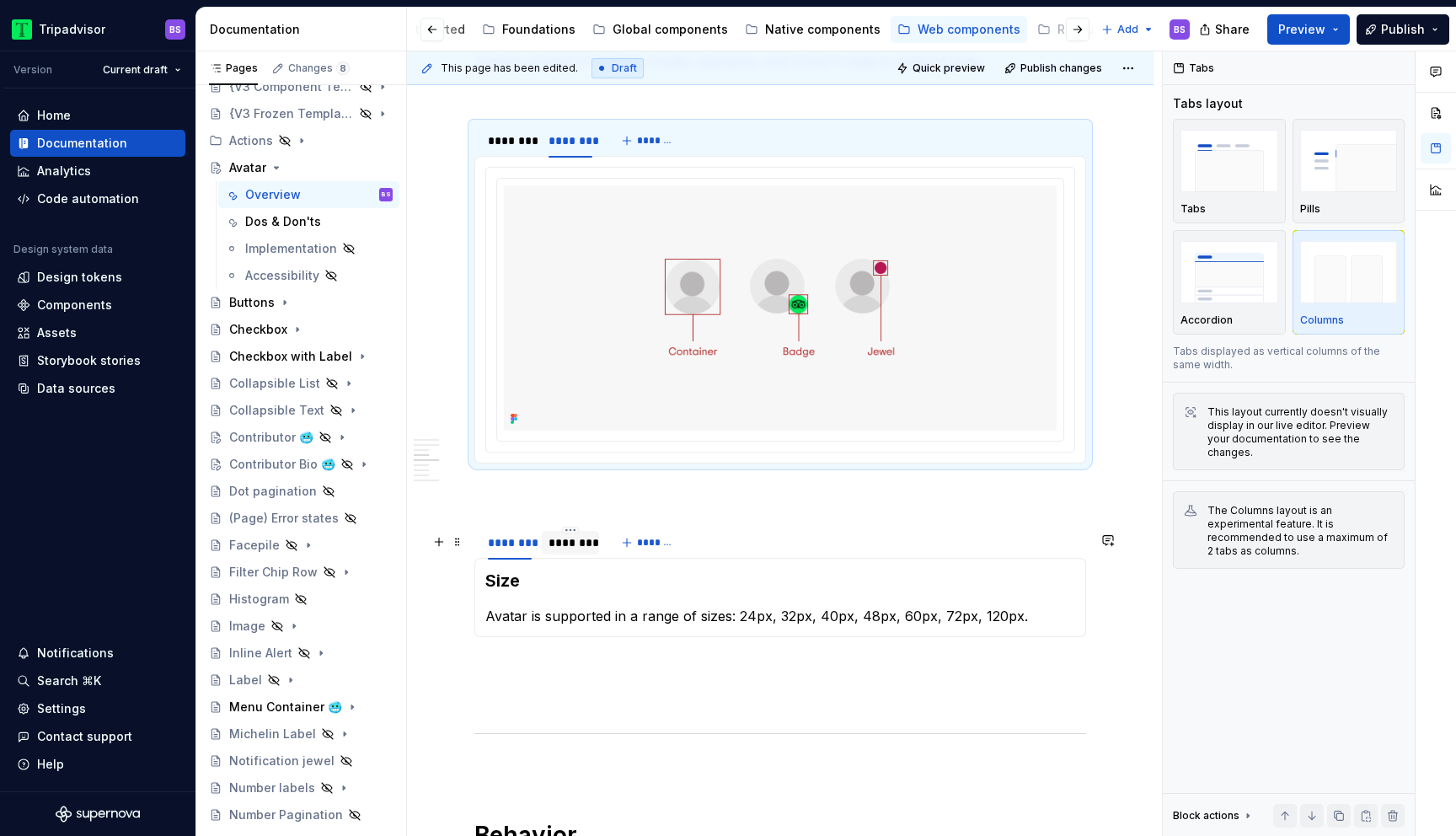
click at [576, 551] on div "********" at bounding box center [571, 542] width 44 height 17
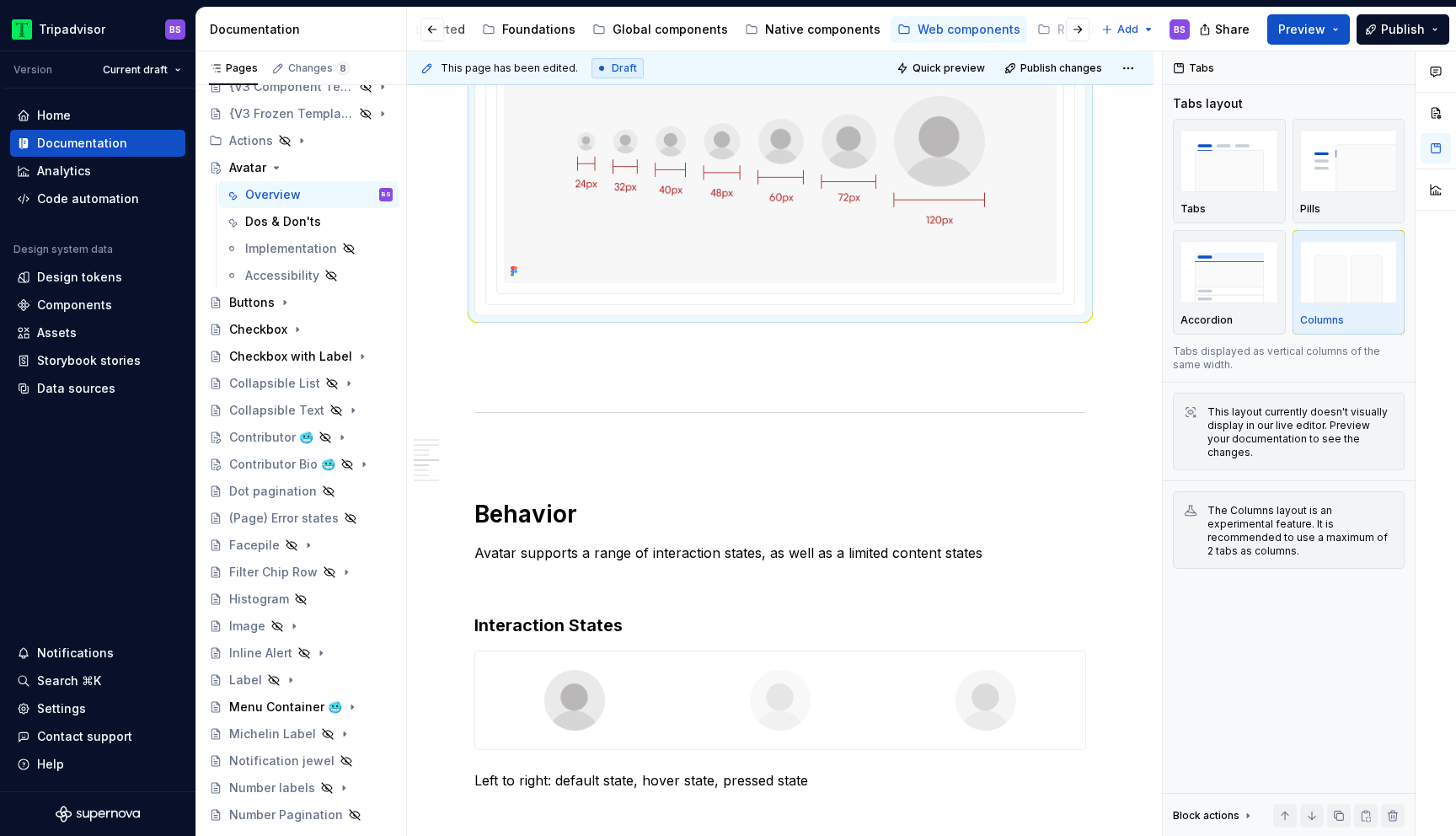
scroll to position [1709, 0]
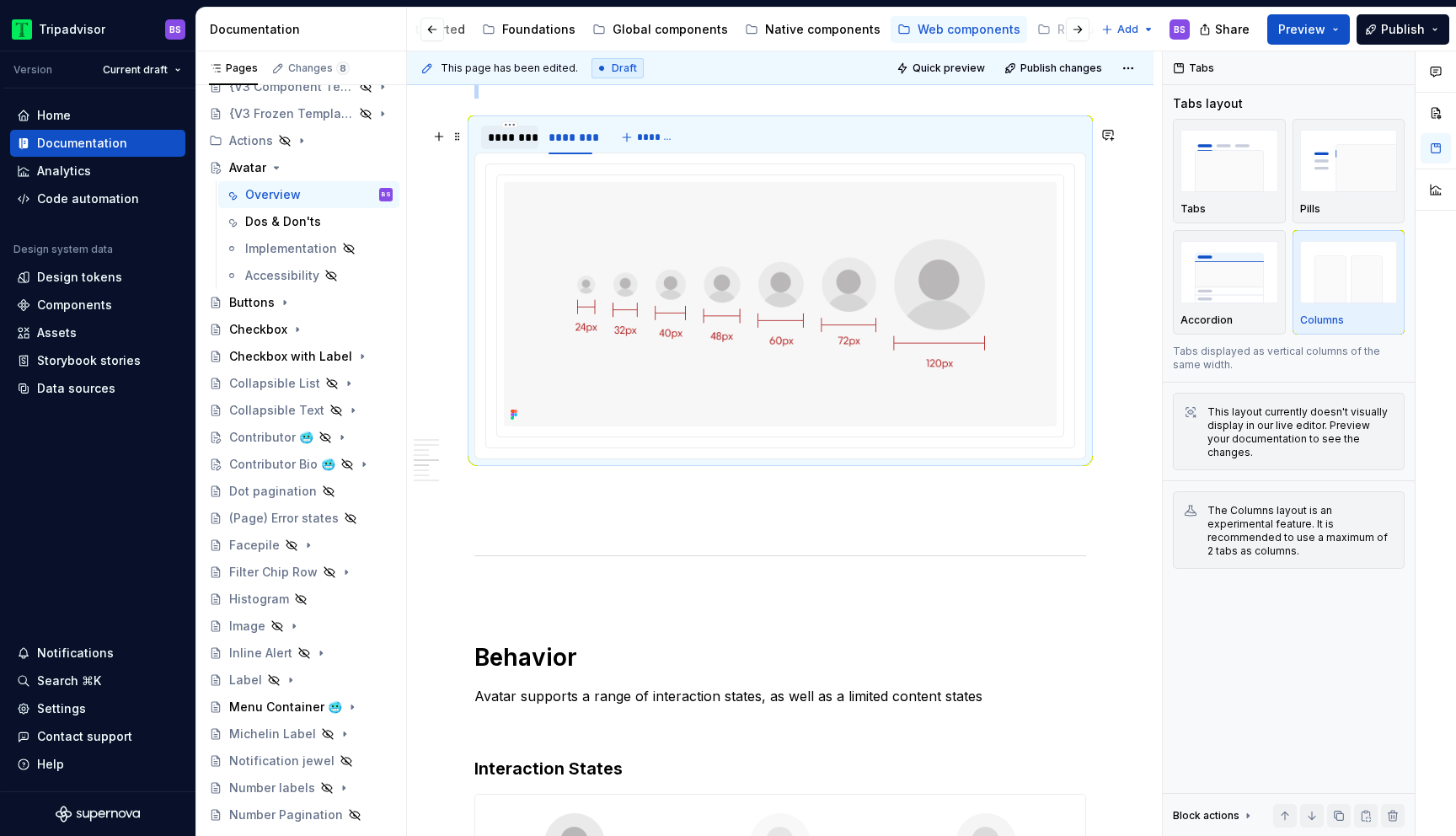
click at [510, 146] on div "********" at bounding box center [510, 137] width 44 height 17
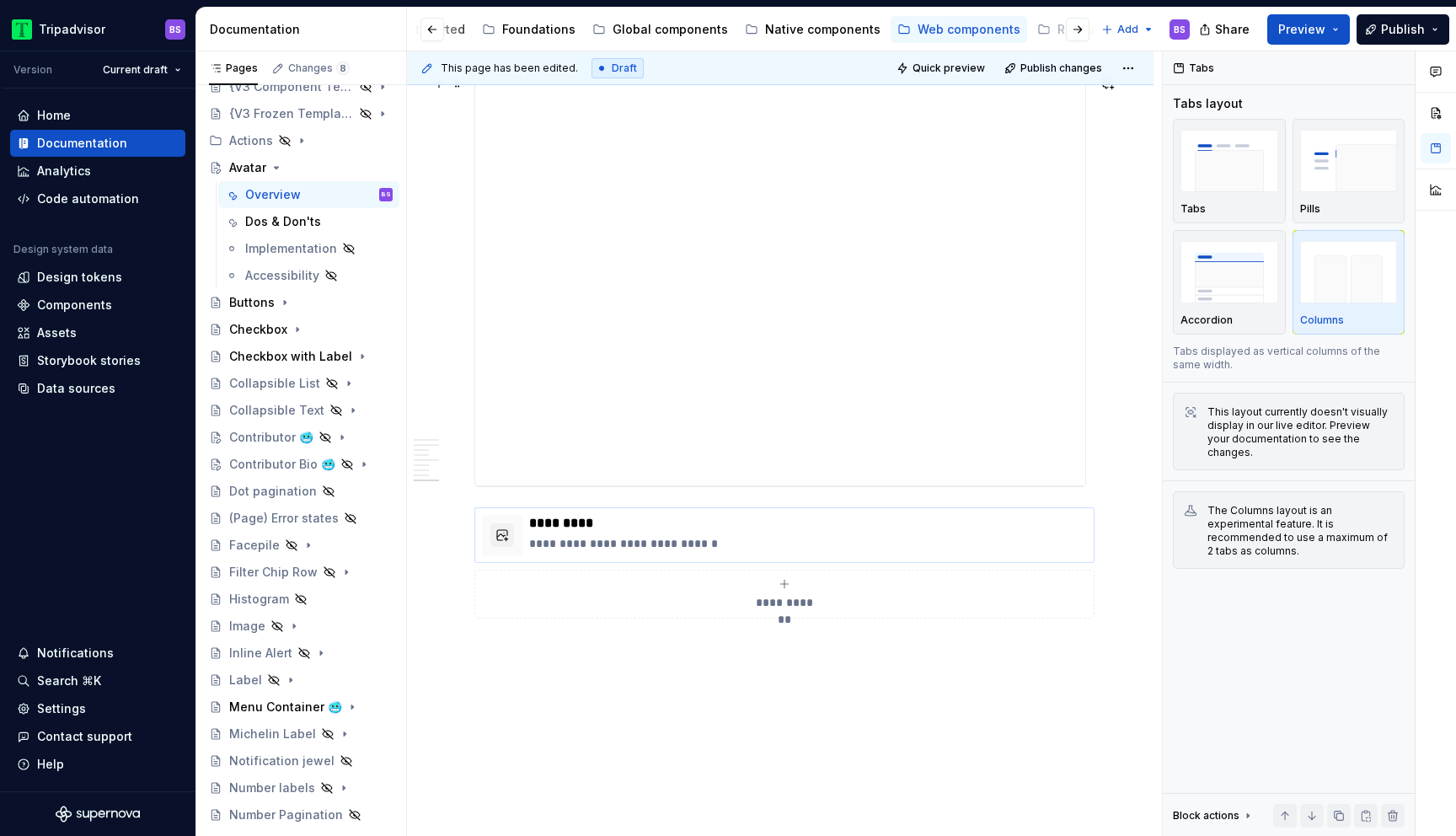
scroll to position [3189, 0]
click at [692, 536] on p "**********" at bounding box center [807, 532] width 557 height 17
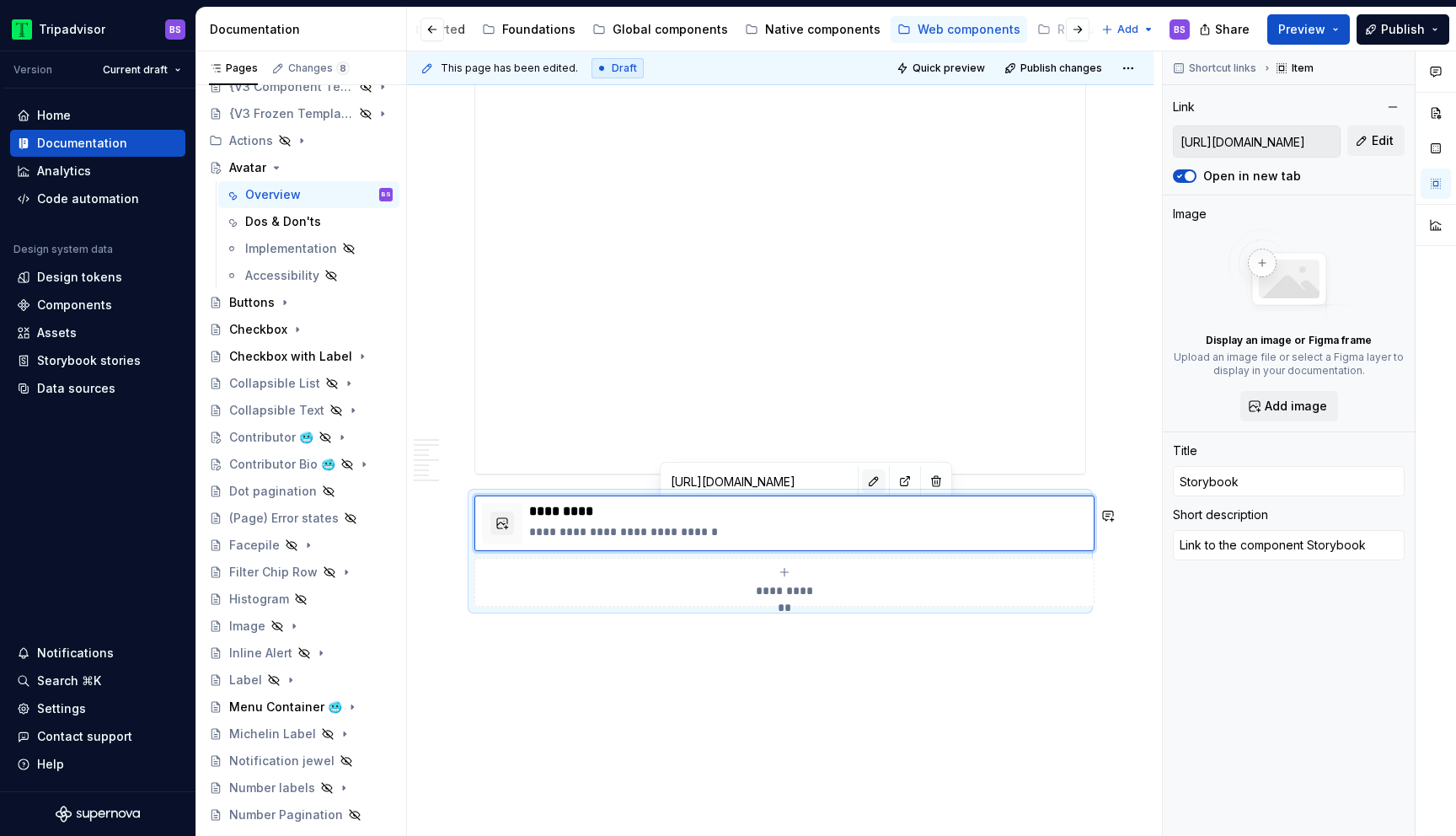
click at [861, 481] on button "button" at bounding box center [873, 480] width 24 height 24
type textarea "*"
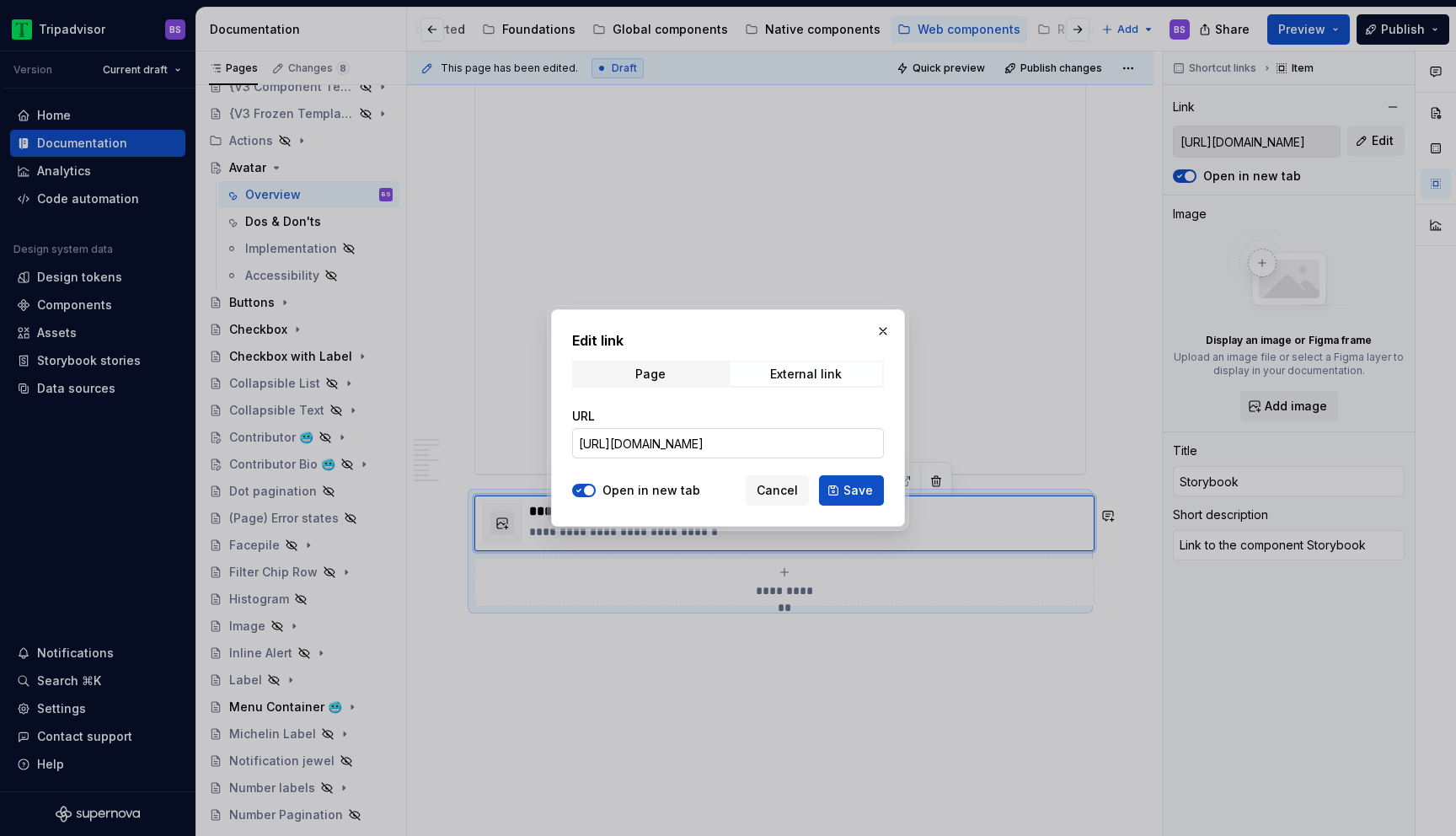
click at [825, 438] on input "[URL][DOMAIN_NAME]" at bounding box center [727, 443] width 312 height 31
paste input "design-system.avatar_packages_design-system_avatar_Avatar"
type input "[URL][DOMAIN_NAME]"
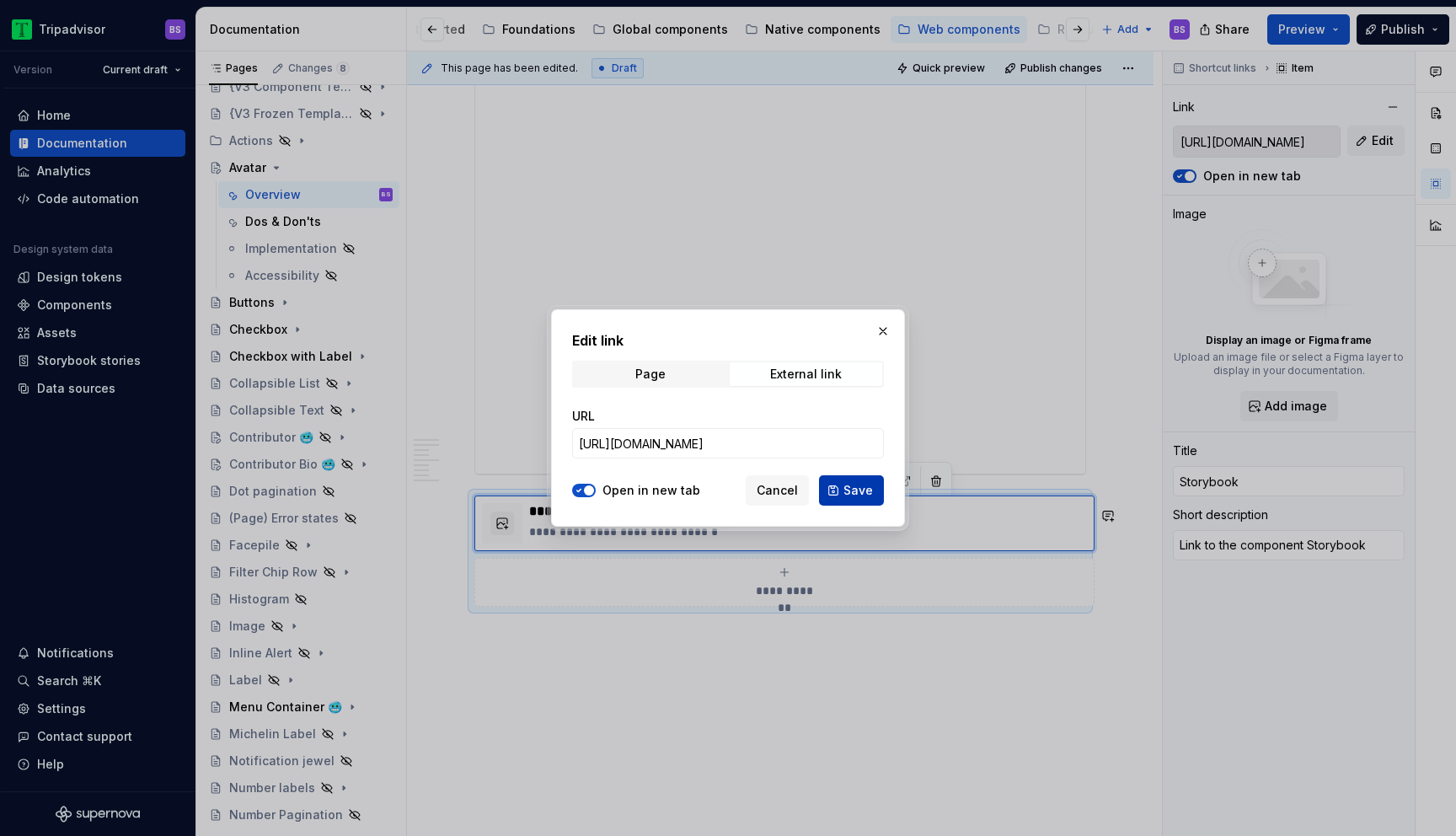
scroll to position [0, 0]
click at [856, 494] on span "Save" at bounding box center [858, 491] width 30 height 17
type textarea "*"
type input "[URL][DOMAIN_NAME]"
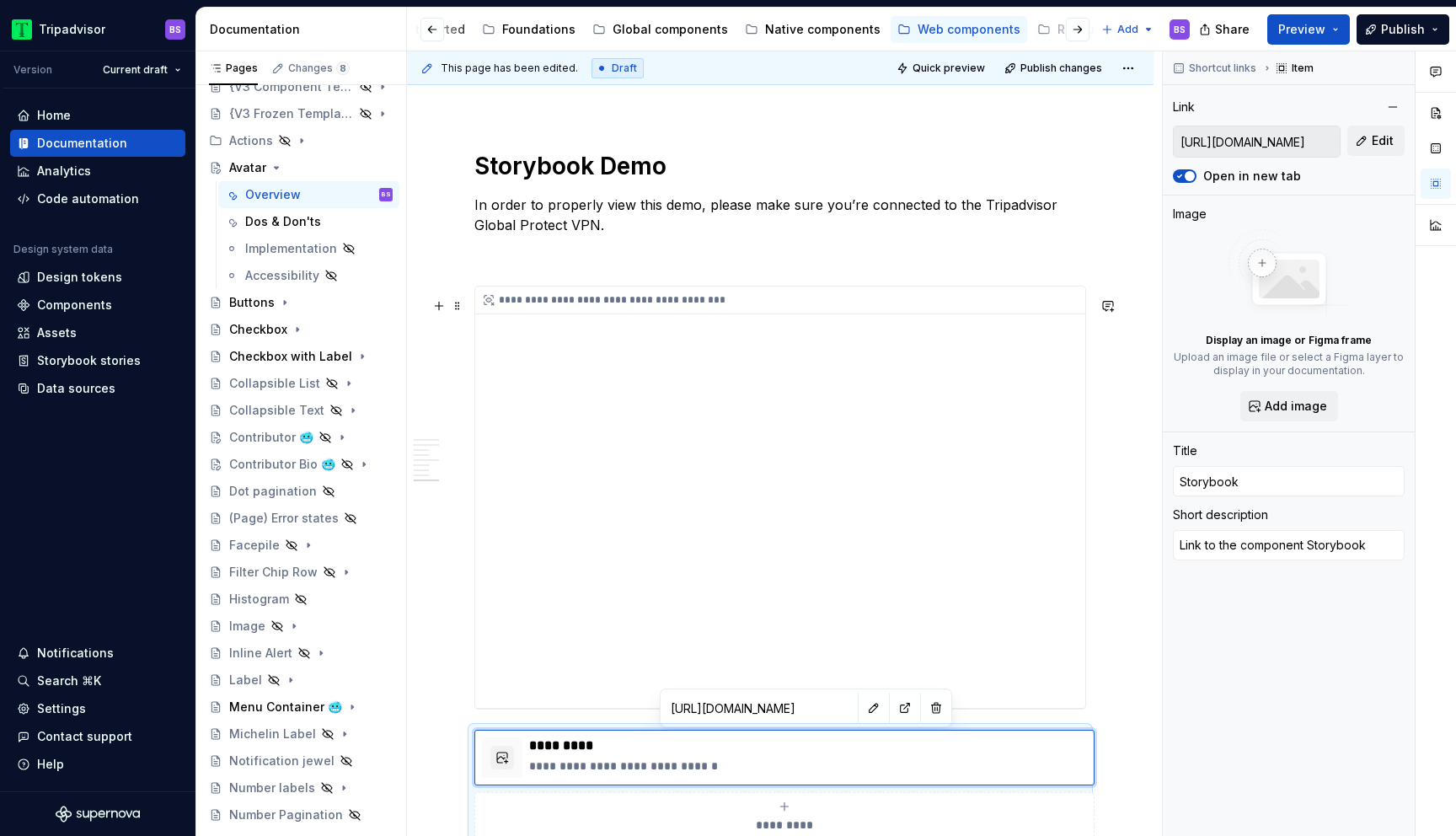
scroll to position [2915, 0]
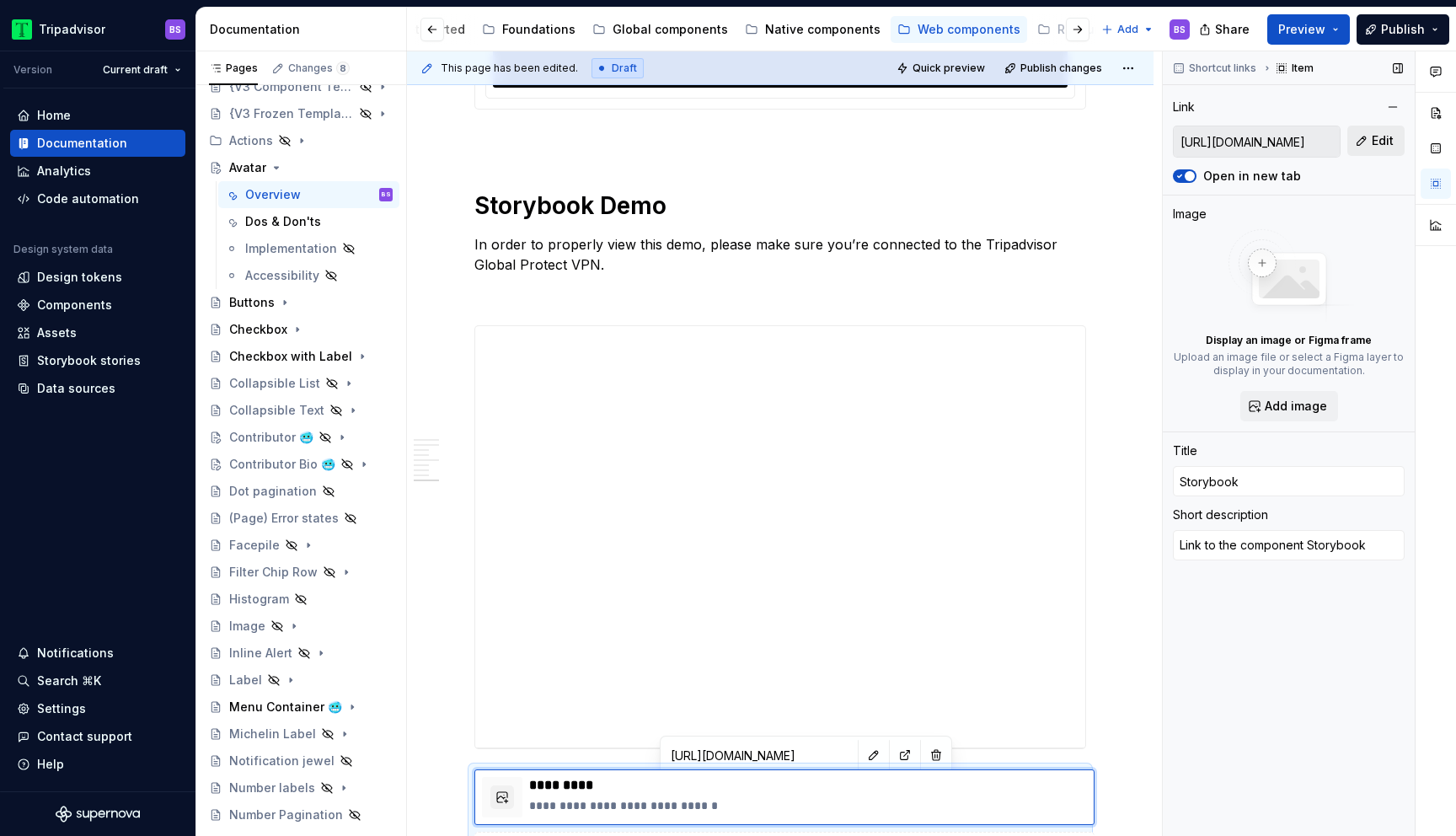
click at [1373, 142] on span "Edit" at bounding box center [1382, 141] width 22 height 17
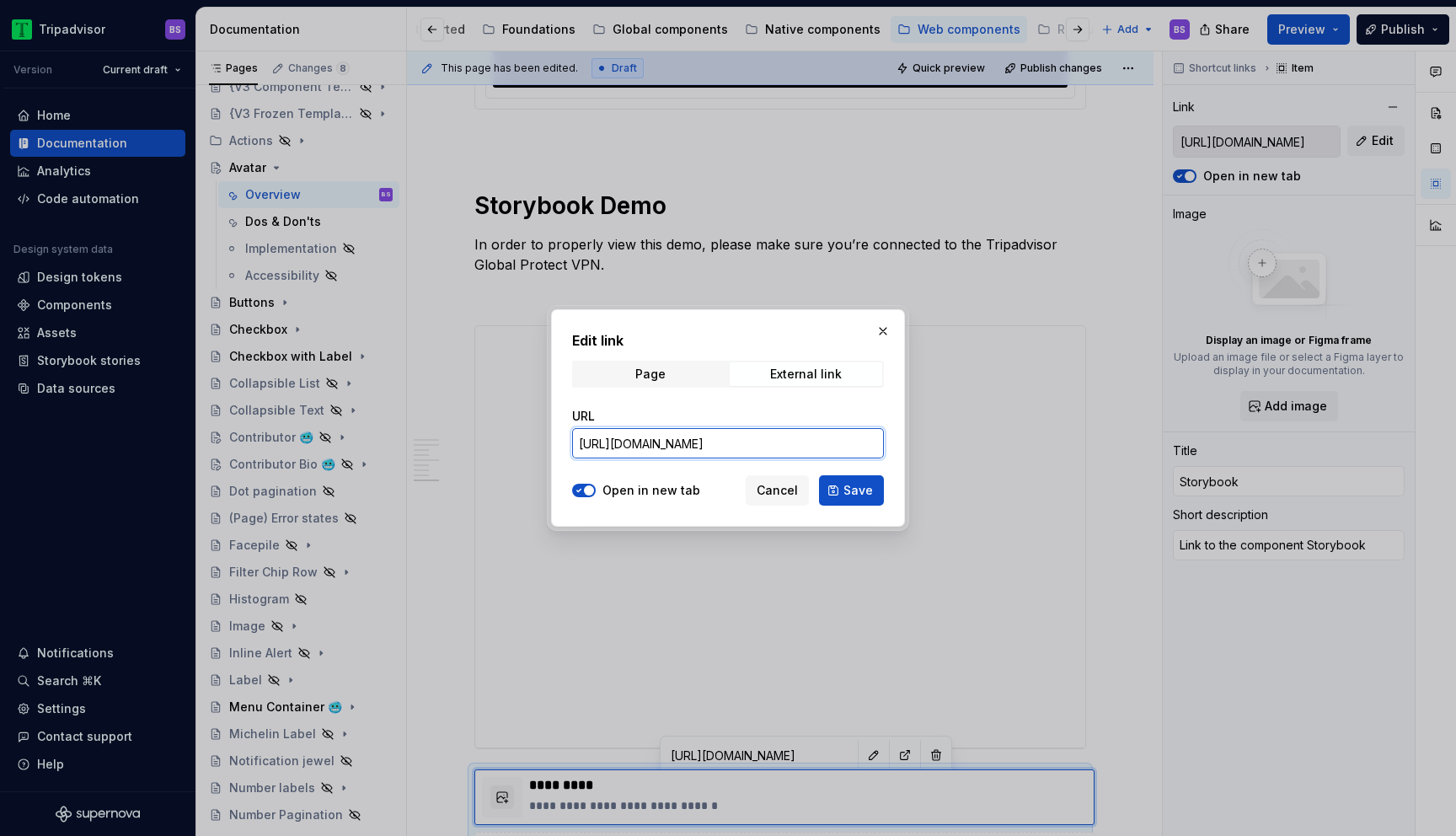
click at [791, 440] on input "[URL][DOMAIN_NAME]" at bounding box center [727, 443] width 312 height 31
click at [780, 498] on button "Cancel" at bounding box center [777, 491] width 63 height 31
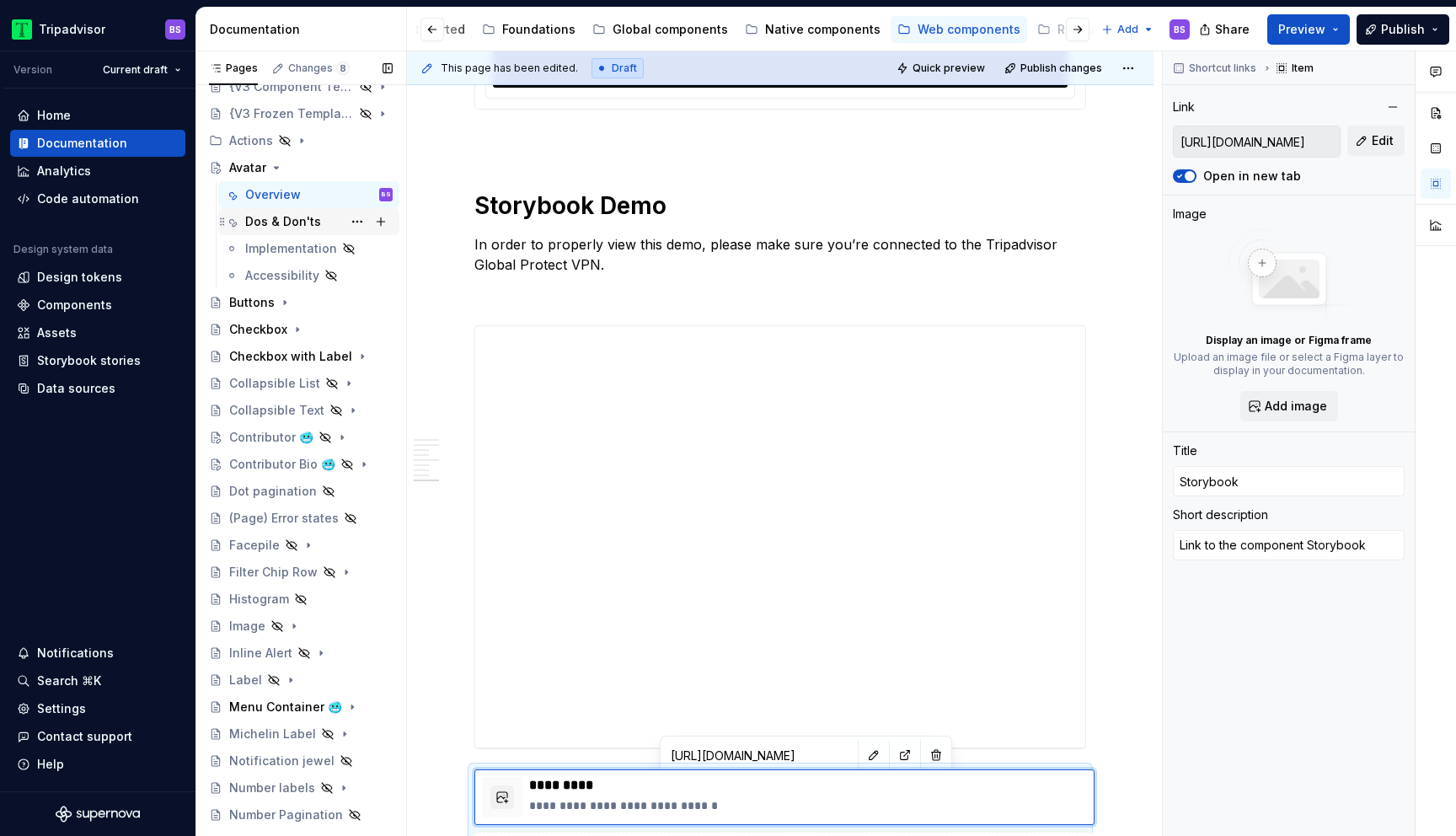
click at [309, 216] on div "Dos & Don'ts" at bounding box center [283, 222] width 76 height 17
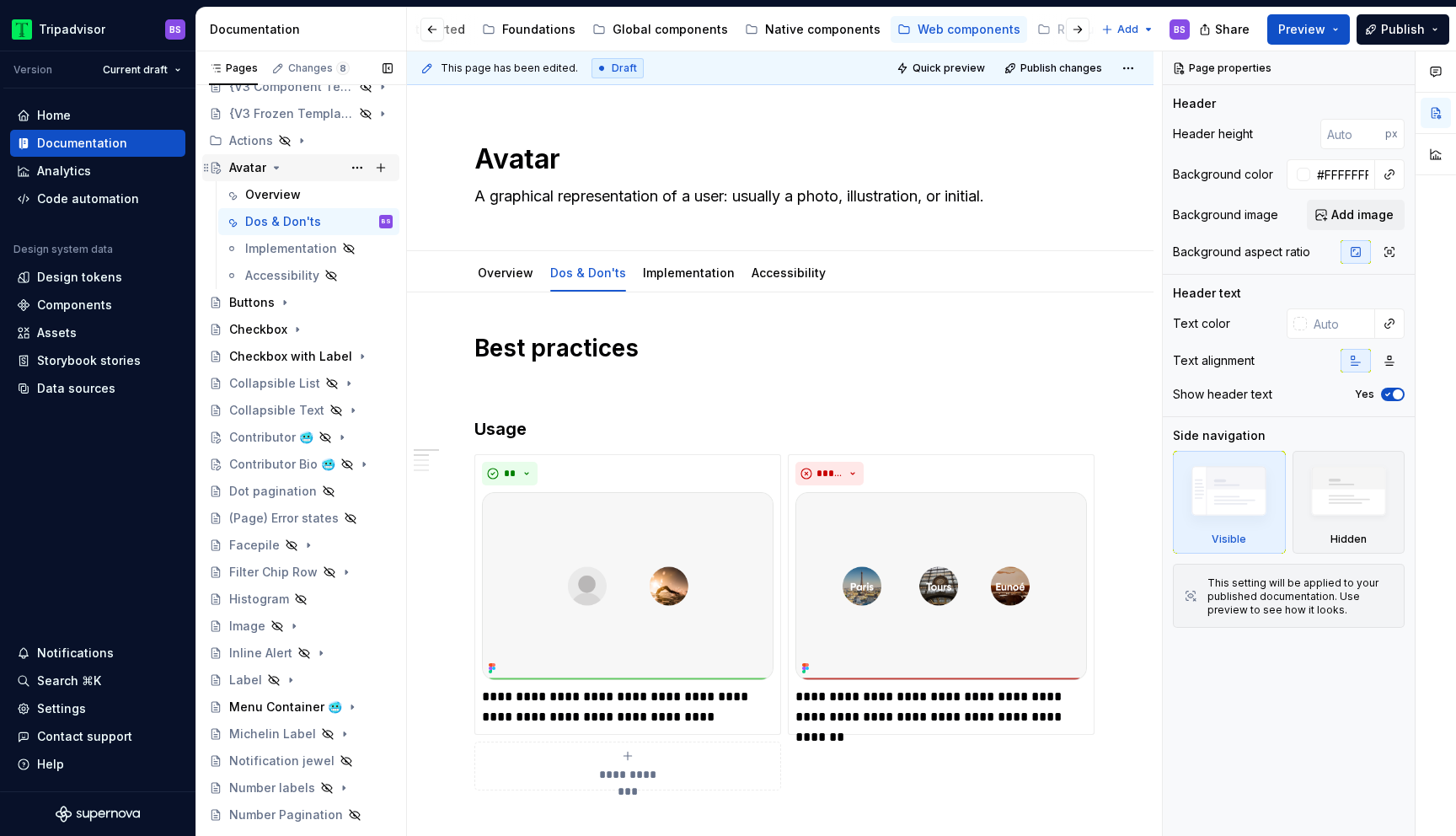
click at [277, 165] on icon "Page tree" at bounding box center [276, 168] width 13 height 13
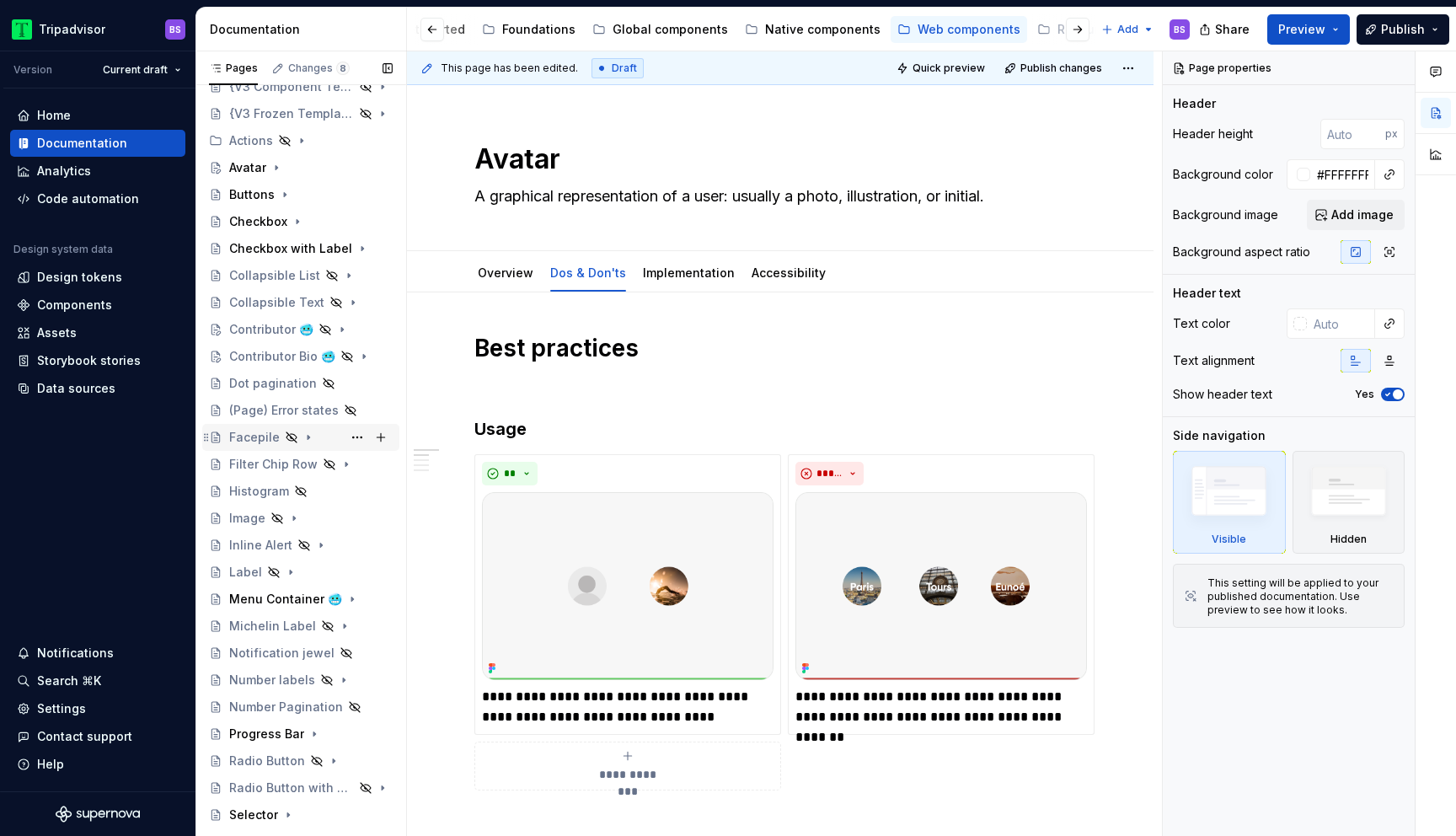
click at [308, 437] on icon "Page tree" at bounding box center [308, 438] width 13 height 13
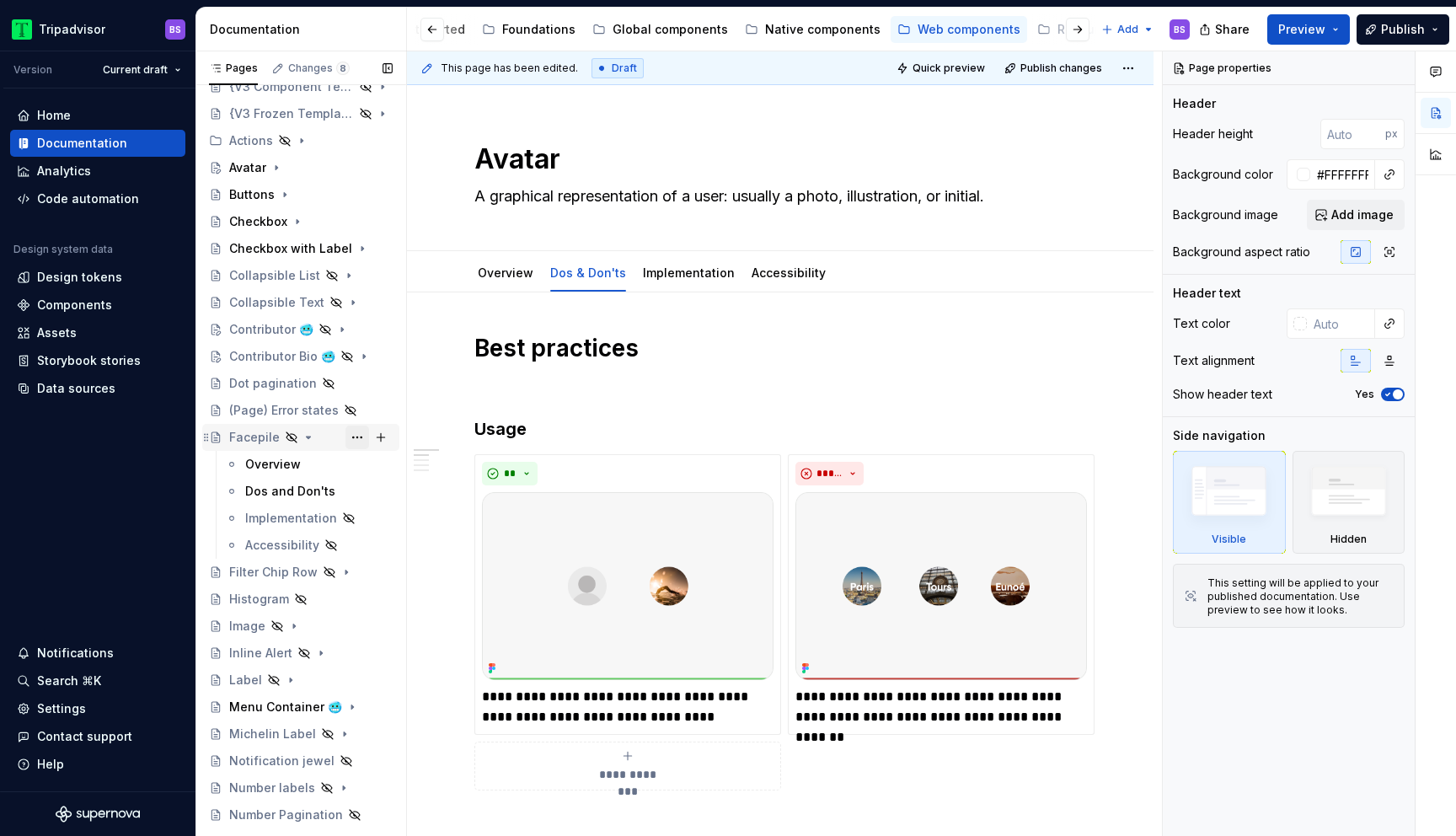
click at [356, 440] on button "Page tree" at bounding box center [356, 437] width 24 height 24
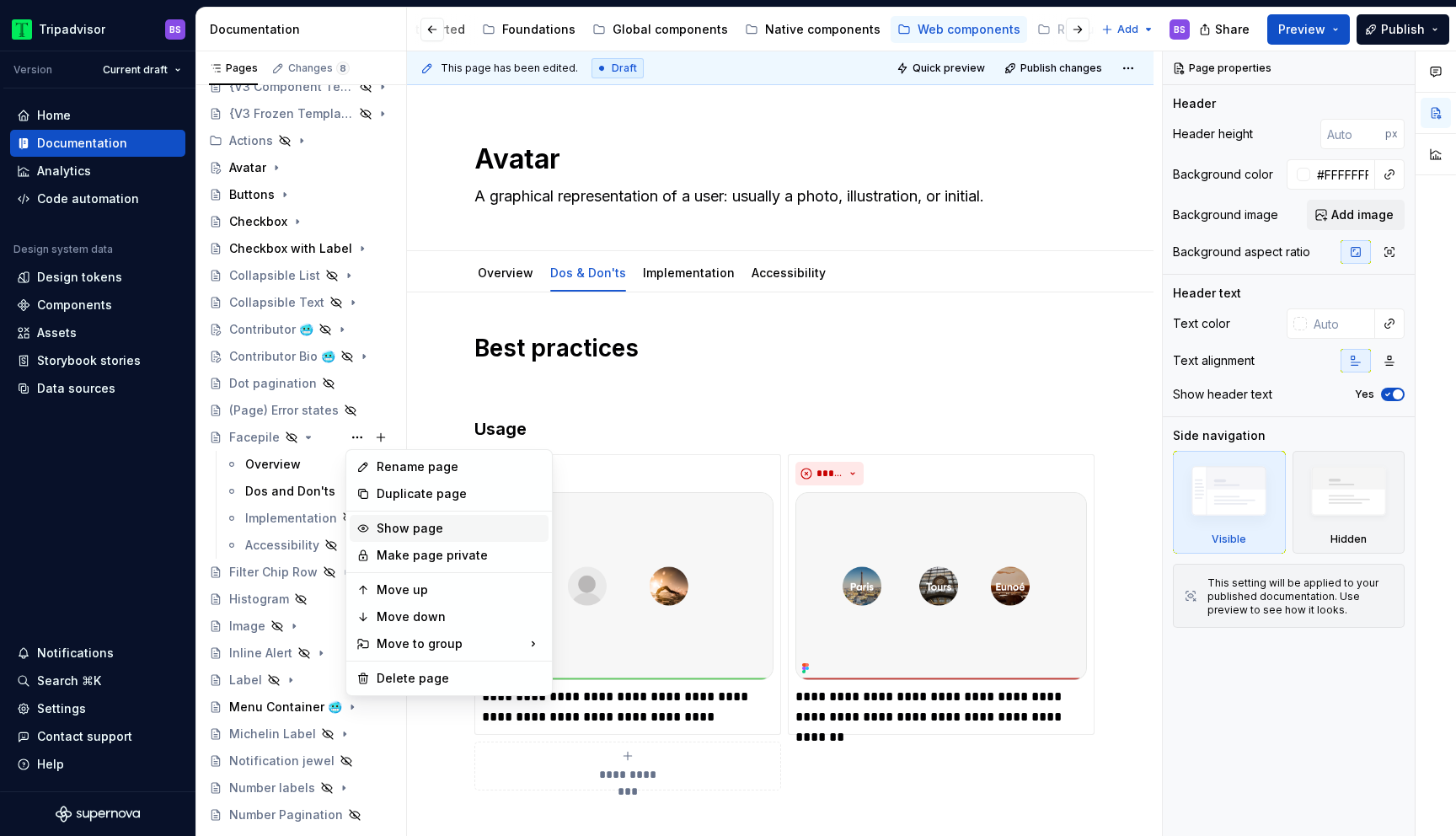
click at [393, 520] on div "Show page" at bounding box center [458, 528] width 165 height 17
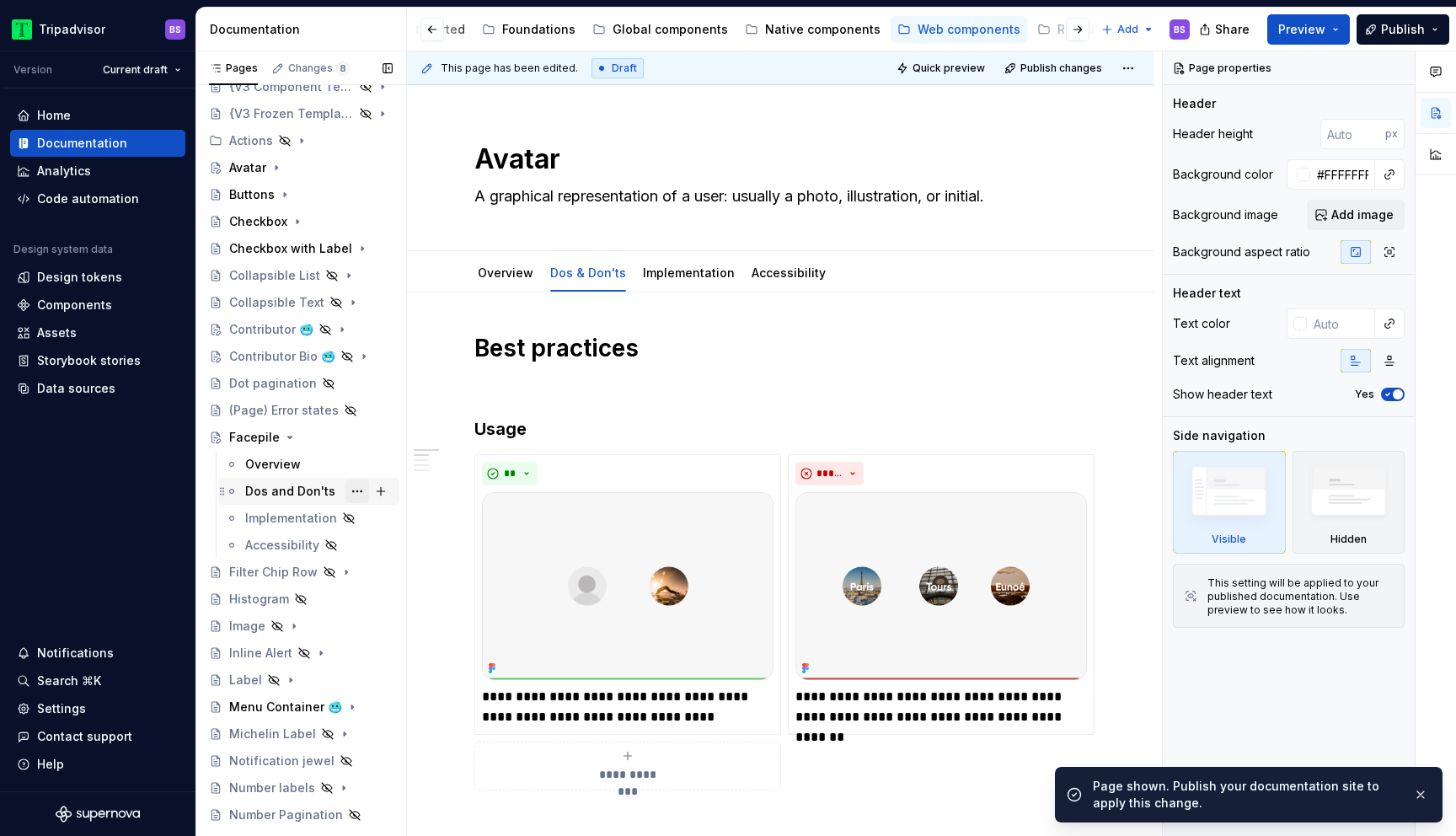
click at [357, 491] on button "Page tree" at bounding box center [356, 491] width 24 height 24
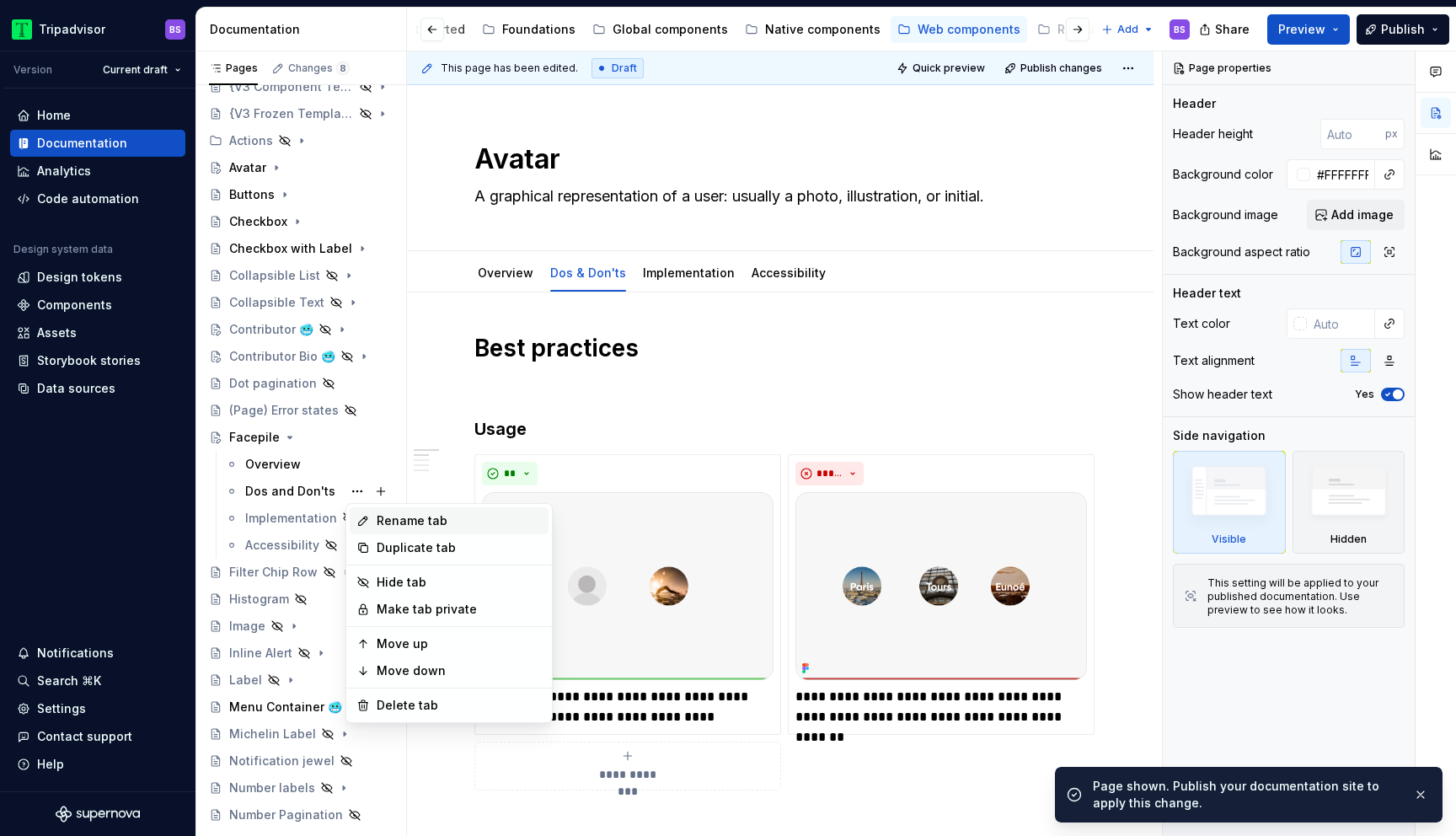
click at [407, 519] on div "Rename tab" at bounding box center [458, 521] width 165 height 17
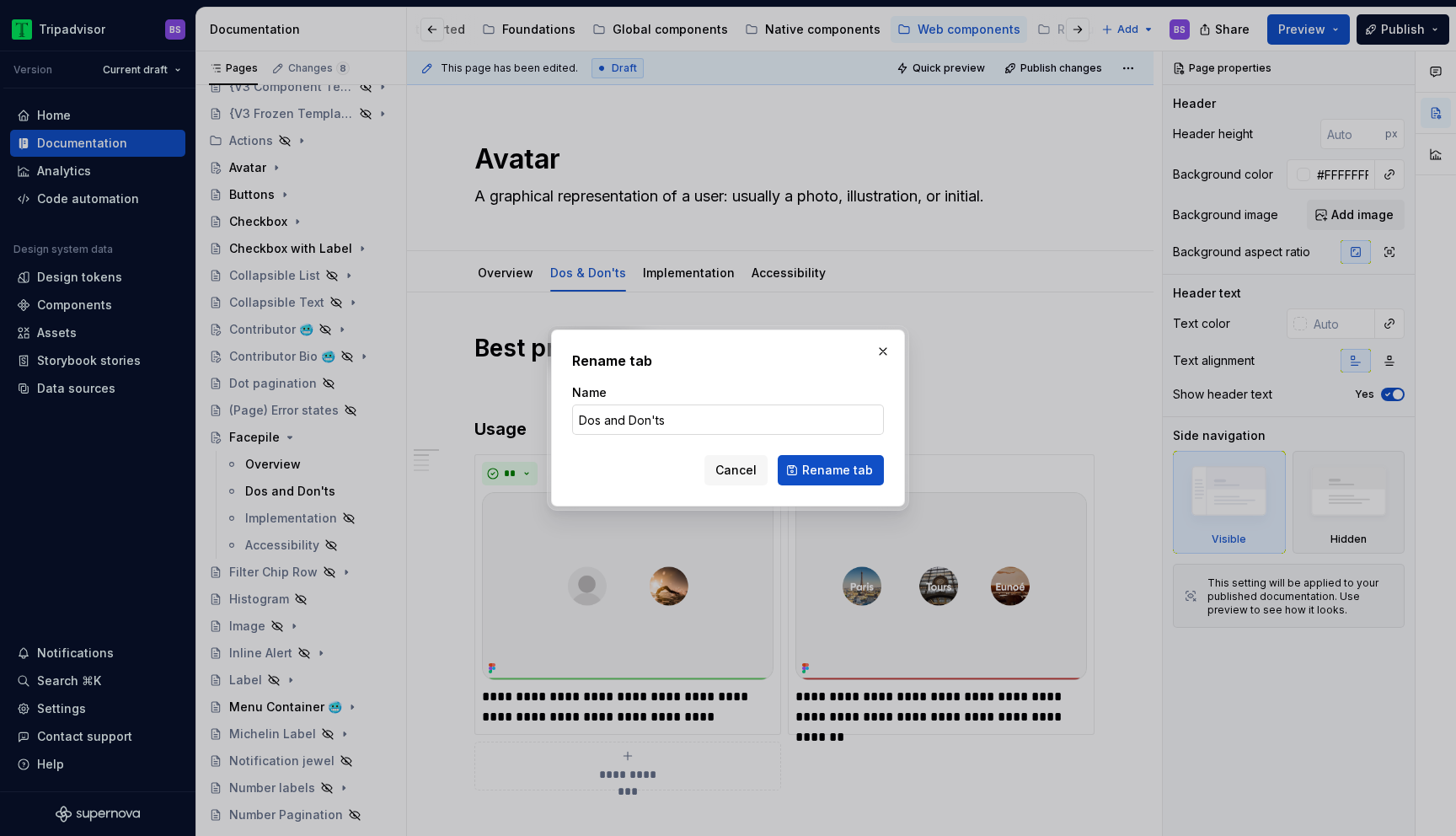
type textarea "*"
click at [609, 419] on input "Dos and Don'ts" at bounding box center [727, 419] width 312 height 31
type input "Dos & Don'ts"
click button "Rename tab" at bounding box center [830, 470] width 106 height 31
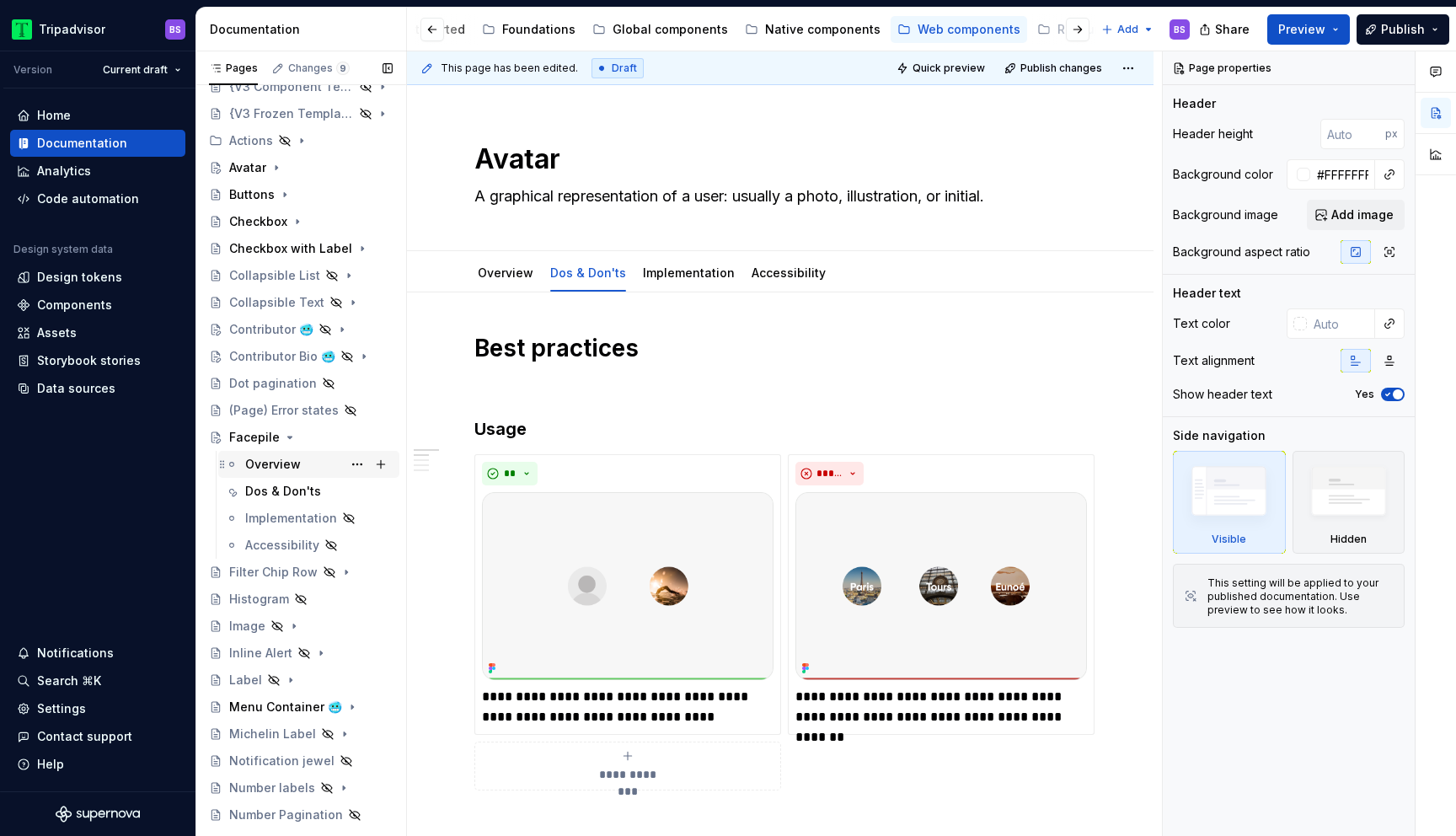
click at [304, 463] on div "Overview" at bounding box center [318, 464] width 148 height 24
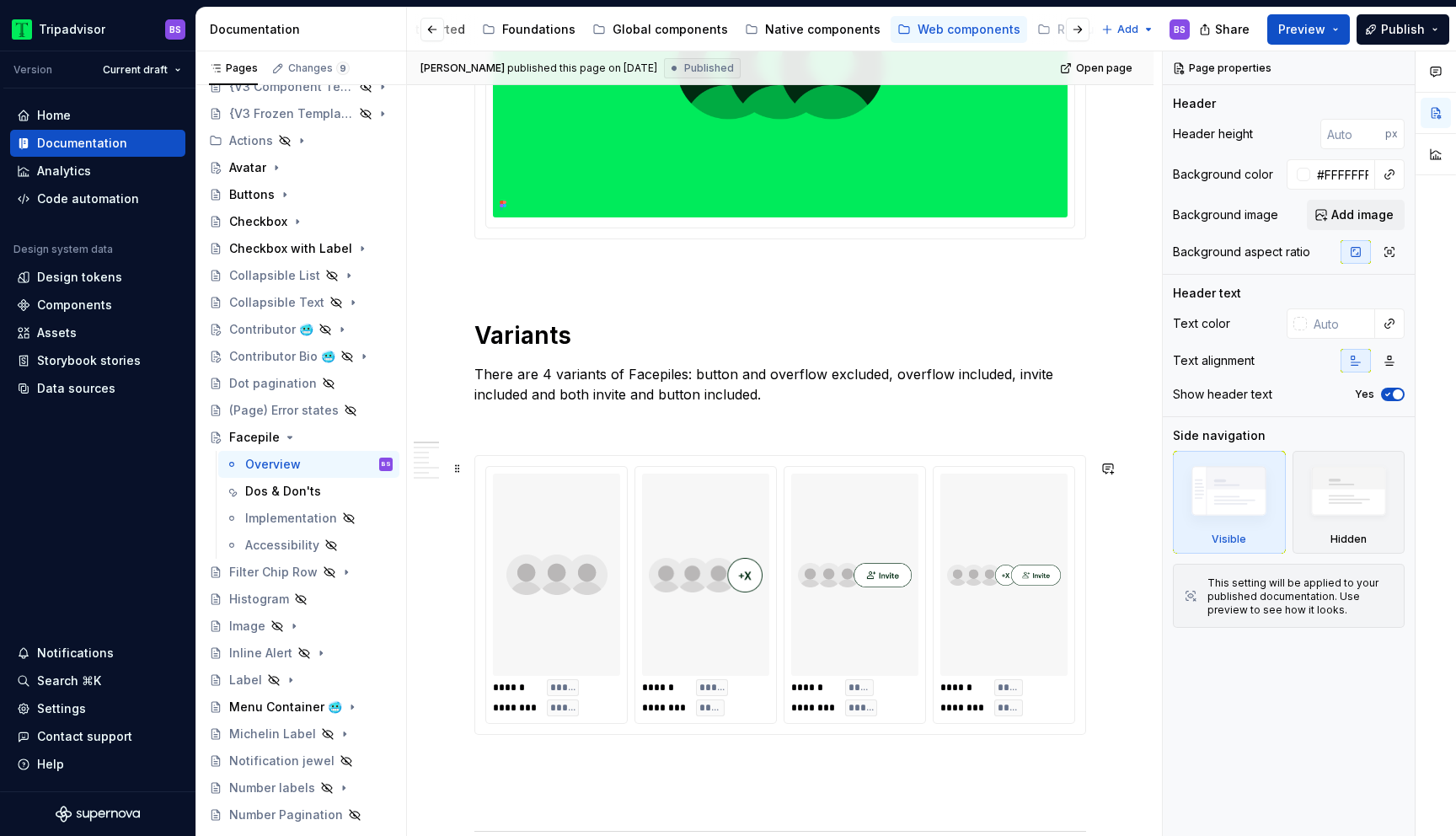
scroll to position [487, 0]
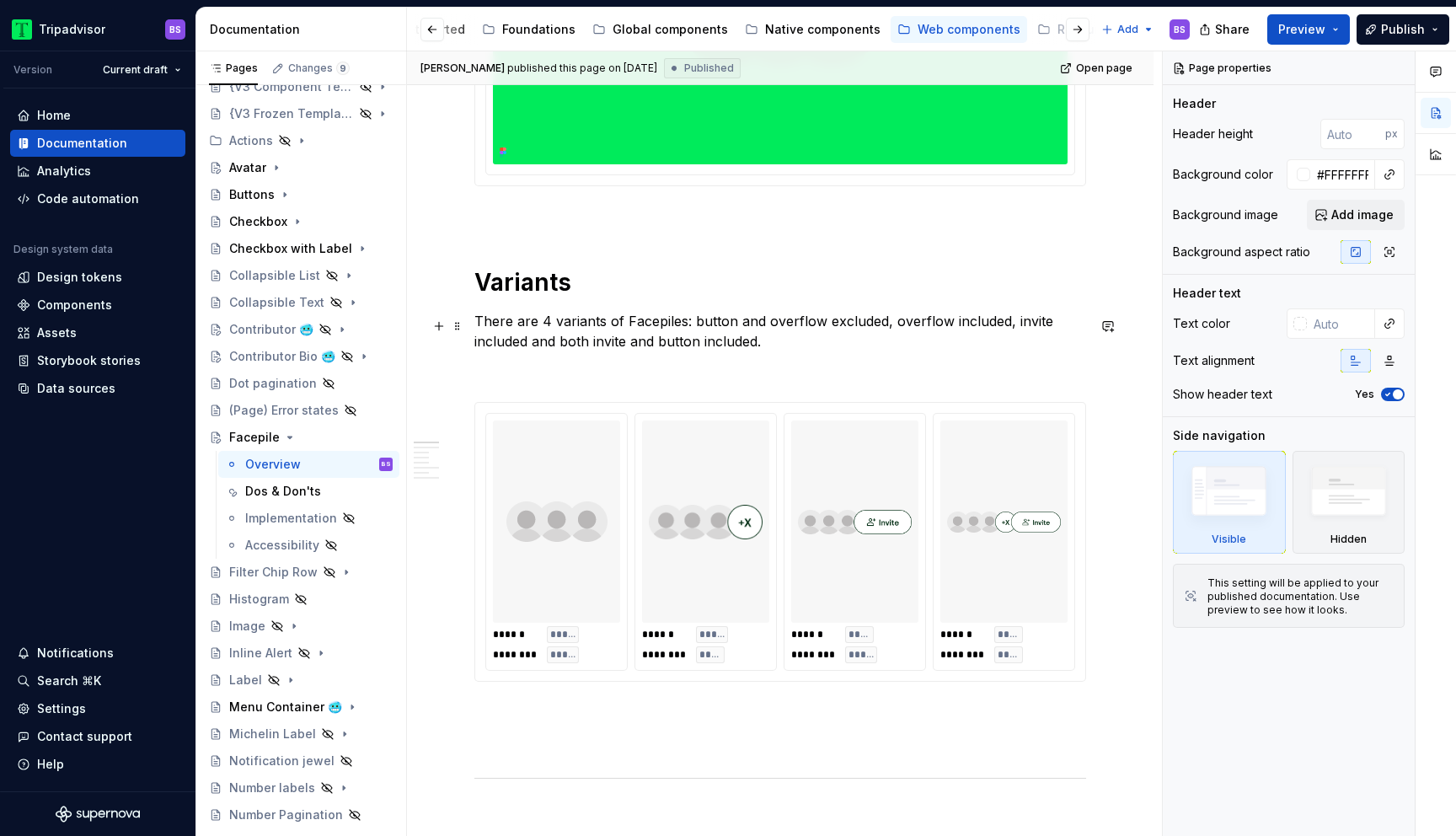
type textarea "*"
click at [698, 324] on p "There are 4 variants of Facepiles: button and overflow excluded, overflow inclu…" at bounding box center [780, 331] width 612 height 40
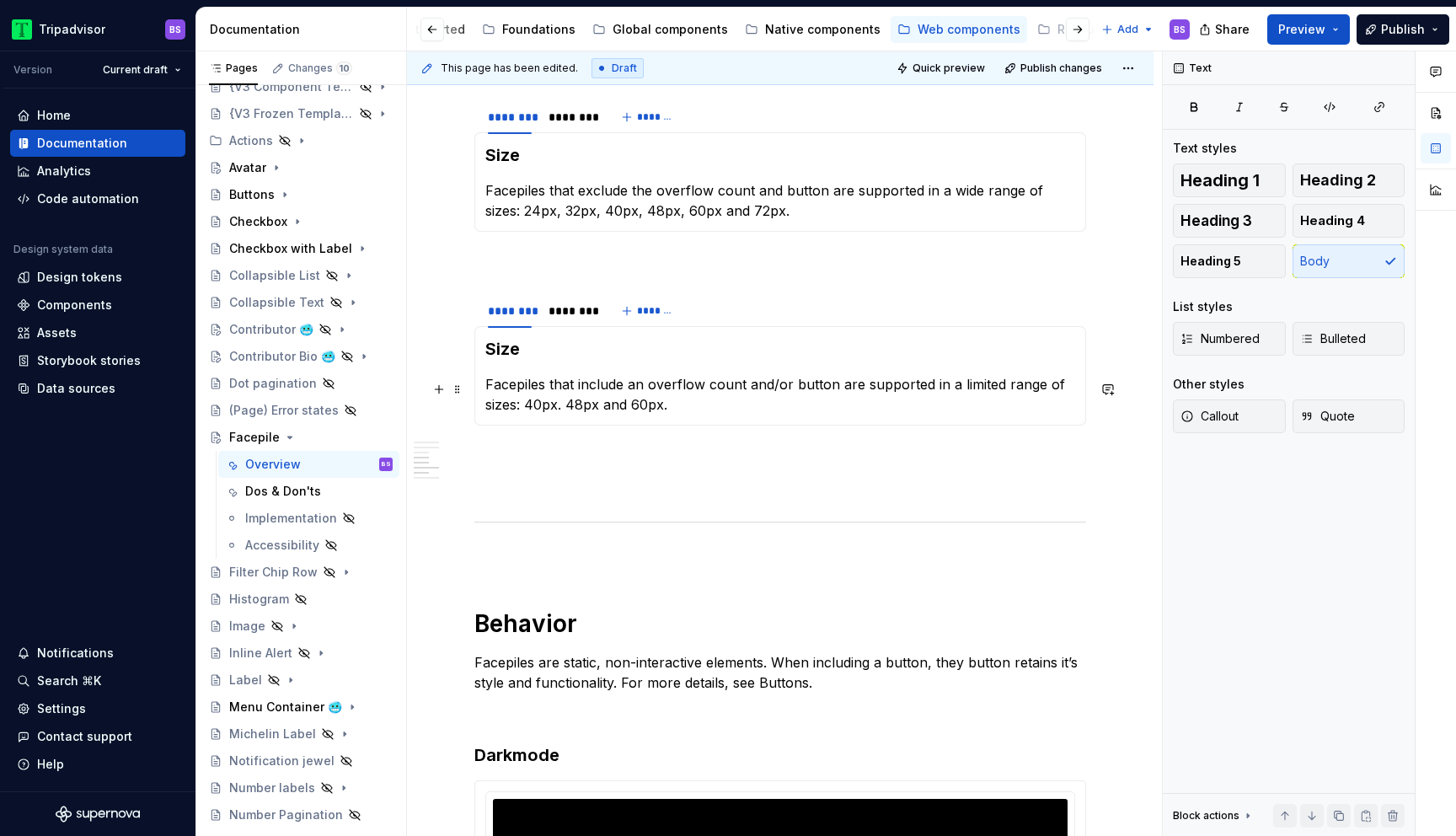
scroll to position [1580, 0]
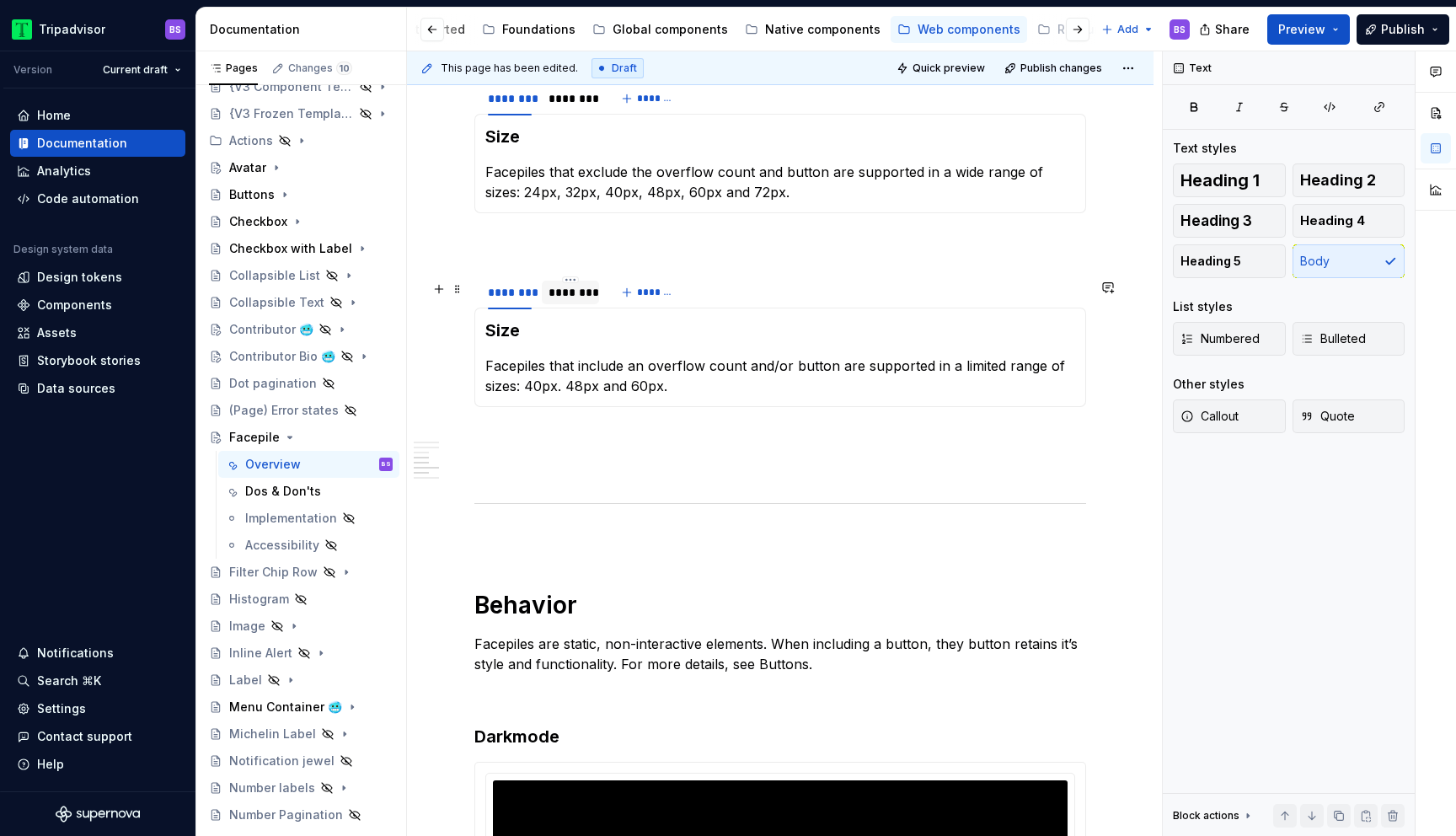
click at [563, 301] on div "********" at bounding box center [571, 293] width 44 height 17
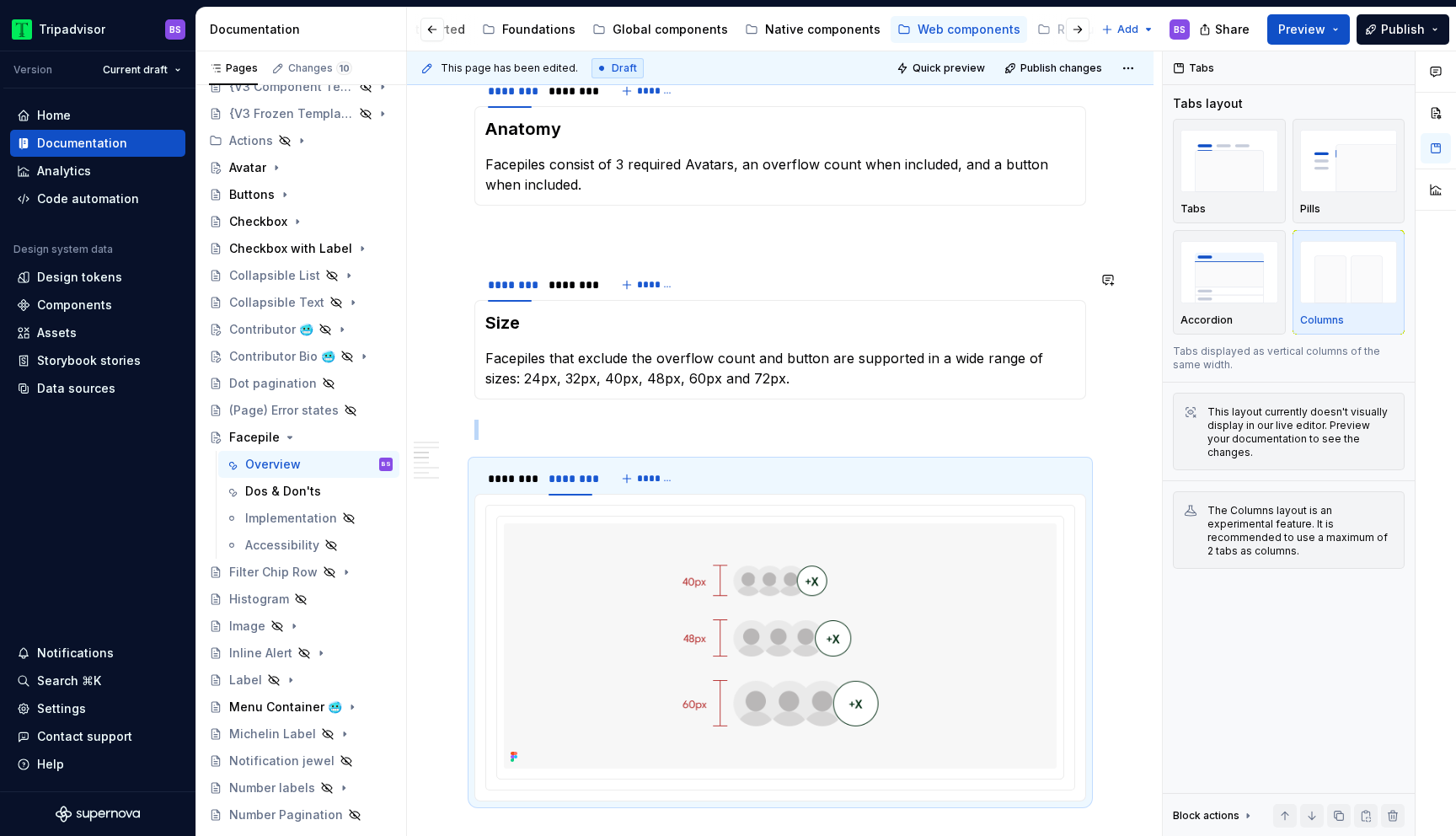
scroll to position [1376, 0]
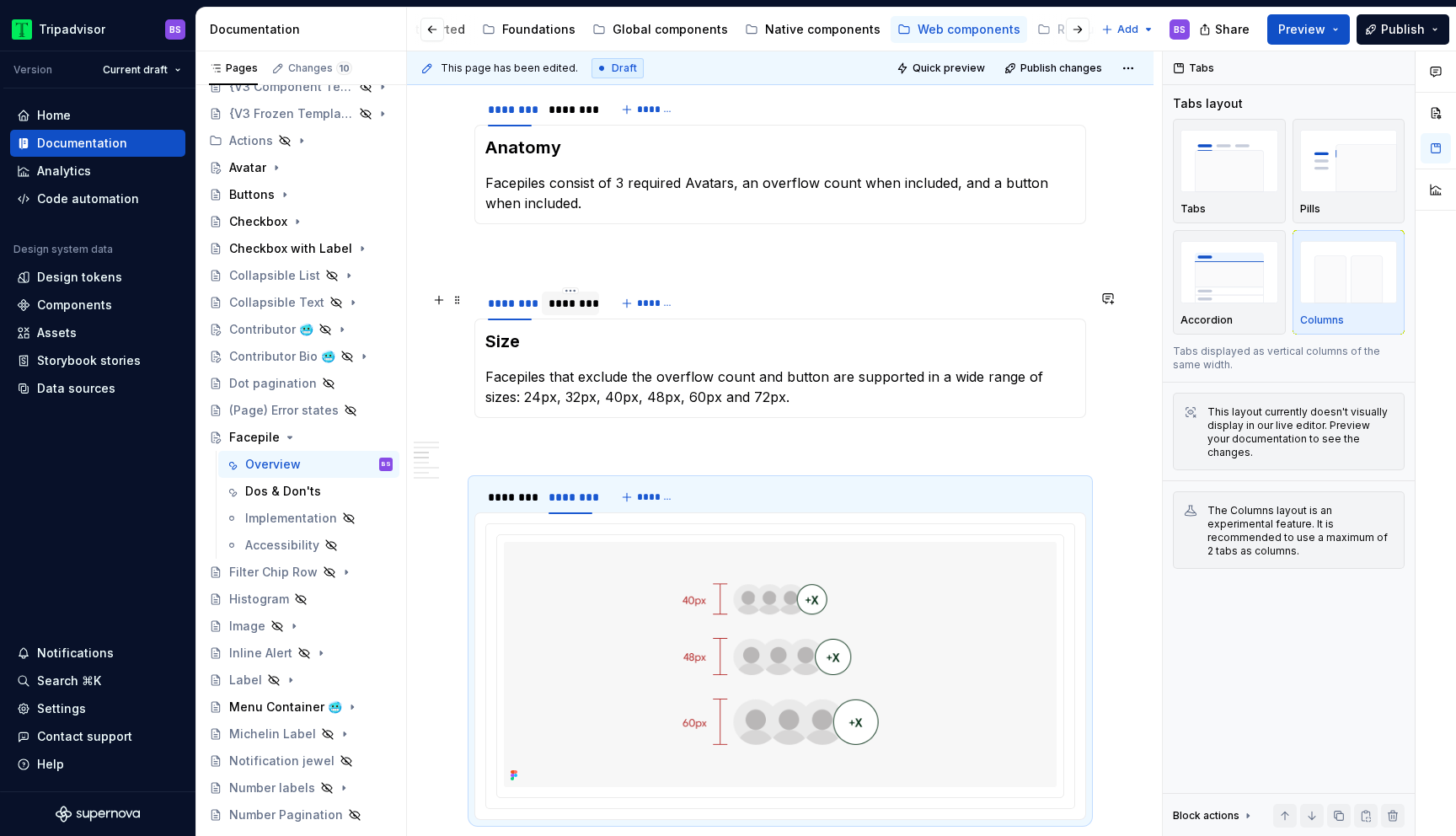
click at [564, 312] on div "********" at bounding box center [571, 303] width 44 height 17
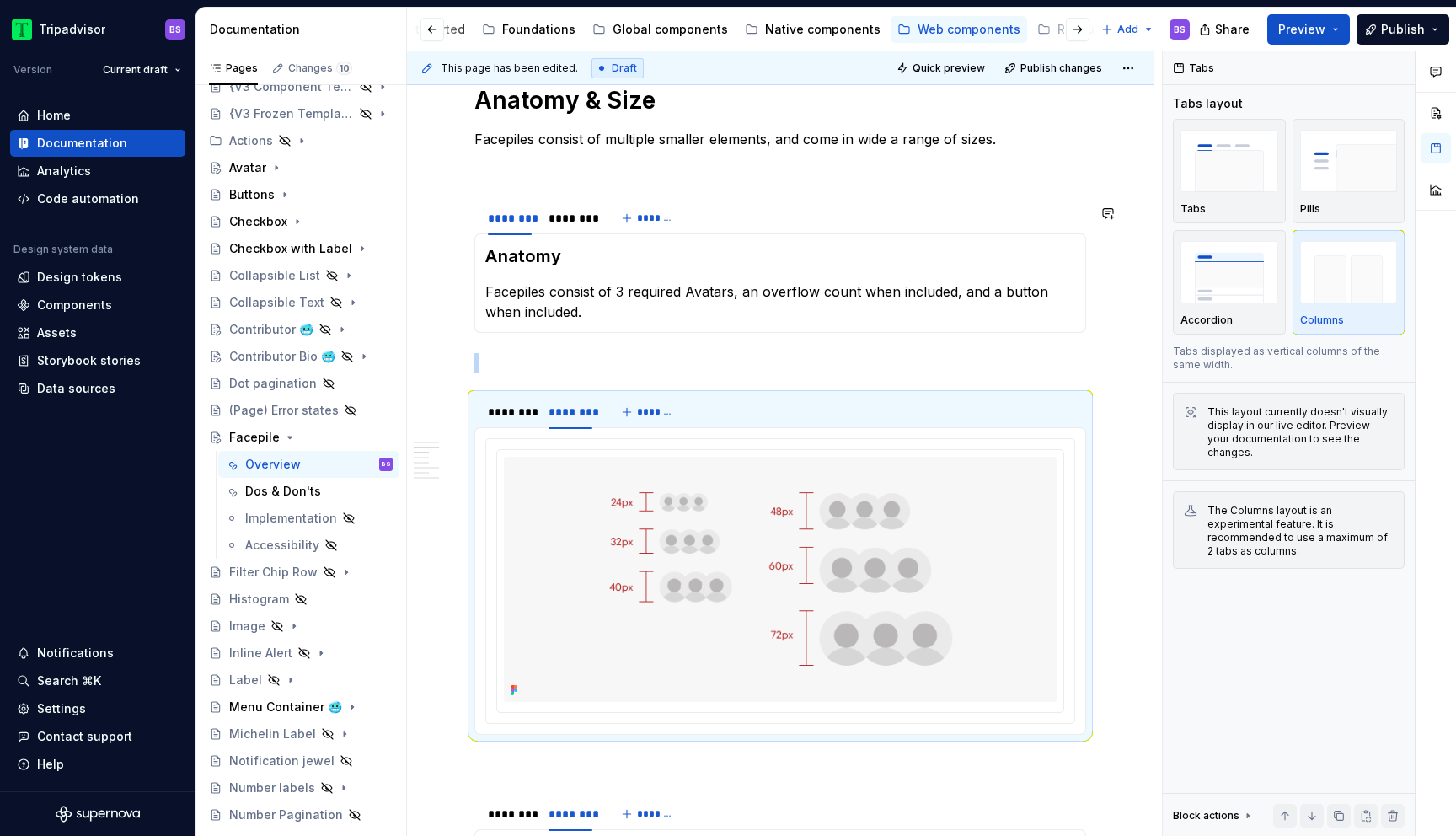
scroll to position [1264, 0]
click at [582, 233] on div "********" at bounding box center [570, 220] width 57 height 24
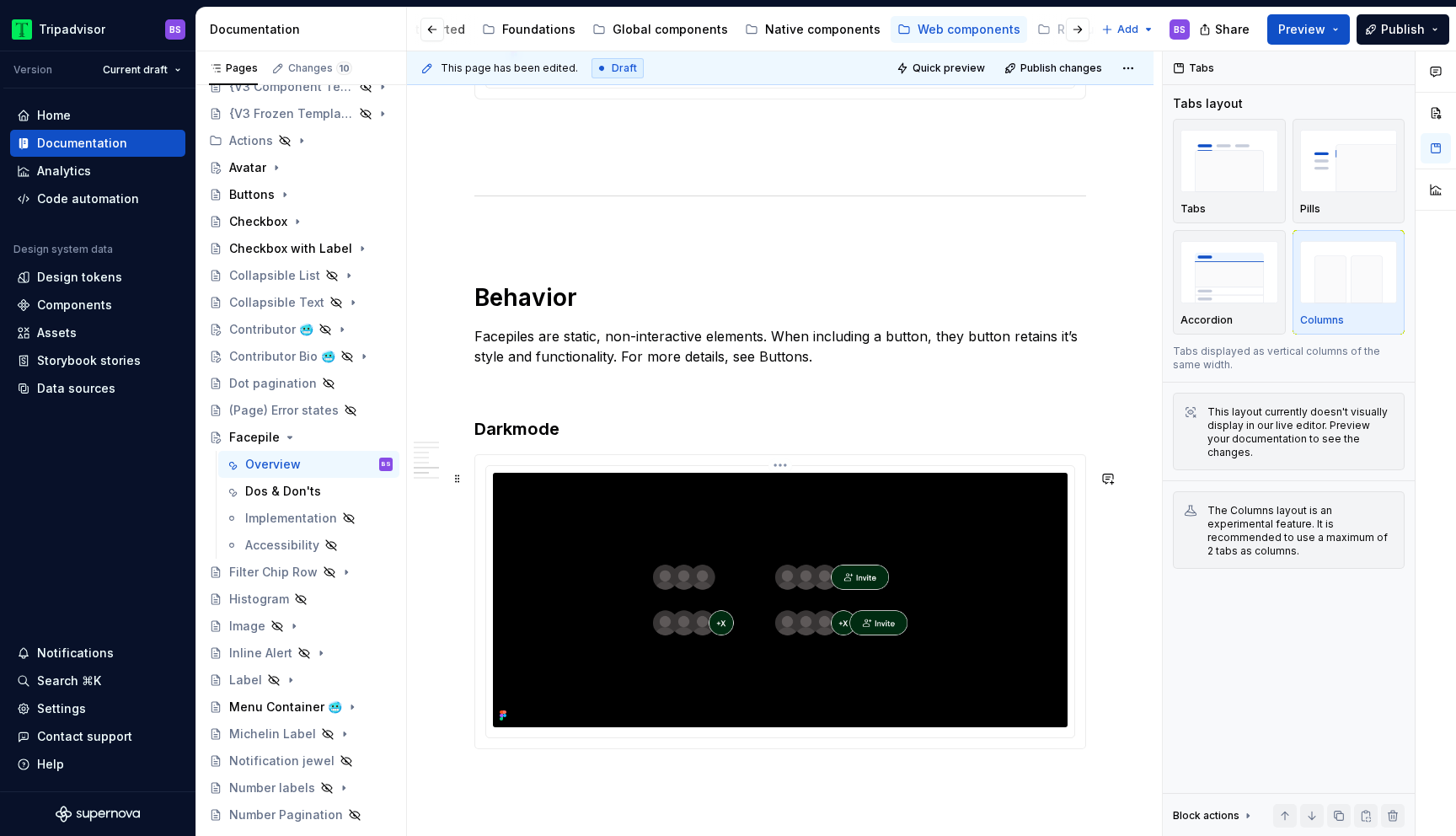
scroll to position [2533, 0]
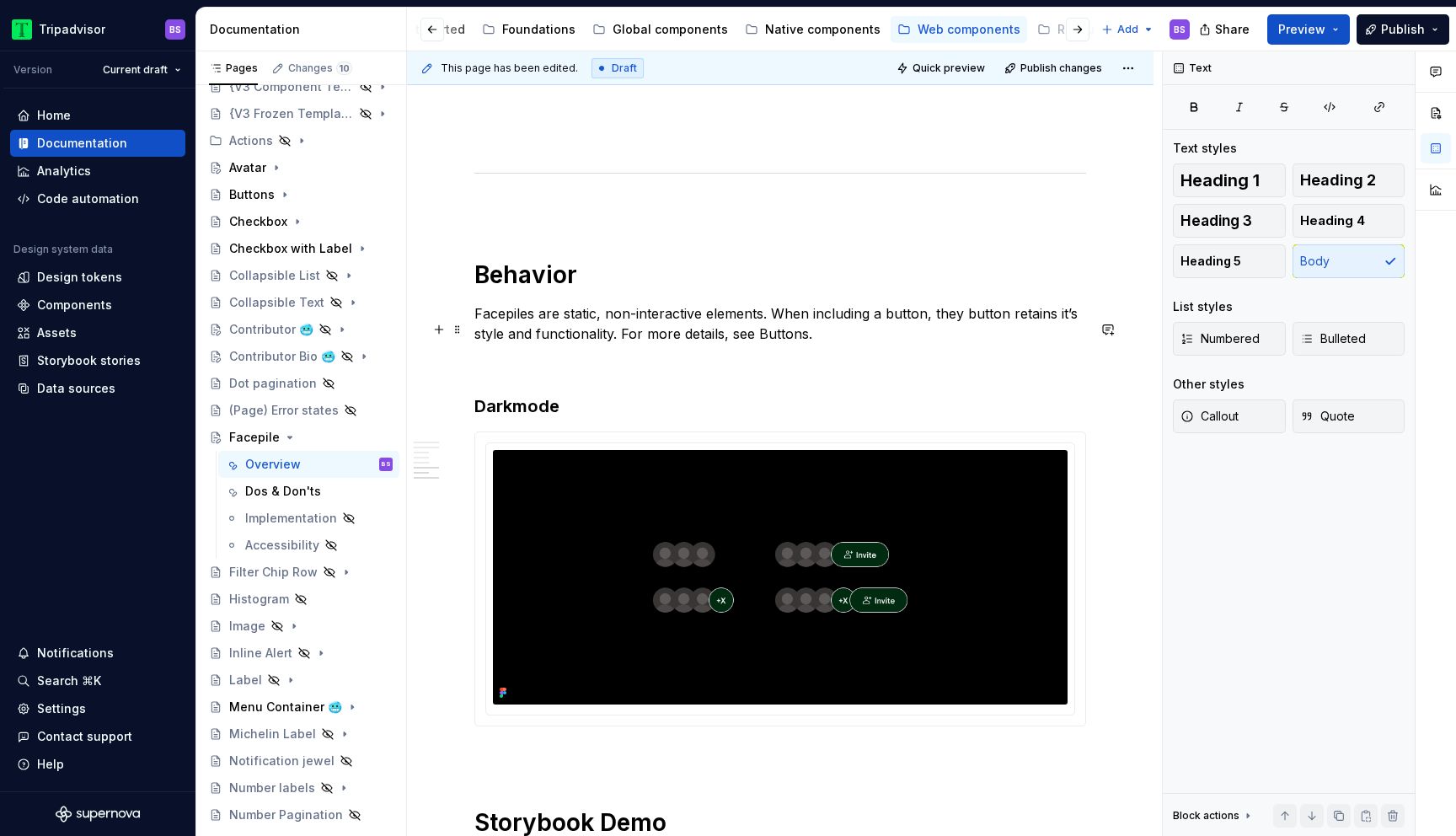
click at [961, 325] on p "Facepiles are static, non-interactive elements. When including a button, they b…" at bounding box center [780, 323] width 612 height 40
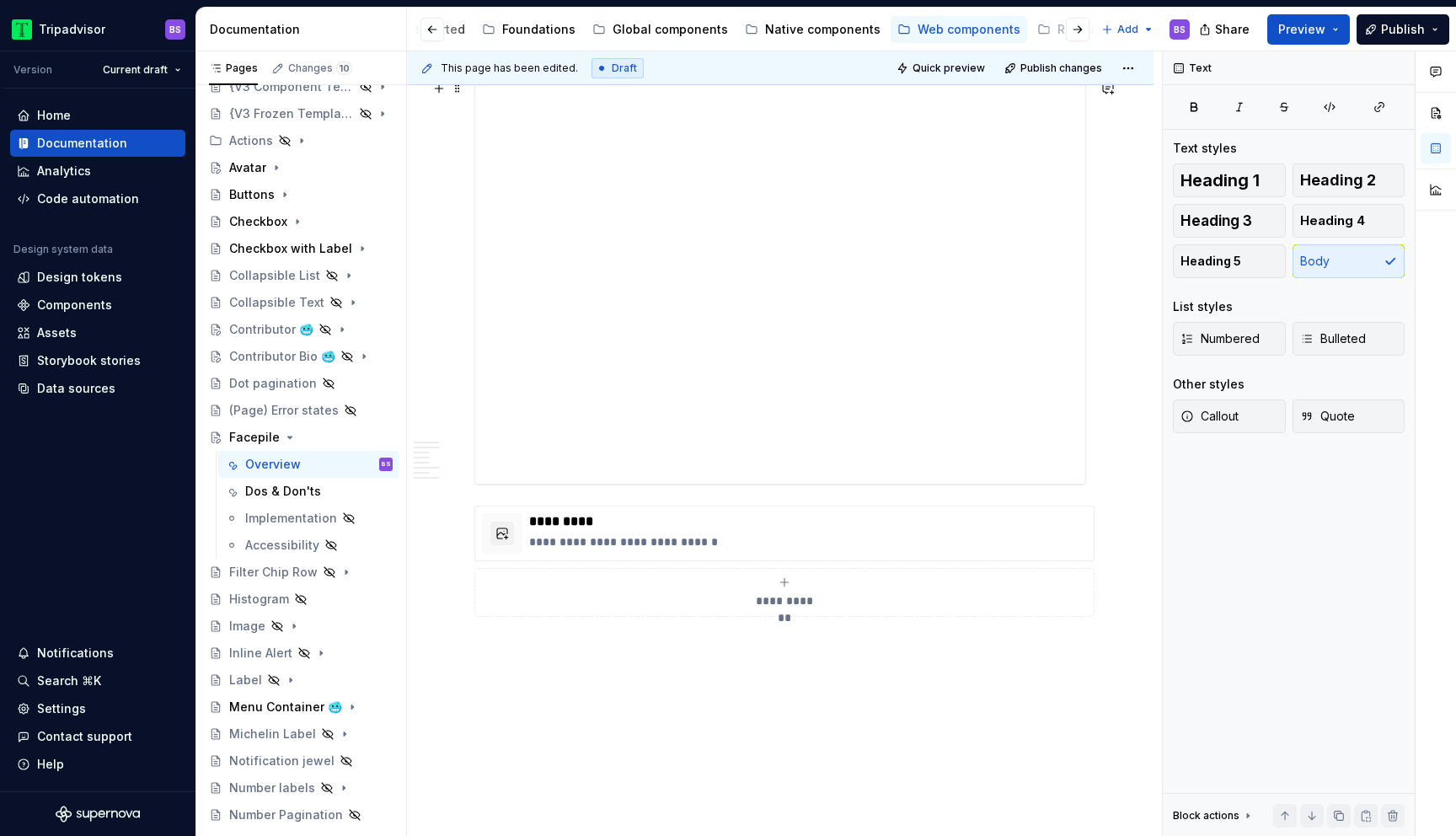
scroll to position [3524, 0]
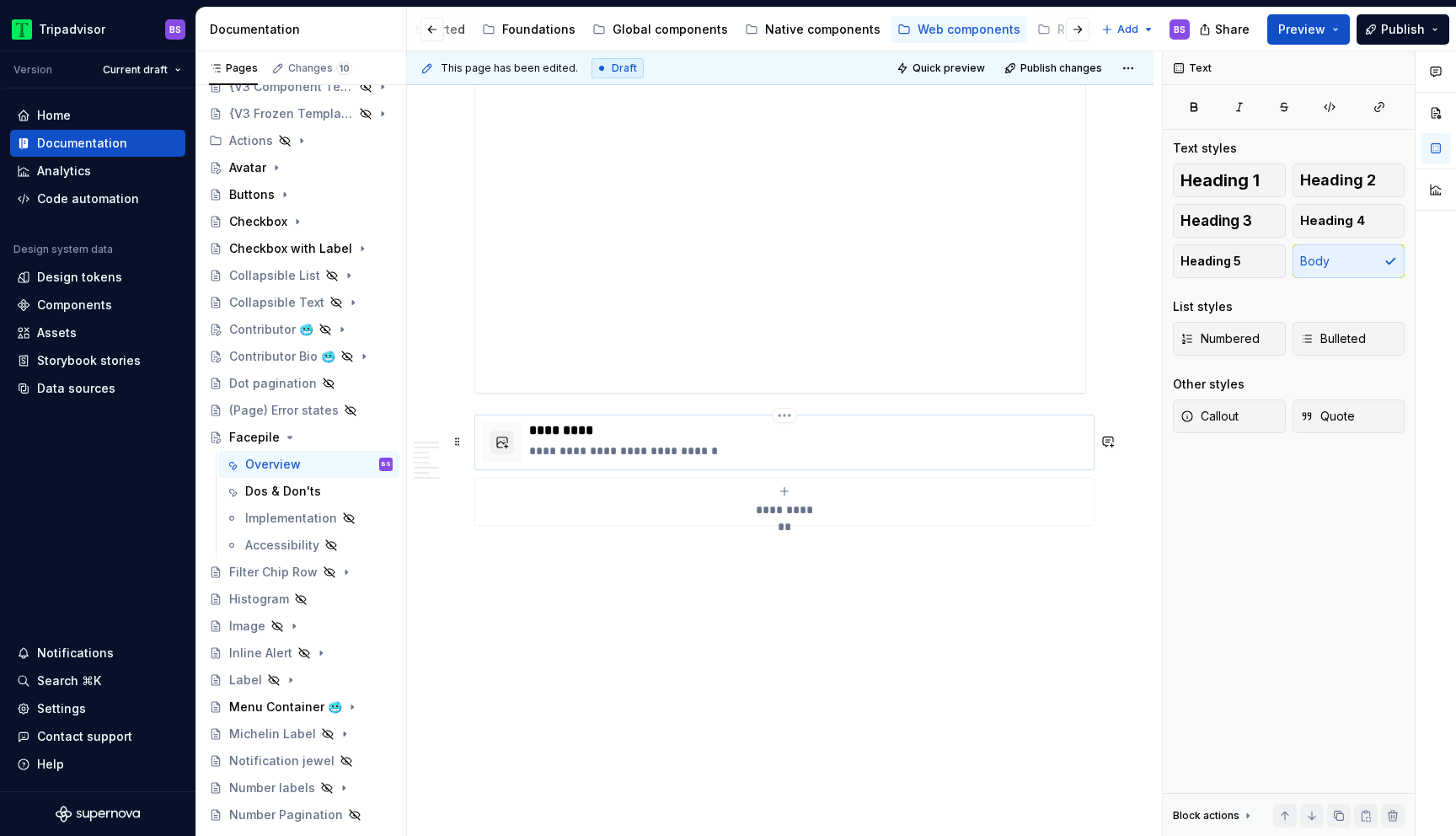
click at [800, 447] on p "**********" at bounding box center [807, 451] width 557 height 17
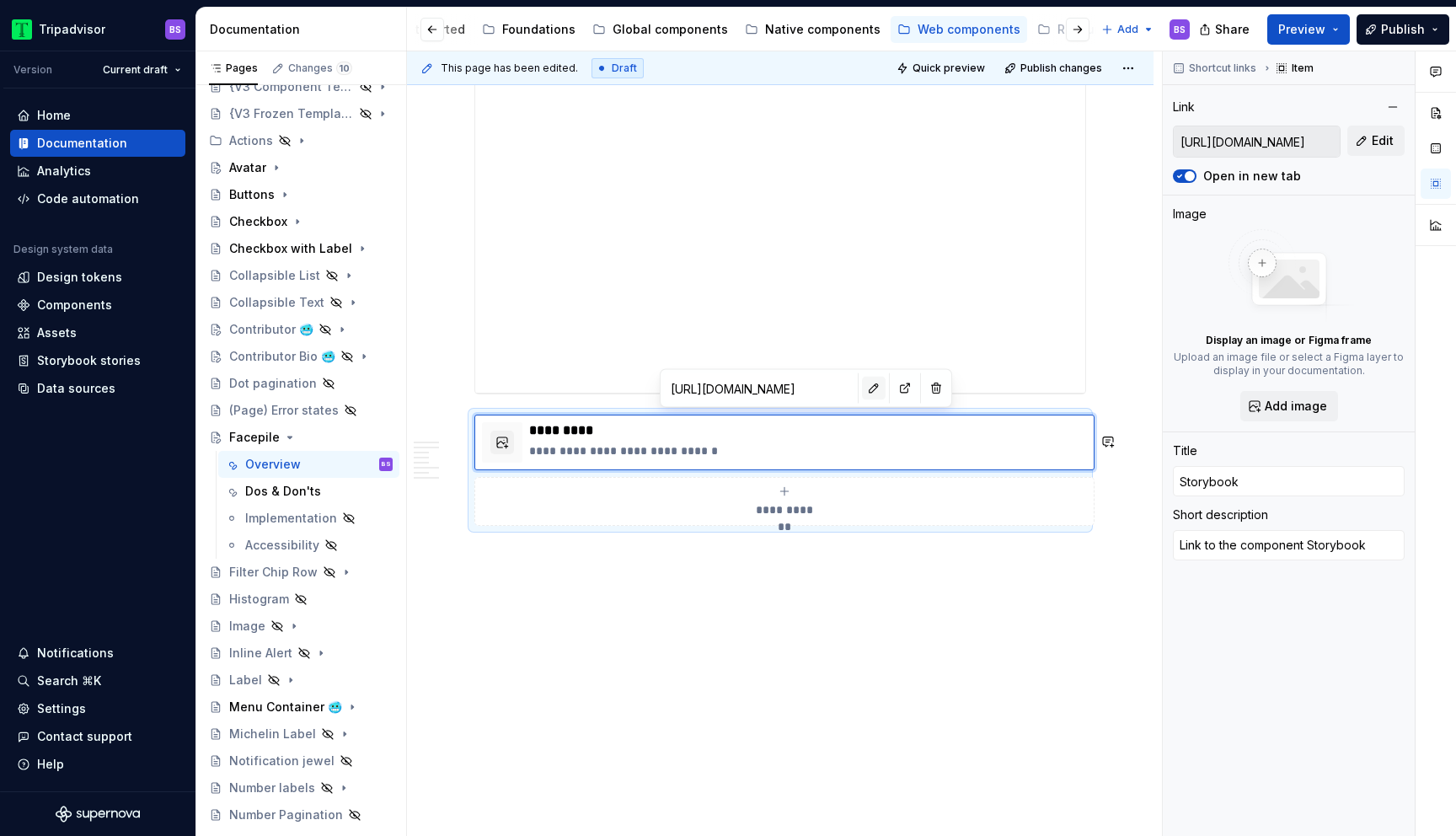
click at [861, 388] on button "button" at bounding box center [873, 388] width 24 height 24
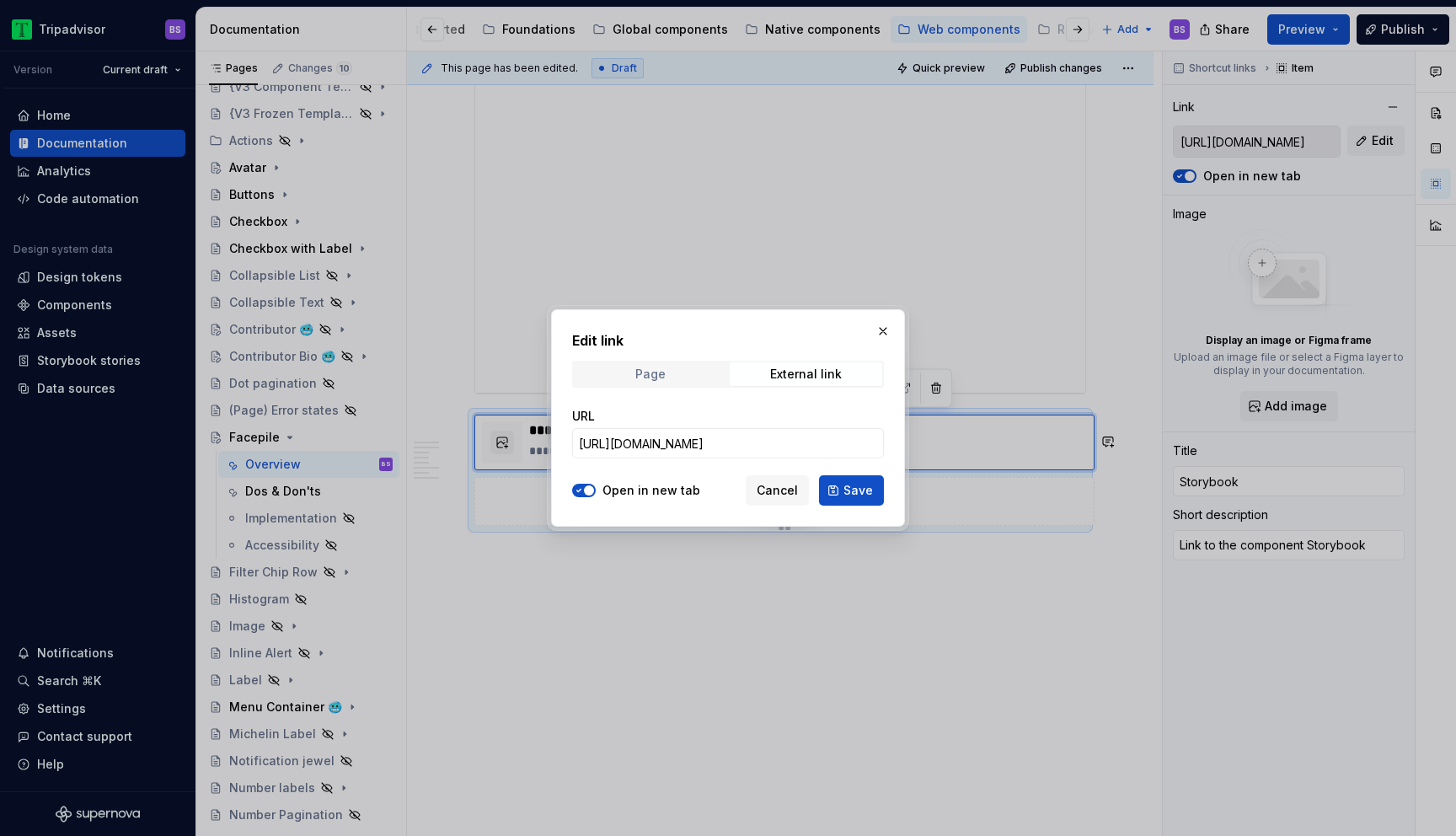
type textarea "*"
click at [791, 430] on input "[URL][DOMAIN_NAME]" at bounding box center [727, 443] width 312 height 31
paste input "design-system.avatar_packages_design-system_avatar_Avatar"
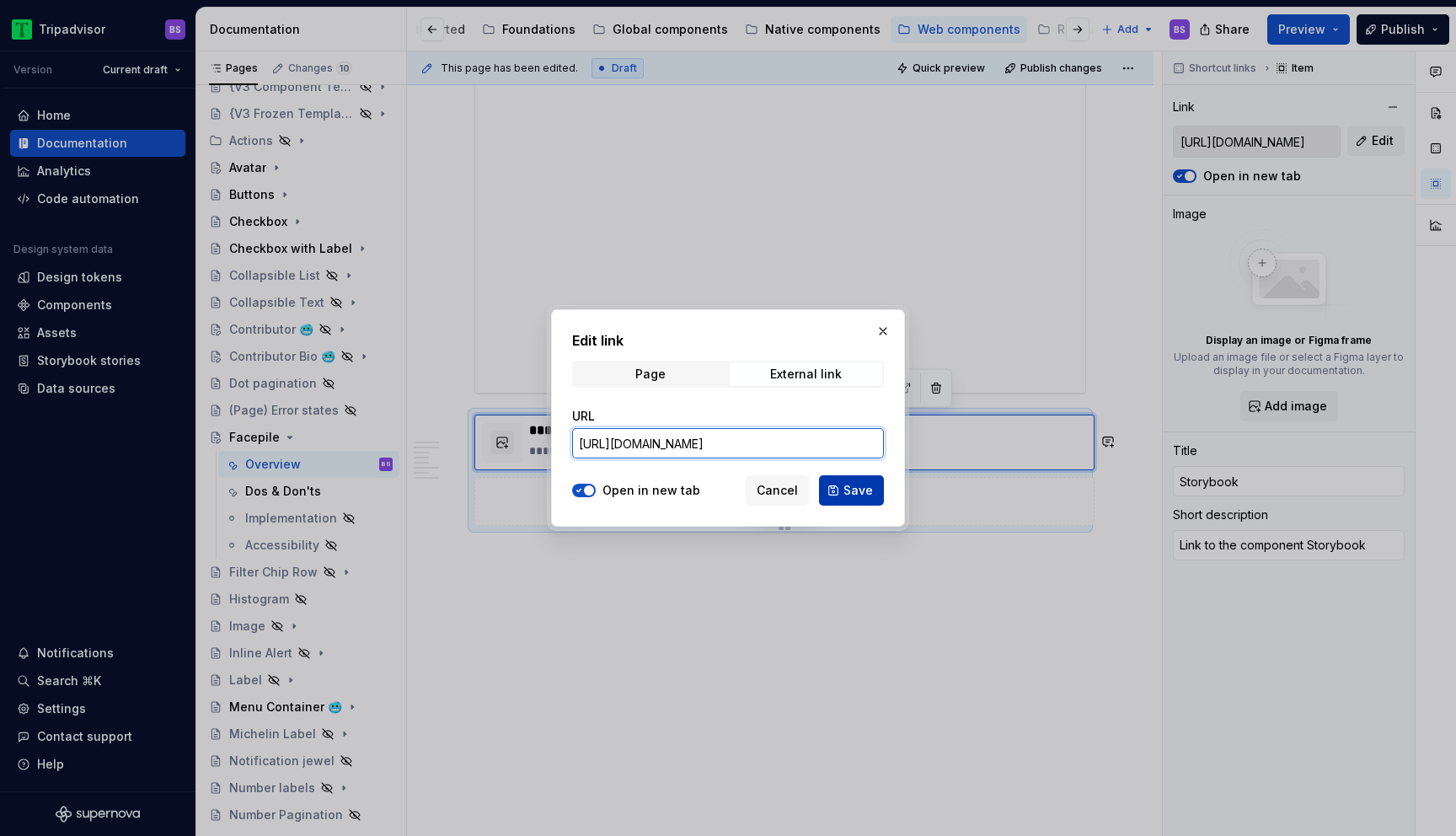
type input "[URL][DOMAIN_NAME]"
click at [851, 490] on span "Save" at bounding box center [858, 491] width 30 height 17
type textarea "*"
type input "[URL][DOMAIN_NAME]"
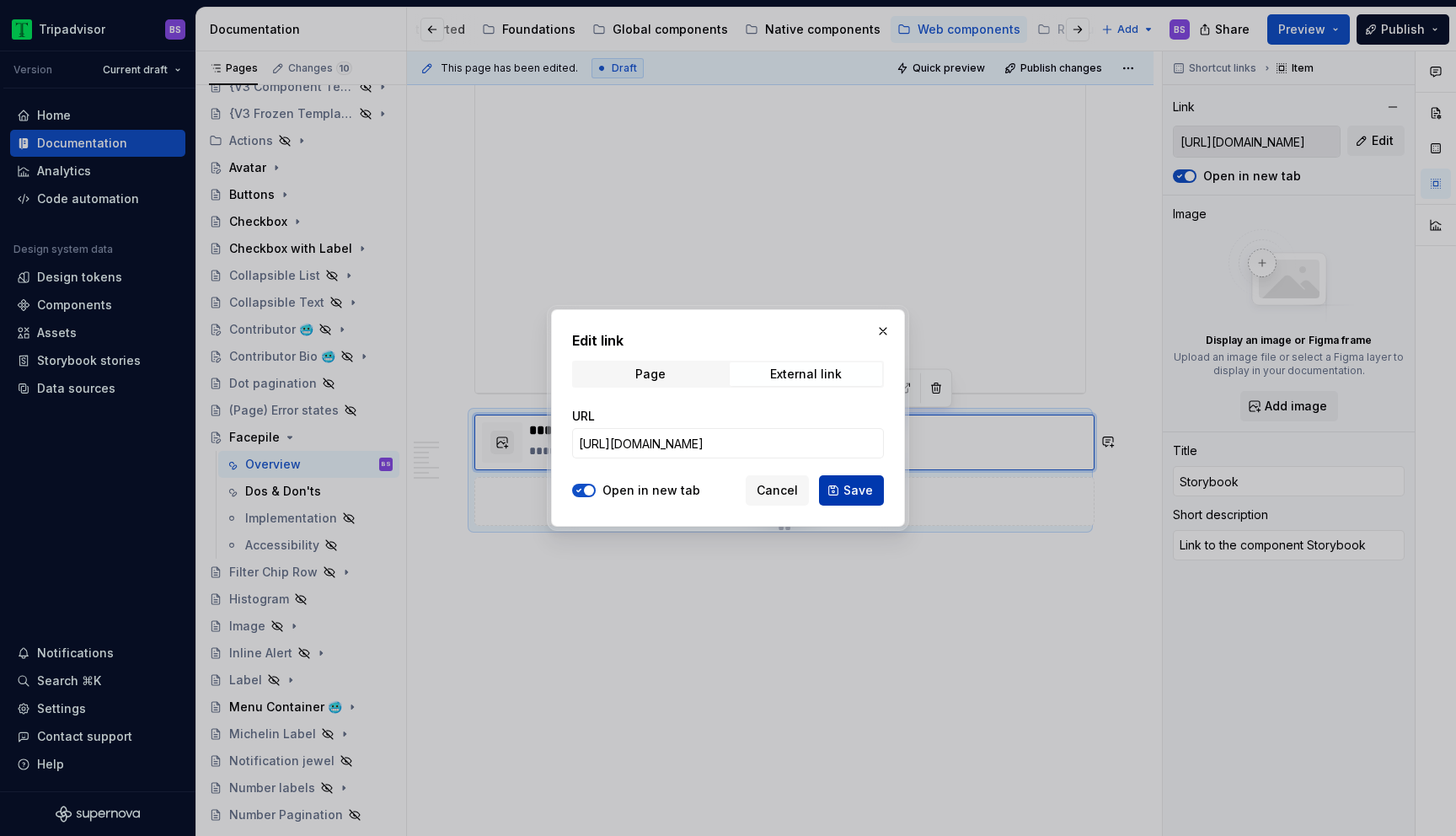
scroll to position [0, 0]
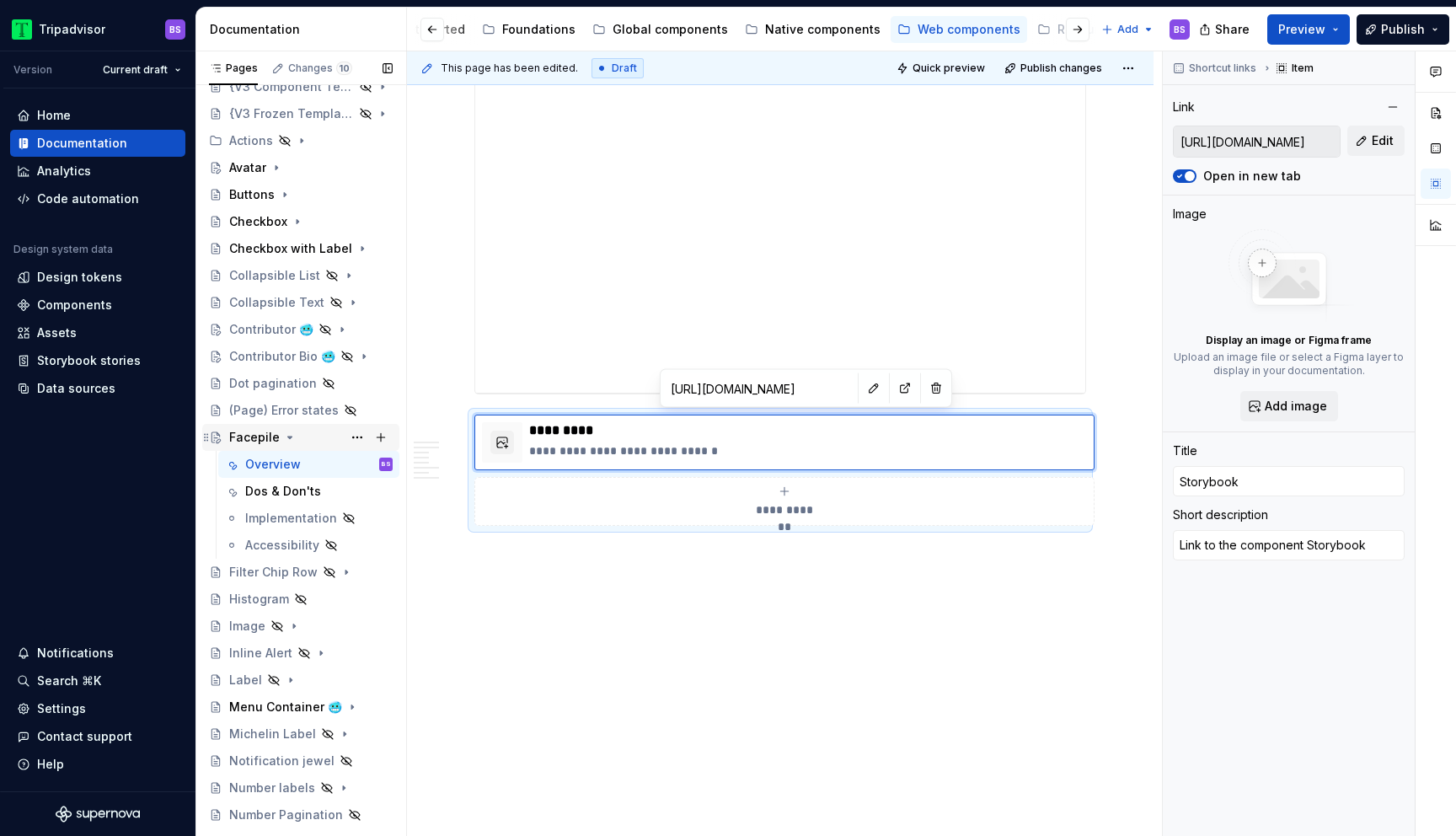
click at [288, 437] on icon "Page tree" at bounding box center [290, 438] width 4 height 2
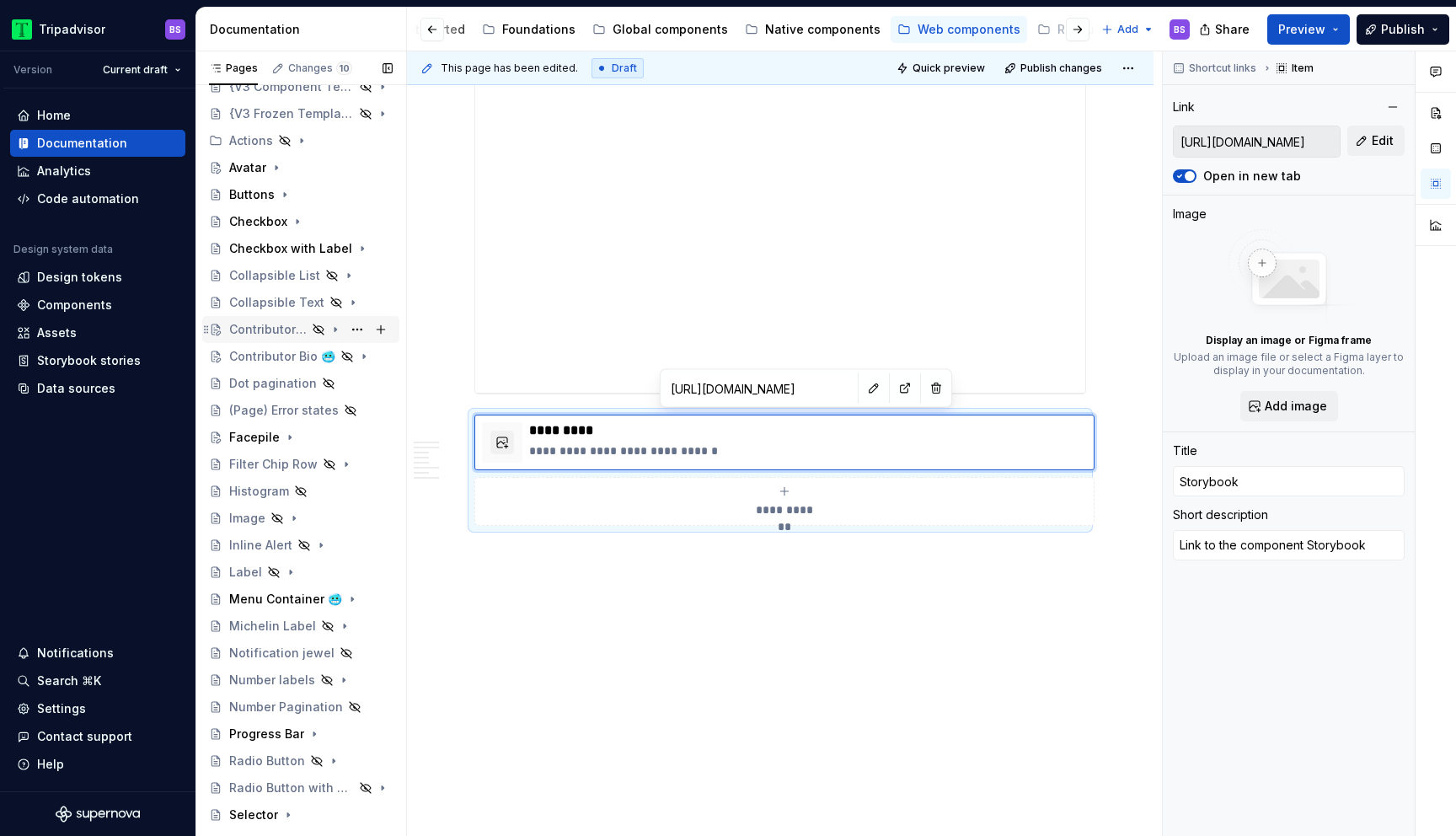
click at [340, 330] on icon "Page tree" at bounding box center [335, 330] width 13 height 13
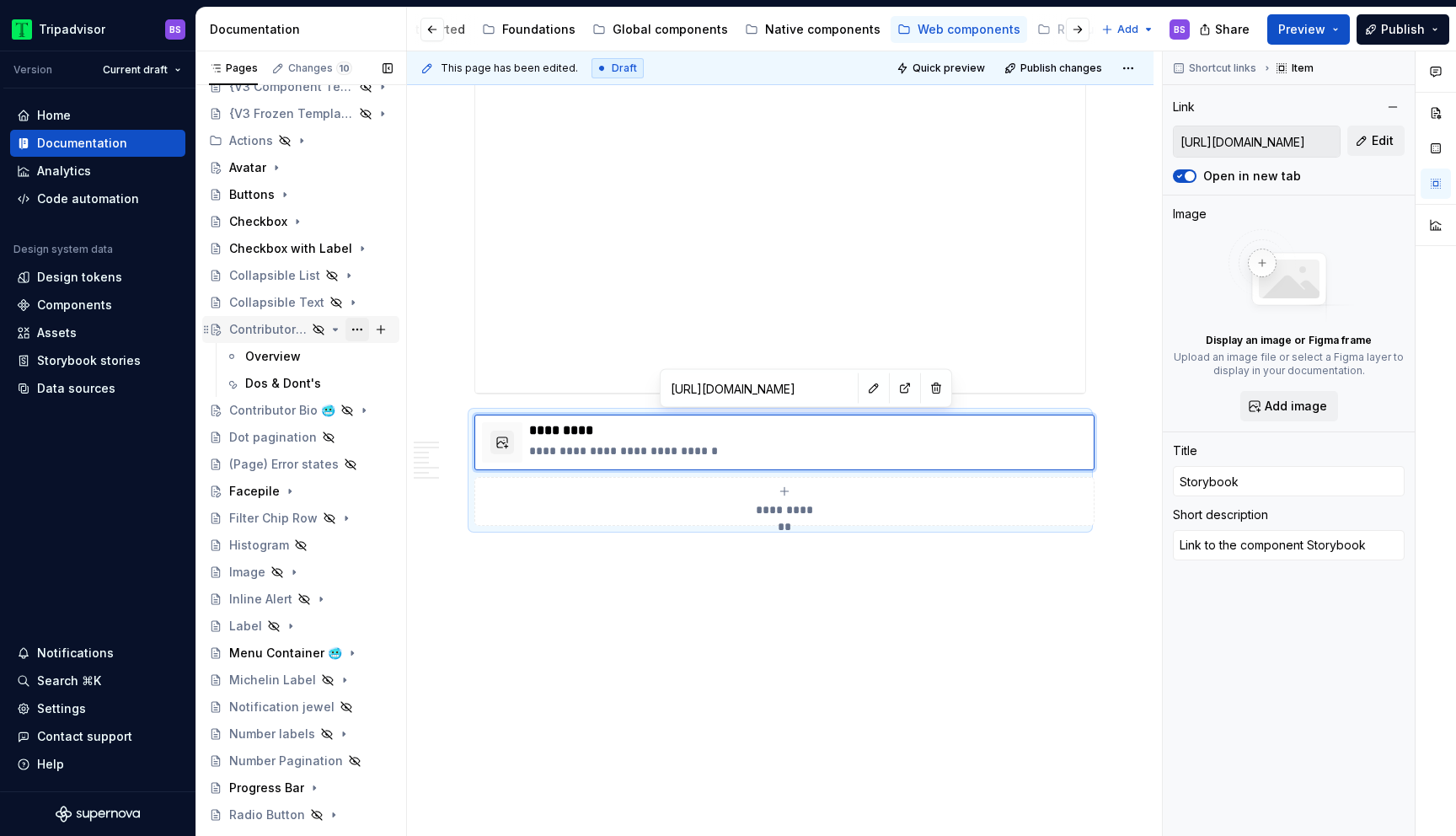
click at [357, 327] on button "Page tree" at bounding box center [356, 329] width 24 height 24
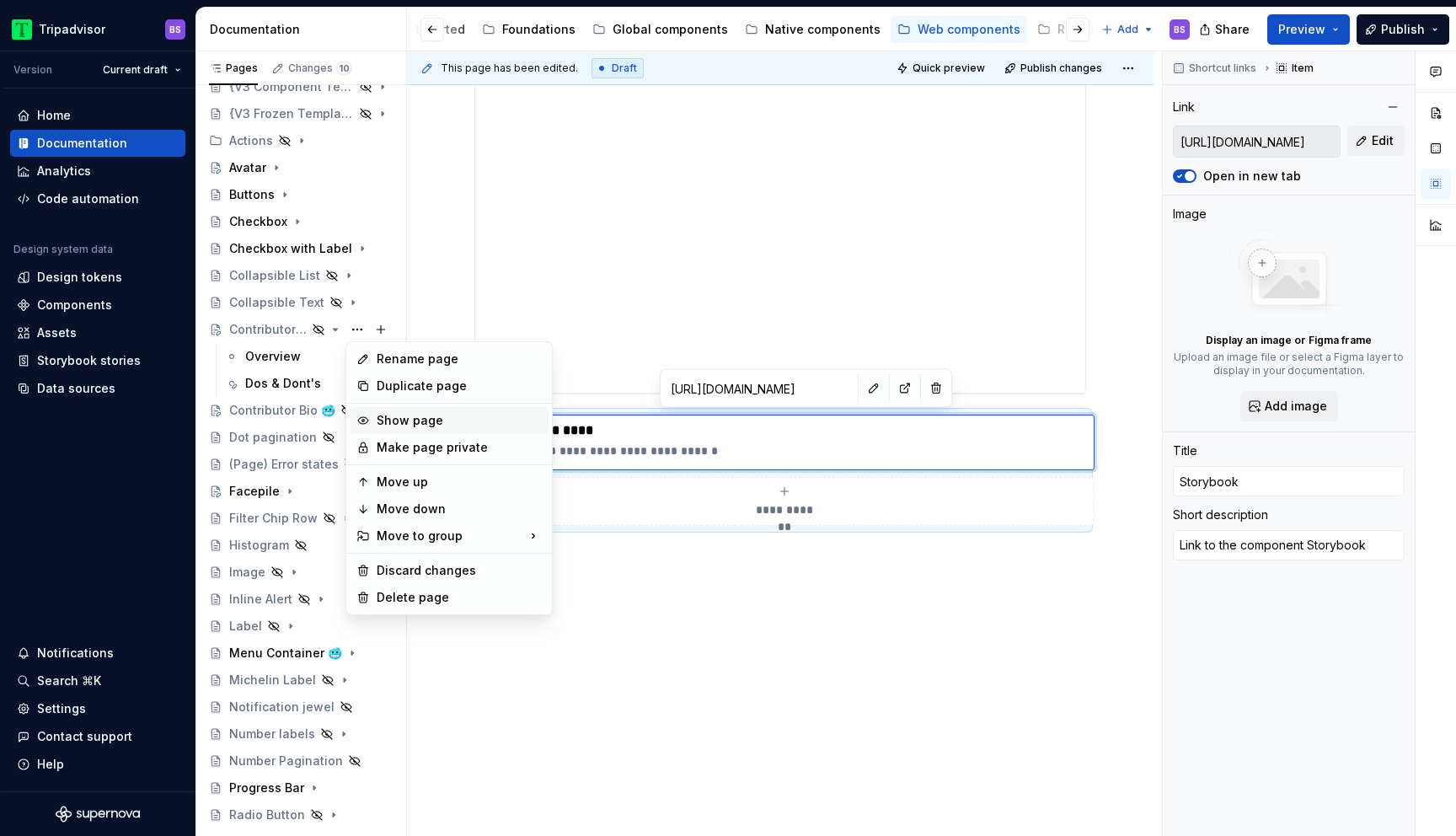
click at [403, 423] on div "Show page" at bounding box center [458, 420] width 165 height 17
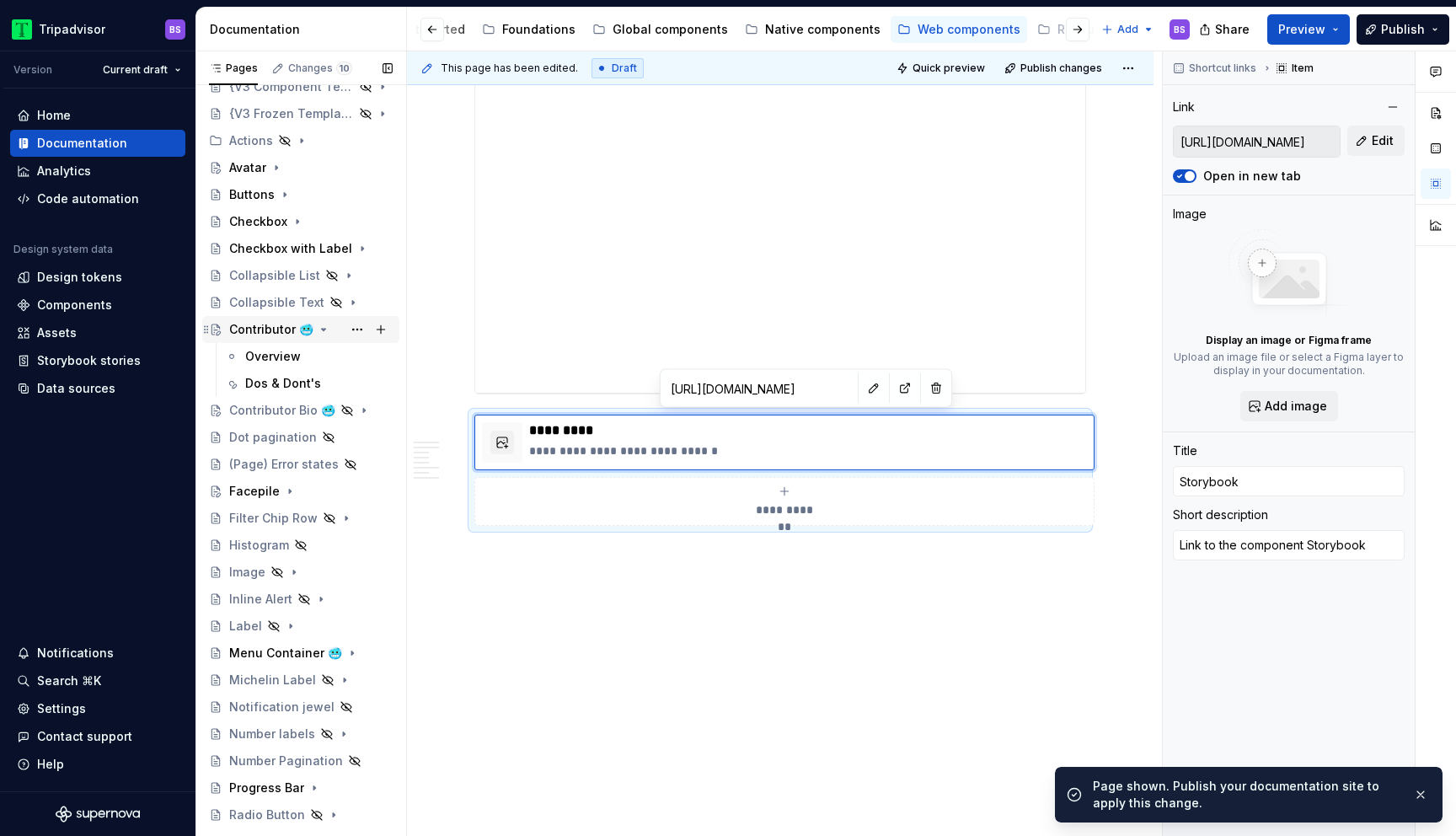
click at [316, 331] on icon "Page tree" at bounding box center [323, 330] width 13 height 13
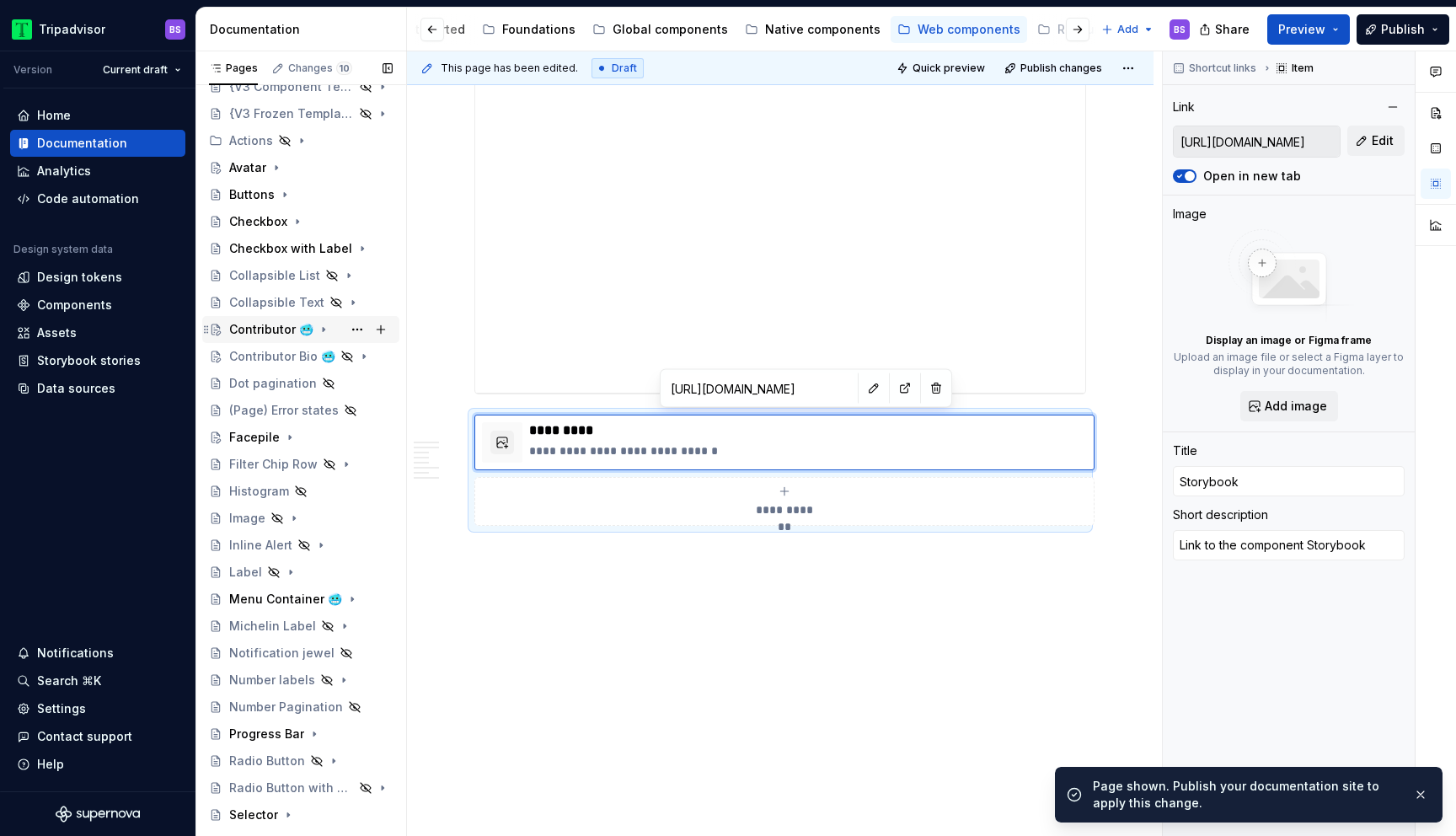
click at [262, 326] on div "Contributor 🥶" at bounding box center [271, 330] width 84 height 17
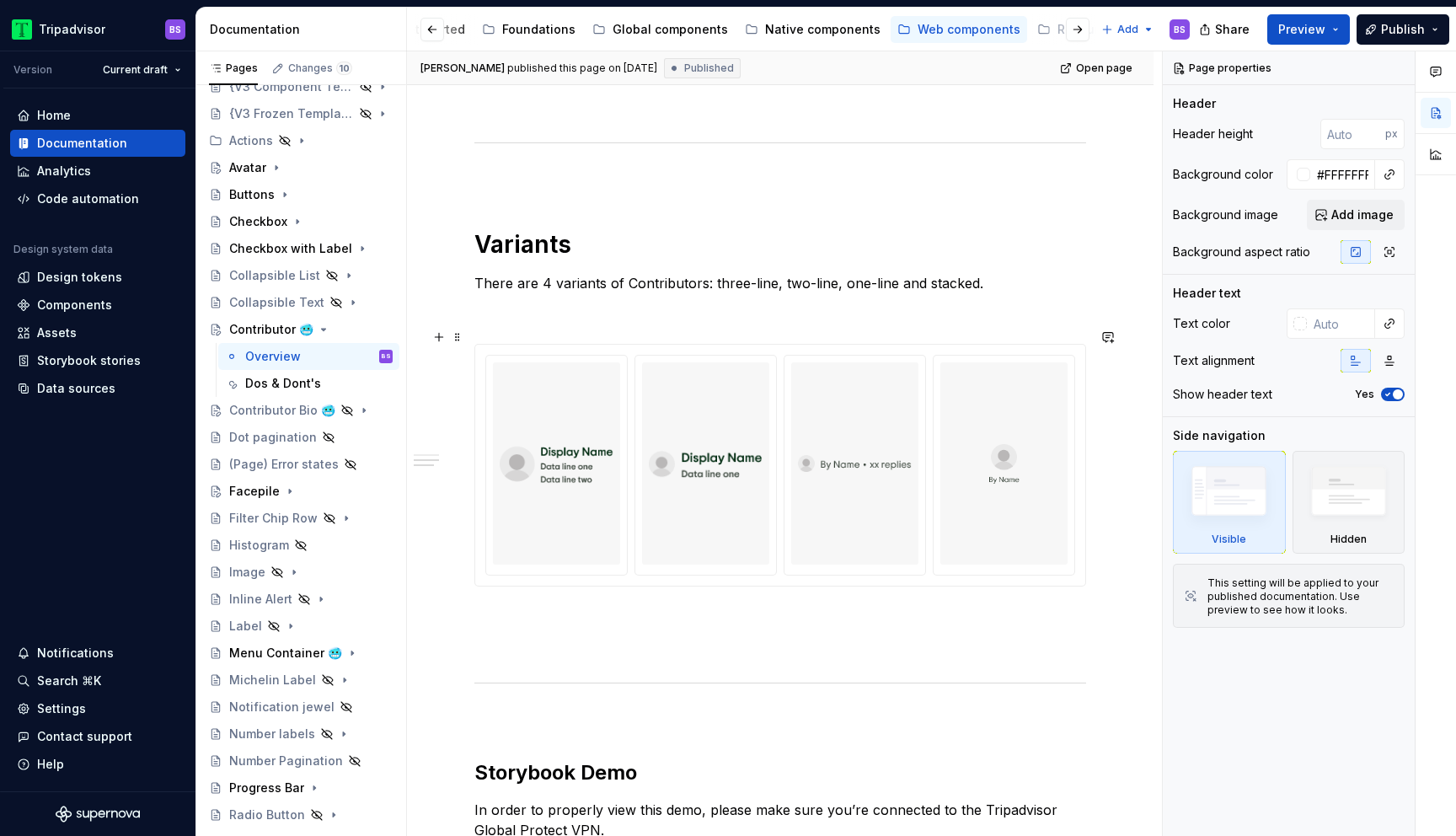
scroll to position [868, 0]
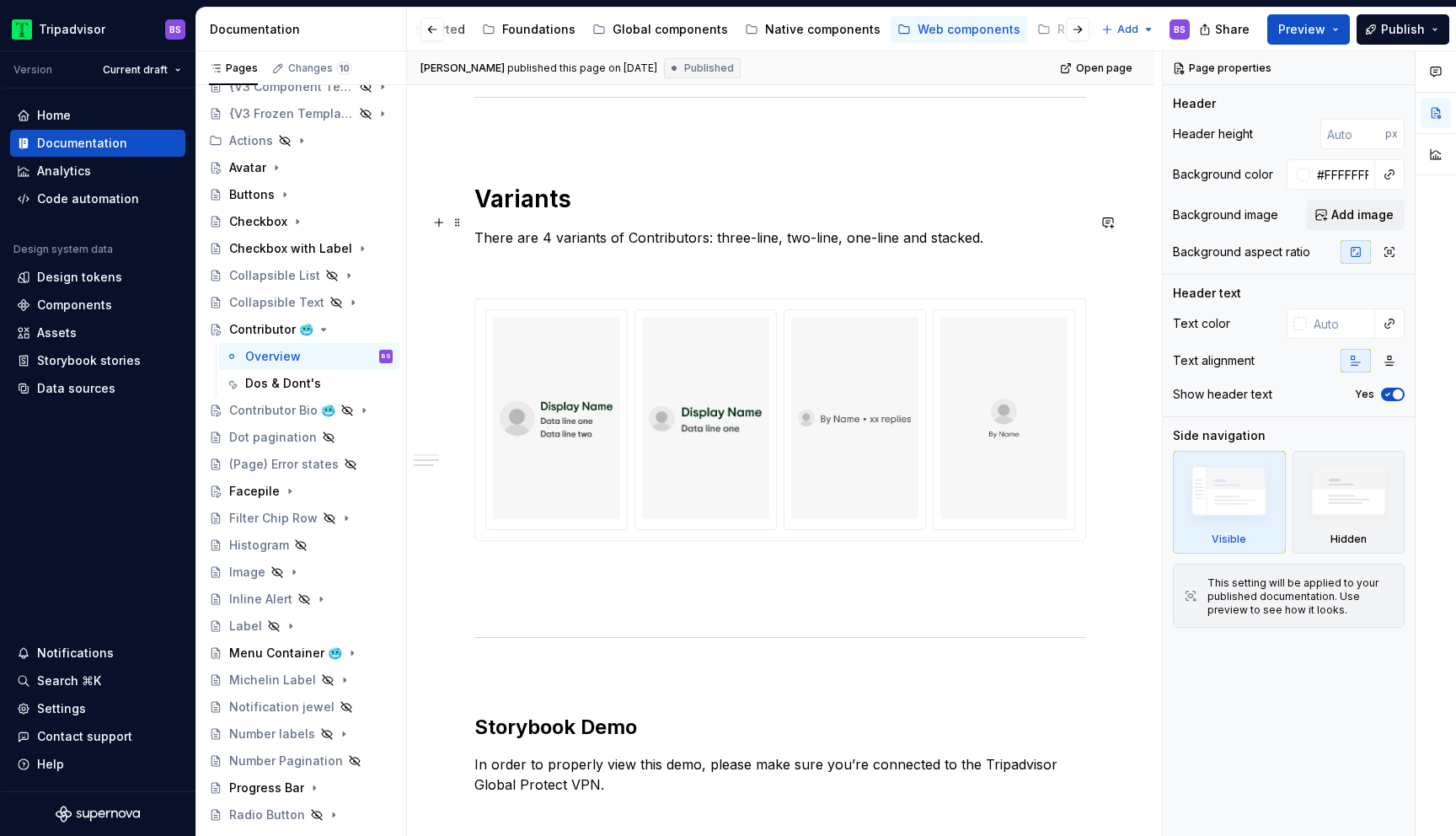
type textarea "*"
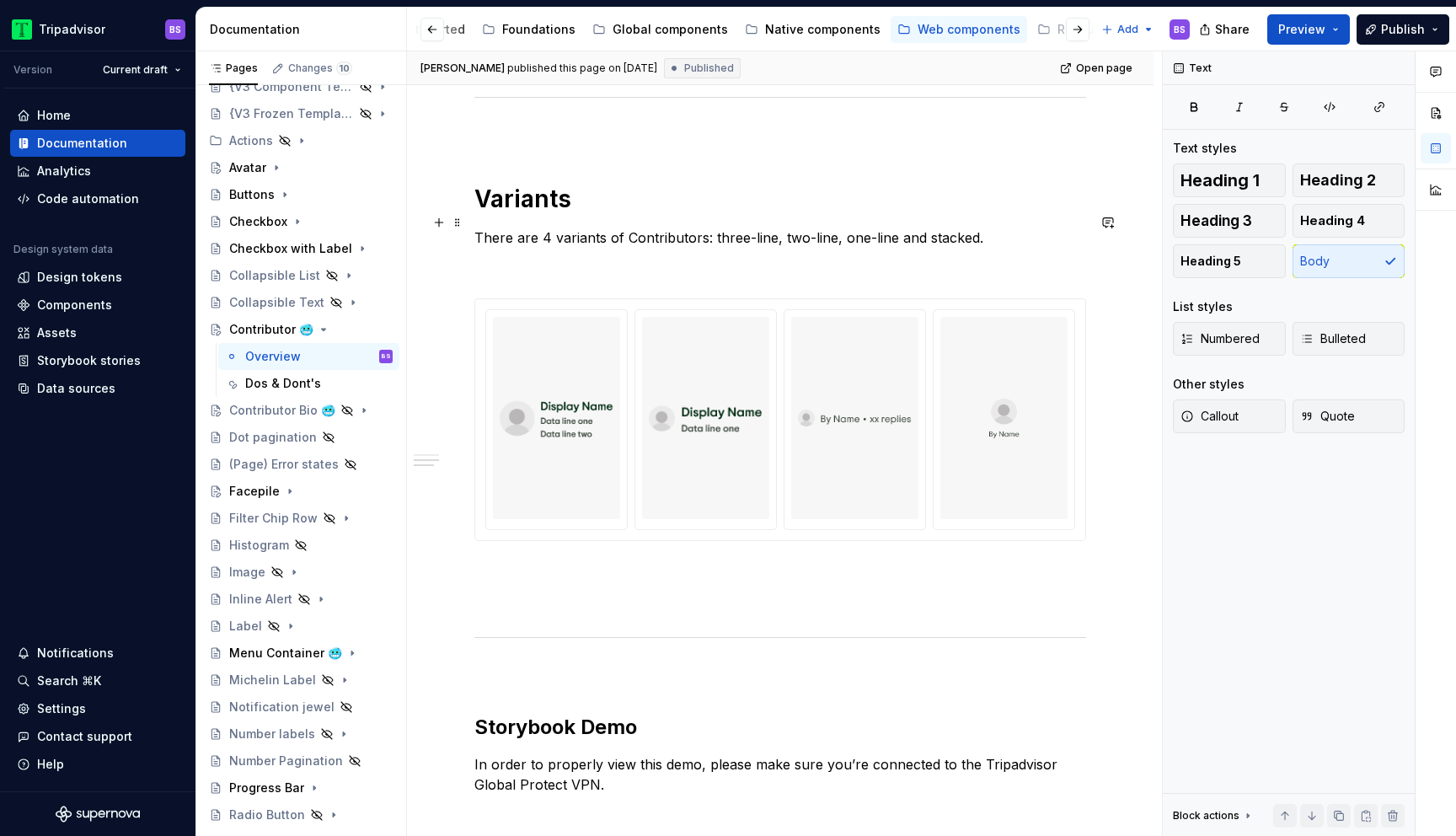
click at [715, 228] on p "There are 4 variants of Contributors: three-line, two-line, one-line and stacke…" at bounding box center [780, 237] width 612 height 20
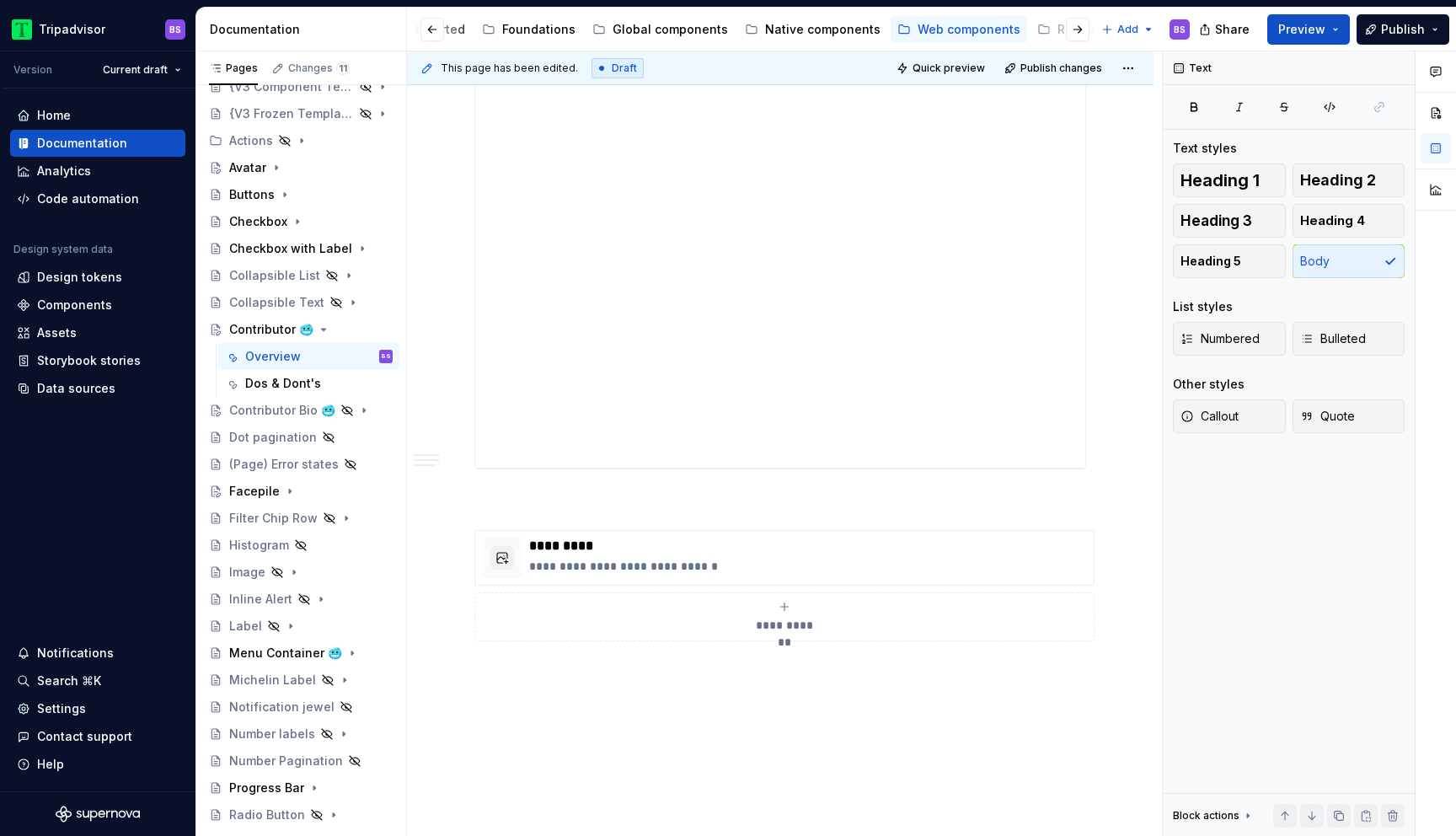
scroll to position [1690, 0]
click at [646, 535] on p "*********" at bounding box center [807, 543] width 557 height 17
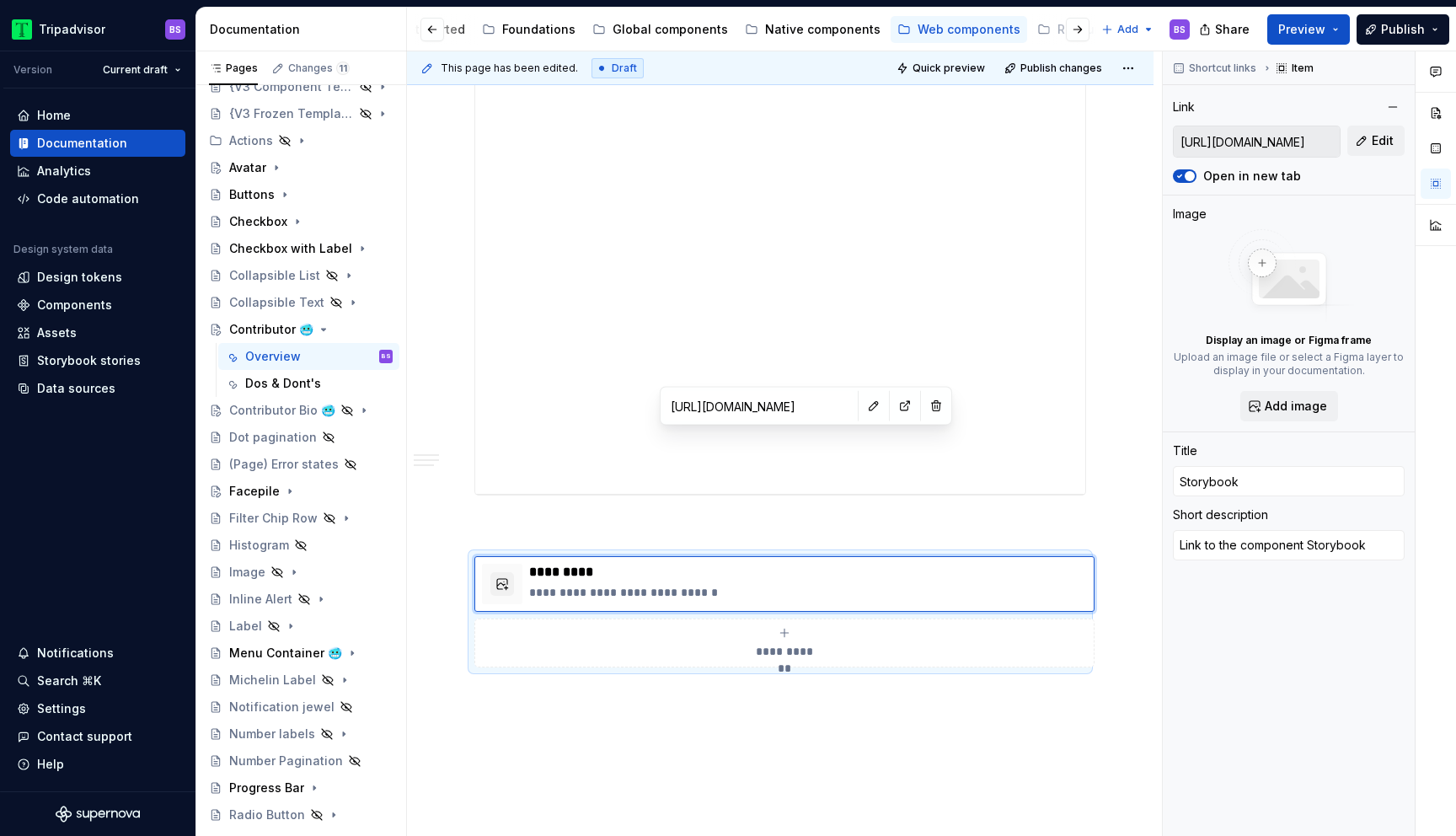
scroll to position [1772, 0]
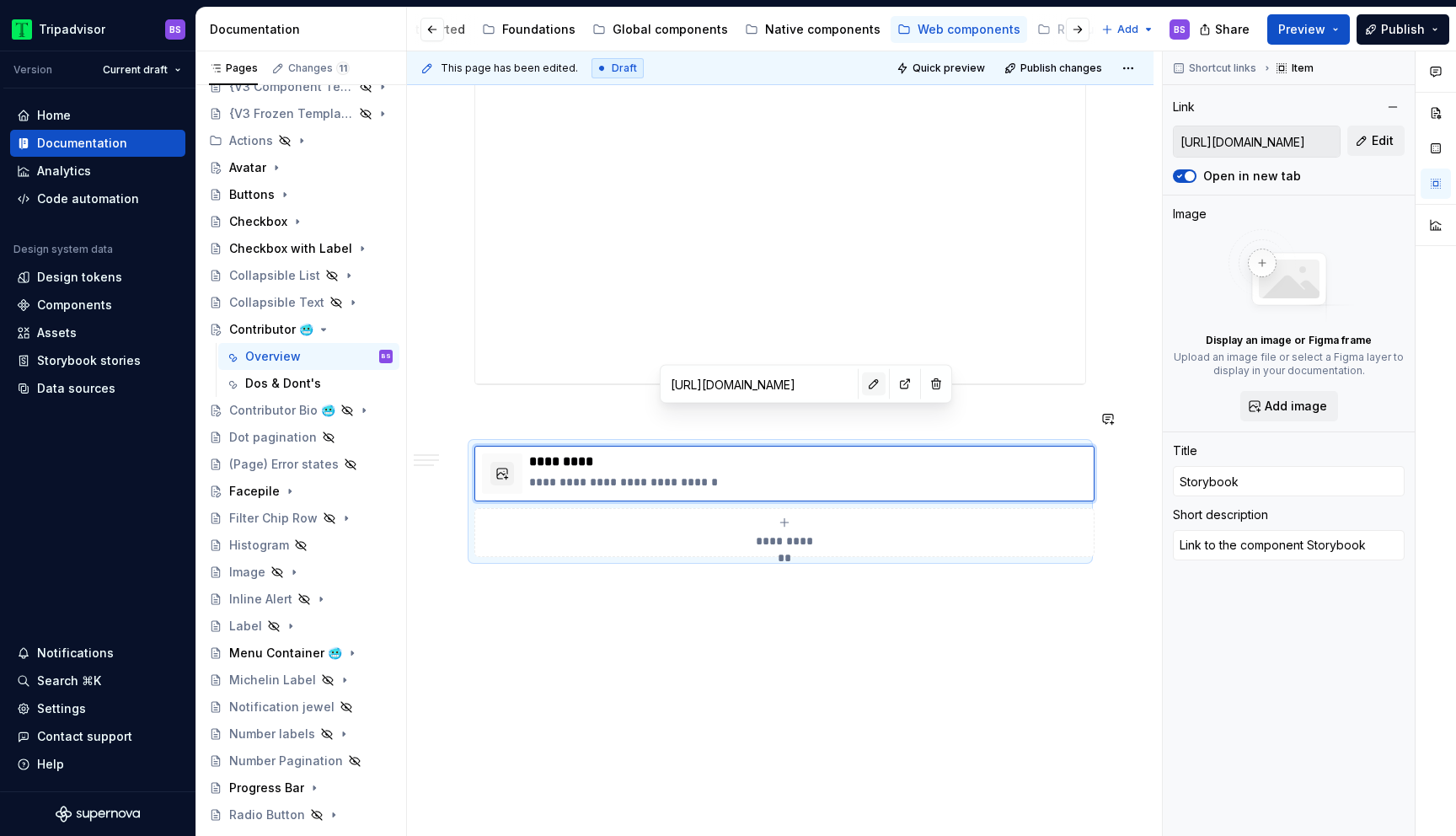
click at [861, 390] on button "button" at bounding box center [873, 384] width 24 height 24
type textarea "*"
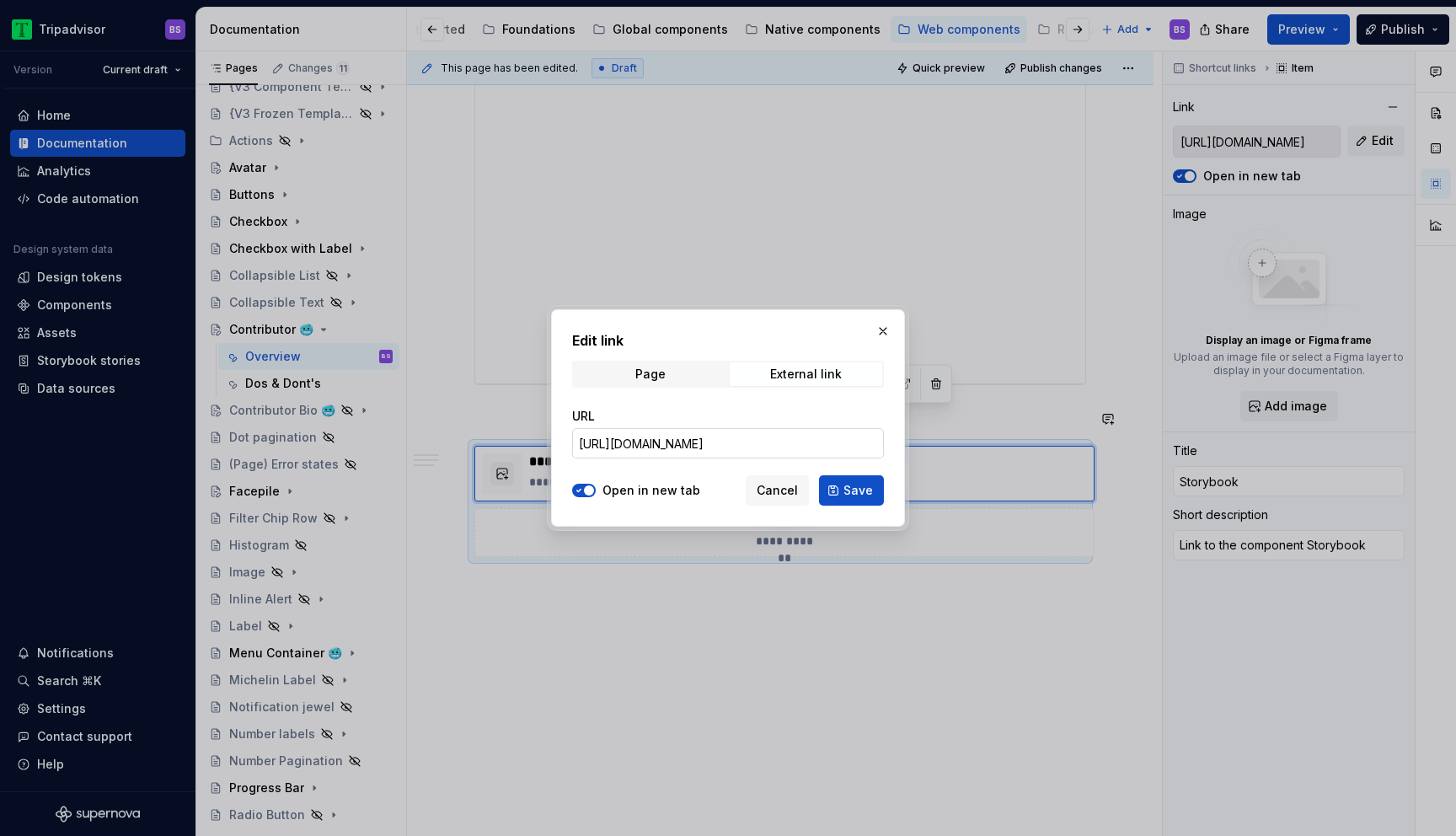
click at [805, 449] on input "[URL][DOMAIN_NAME]" at bounding box center [727, 443] width 312 height 31
paste input "design-system-frozen.contributor_packages_design-system-frozen_contributor_Cont…"
type input "[URL][DOMAIN_NAME]"
click at [867, 497] on span "Save" at bounding box center [858, 491] width 30 height 17
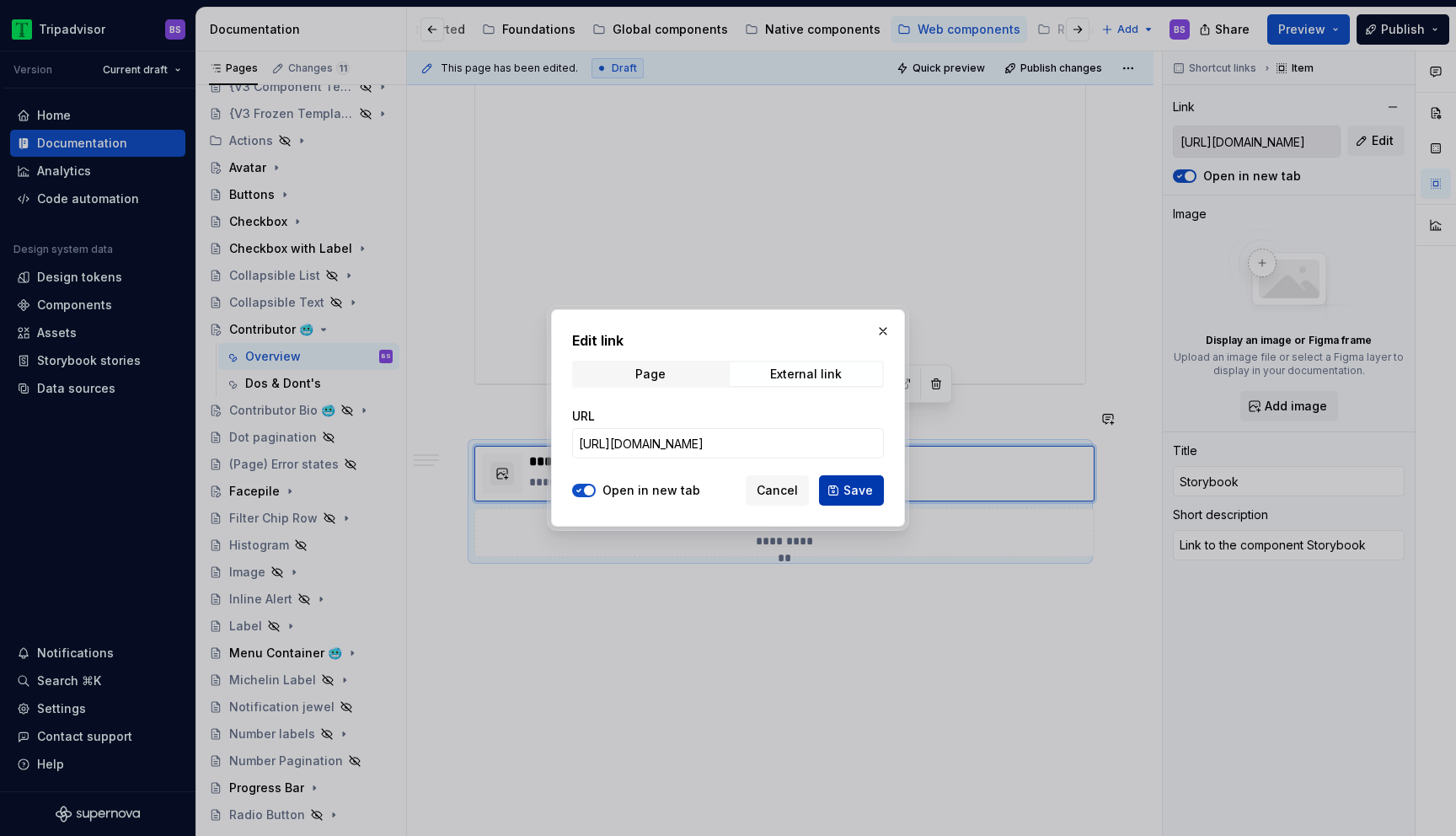
type textarea "*"
type input "[URL][DOMAIN_NAME]"
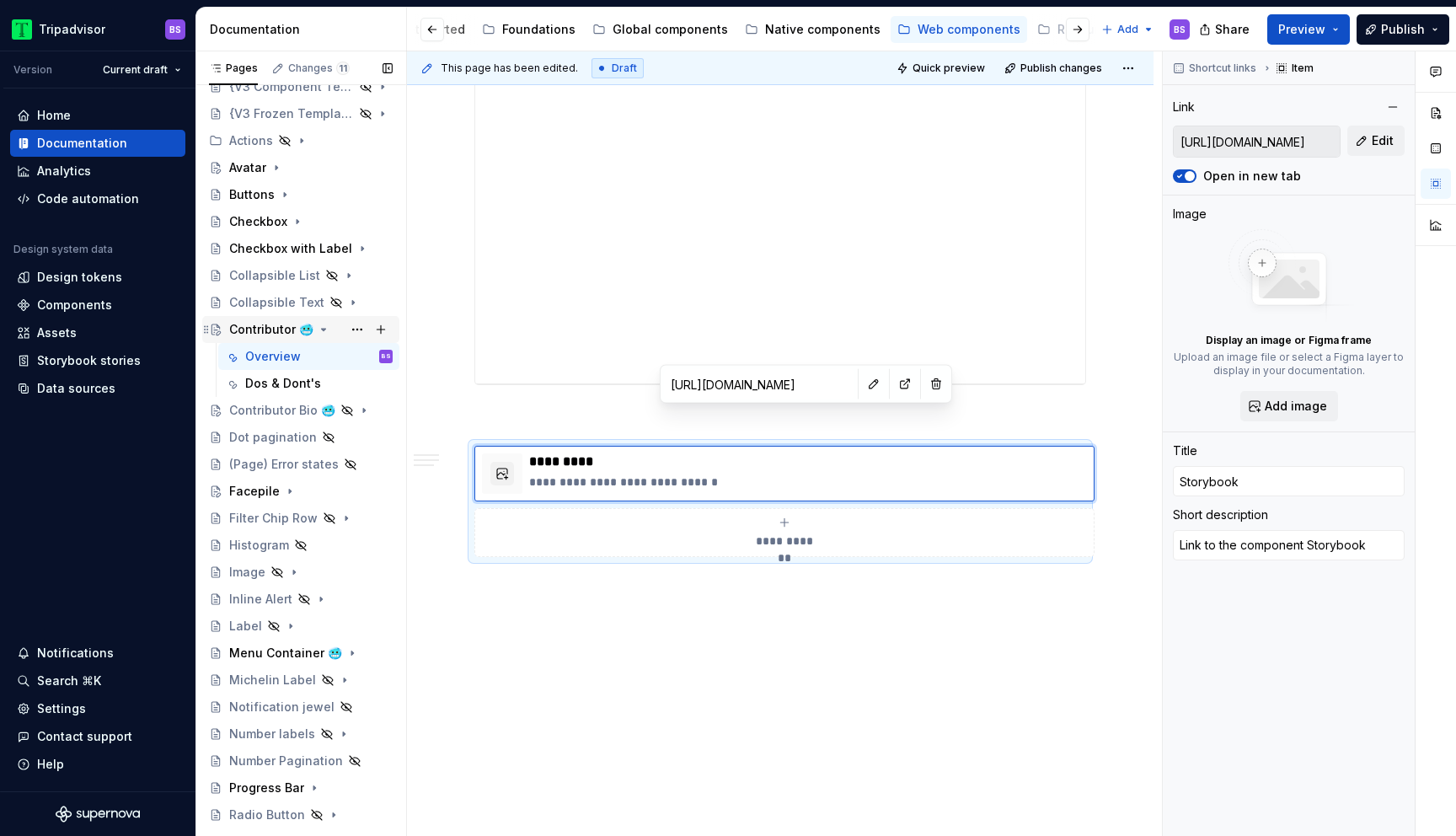
click at [317, 327] on icon "Page tree" at bounding box center [323, 330] width 13 height 13
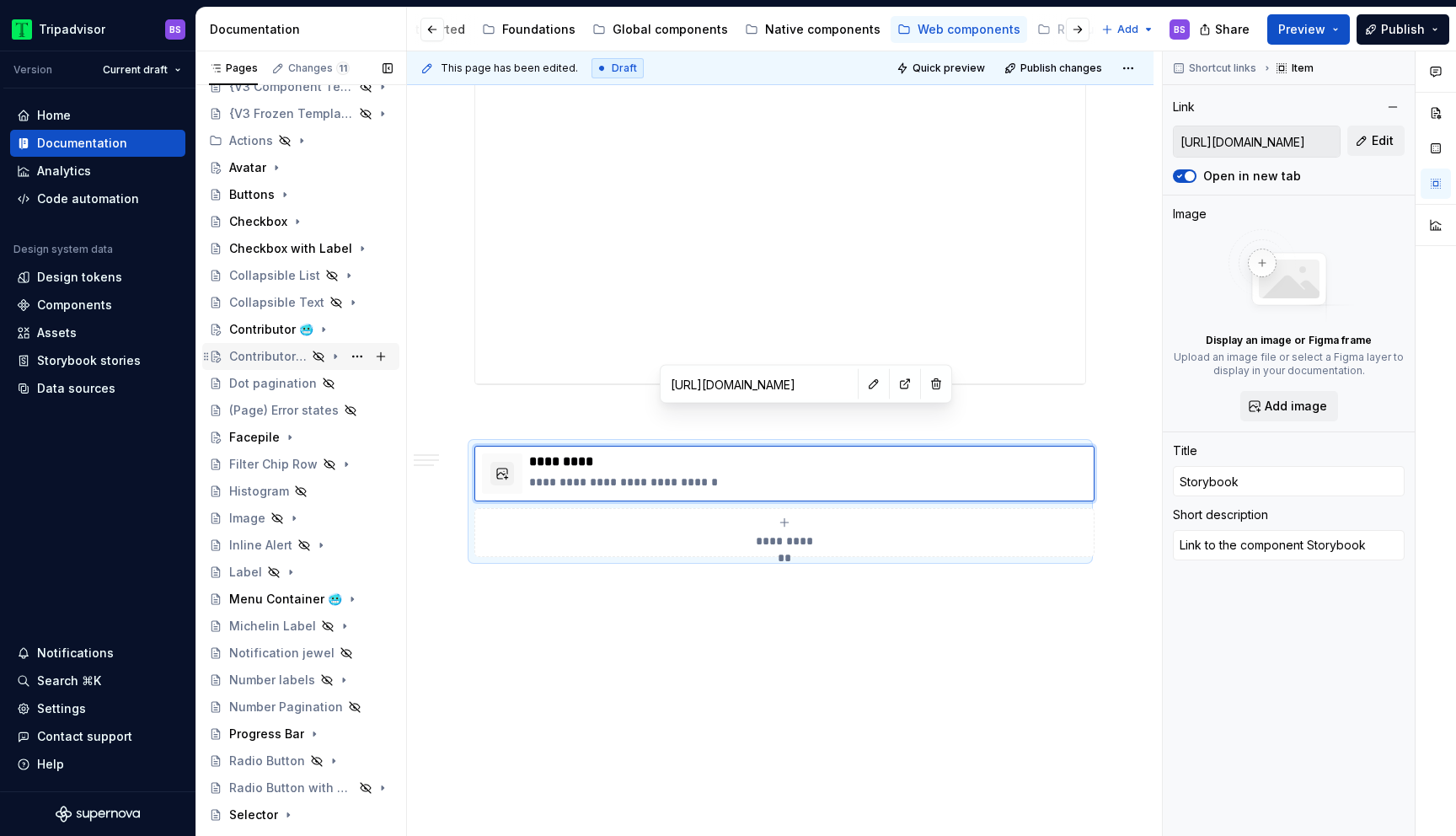
click at [338, 357] on icon "Page tree" at bounding box center [335, 357] width 13 height 13
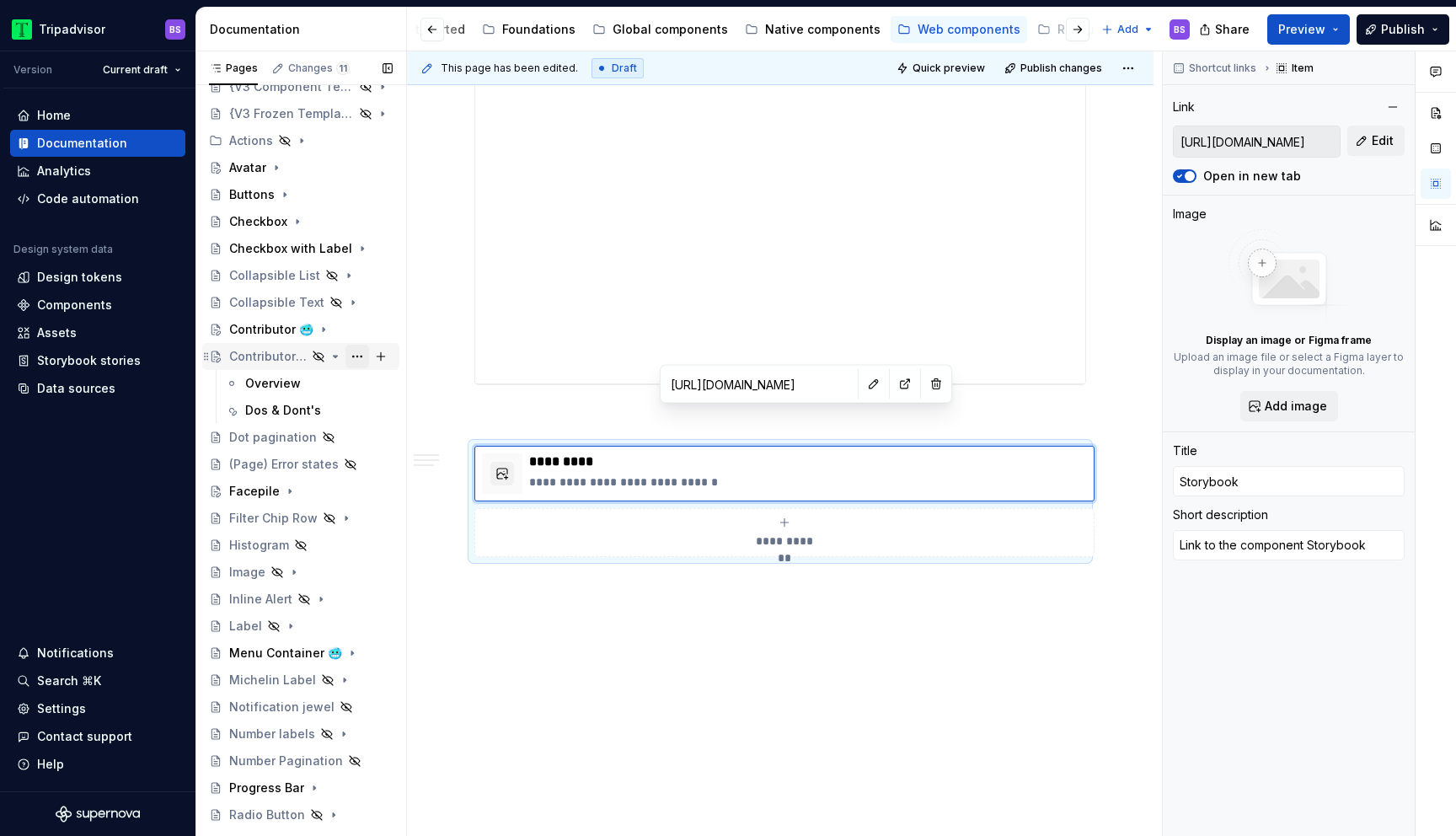
click at [359, 356] on button "Page tree" at bounding box center [356, 357] width 24 height 24
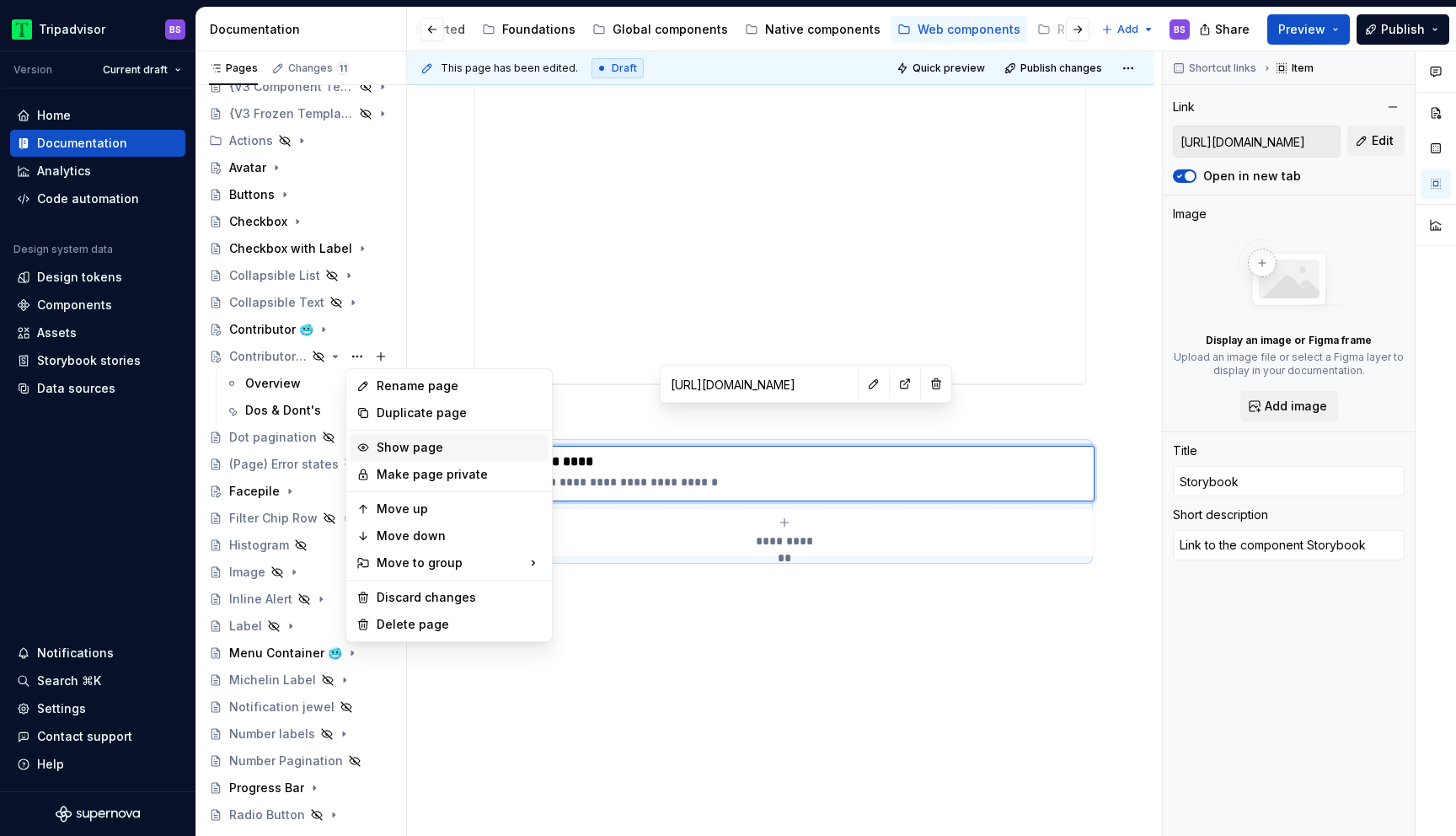
click at [397, 444] on div "Show page" at bounding box center [458, 448] width 165 height 17
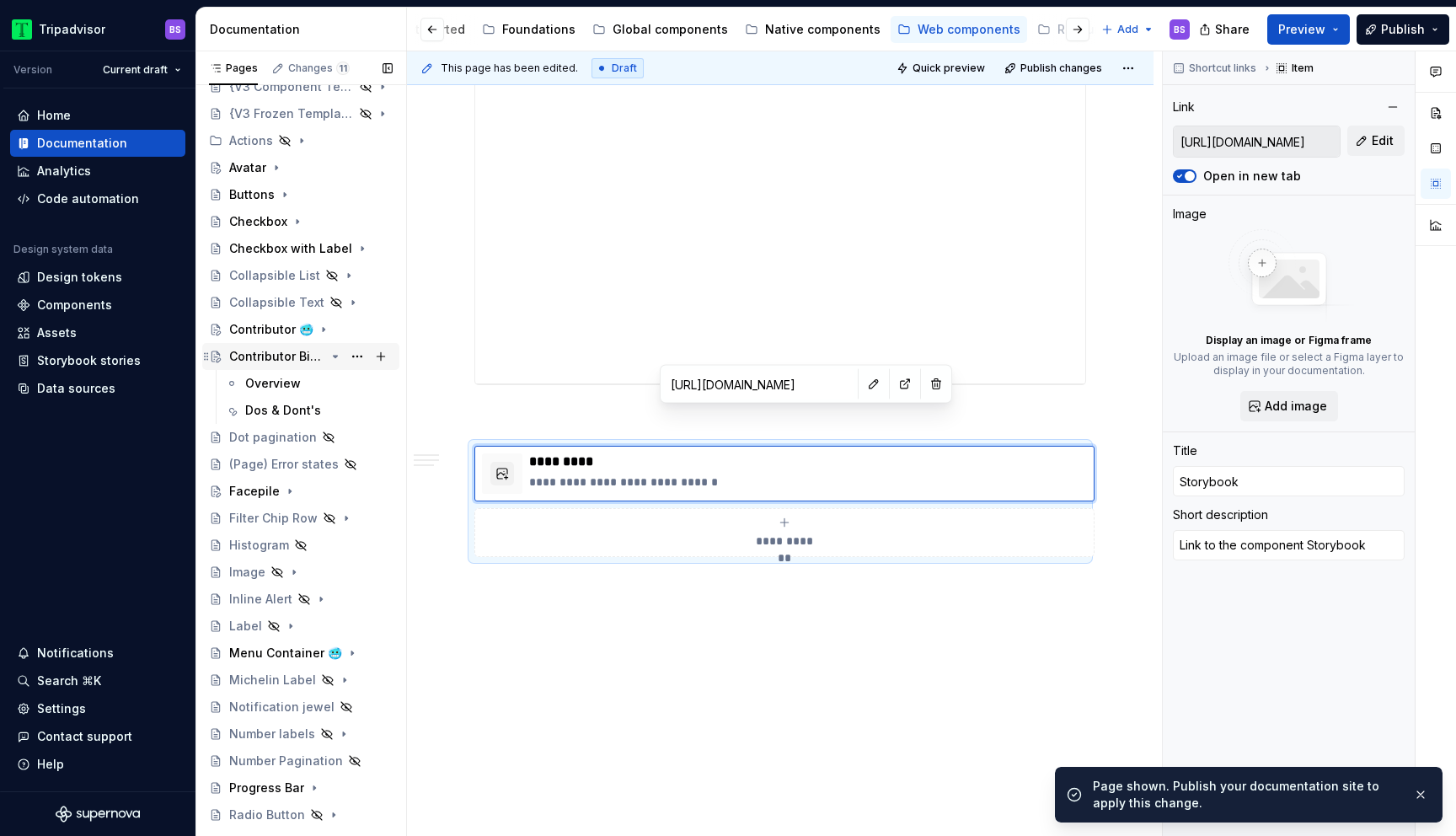
click at [297, 357] on div "Contributor Bio 🥶" at bounding box center [276, 357] width 96 height 17
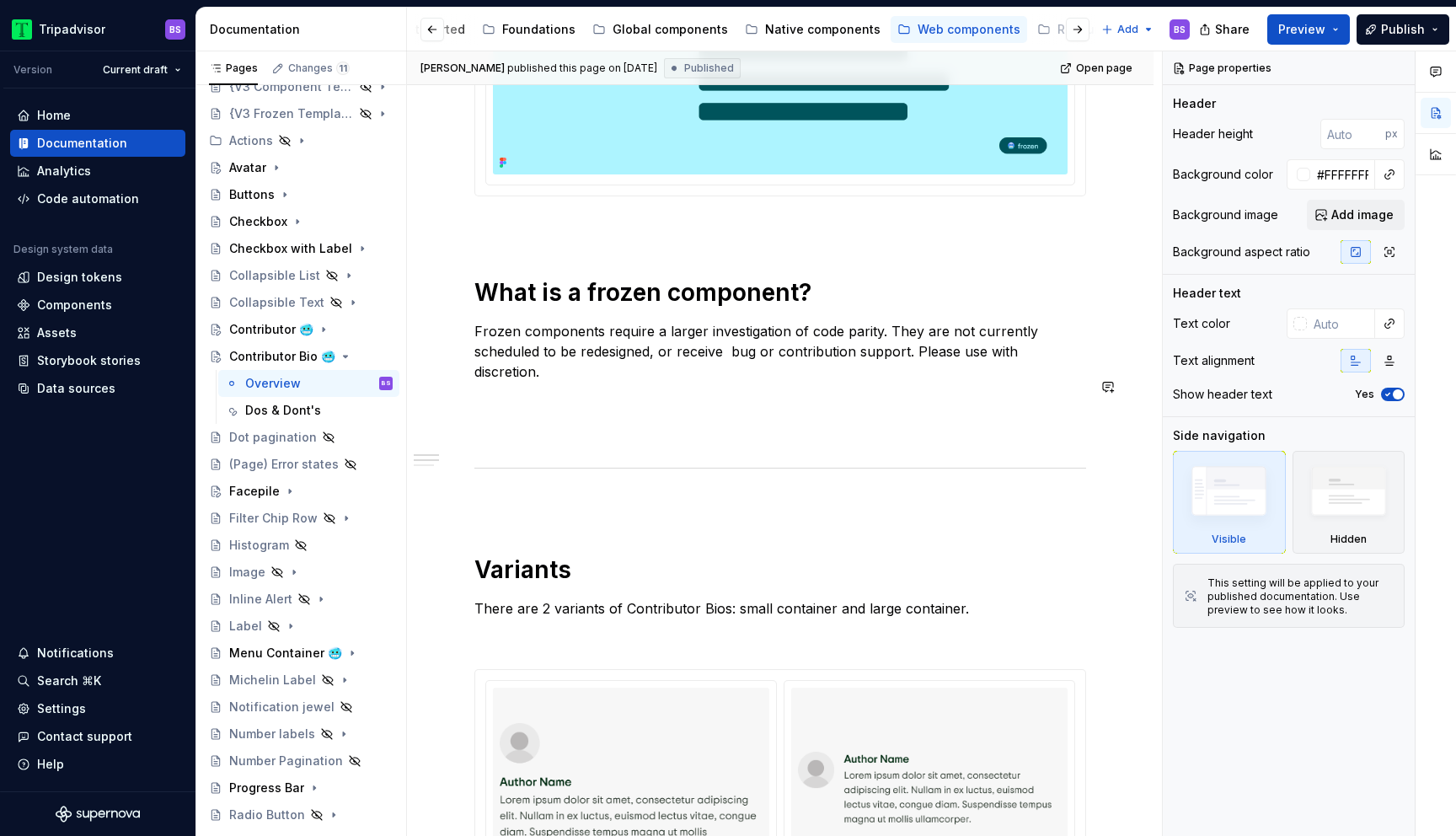
scroll to position [835, 0]
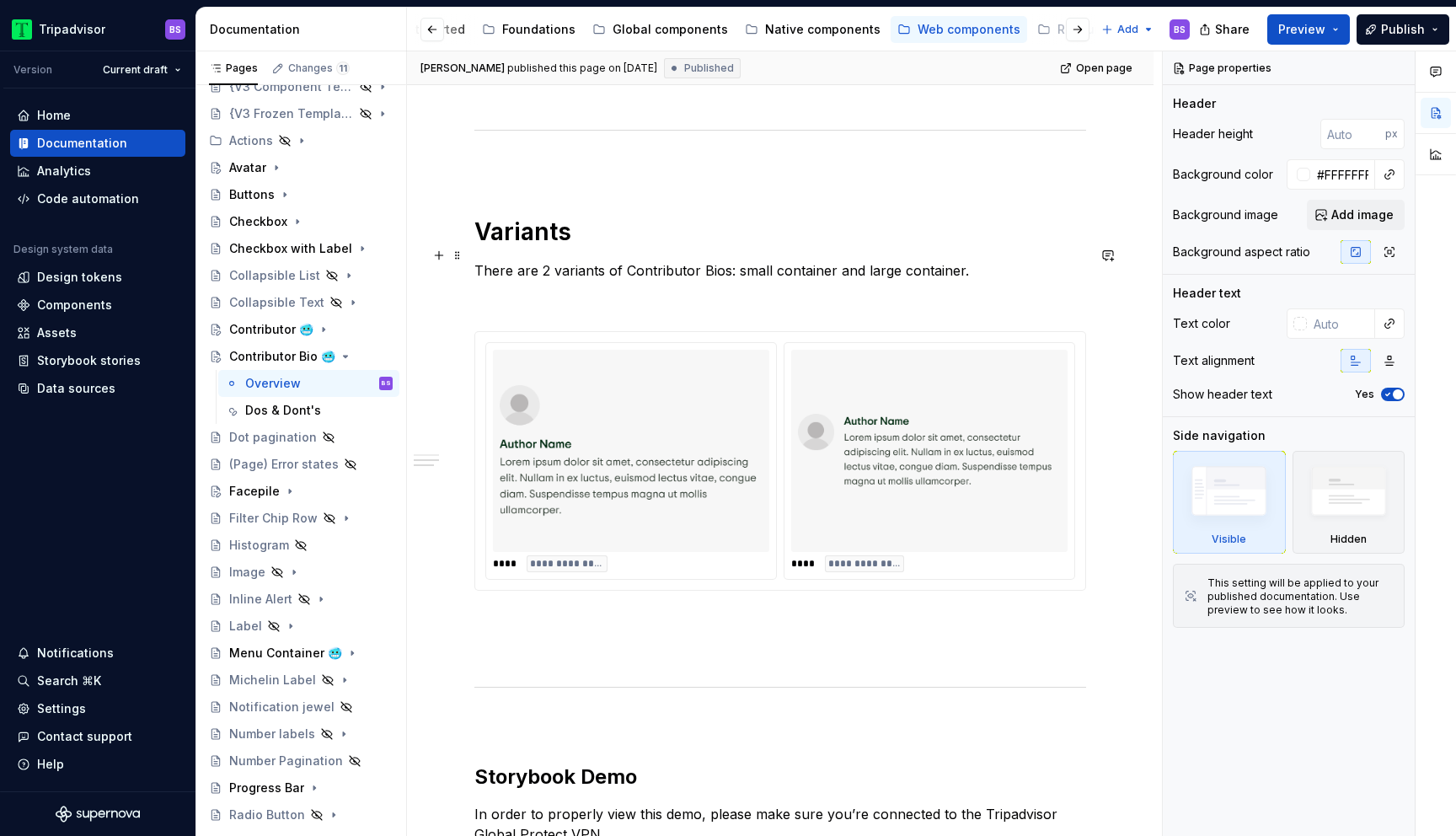
type textarea "*"
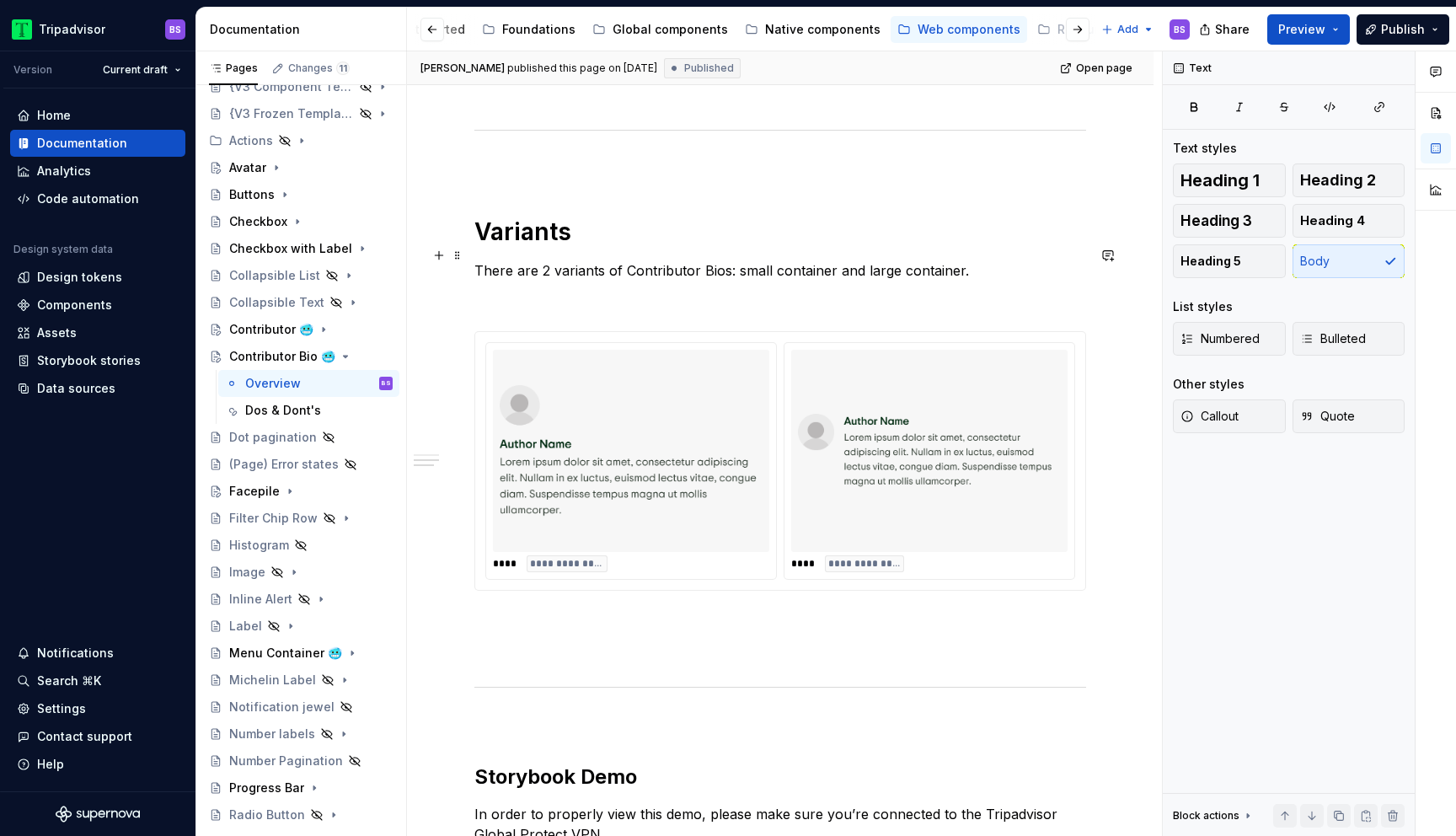
click at [740, 260] on p "There are 2 variants of Contributor Bios: small container and large container." at bounding box center [780, 270] width 612 height 20
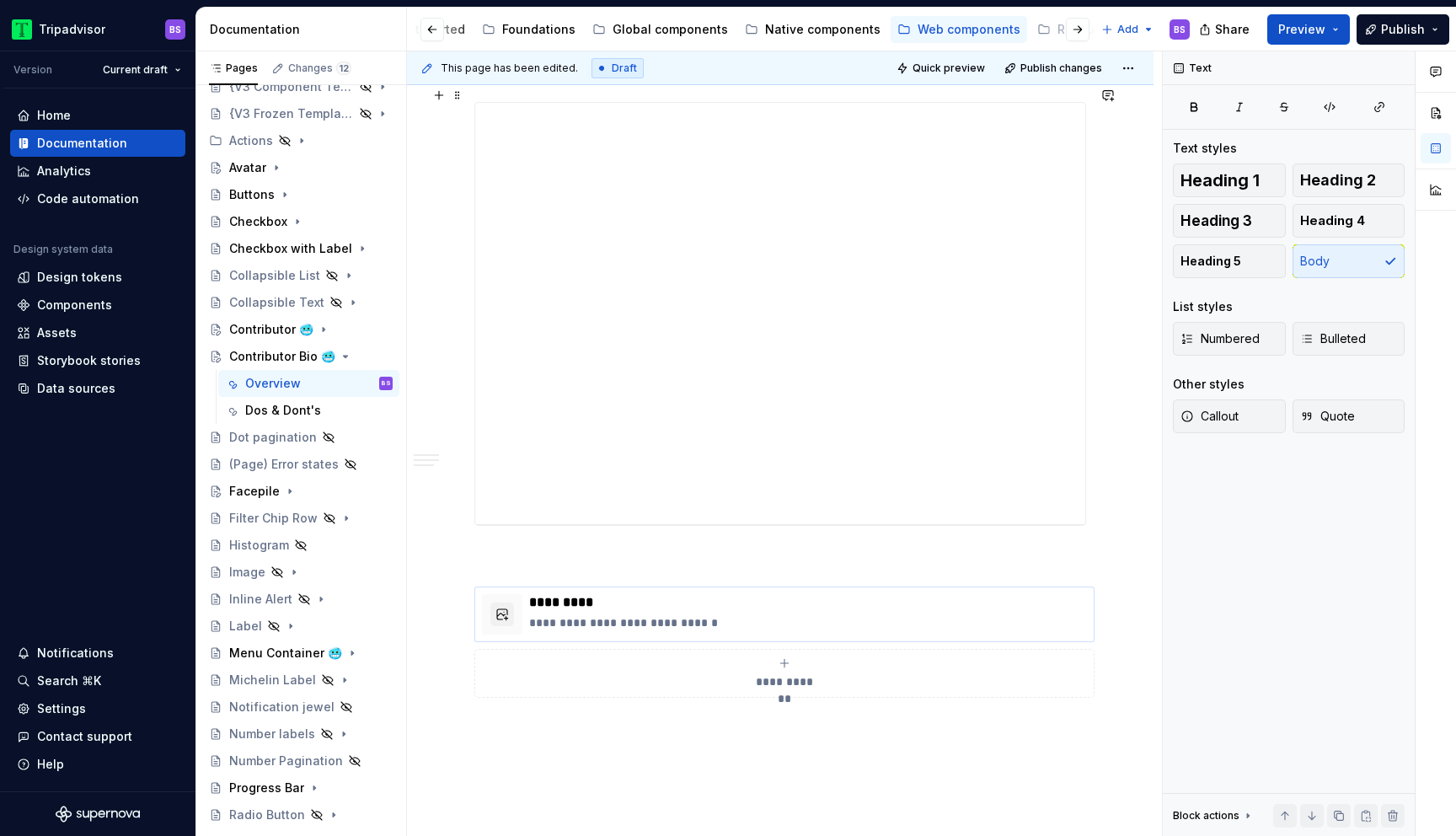
scroll to position [1646, 0]
click at [693, 597] on p "**********" at bounding box center [807, 605] width 557 height 17
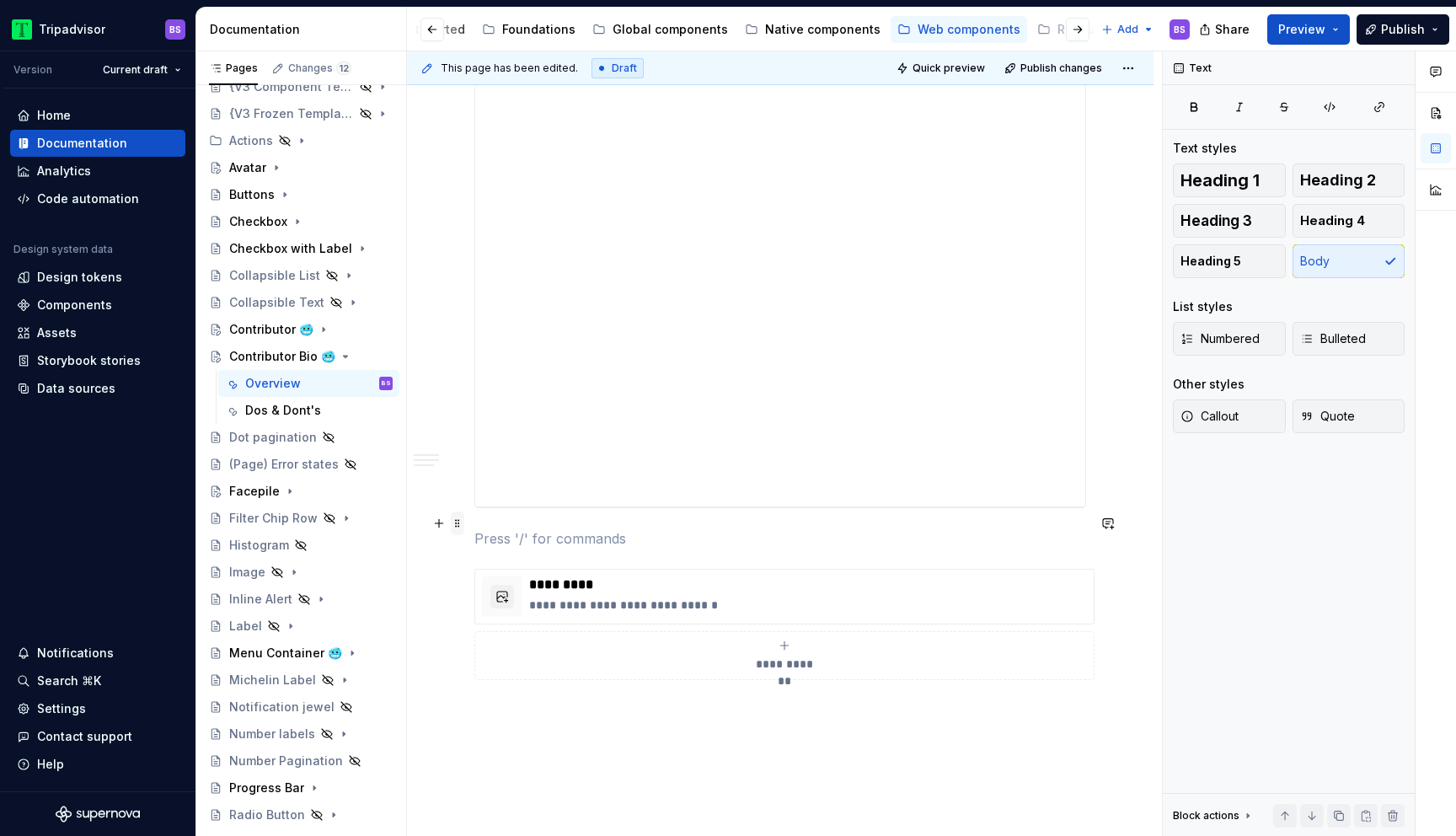
click at [455, 521] on span at bounding box center [457, 523] width 13 height 24
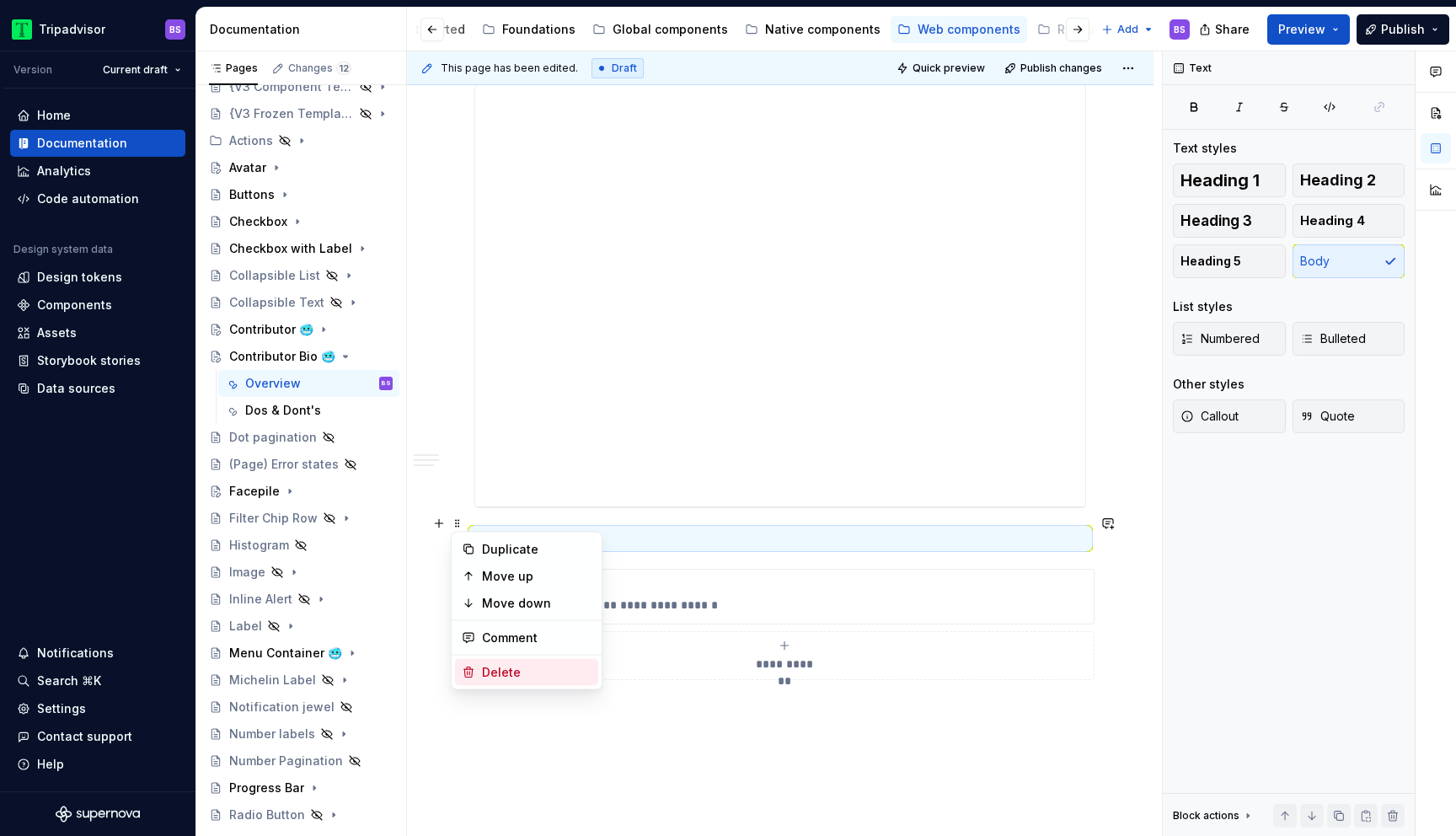
click at [517, 671] on div "Delete" at bounding box center [536, 673] width 110 height 17
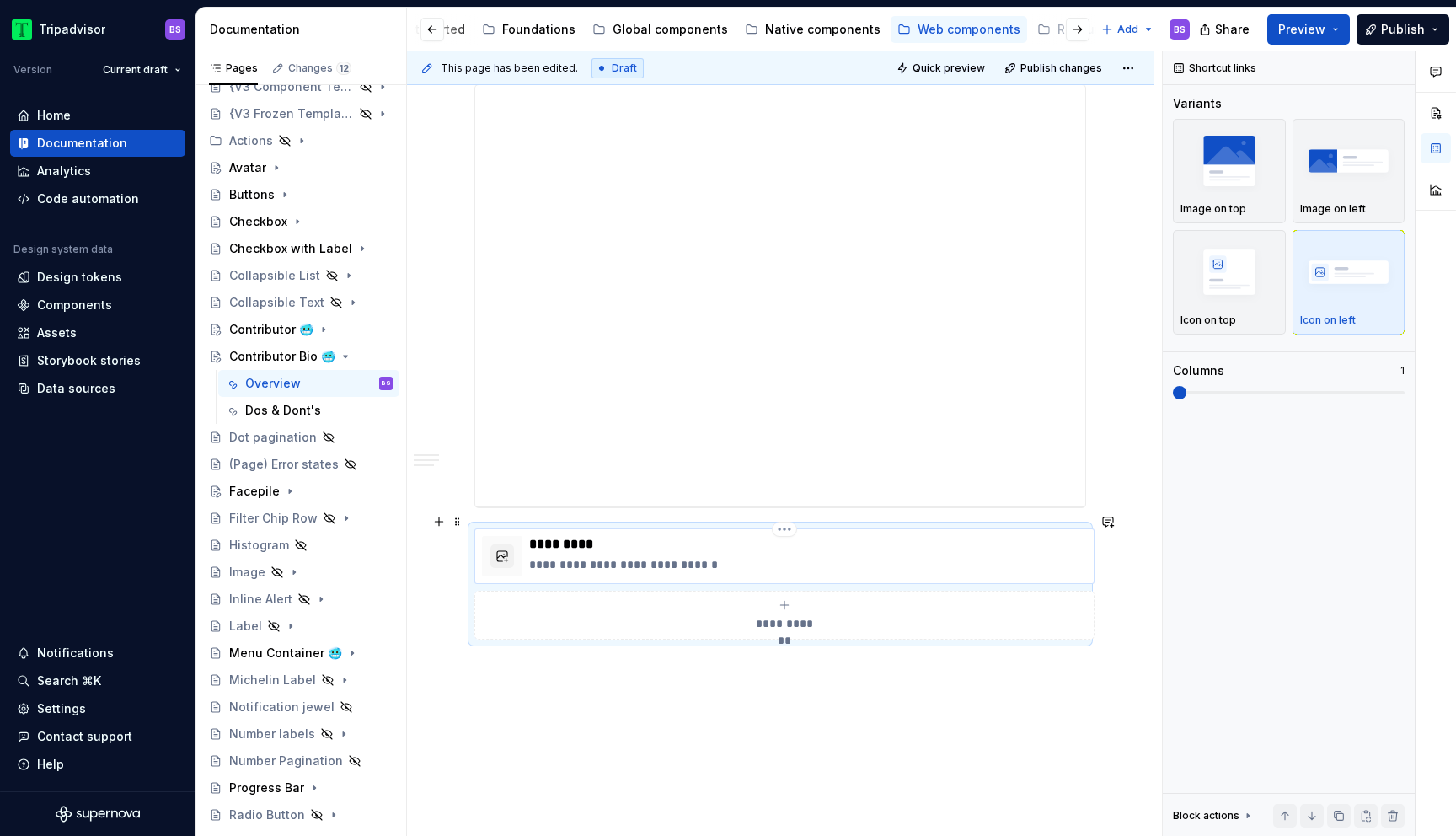
click at [617, 556] on p "**********" at bounding box center [807, 564] width 557 height 17
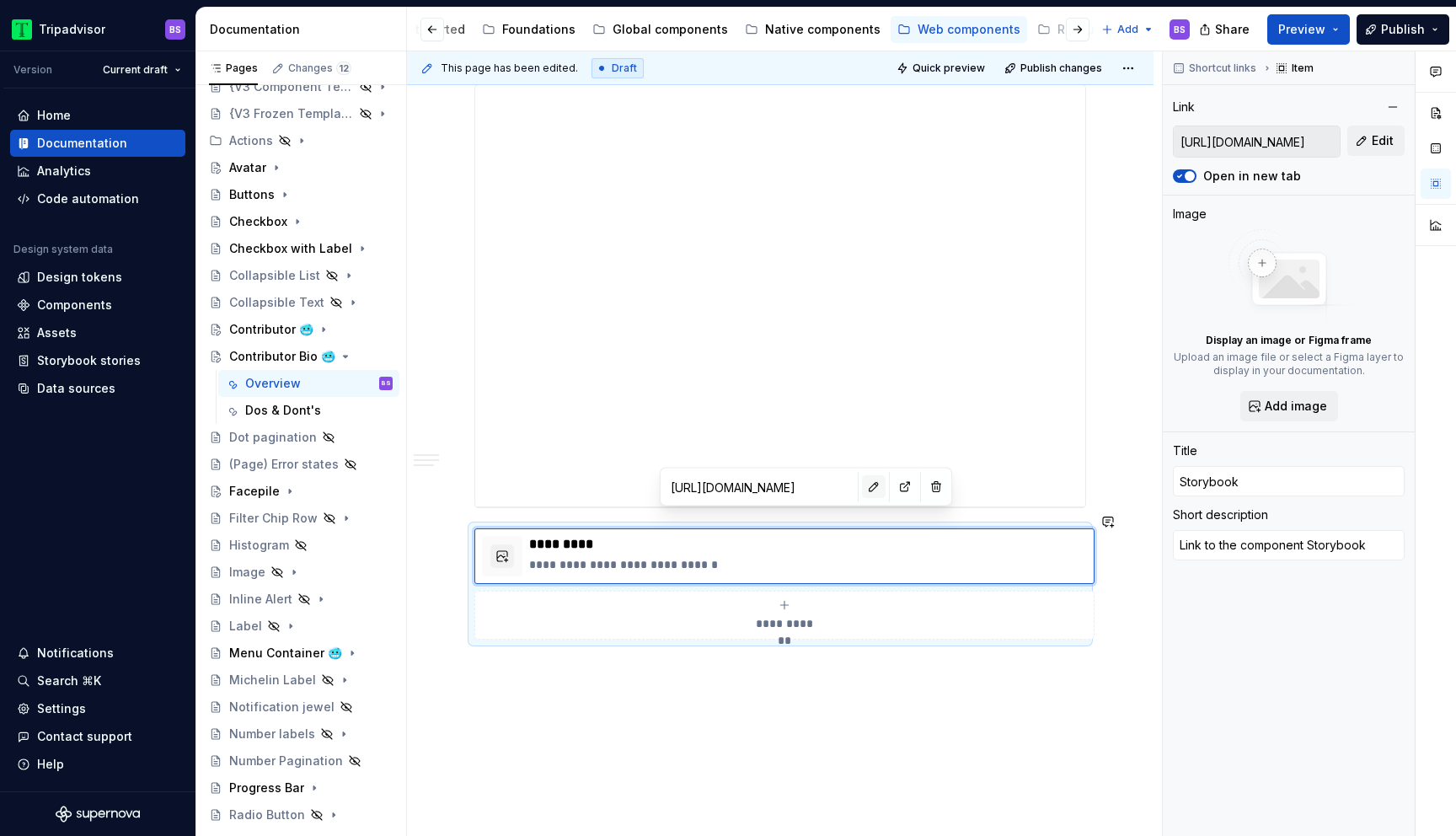
click at [861, 487] on button "button" at bounding box center [873, 487] width 24 height 24
type textarea "*"
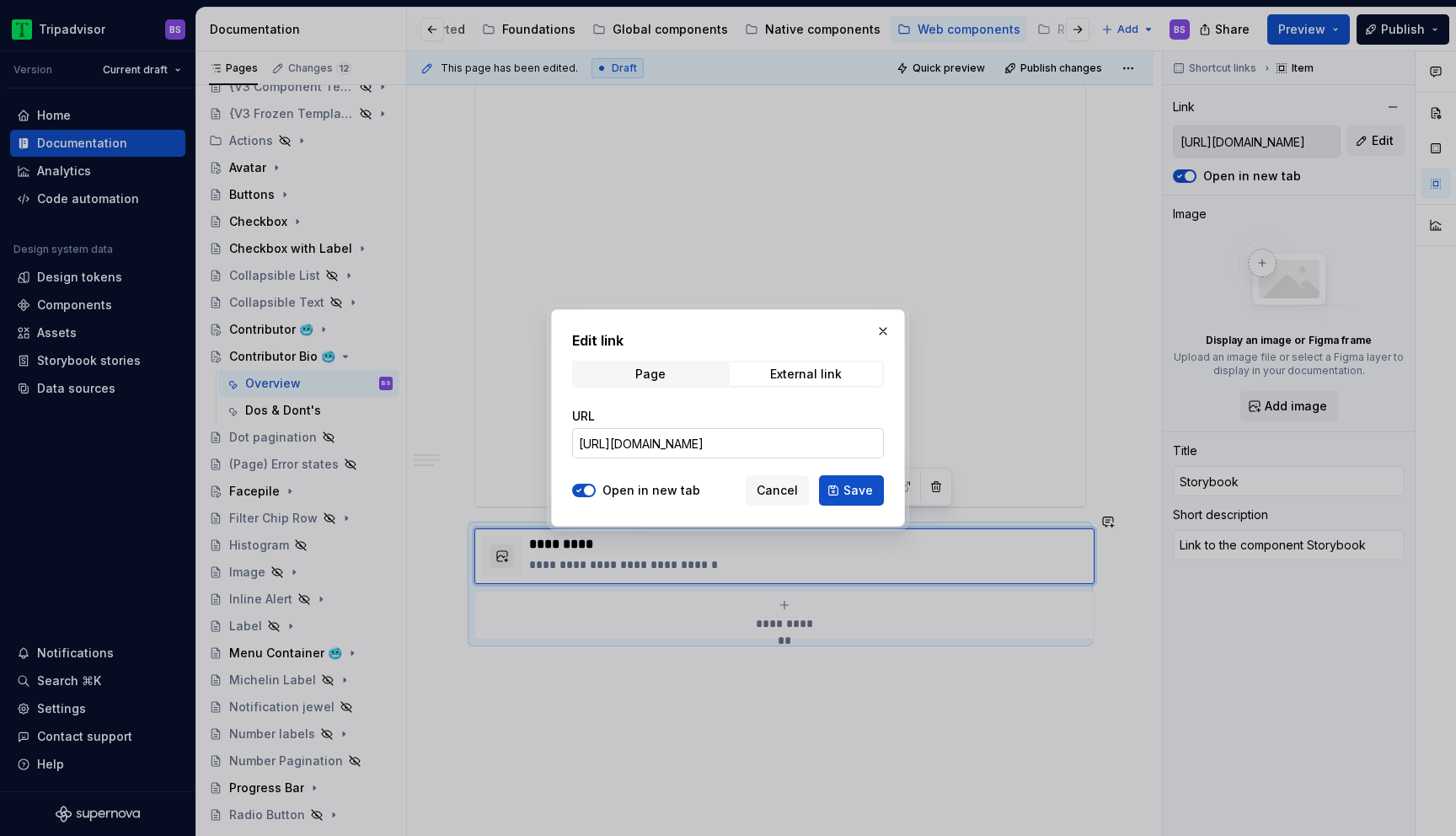
click at [802, 436] on input "[URL][DOMAIN_NAME]" at bounding box center [727, 443] width 312 height 31
paste input "design-system-frozen.contributor_packages_design-system-frozen_contributor_Cont…"
type input "[URL][DOMAIN_NAME]"
click at [855, 501] on button "Save" at bounding box center [851, 491] width 65 height 31
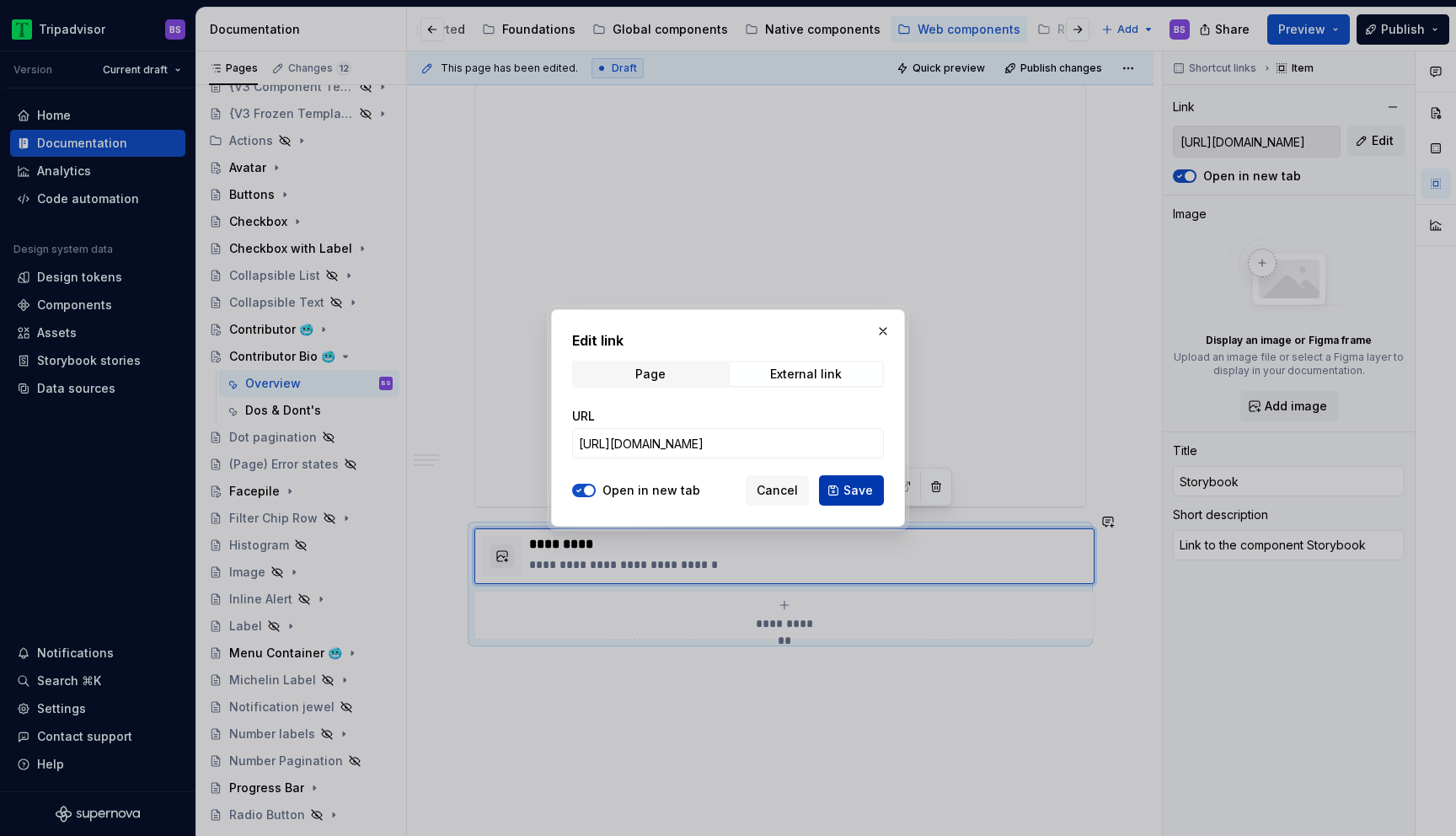
type textarea "*"
type input "[URL][DOMAIN_NAME]"
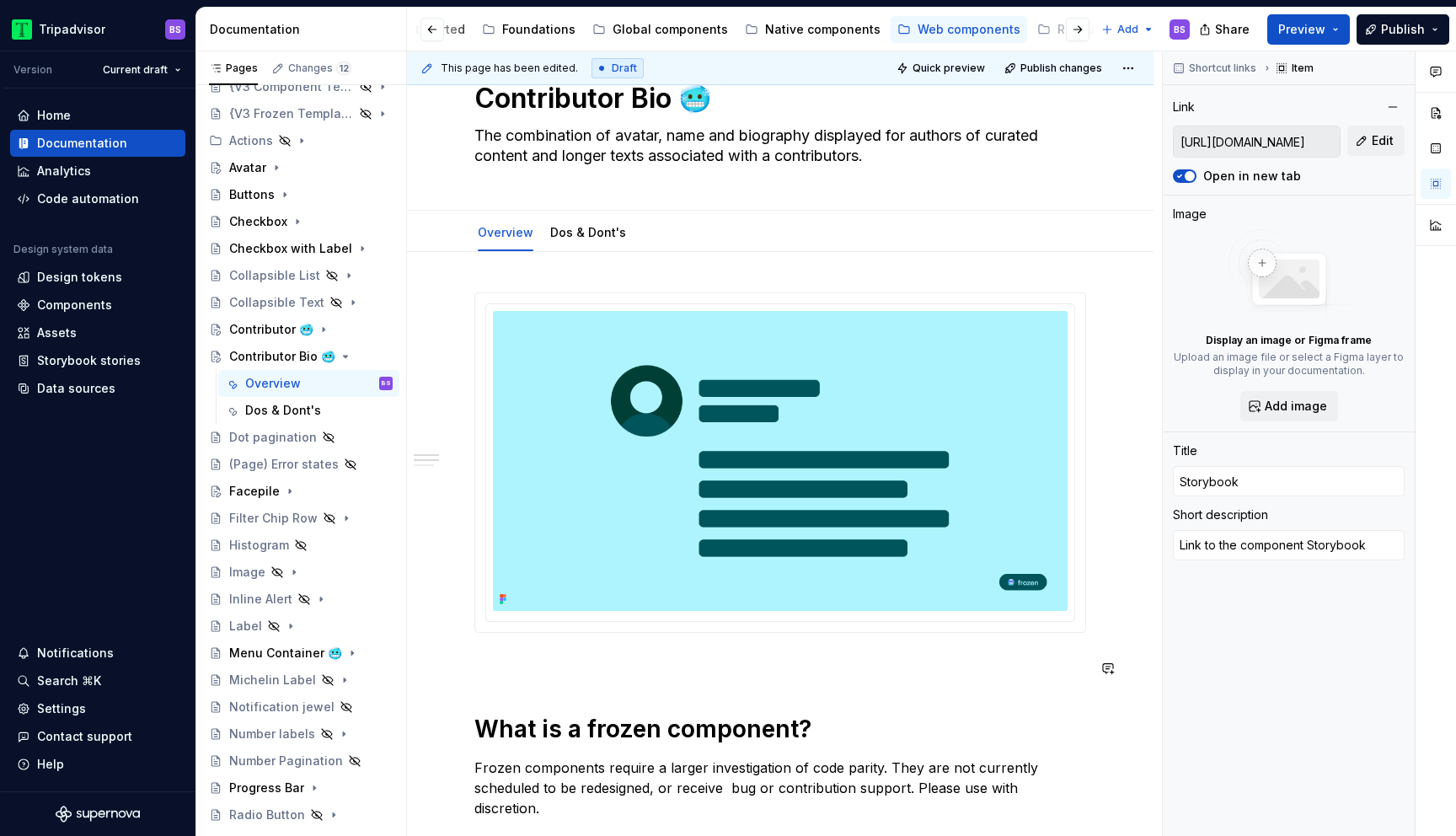
scroll to position [0, 0]
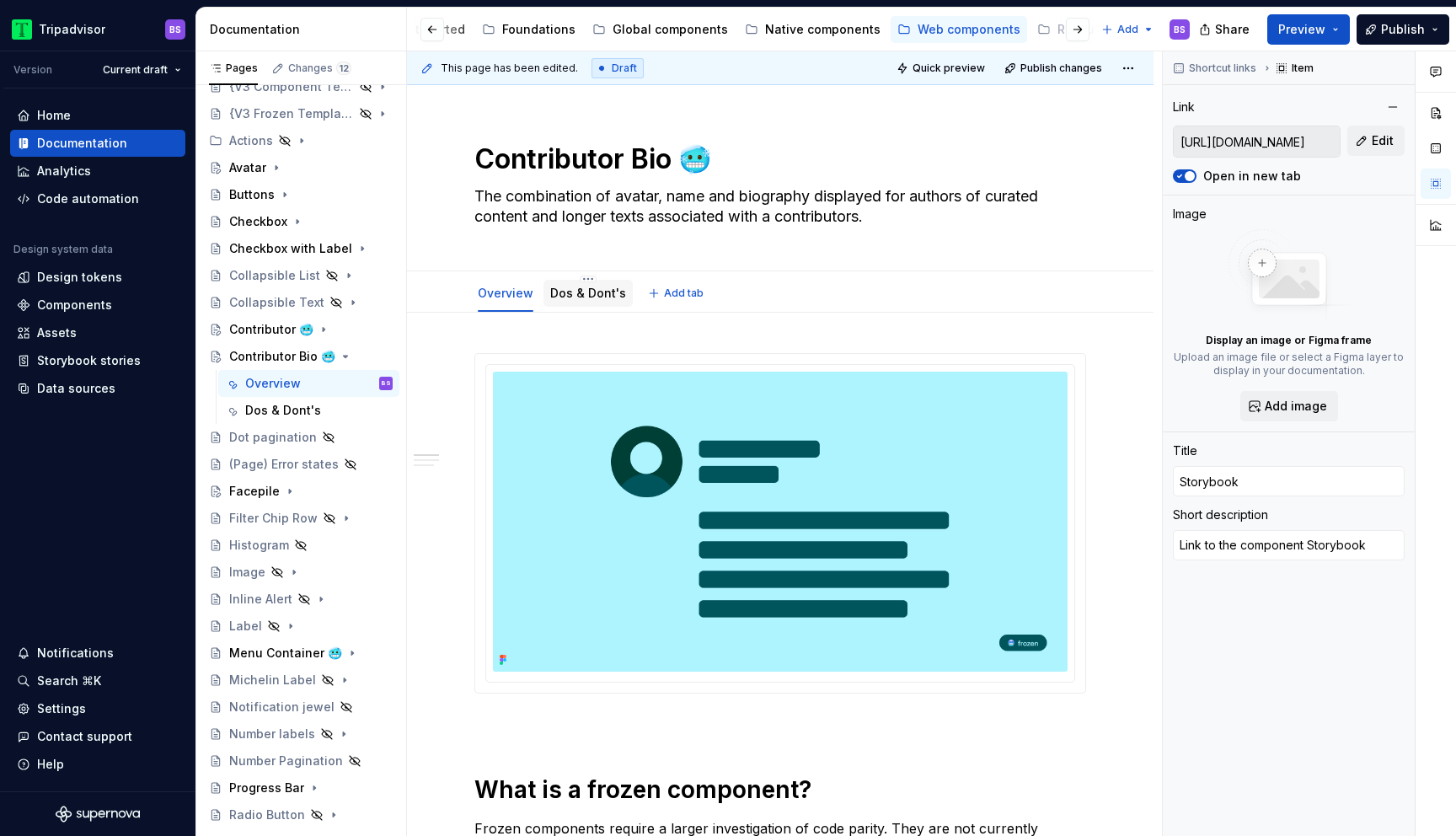
click at [568, 287] on link "Dos & Dont's" at bounding box center [588, 293] width 76 height 14
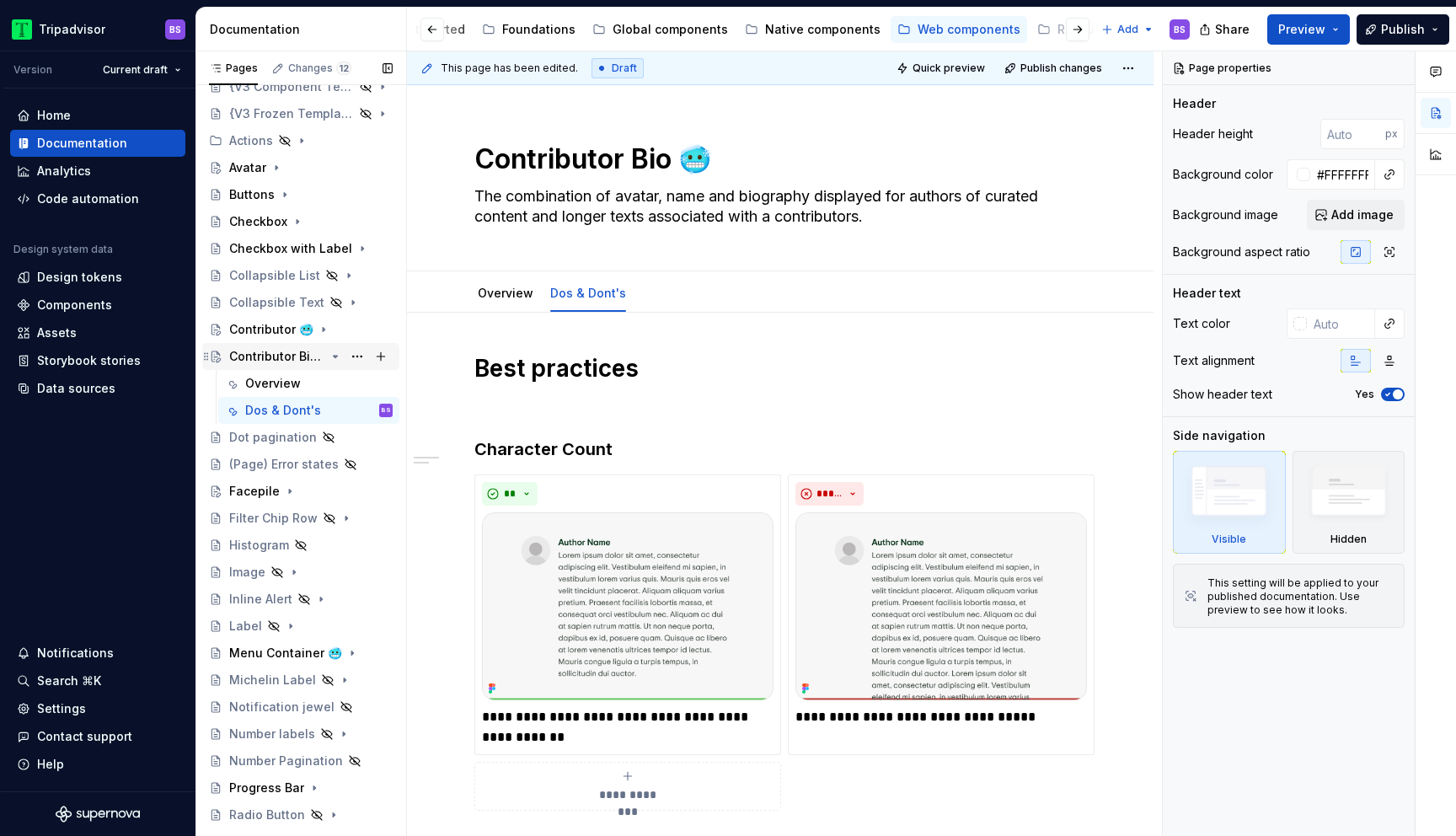
click at [332, 357] on icon "Page tree" at bounding box center [335, 357] width 13 height 13
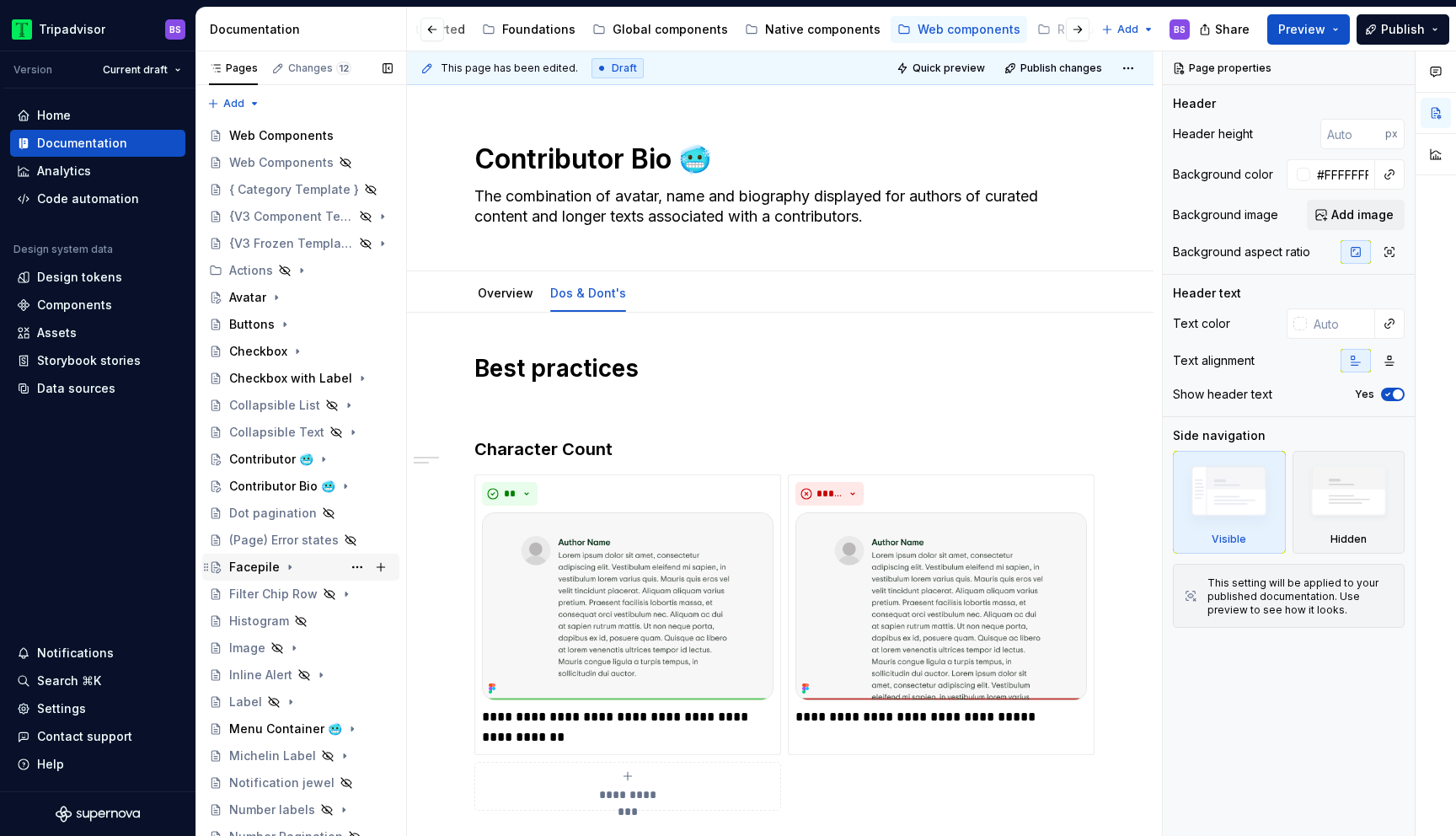
scroll to position [684, 0]
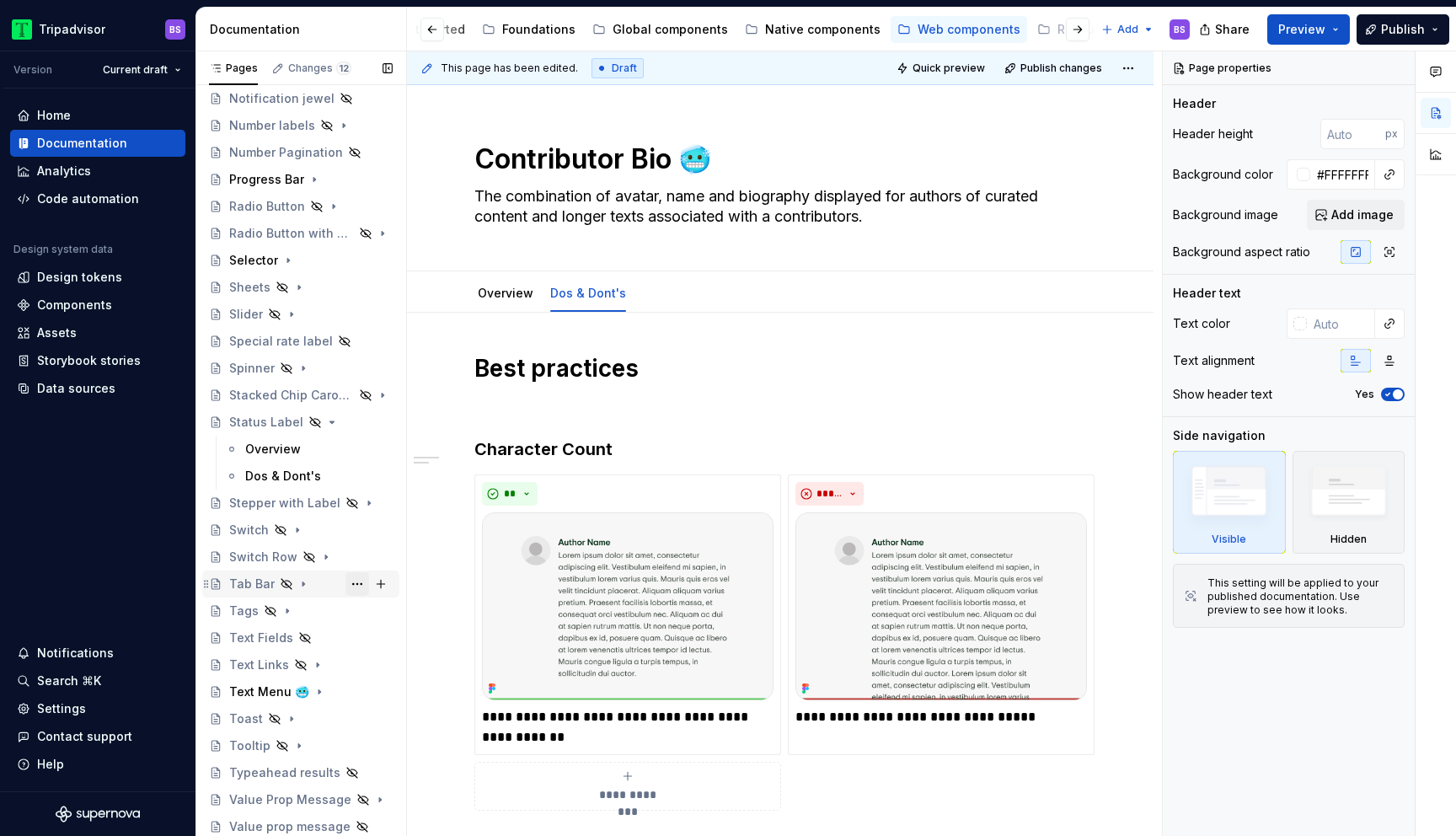
click at [351, 584] on button "Page tree" at bounding box center [356, 583] width 24 height 24
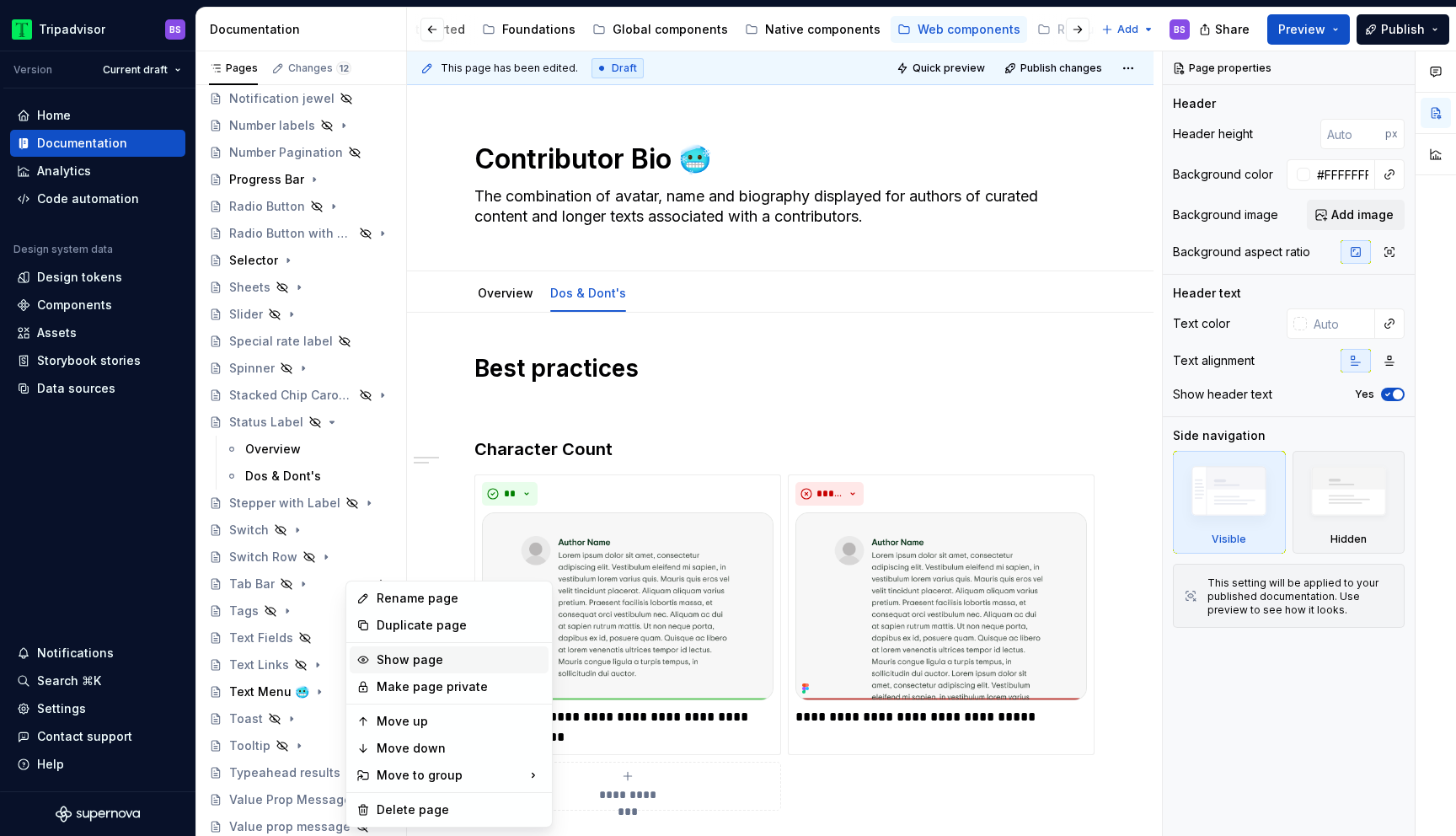
click at [384, 654] on div "Show page" at bounding box center [458, 660] width 165 height 17
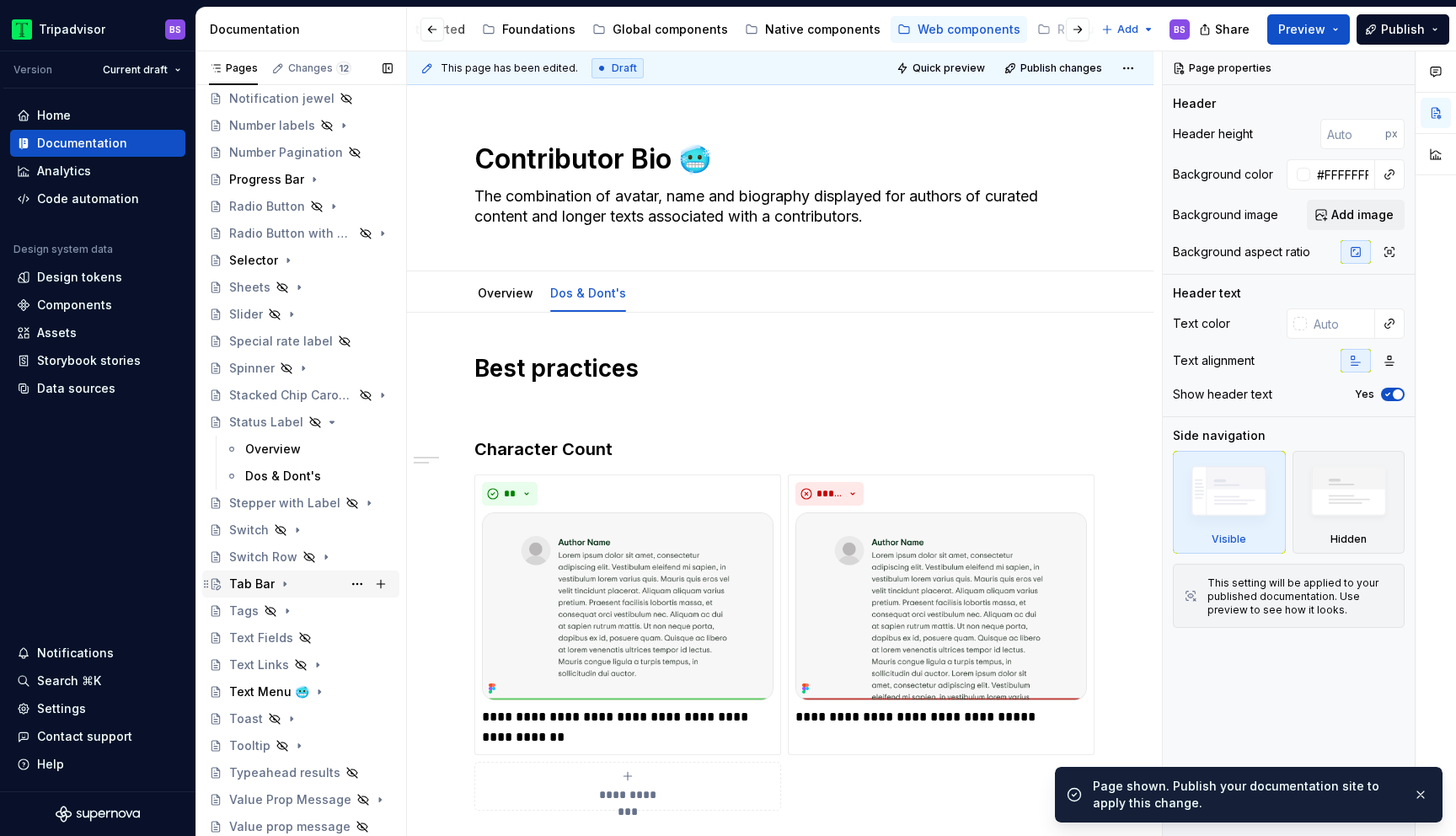
click at [284, 582] on icon "Page tree" at bounding box center [285, 584] width 13 height 13
click at [280, 585] on icon "Page tree" at bounding box center [285, 584] width 13 height 13
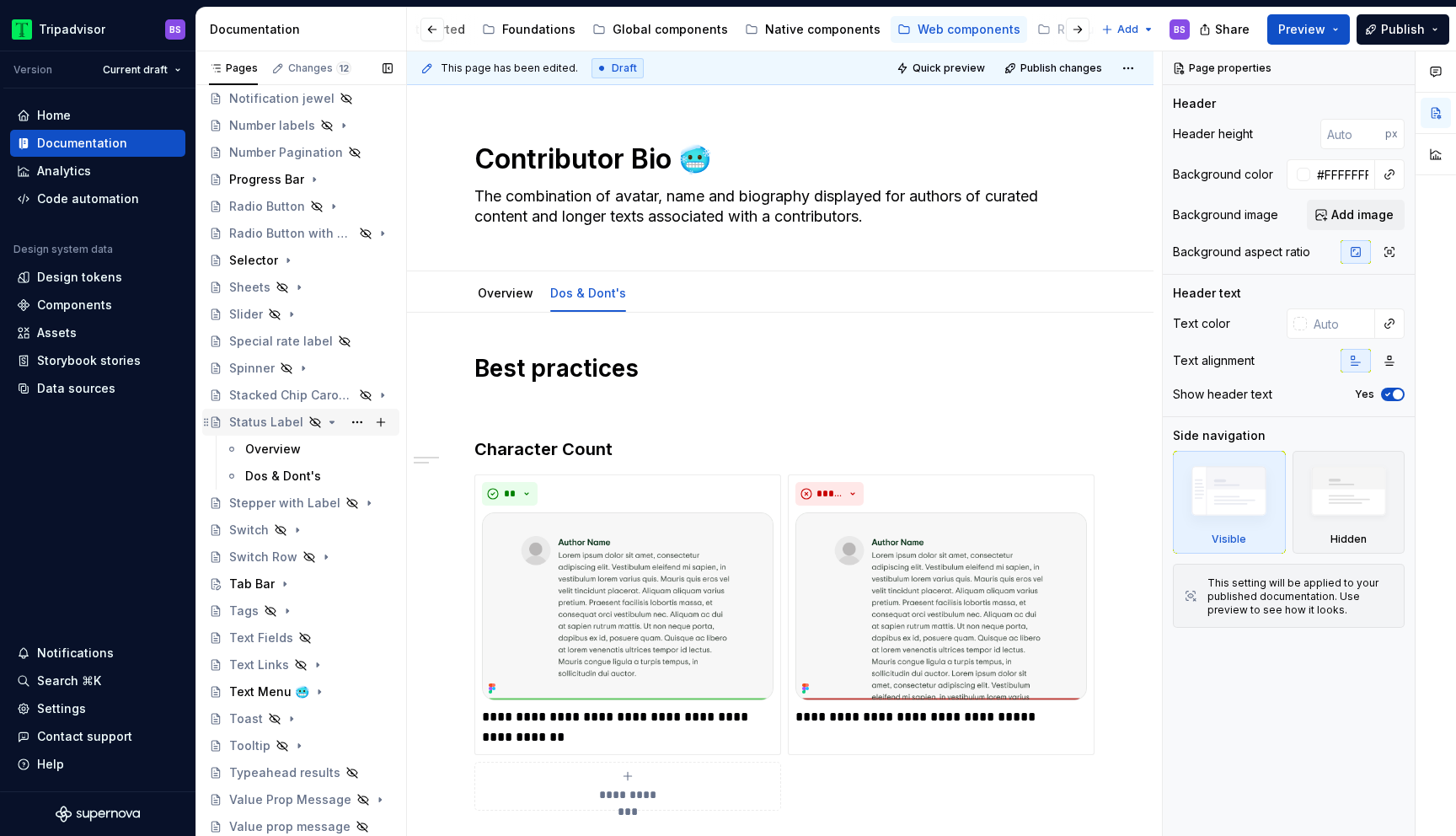
click at [325, 421] on icon "Page tree" at bounding box center [332, 422] width 13 height 13
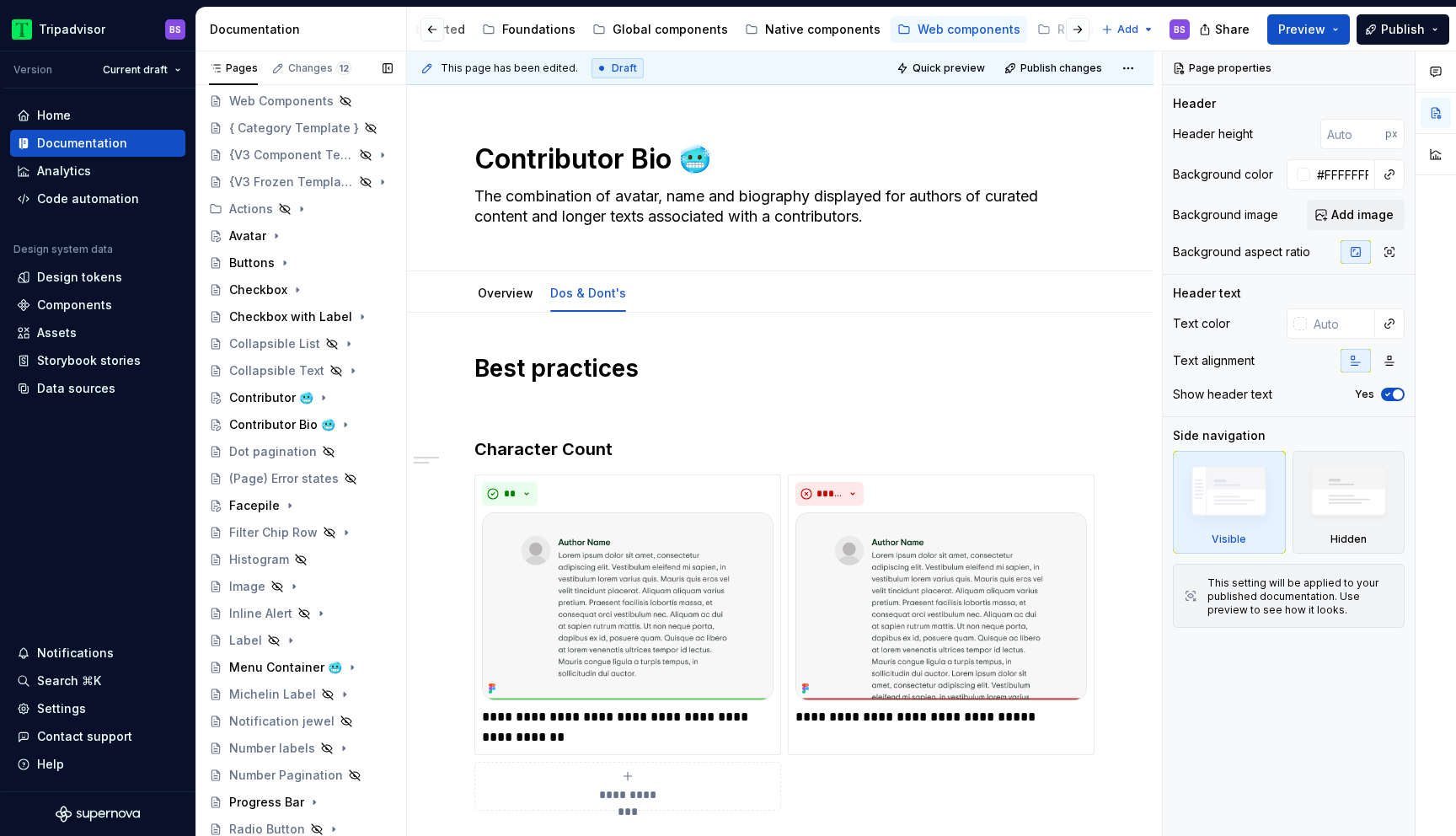
scroll to position [54, 0]
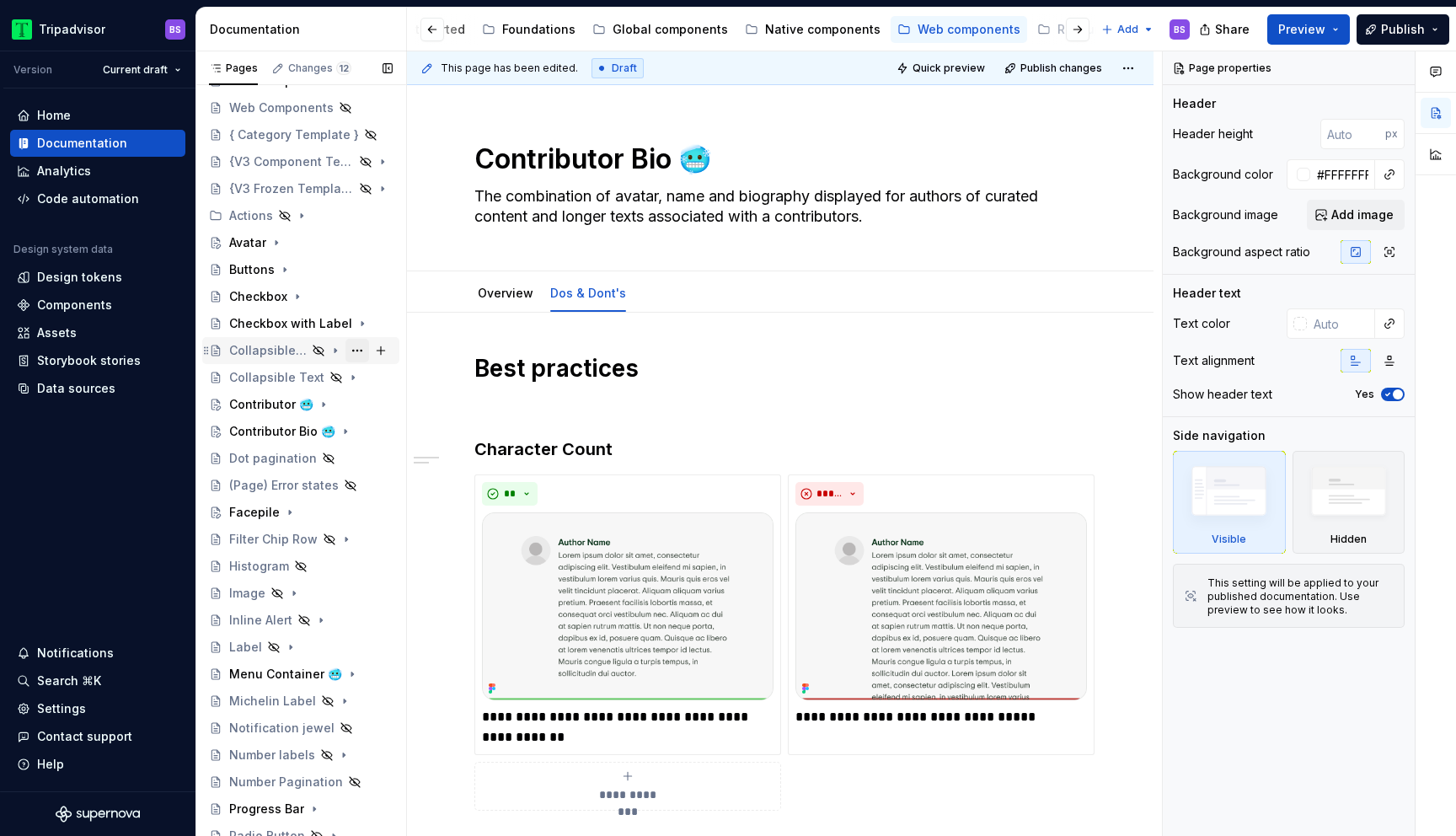
click at [353, 350] on button "Page tree" at bounding box center [356, 350] width 24 height 24
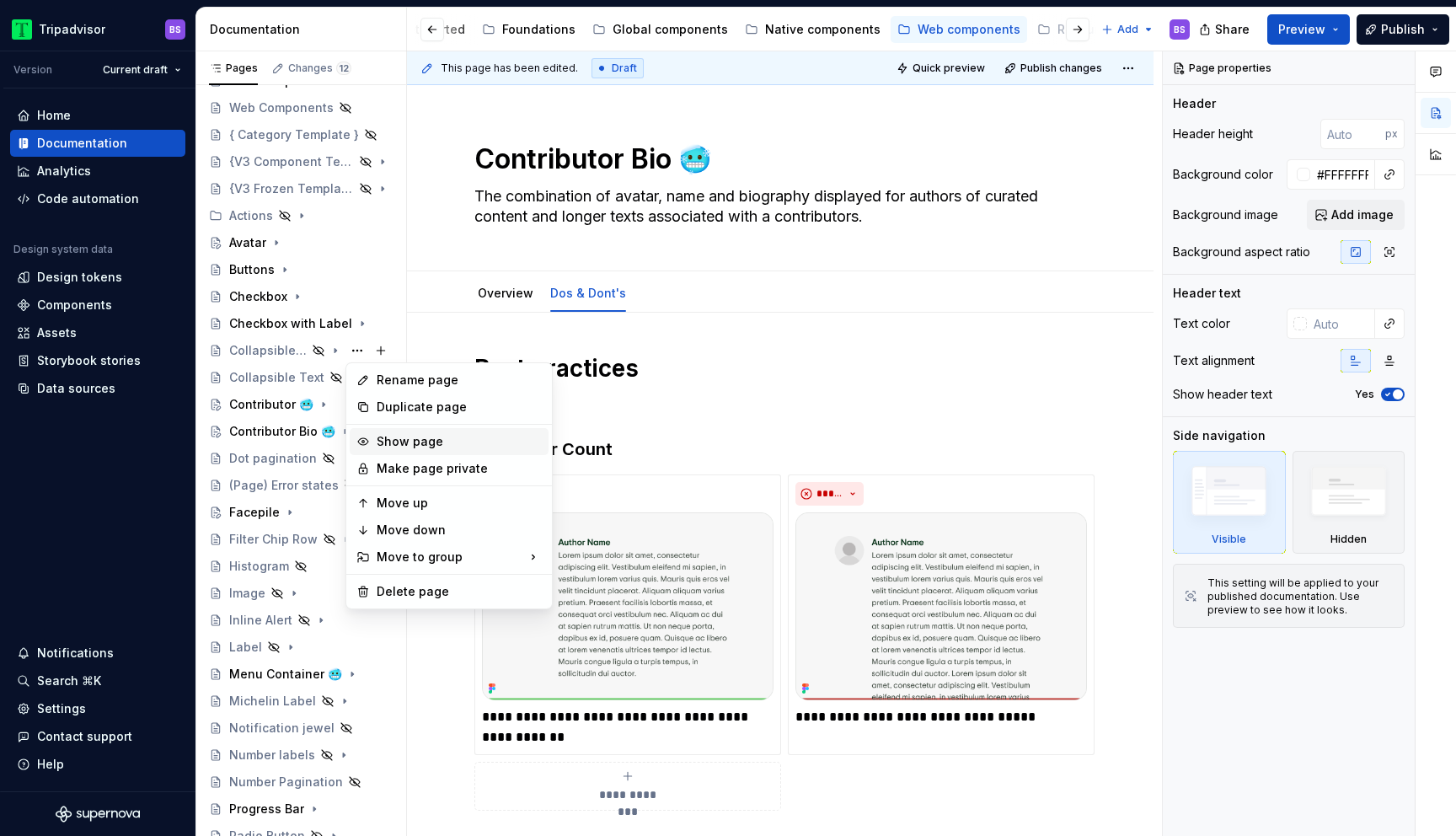
click at [392, 441] on div "Show page" at bounding box center [458, 441] width 165 height 17
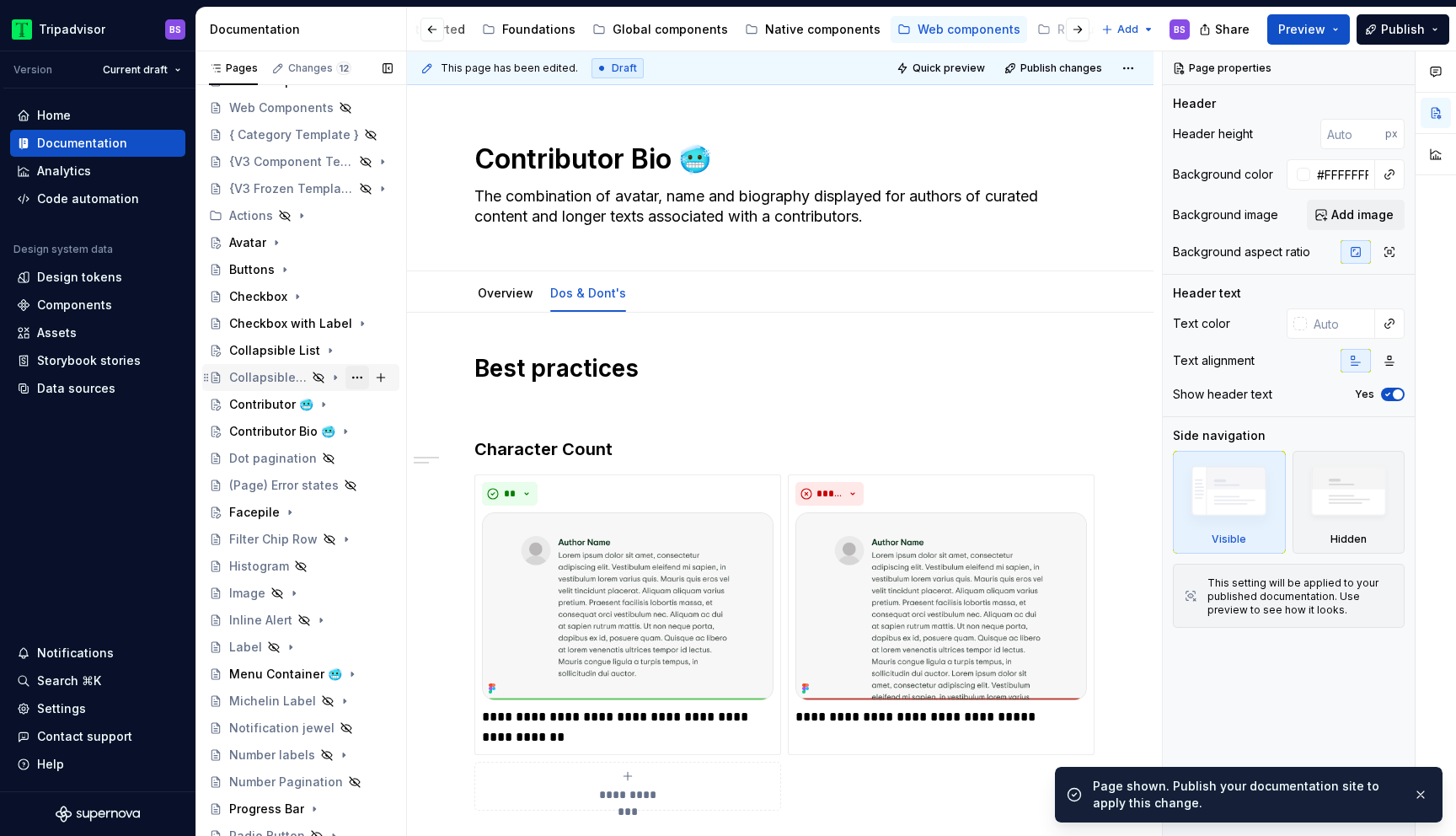
click at [360, 376] on button "Page tree" at bounding box center [356, 377] width 24 height 24
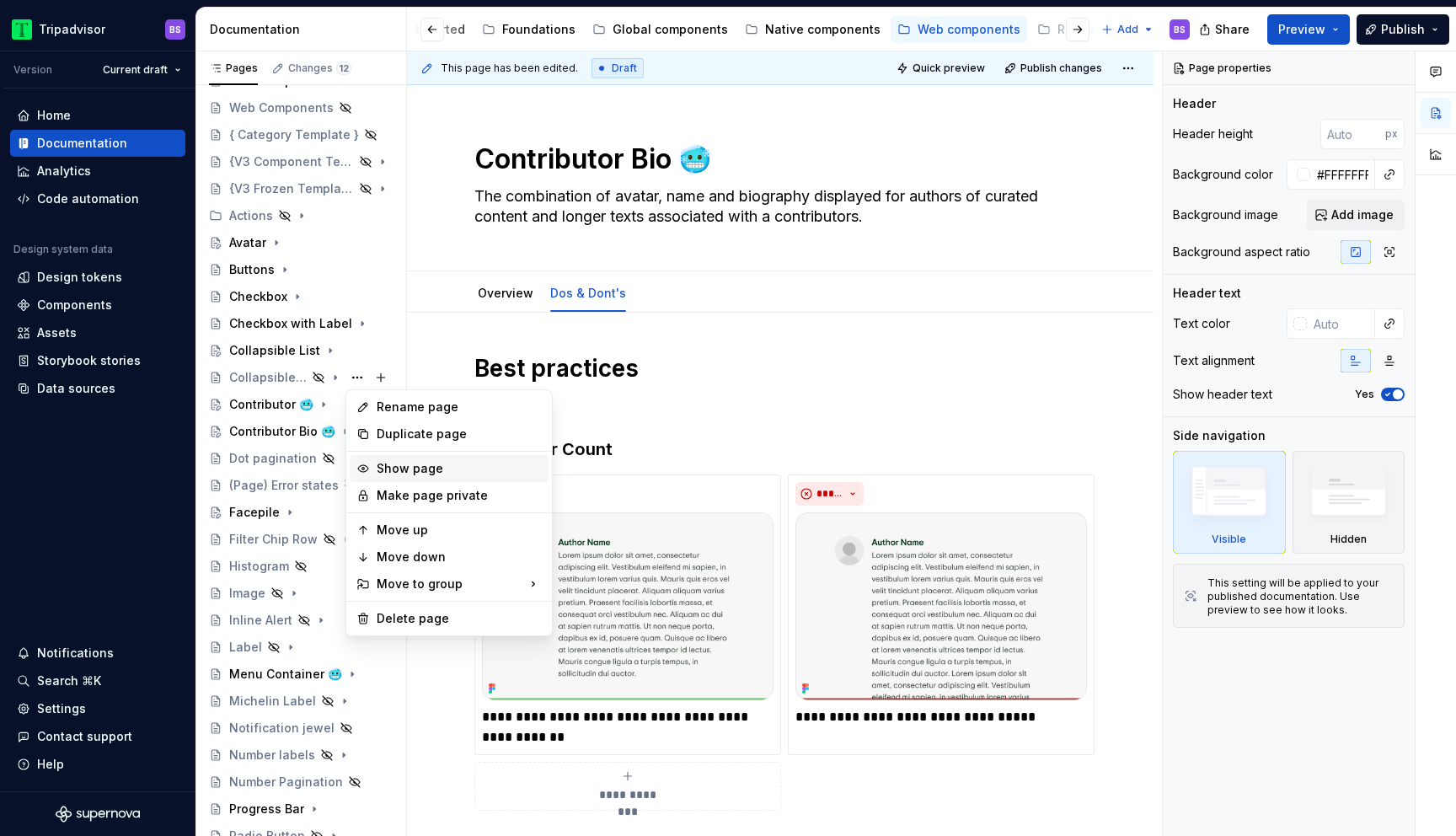
click at [405, 471] on div "Show page" at bounding box center [458, 469] width 165 height 17
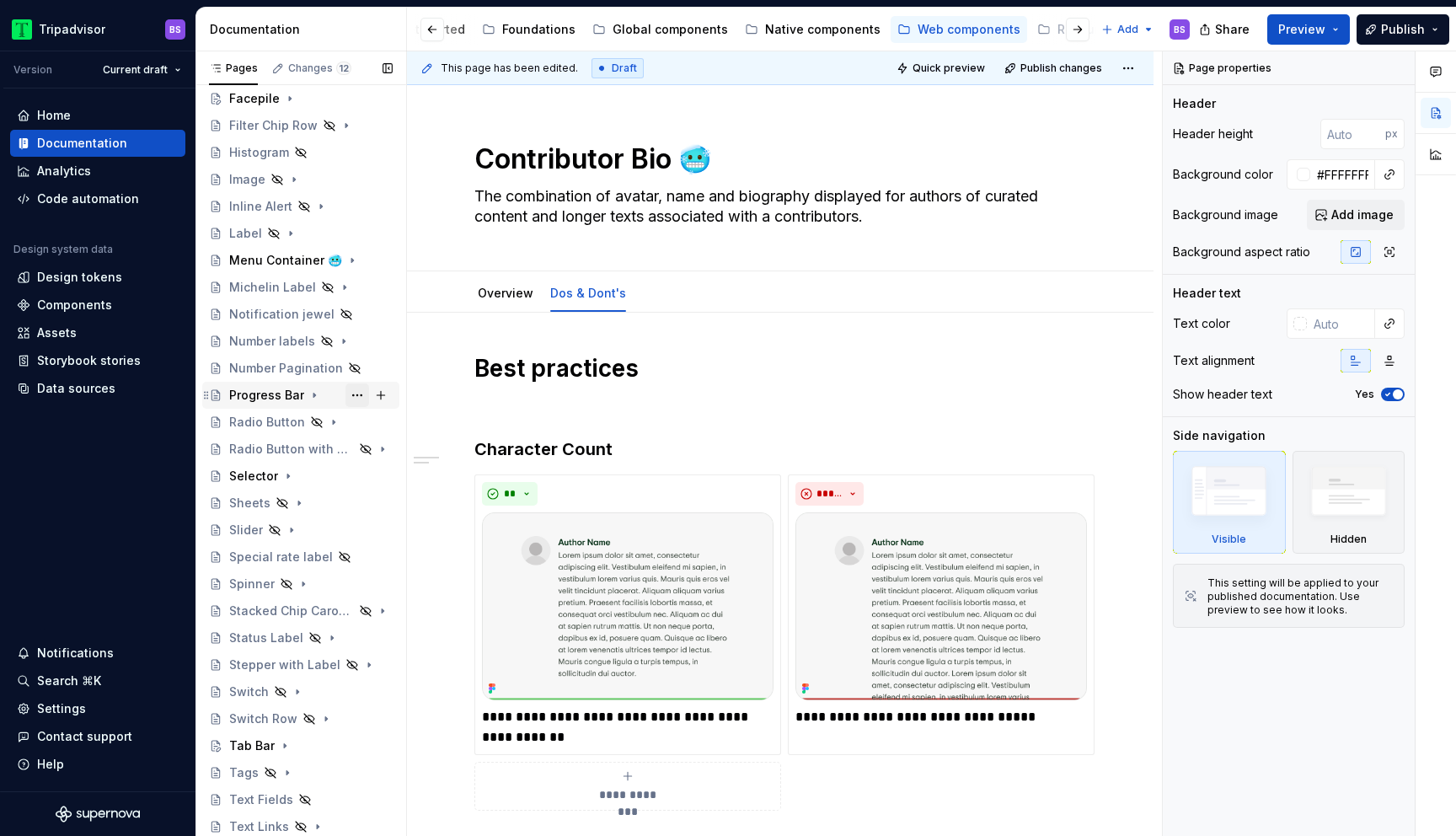
scroll to position [461, 0]
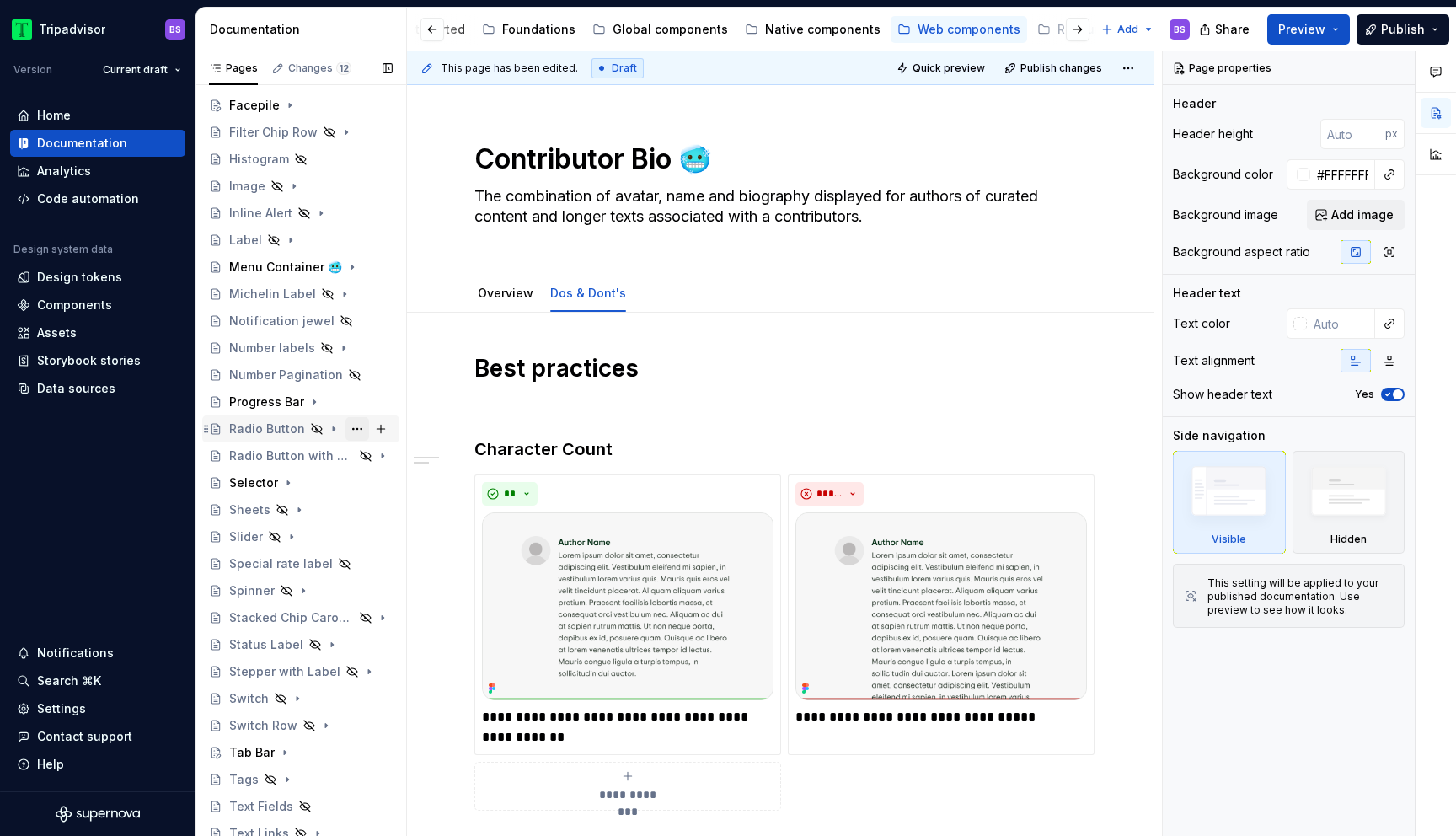
click at [359, 433] on button "Page tree" at bounding box center [356, 429] width 24 height 24
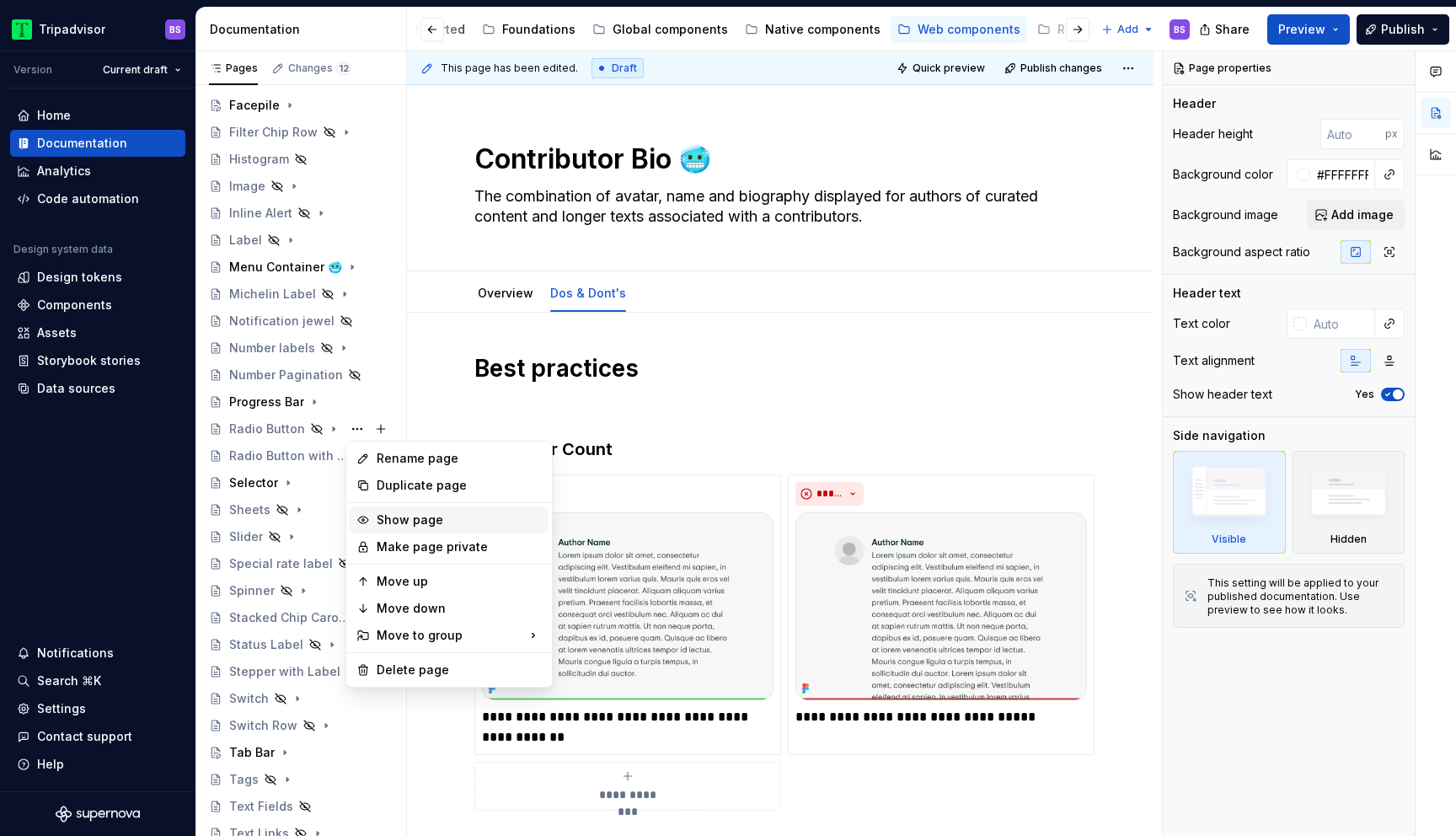
click at [407, 520] on div "Show page" at bounding box center [458, 520] width 165 height 17
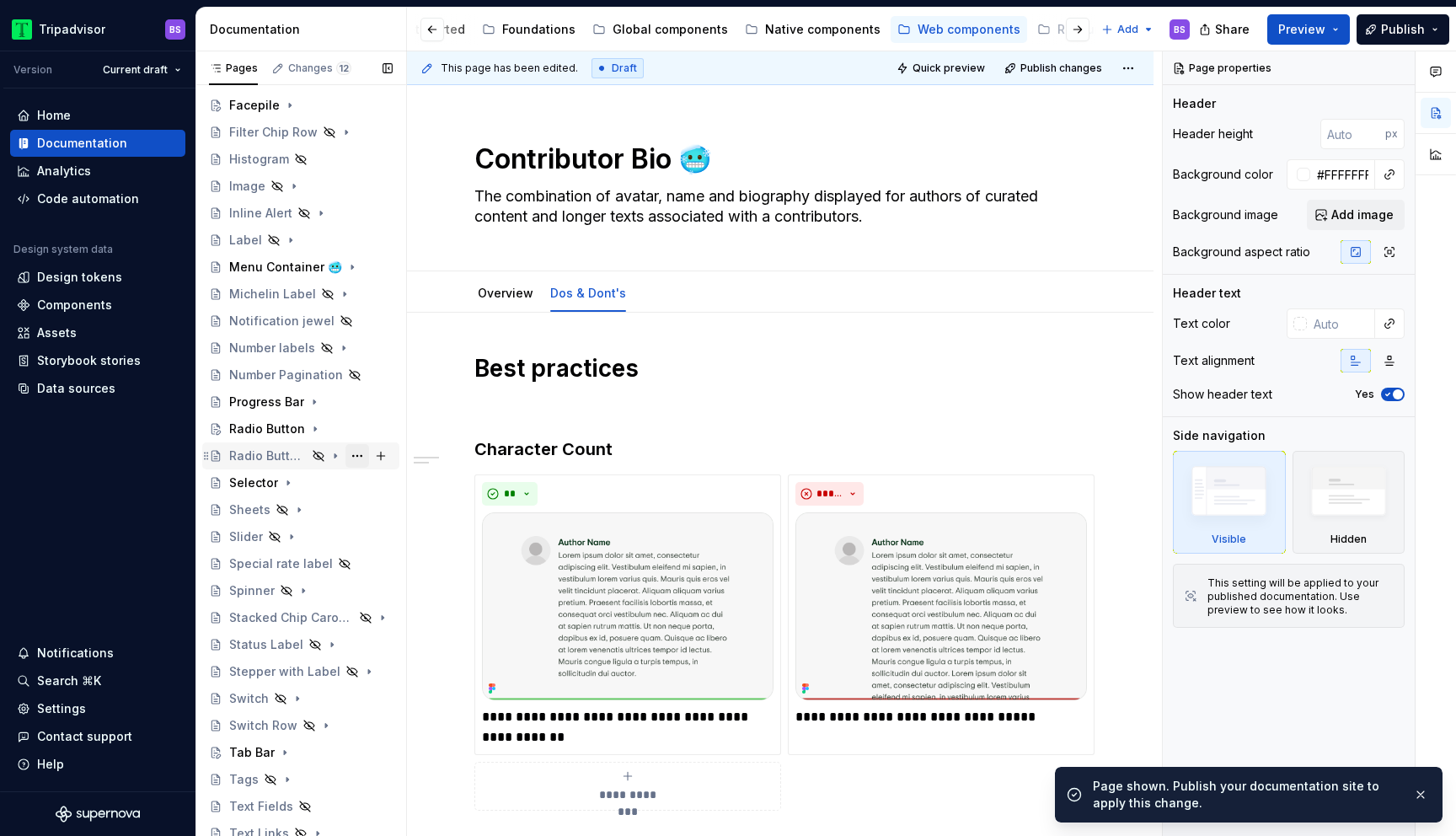
click at [357, 456] on button "Page tree" at bounding box center [356, 456] width 24 height 24
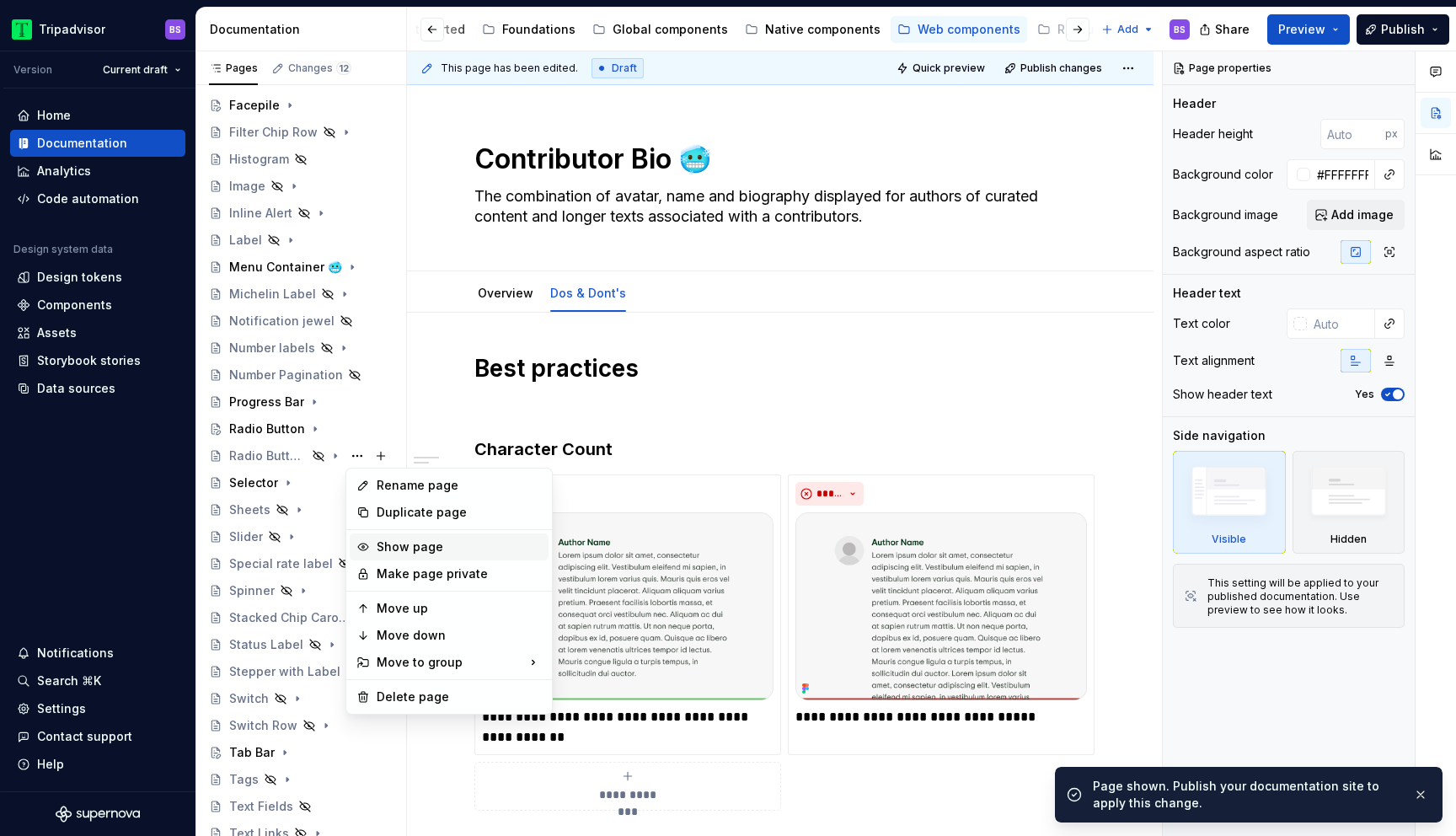
click at [406, 545] on div "Show page" at bounding box center [458, 547] width 165 height 17
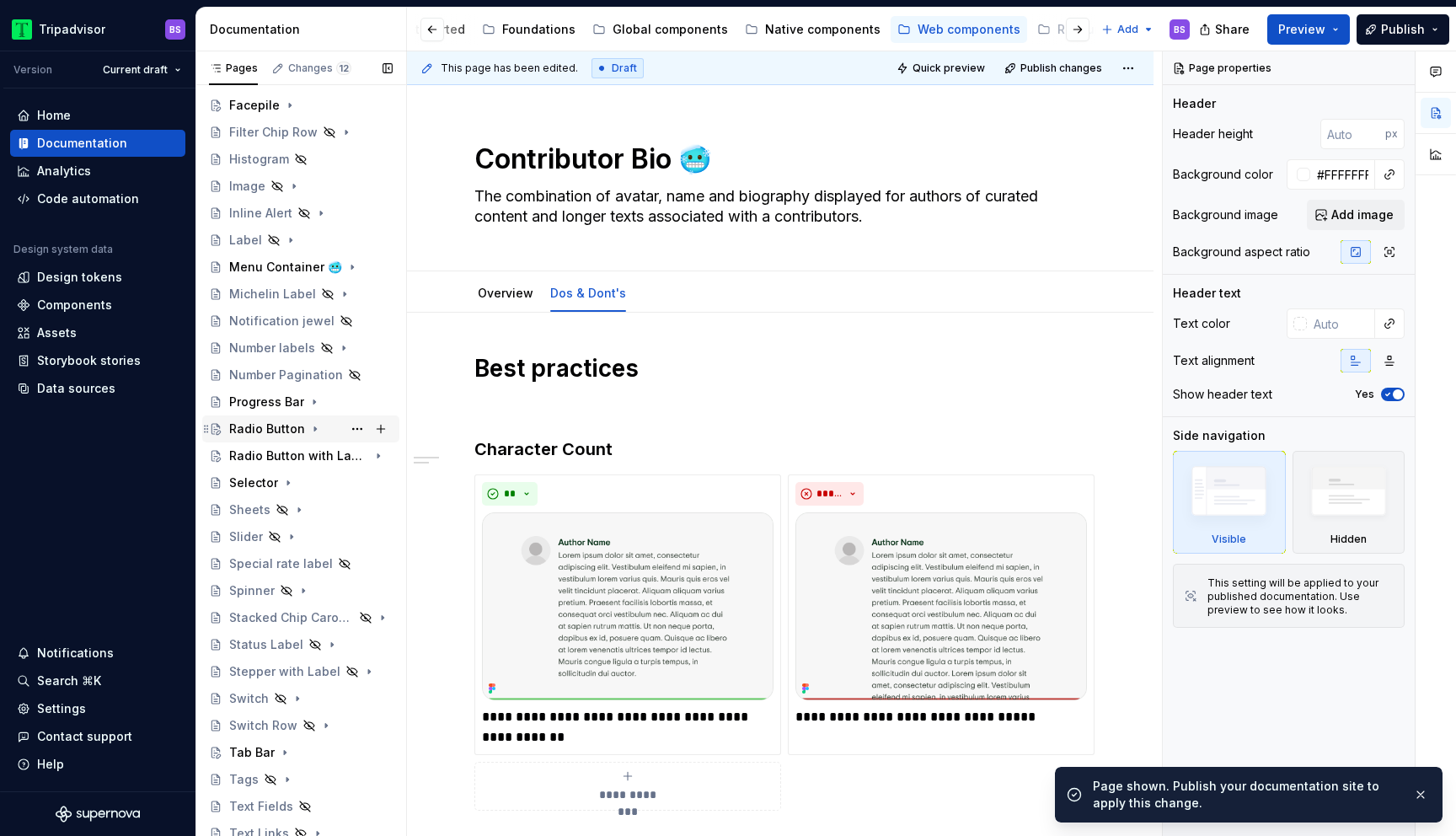
click at [268, 438] on div "Radio Button" at bounding box center [311, 429] width 164 height 24
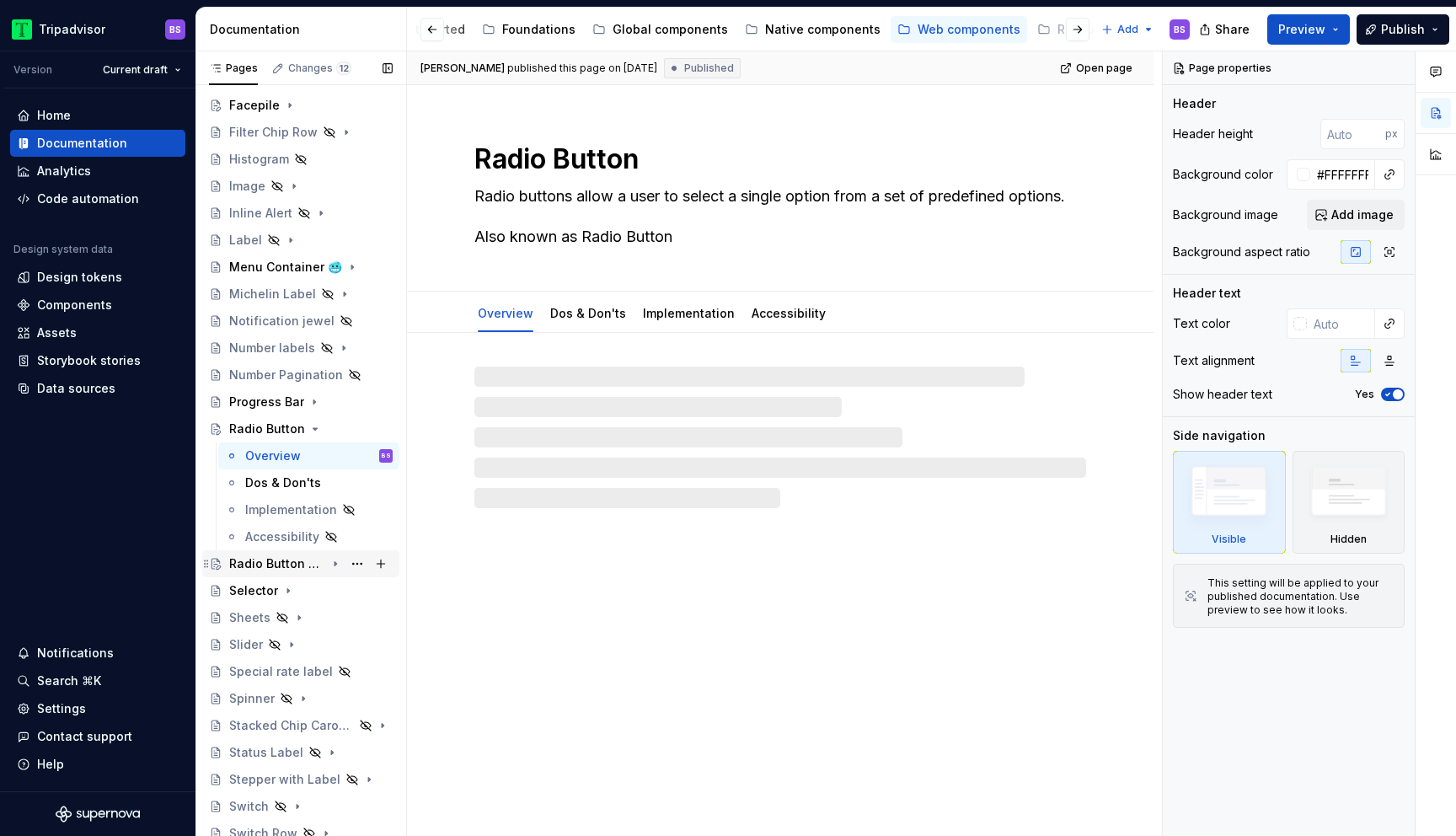
click at [288, 560] on div "Radio Button with Label" at bounding box center [276, 564] width 96 height 17
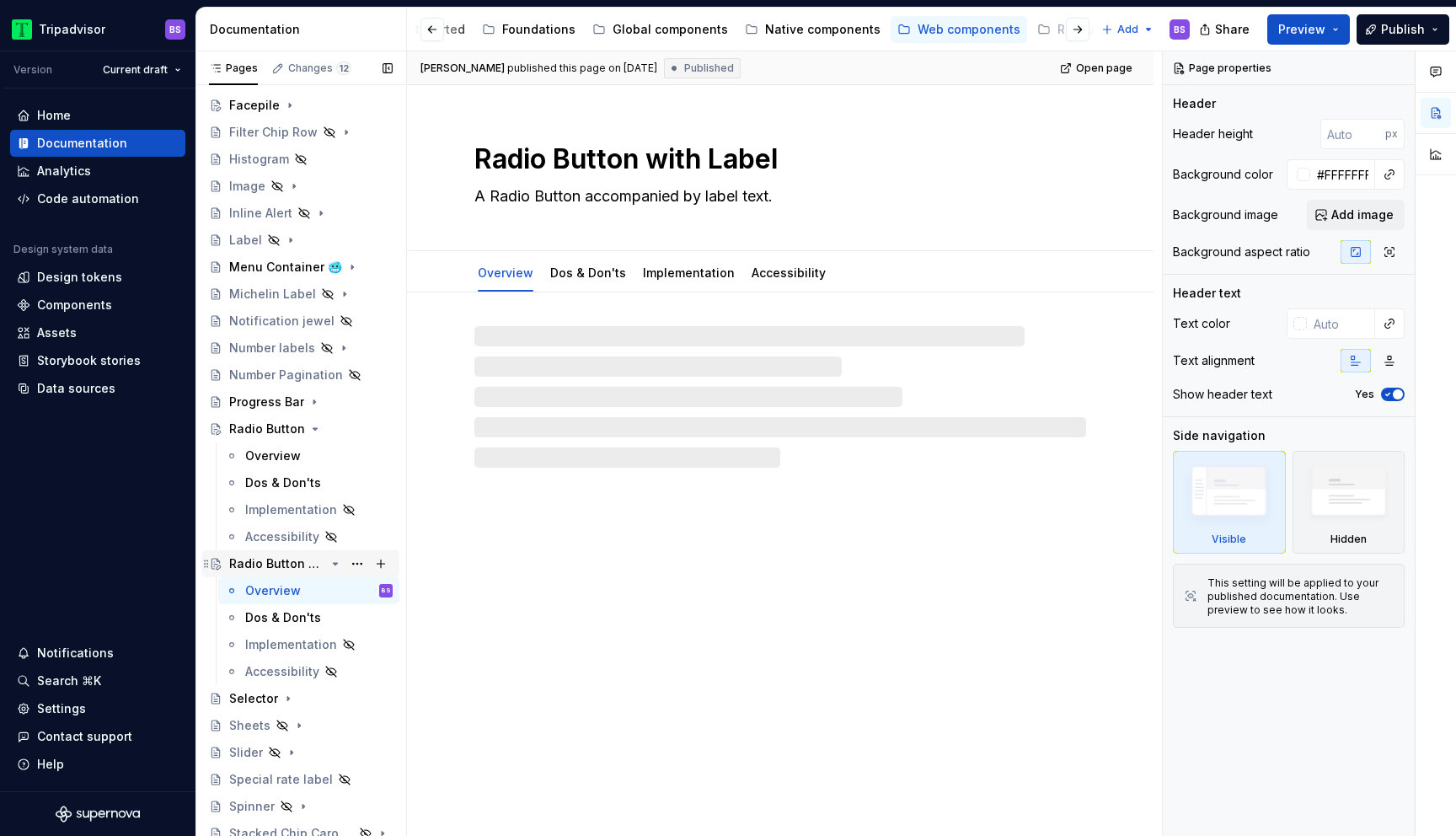
click at [280, 561] on div "Radio Button with Label" at bounding box center [276, 564] width 96 height 17
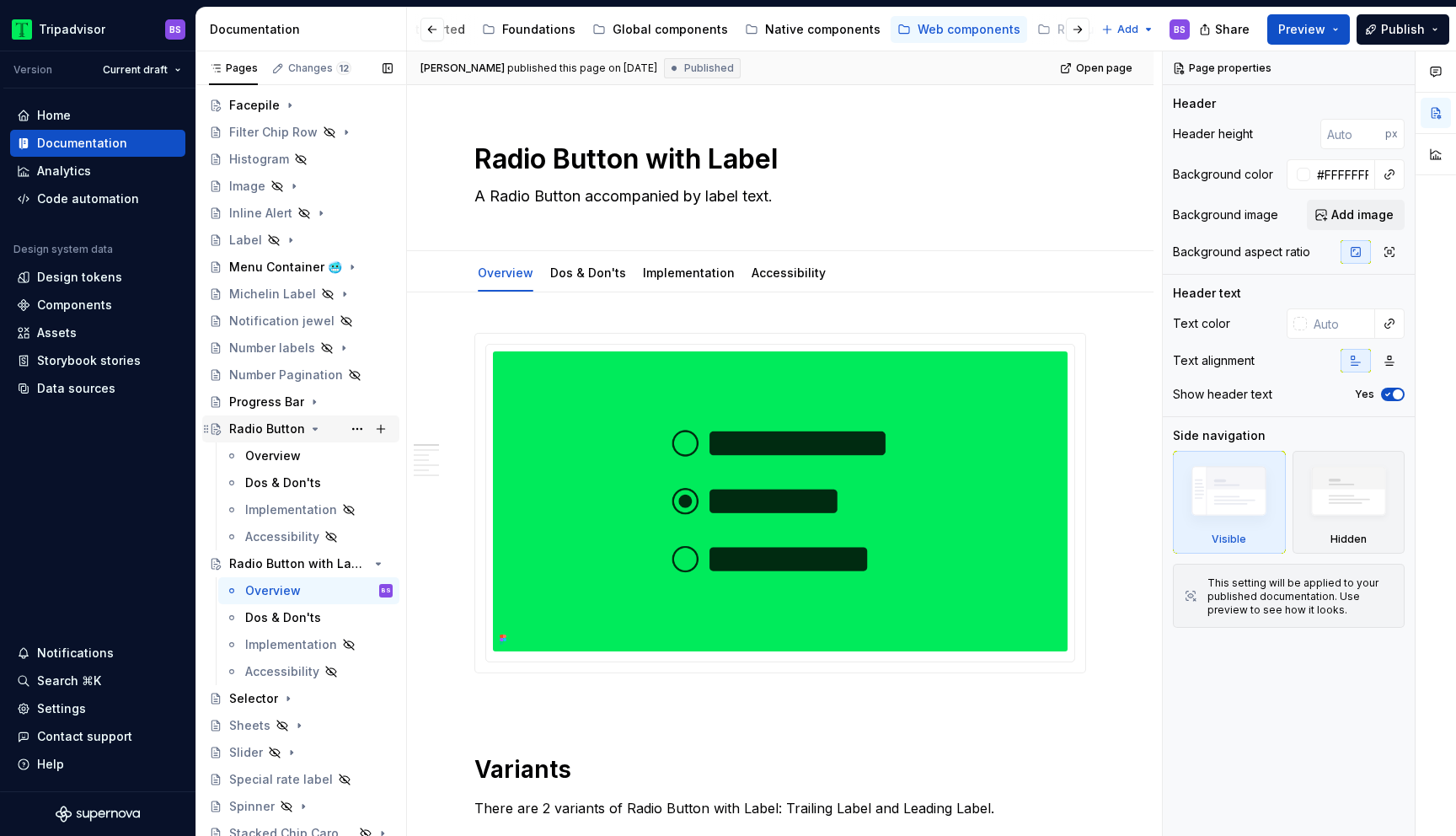
click at [275, 426] on div "Radio Button" at bounding box center [267, 429] width 76 height 17
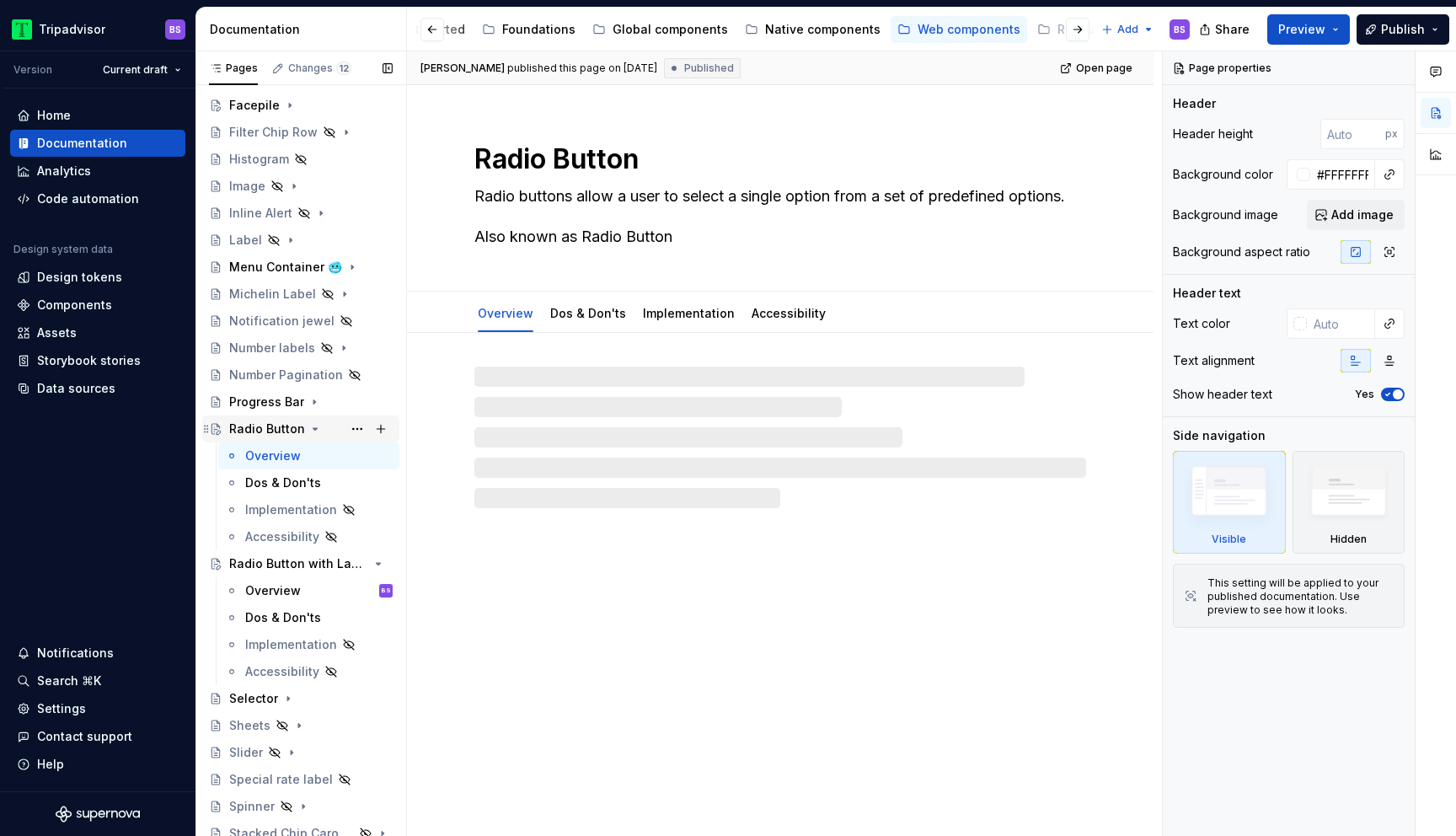
click at [313, 429] on icon "Page tree" at bounding box center [315, 429] width 4 height 2
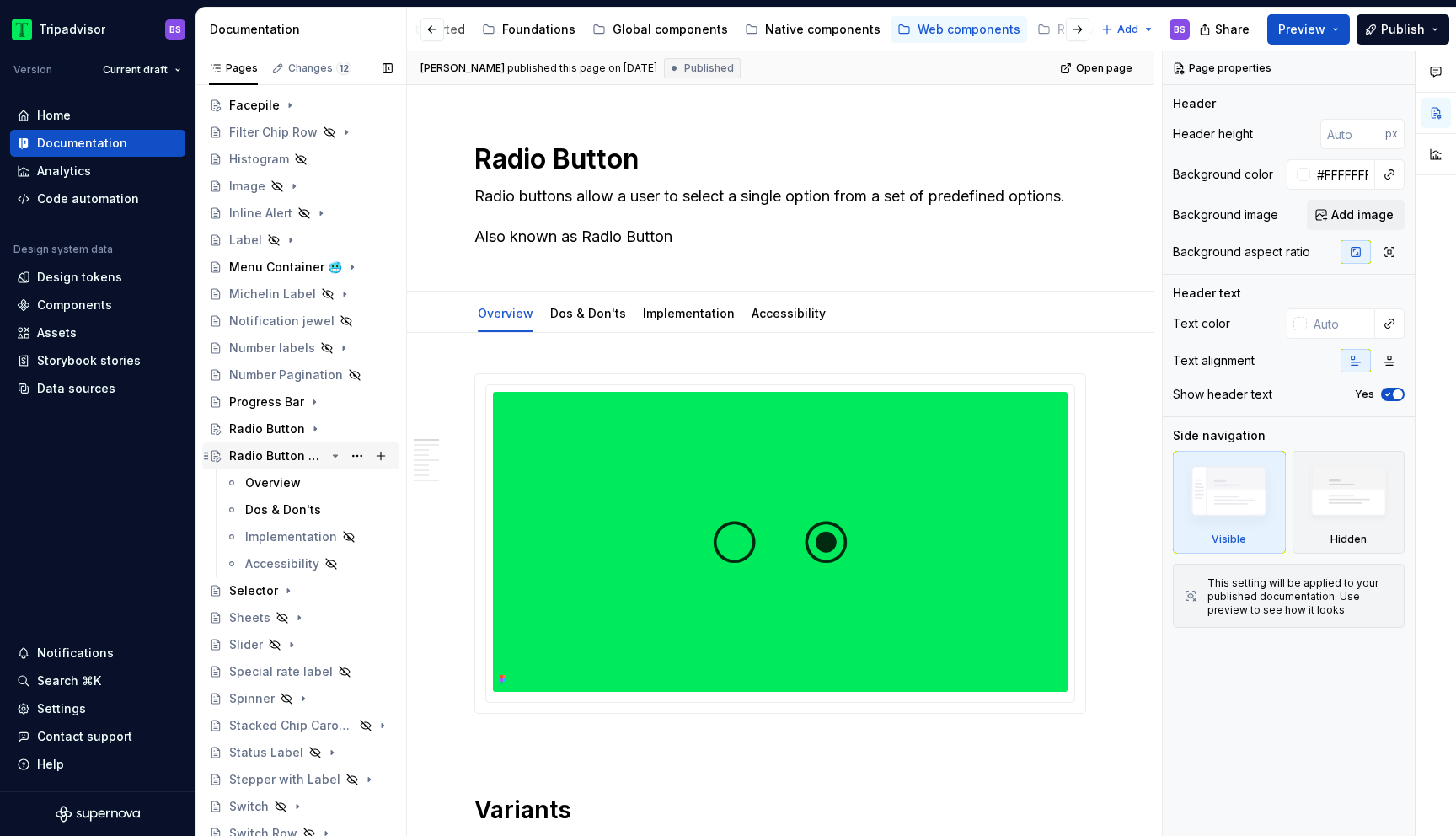
click at [333, 453] on icon "Page tree" at bounding box center [335, 456] width 13 height 13
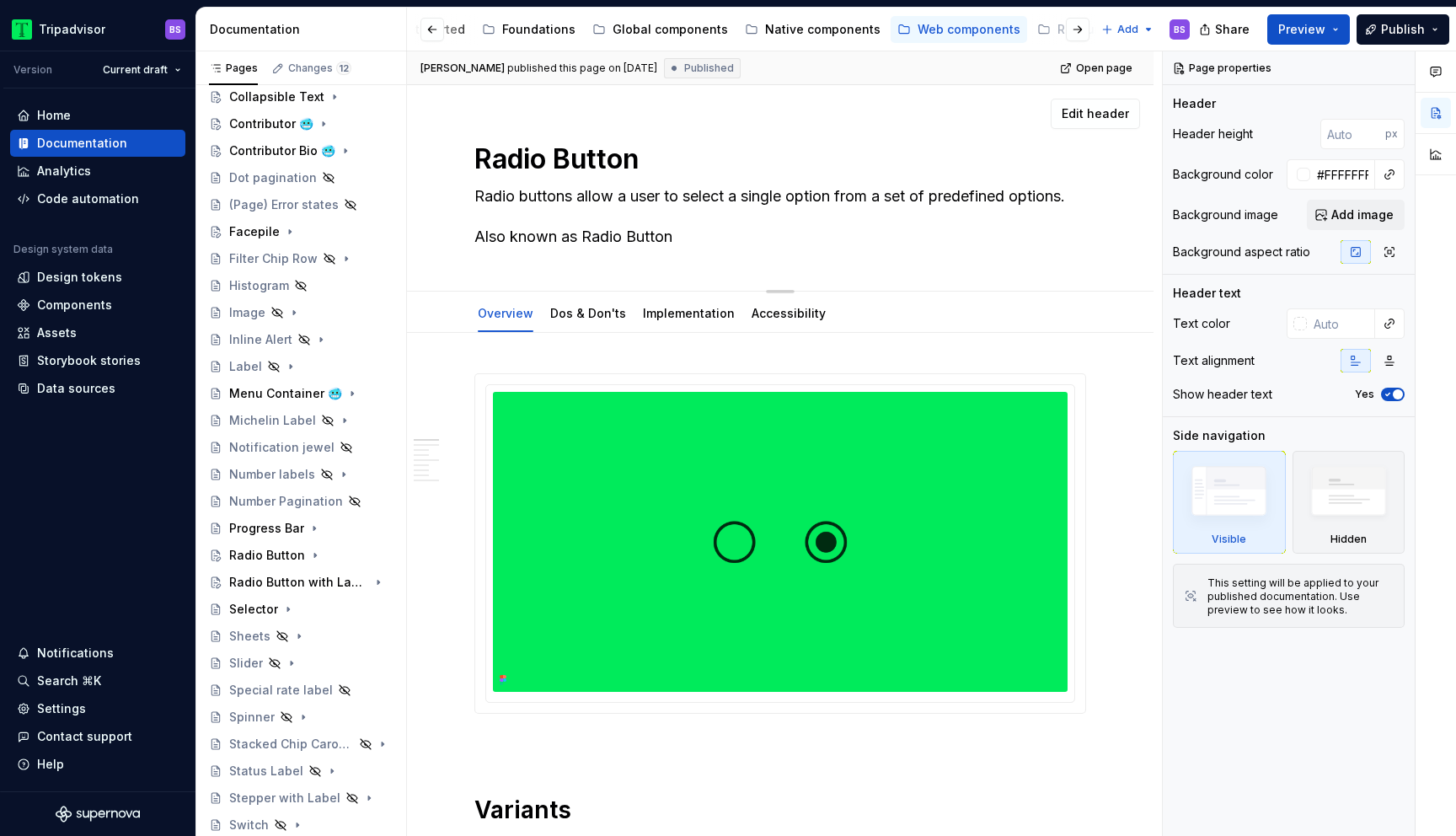
scroll to position [336, 0]
type textarea "*"
